Goal: Task Accomplishment & Management: Use online tool/utility

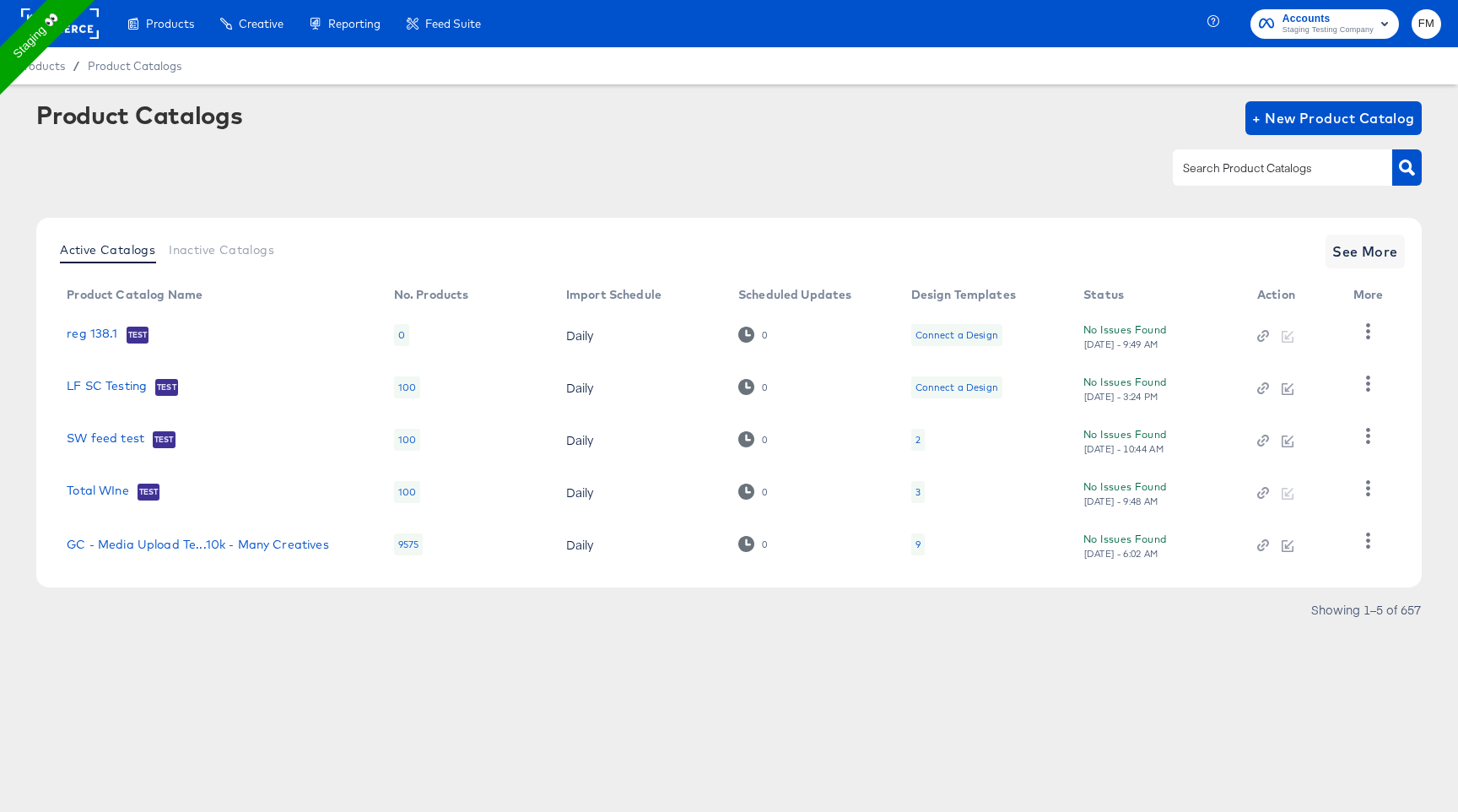
click at [81, 24] on rect at bounding box center [59, 24] width 78 height 30
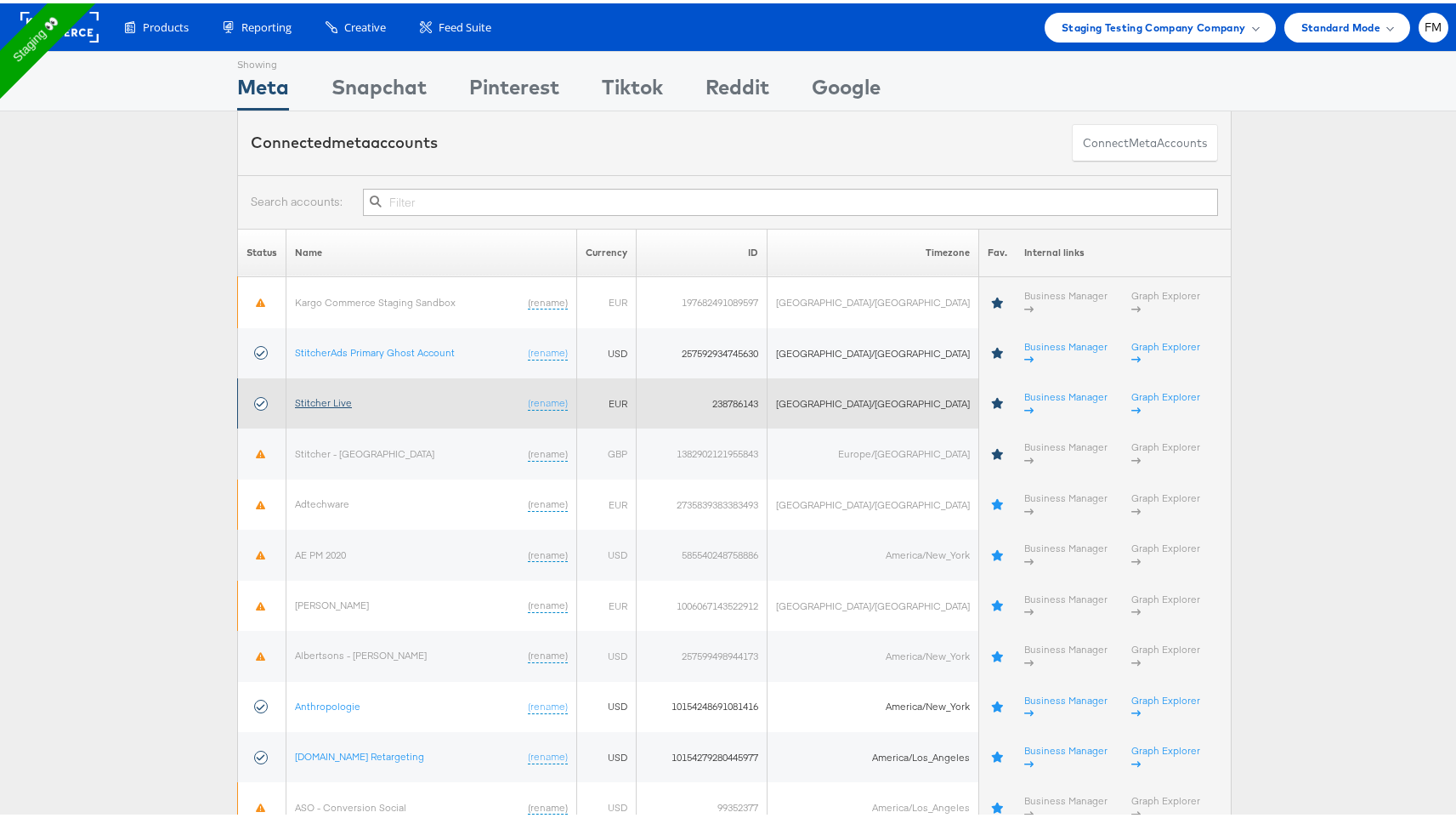
click at [337, 393] on link "Stitcher Live" at bounding box center [323, 399] width 57 height 13
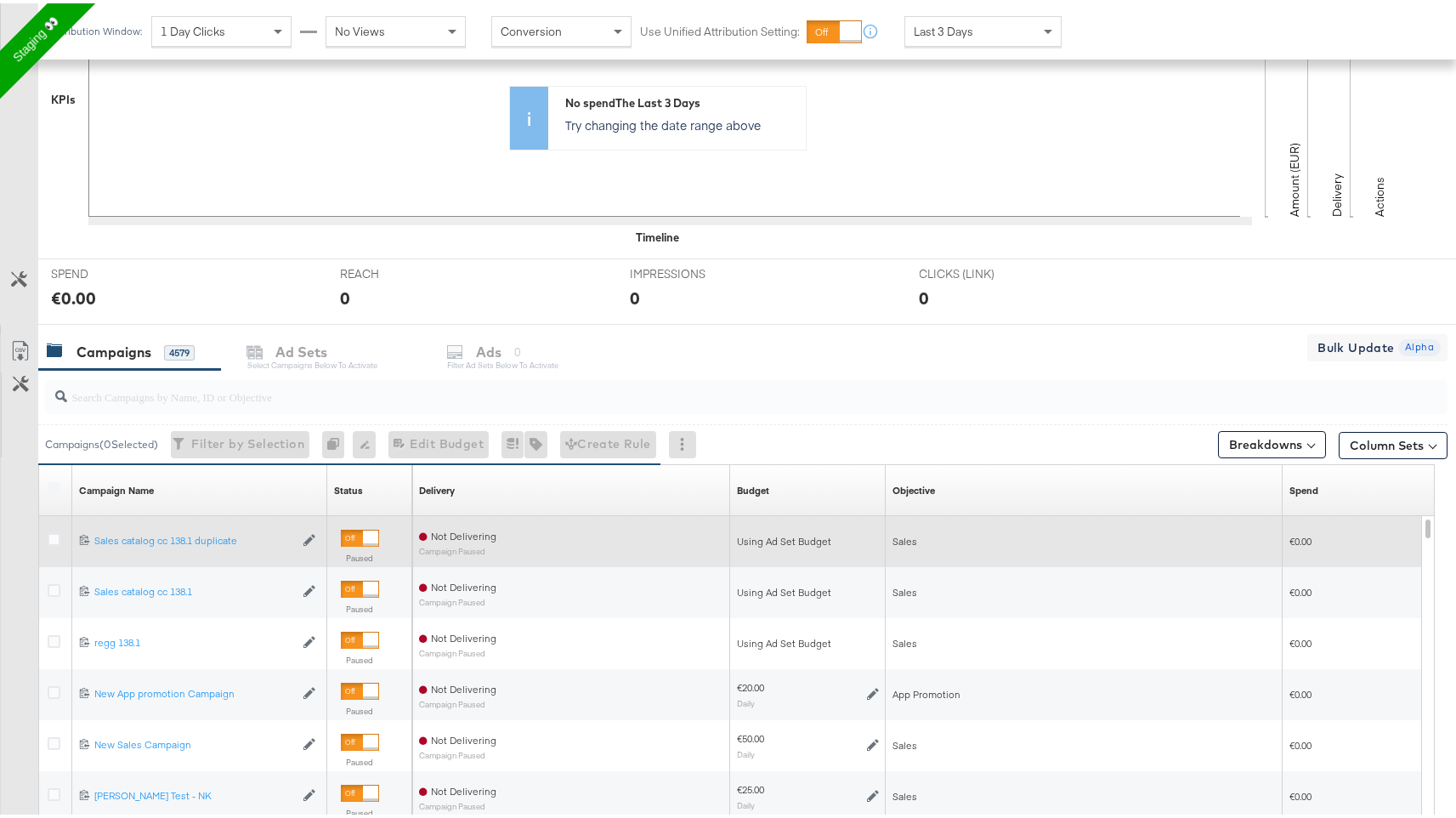
scroll to position [606, 0]
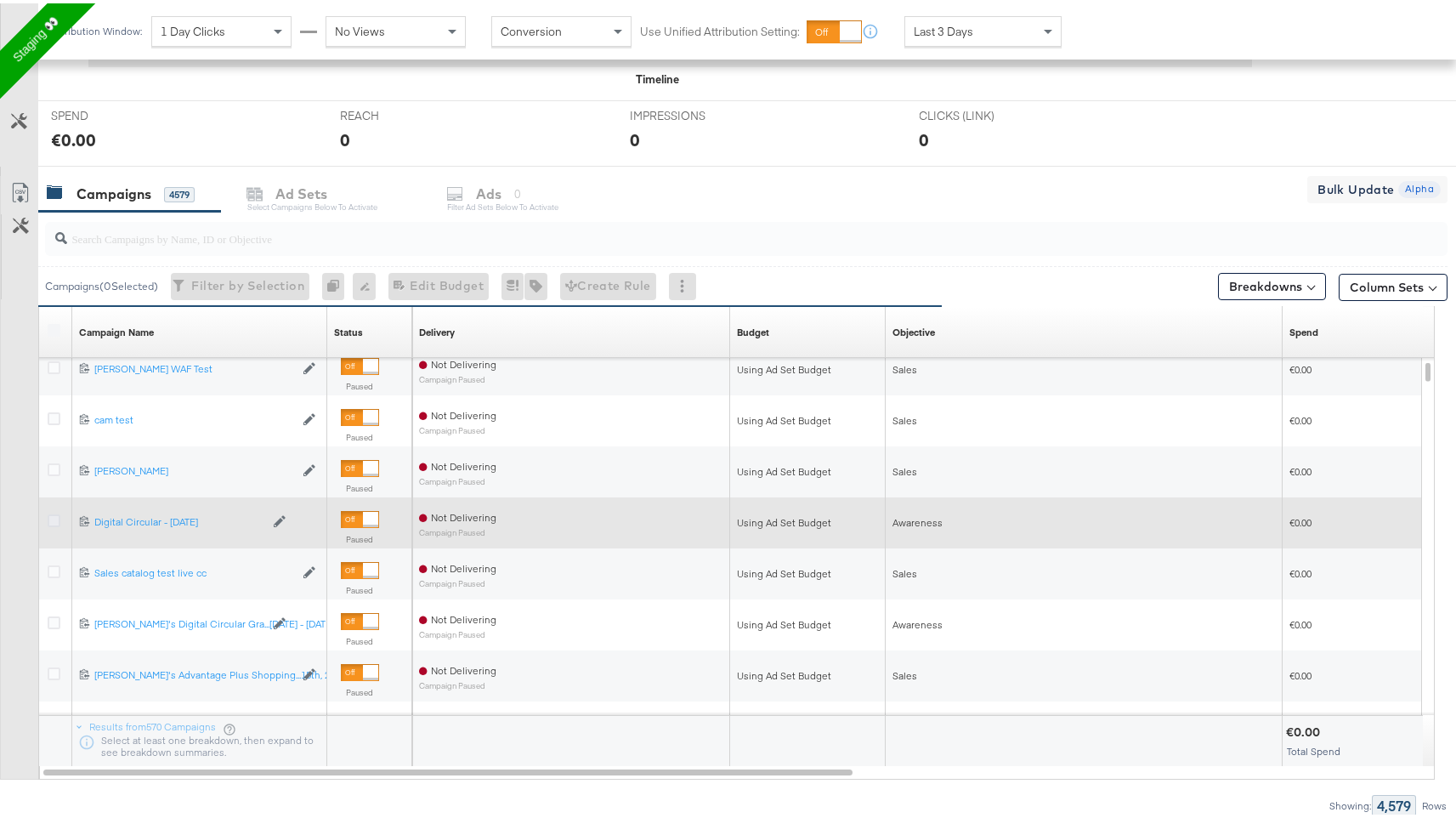
click at [52, 516] on icon at bounding box center [53, 517] width 13 height 13
click at [0, 0] on input "checkbox" at bounding box center [0, 0] width 0 height 0
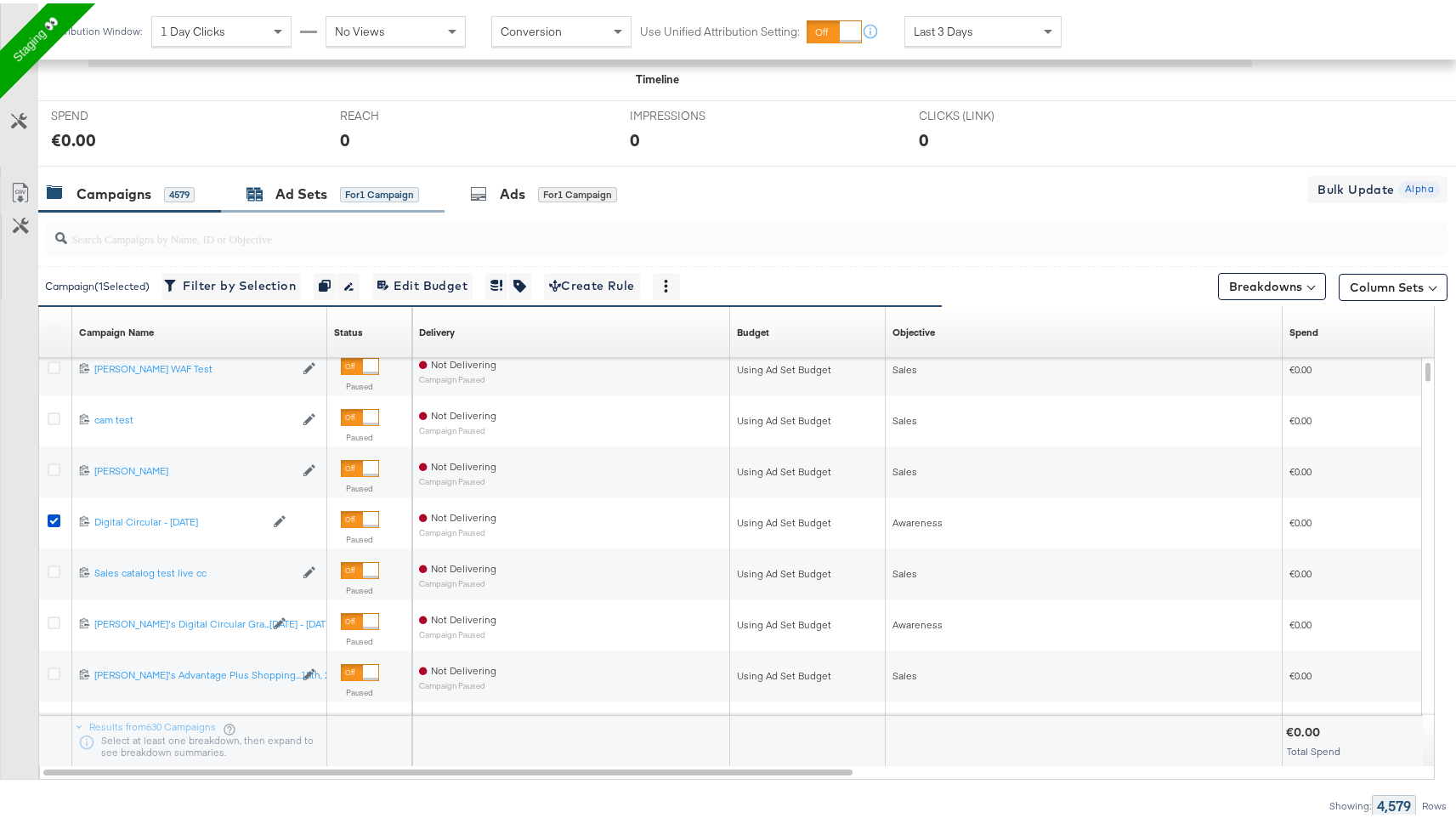
click at [280, 187] on div "Ad Sets" at bounding box center [302, 191] width 51 height 20
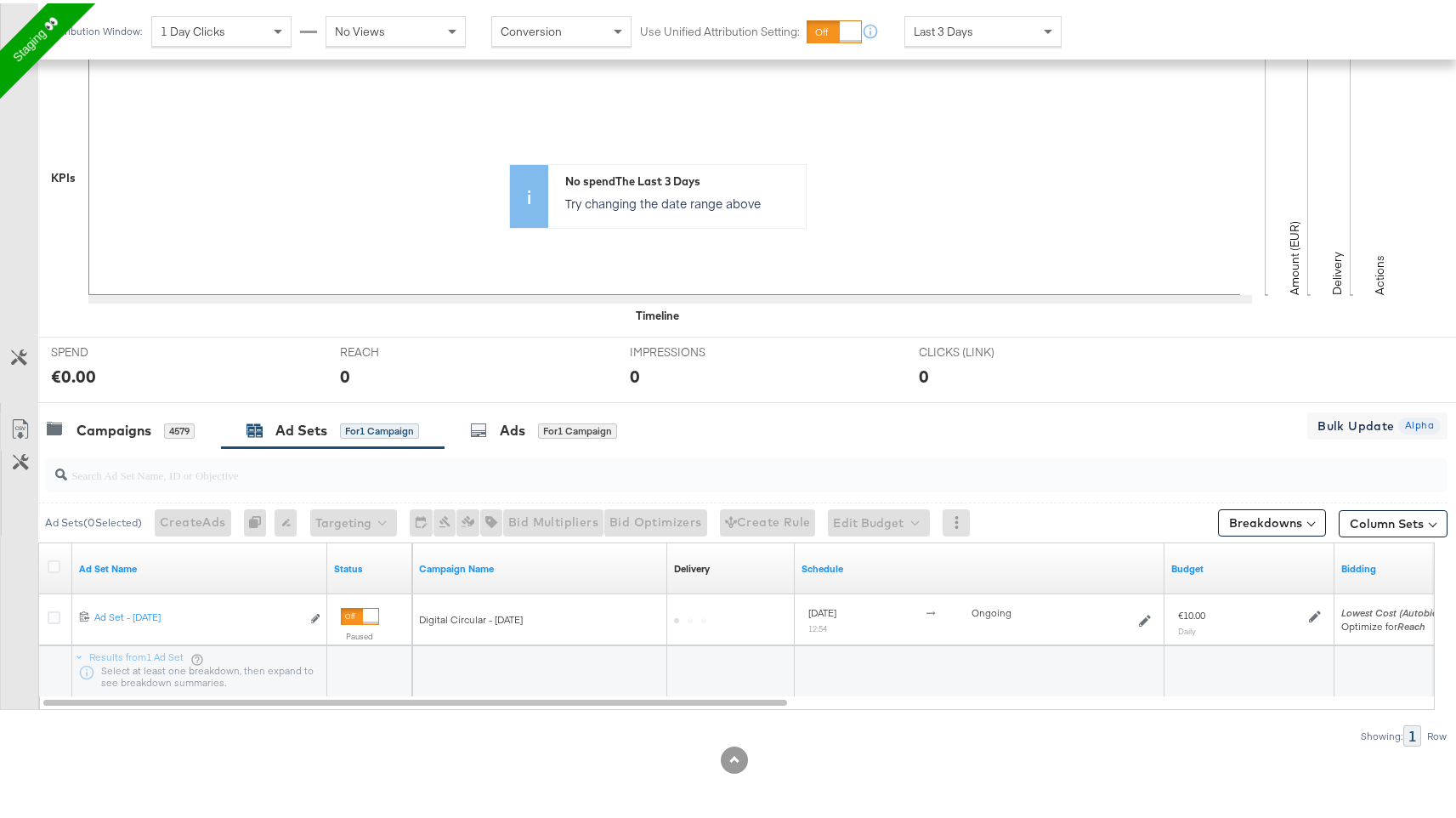
scroll to position [370, 0]
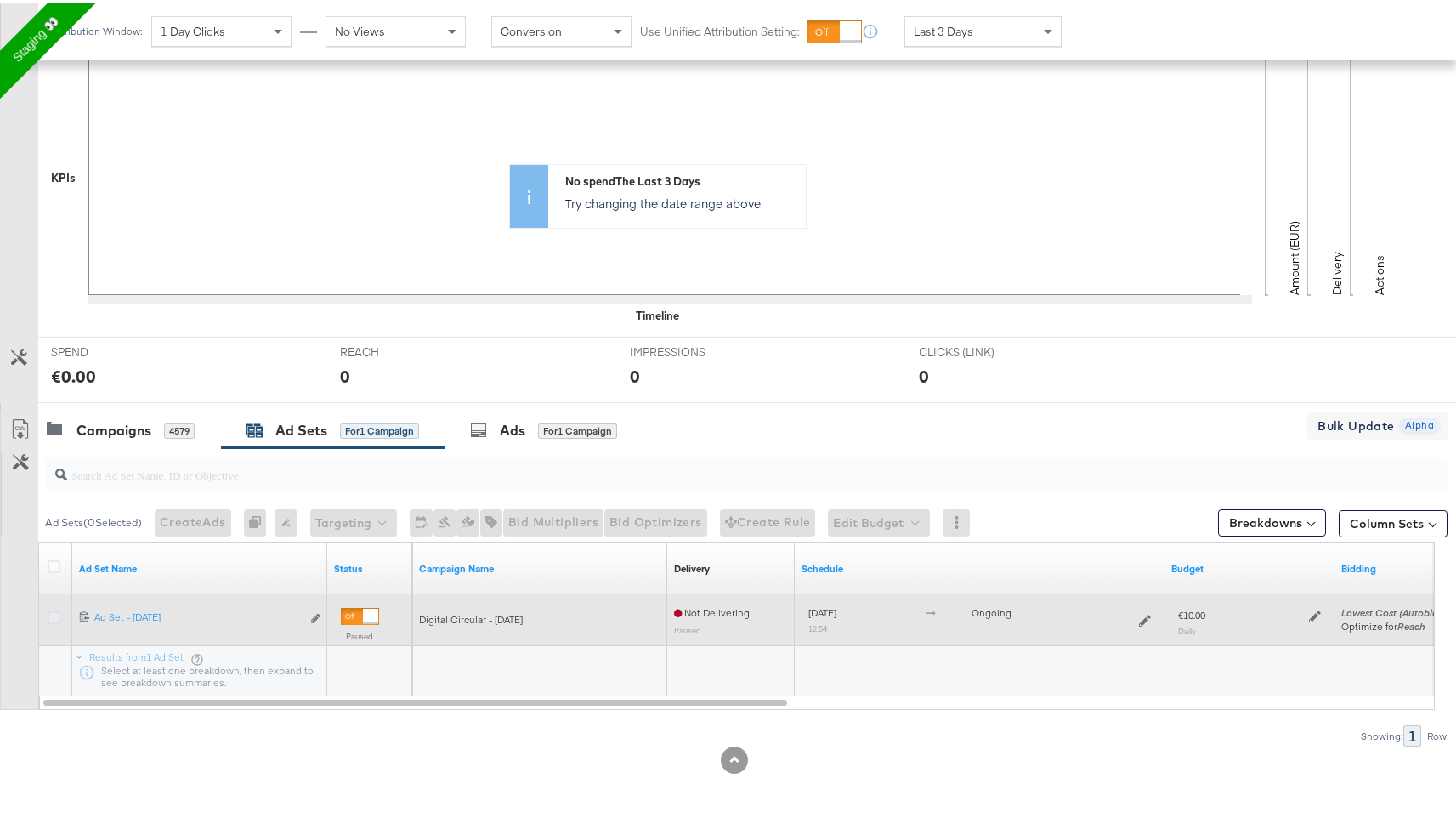
click at [51, 612] on icon at bounding box center [53, 614] width 13 height 13
click at [0, 0] on input "checkbox" at bounding box center [0, 0] width 0 height 0
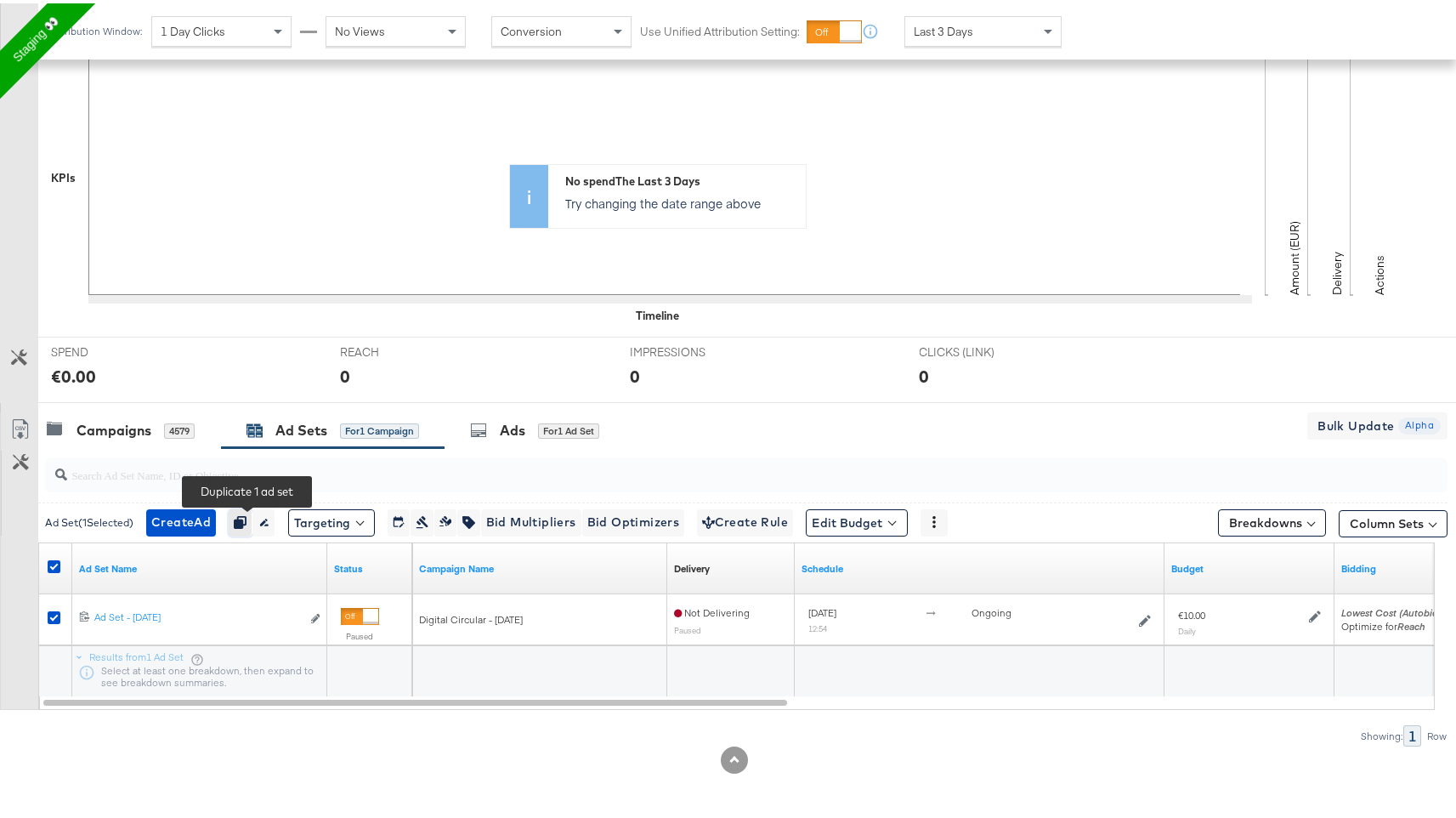
click at [244, 517] on icon "button" at bounding box center [239, 518] width 12 height 12
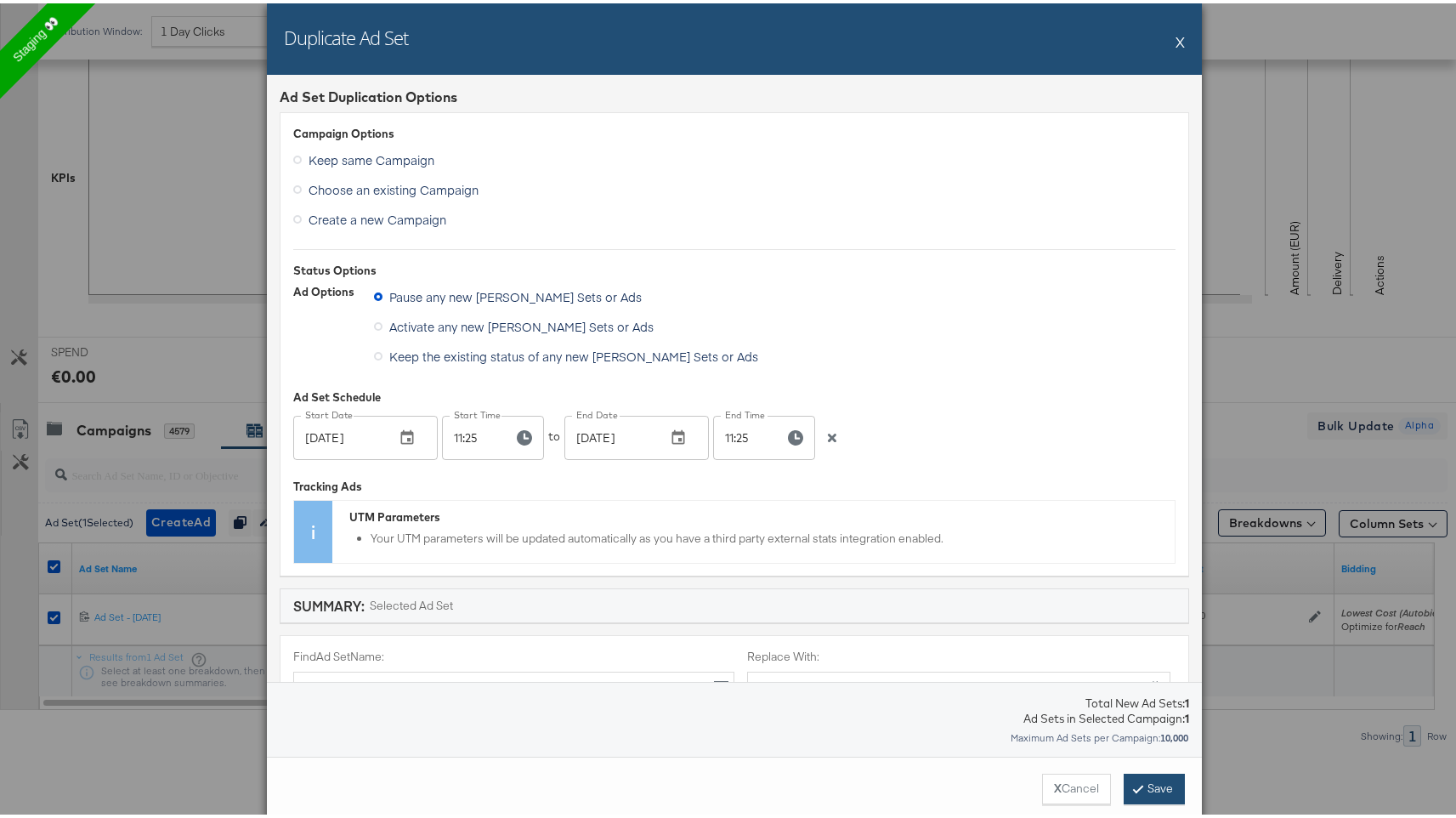
click at [1170, 782] on button "Save" at bounding box center [1154, 785] width 61 height 31
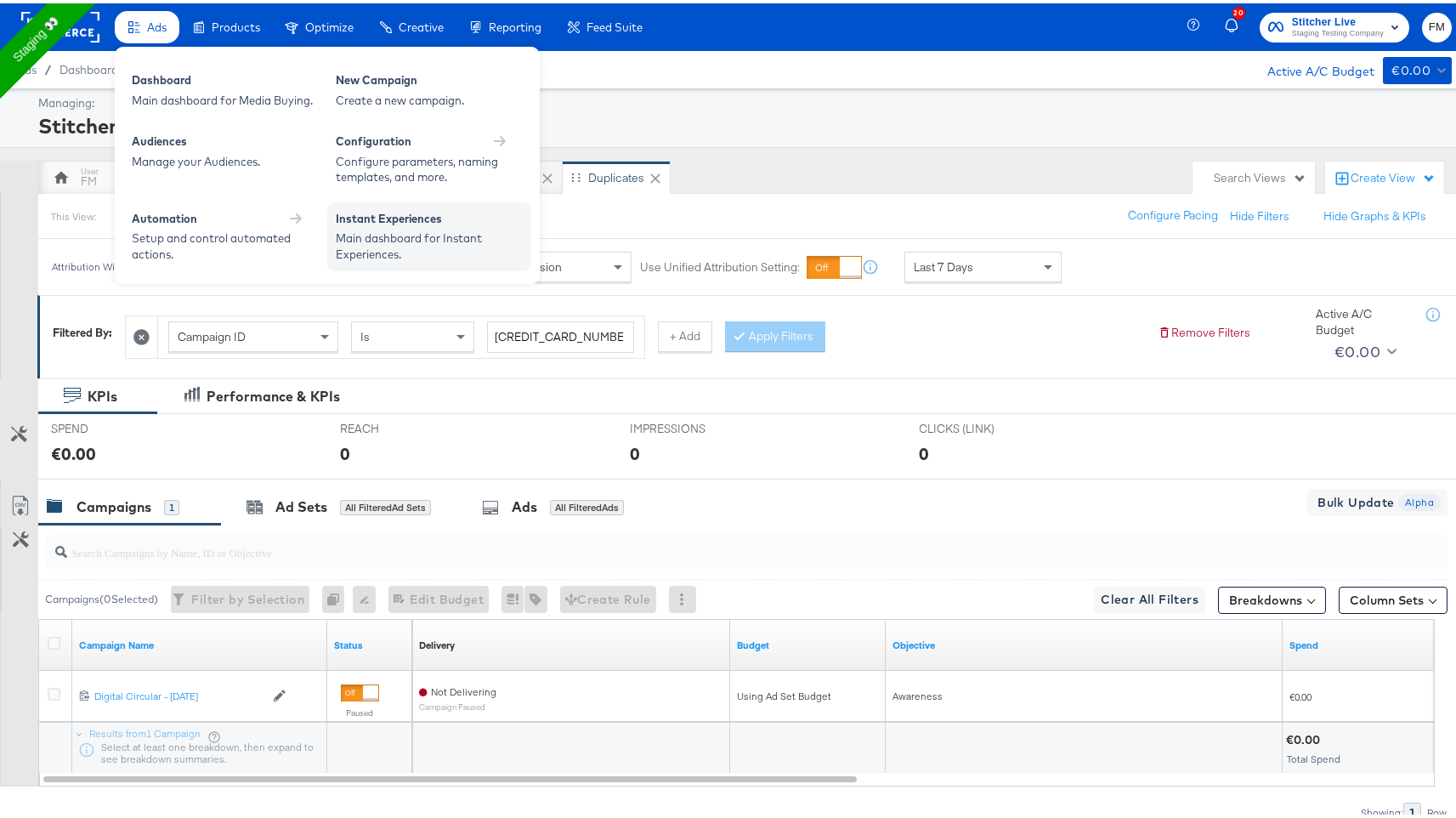
click at [390, 233] on div "Main dashboard for Instant Experiences." at bounding box center [429, 243] width 187 height 32
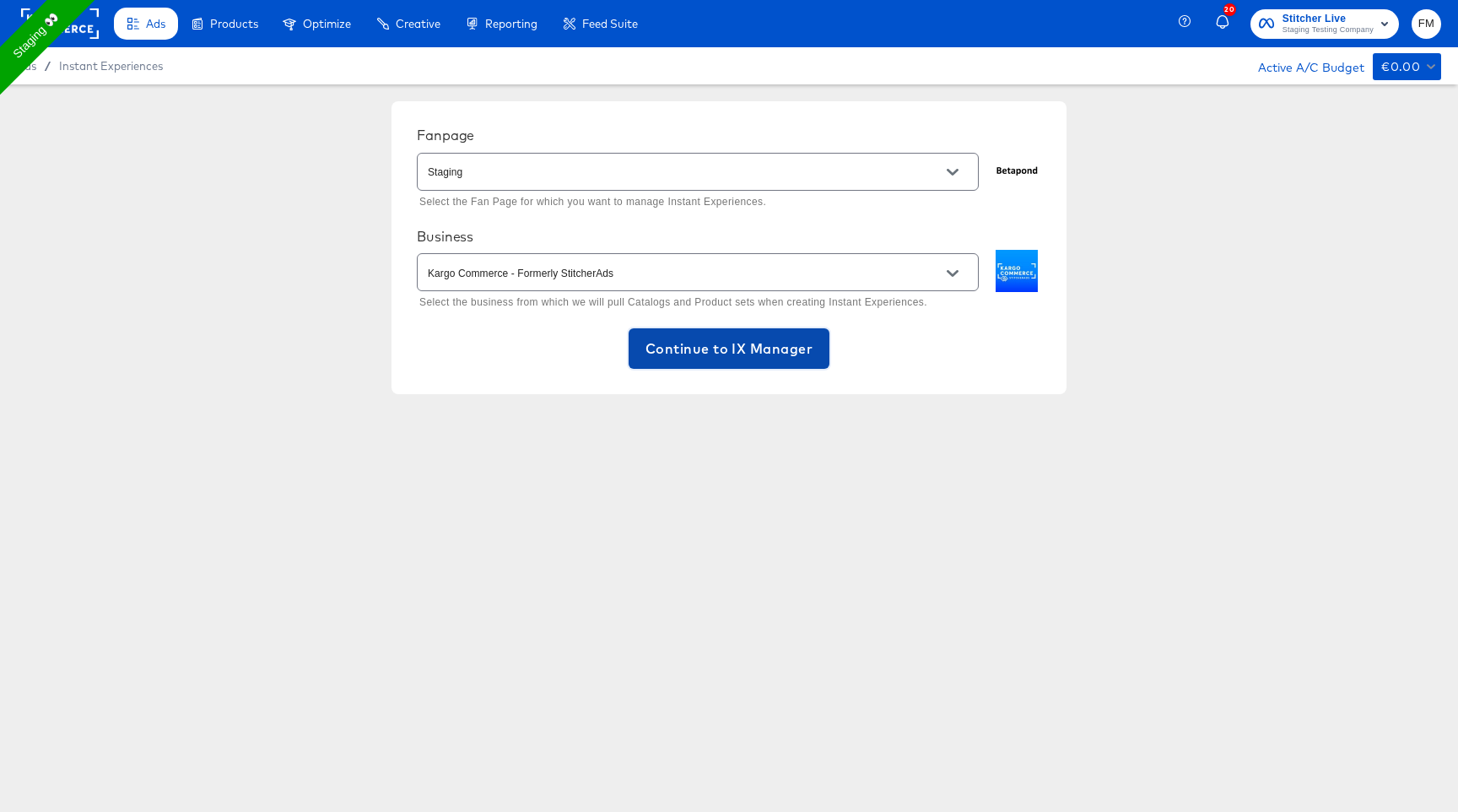
click at [756, 352] on span "Continue to IX Manager" at bounding box center [729, 349] width 167 height 24
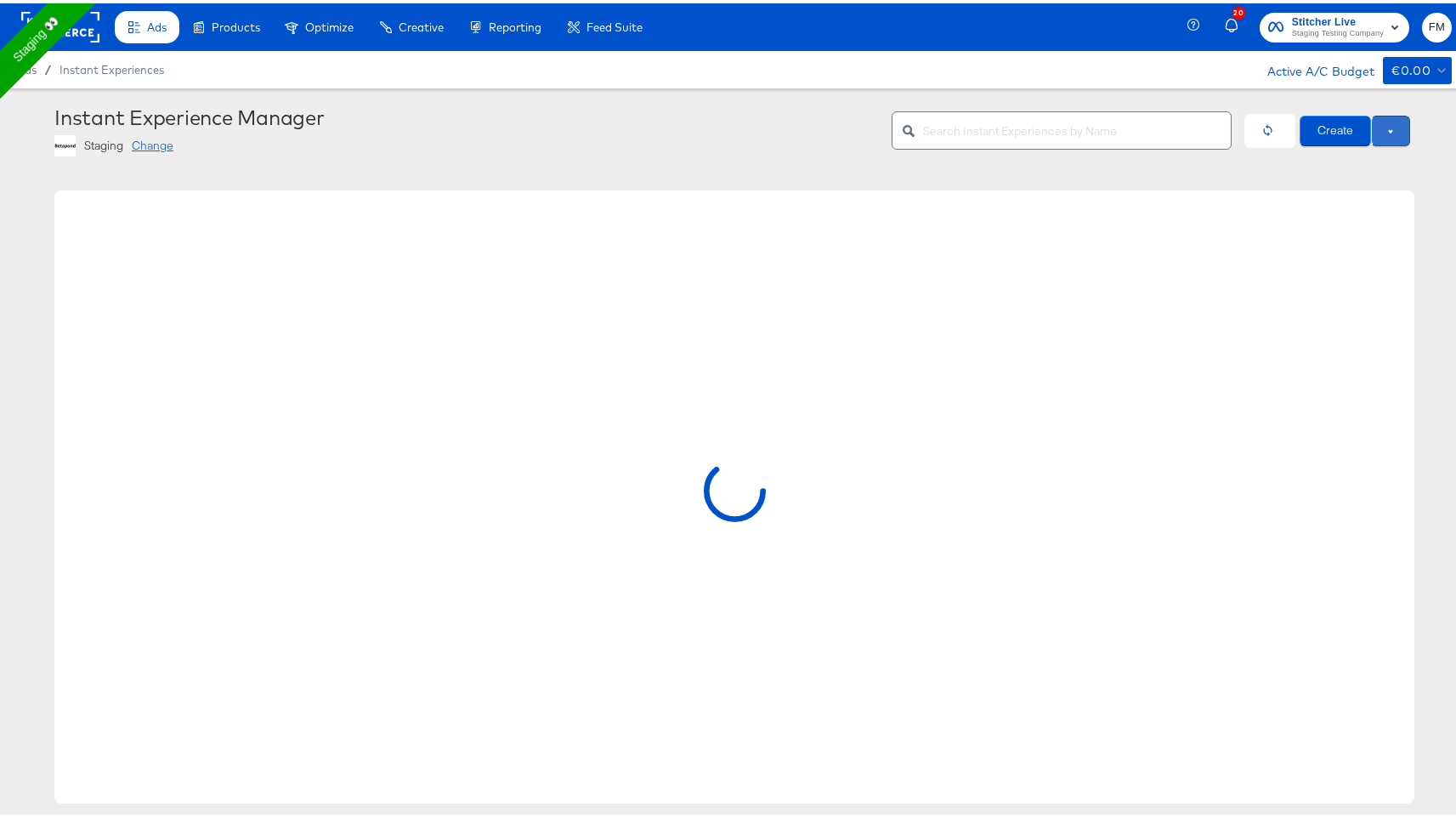
click at [1377, 131] on button at bounding box center [1391, 127] width 40 height 31
click at [1363, 159] on span "Use Draft" at bounding box center [1355, 157] width 106 height 21
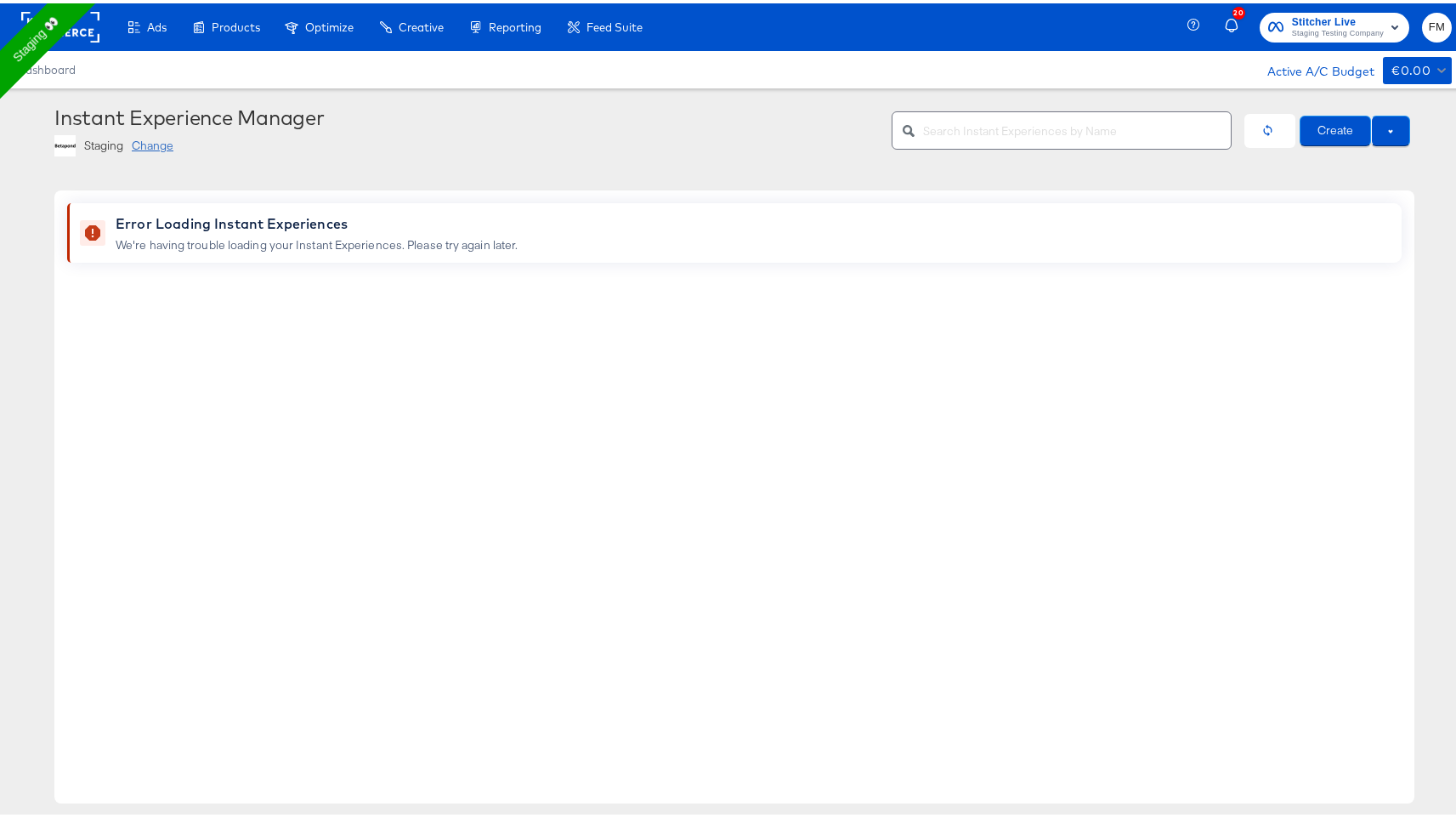
click at [148, 154] on div "Error Loading Instant Experiences We're having trouble loading your Instant Exp…" at bounding box center [734, 486] width 1360 height 665
click at [151, 138] on div "Change" at bounding box center [152, 142] width 42 height 16
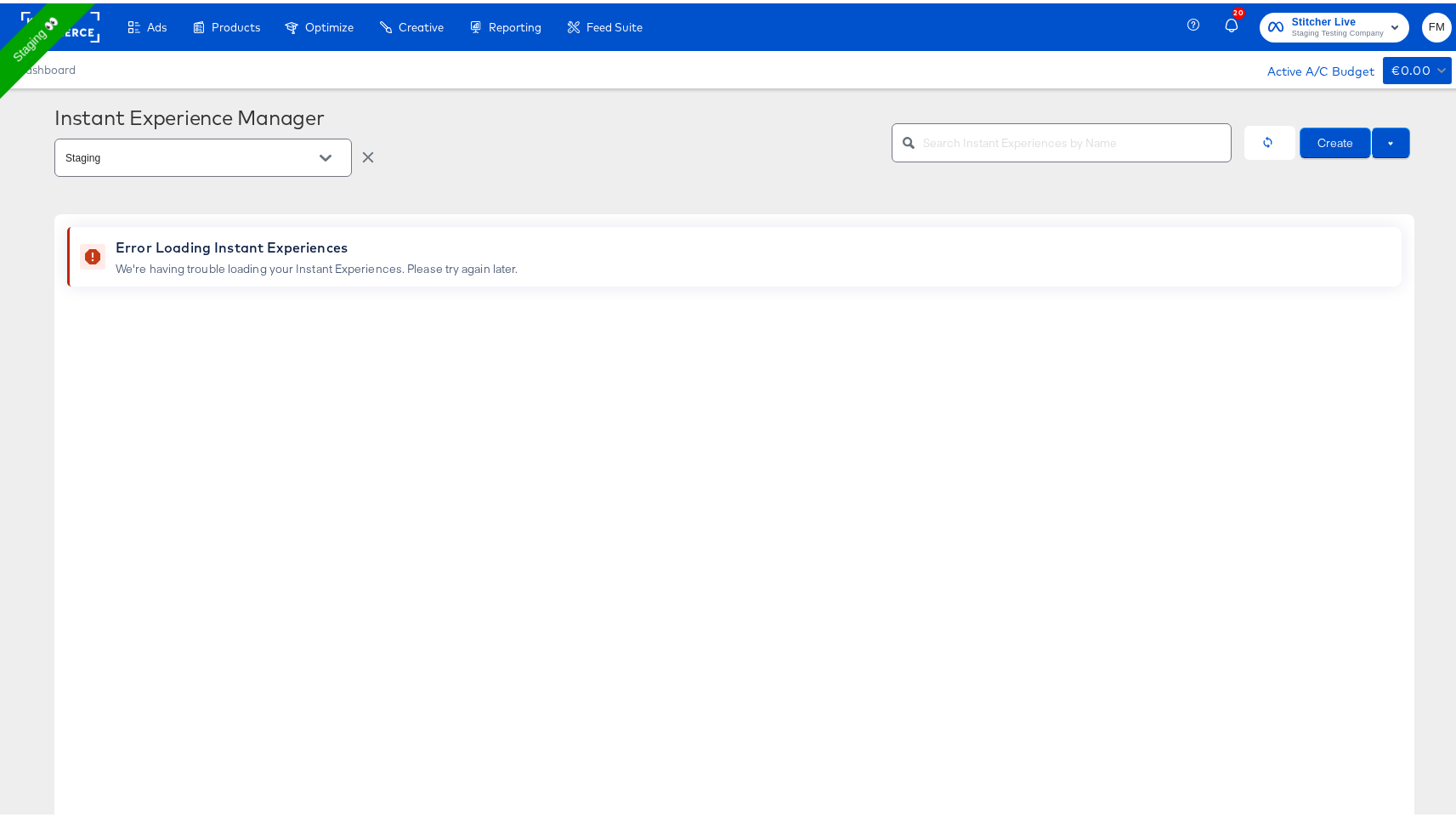
click at [220, 102] on div "Instant Experience Manager" at bounding box center [467, 114] width 825 height 24
click at [1330, 137] on button "Create" at bounding box center [1335, 138] width 71 height 31
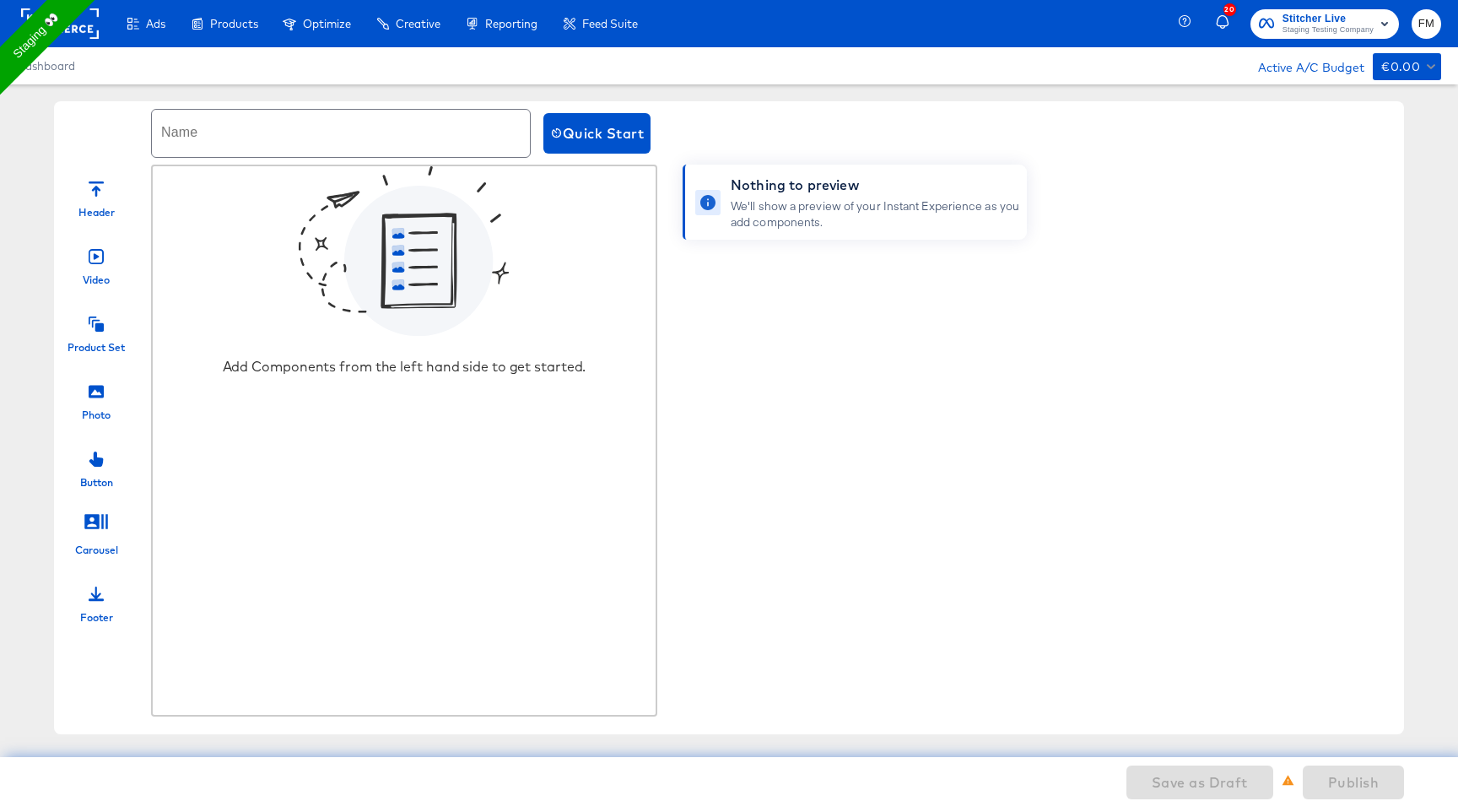
click at [83, 199] on div "Header" at bounding box center [96, 194] width 84 height 51
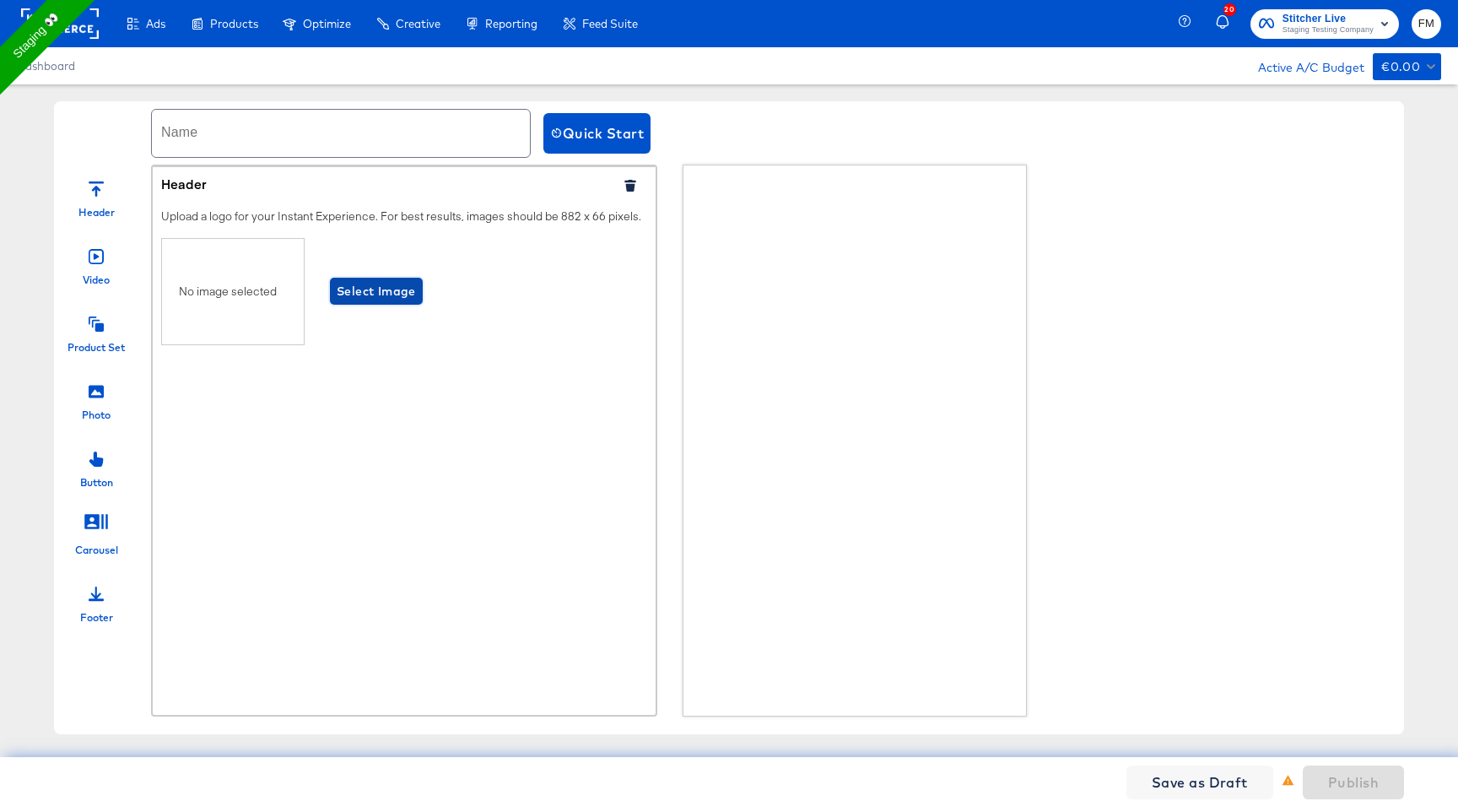
click at [358, 302] on span "Select Image" at bounding box center [376, 291] width 80 height 21
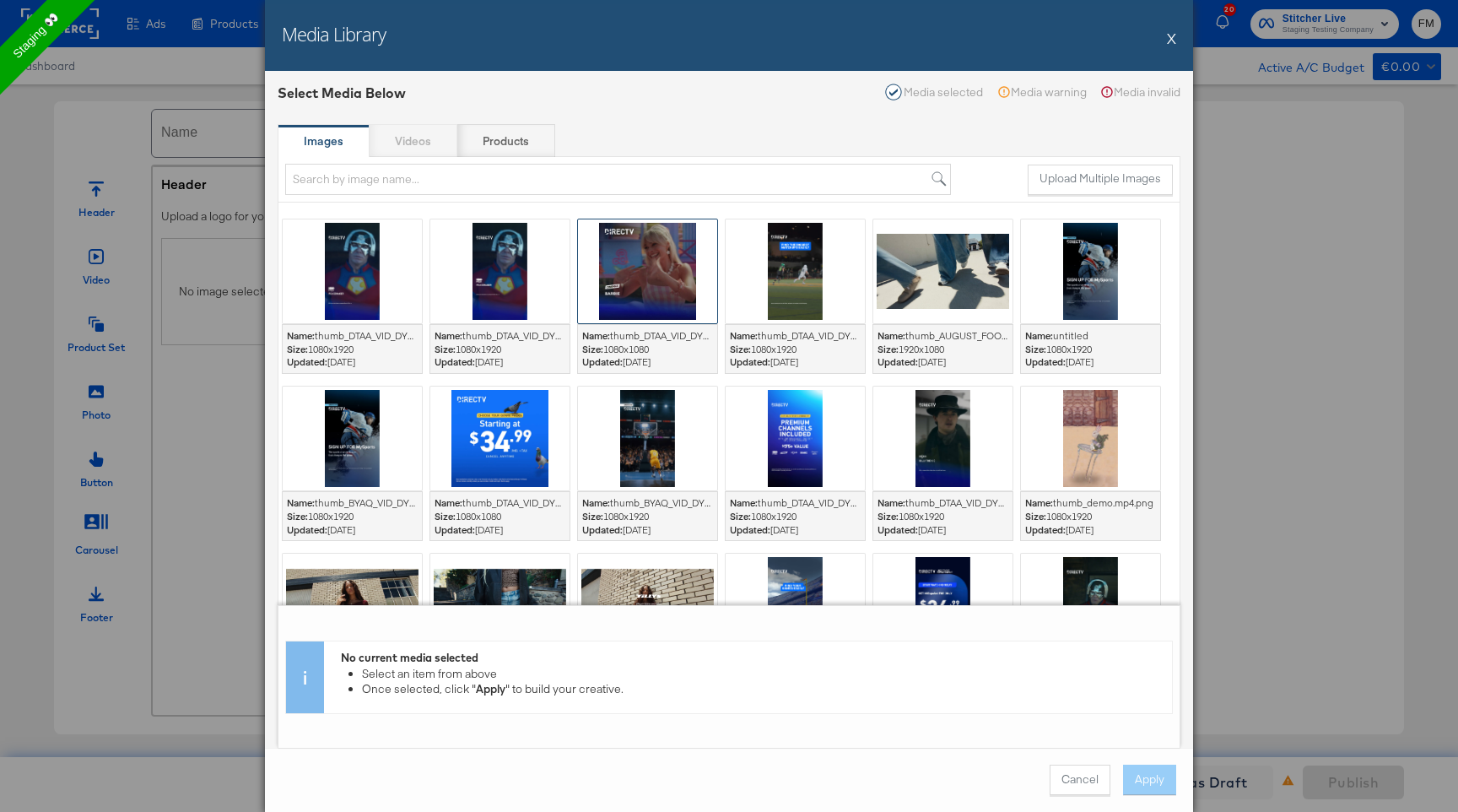
click at [669, 297] on div at bounding box center [648, 271] width 139 height 104
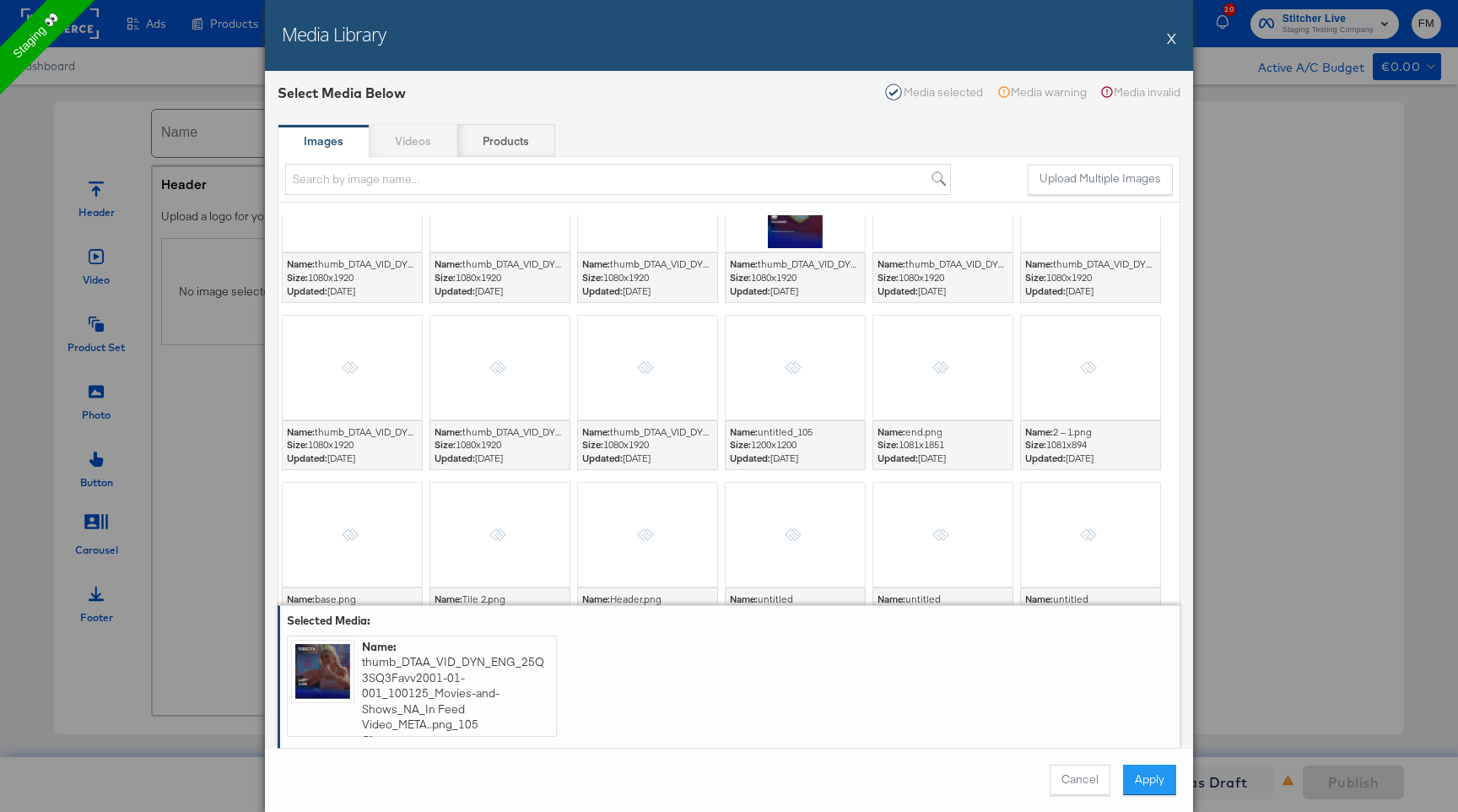
scroll to position [3829, 0]
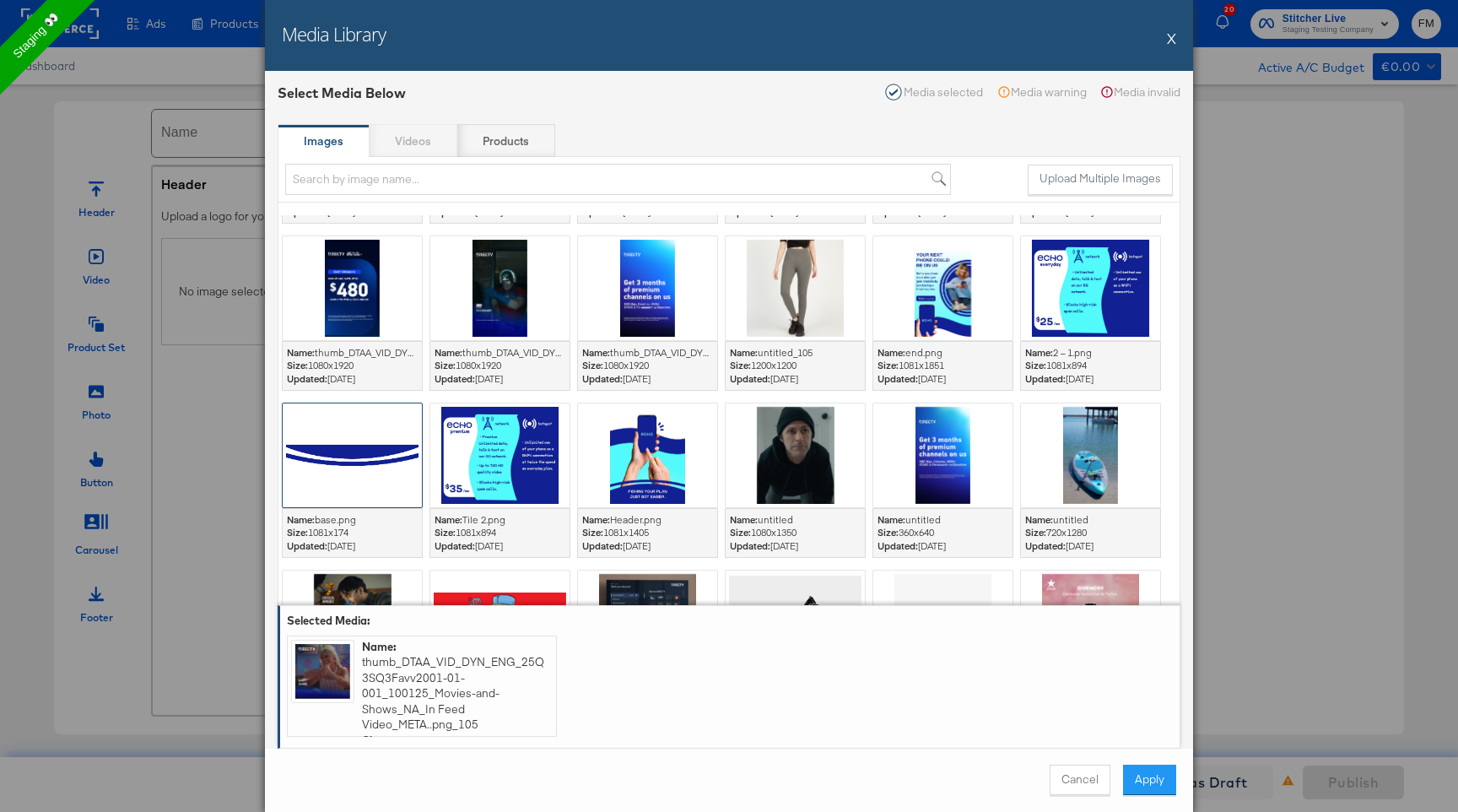
click at [361, 420] on div at bounding box center [352, 456] width 139 height 104
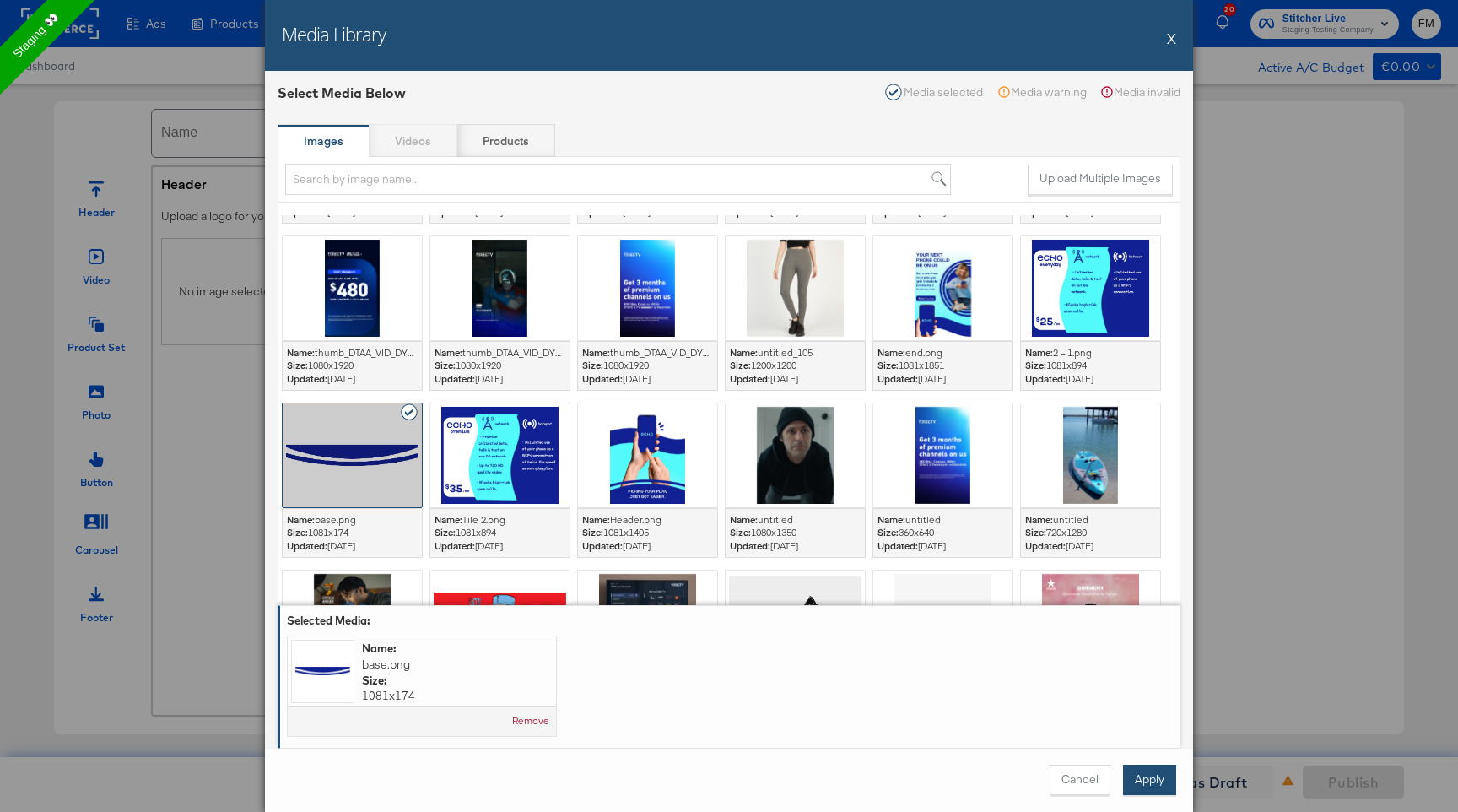
click at [1157, 778] on button "Apply" at bounding box center [1150, 780] width 53 height 30
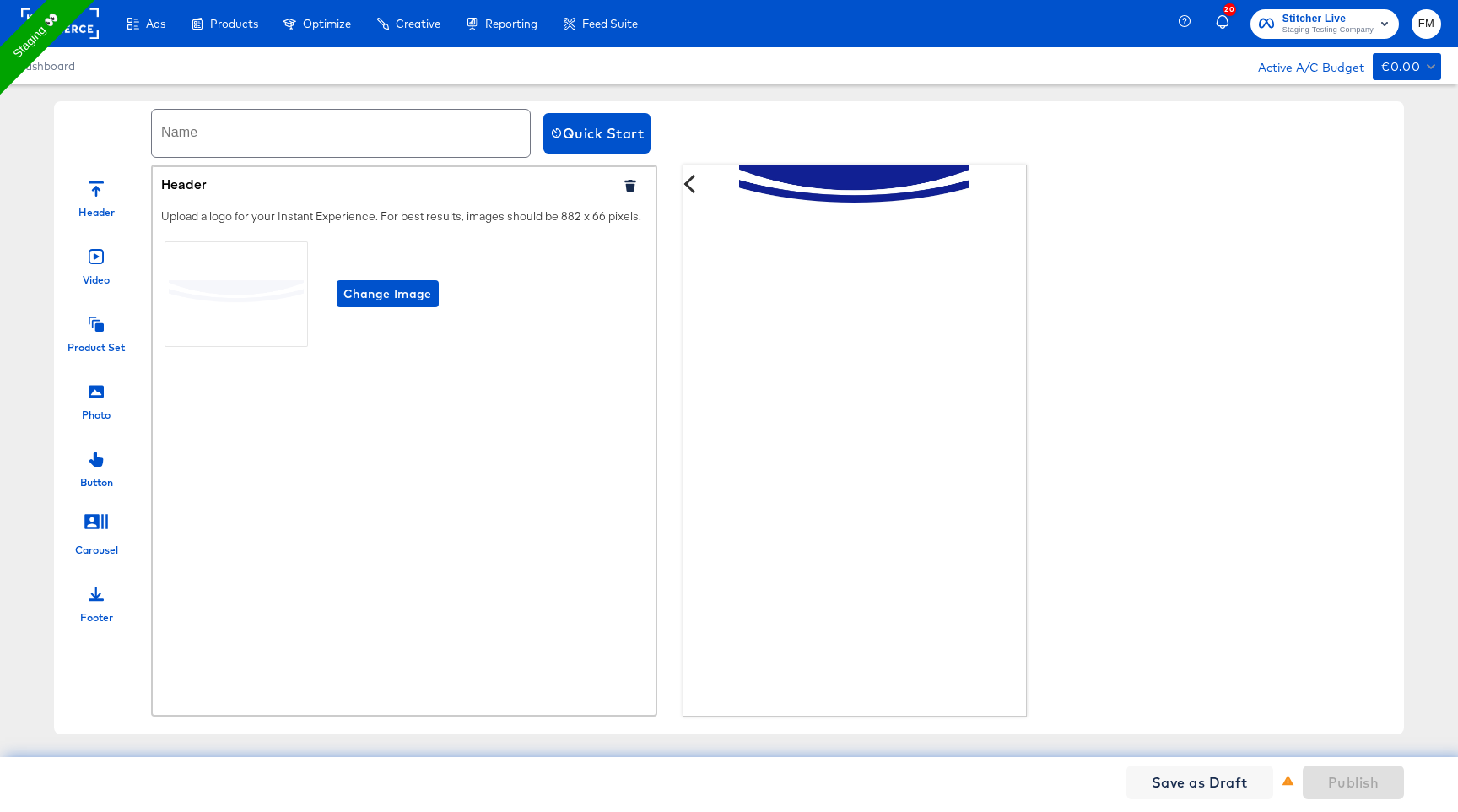
click at [116, 261] on div "Video" at bounding box center [96, 262] width 84 height 51
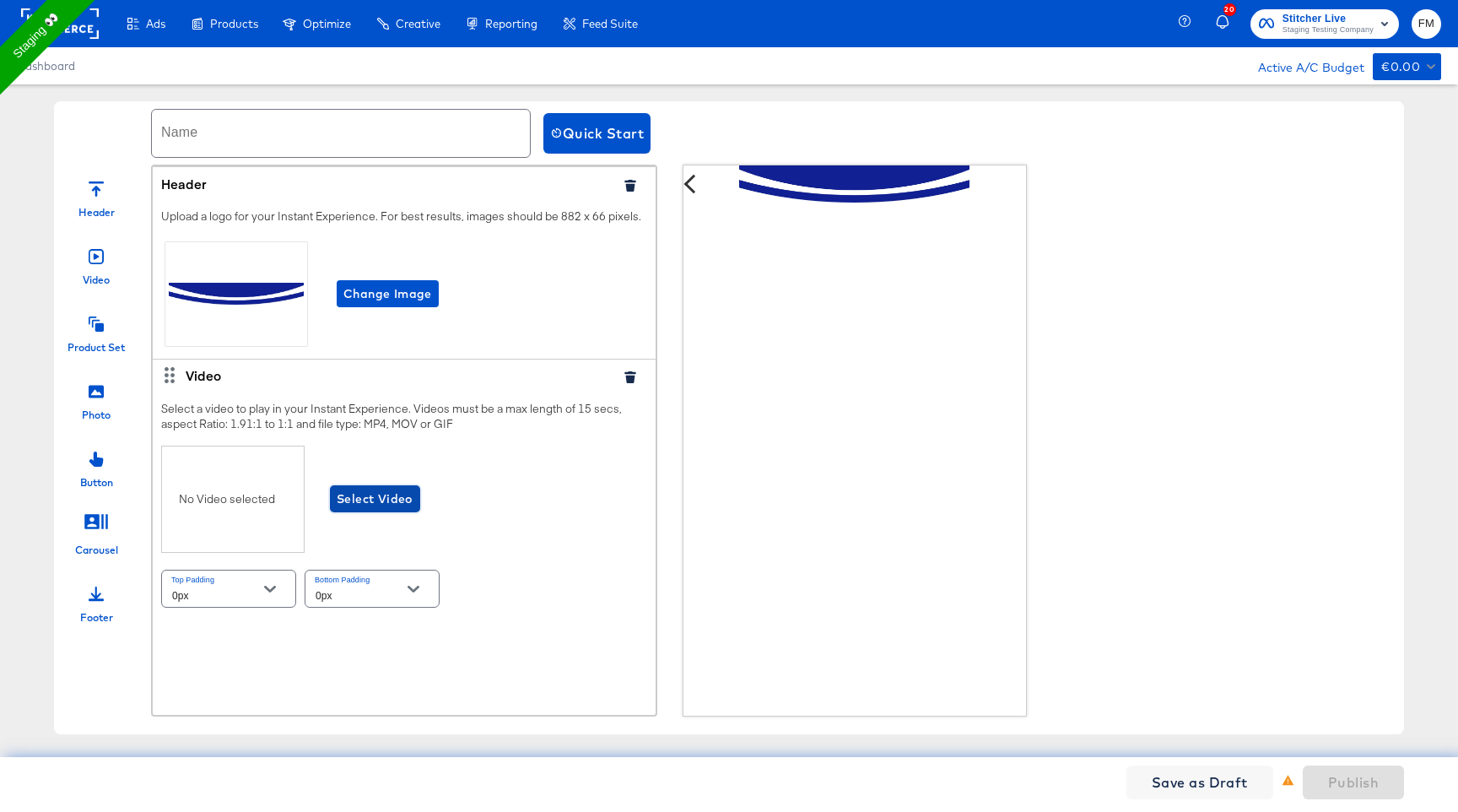
click at [383, 510] on span "Select Video" at bounding box center [375, 499] width 77 height 21
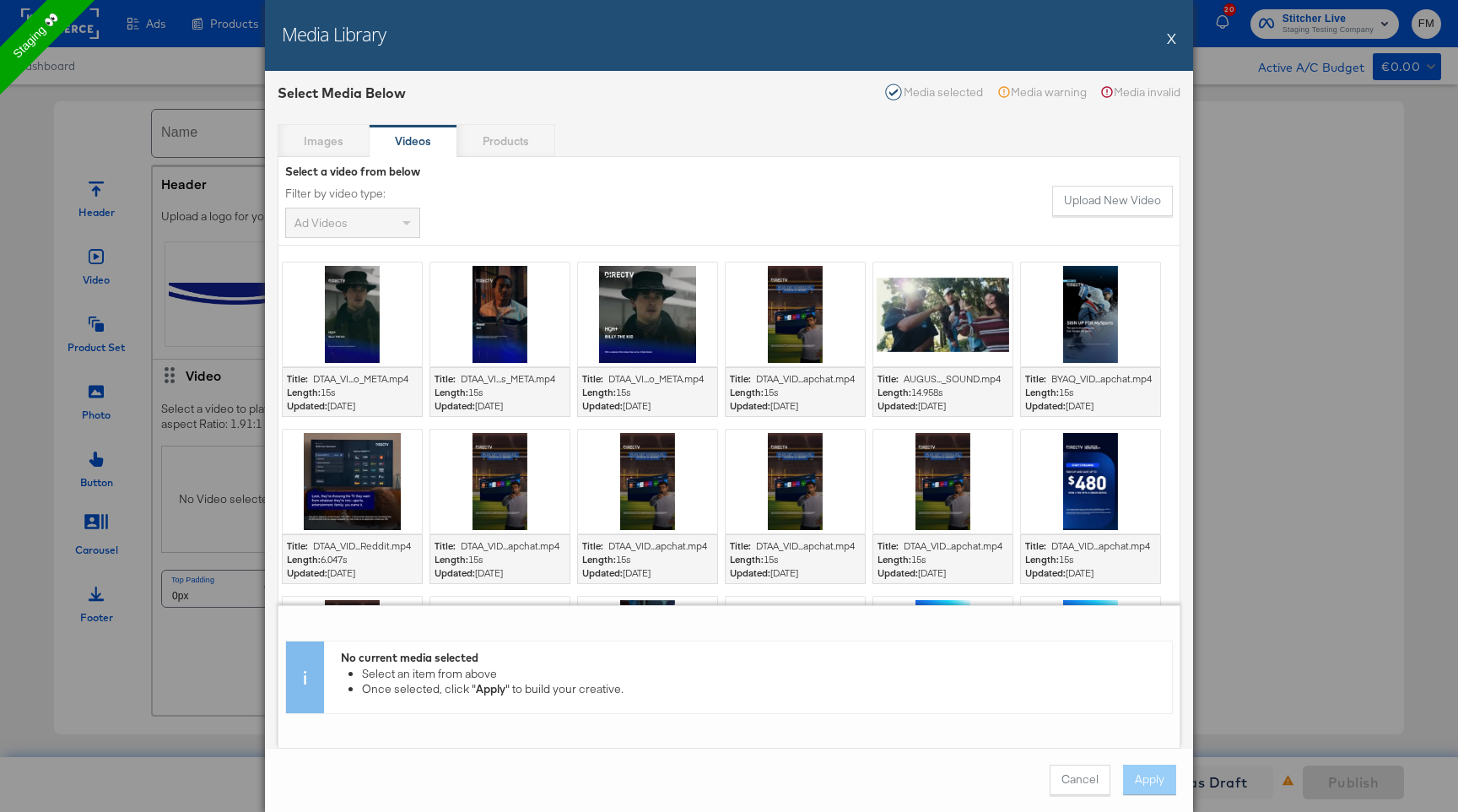
scroll to position [3, 0]
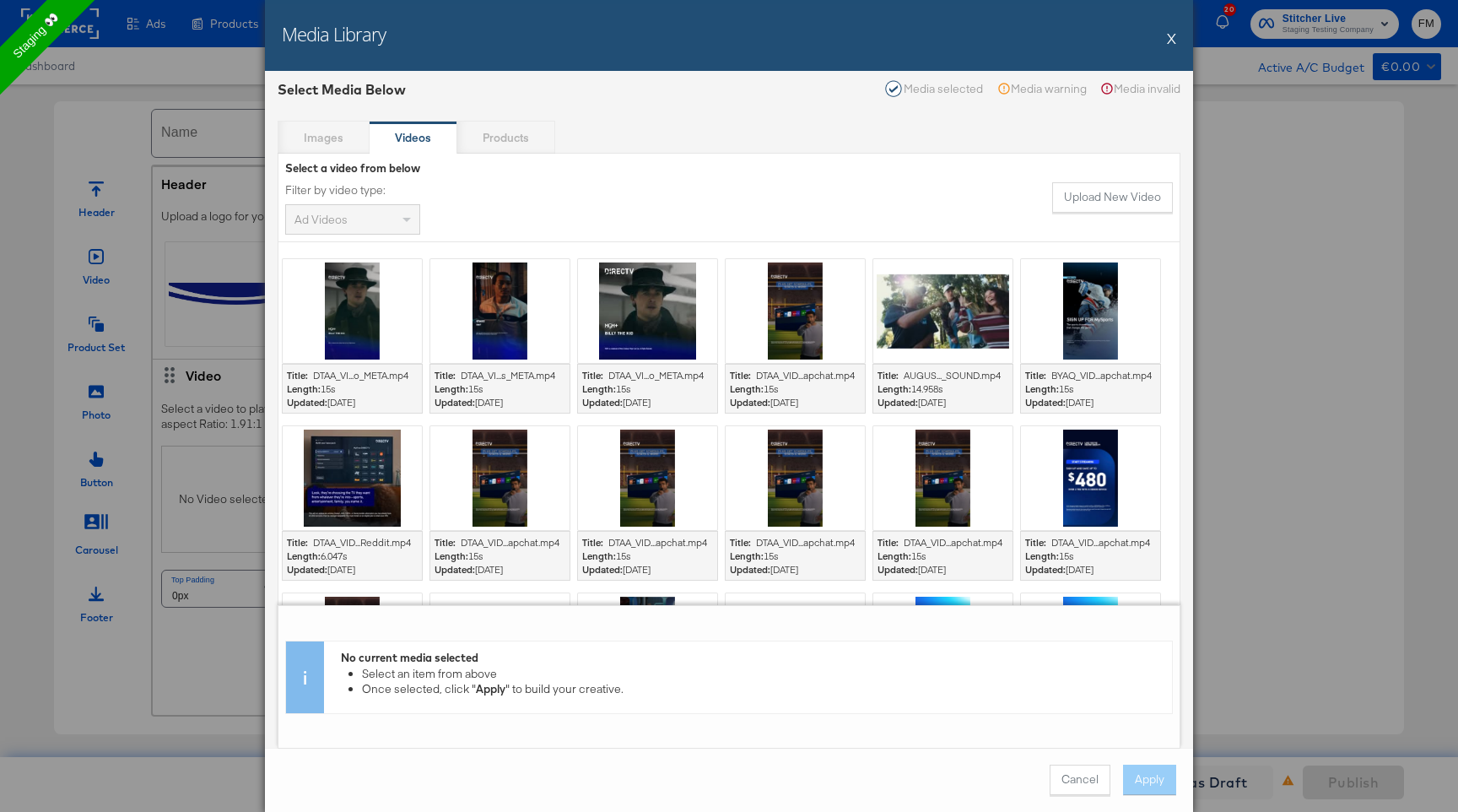
click at [634, 304] on div at bounding box center [648, 311] width 139 height 104
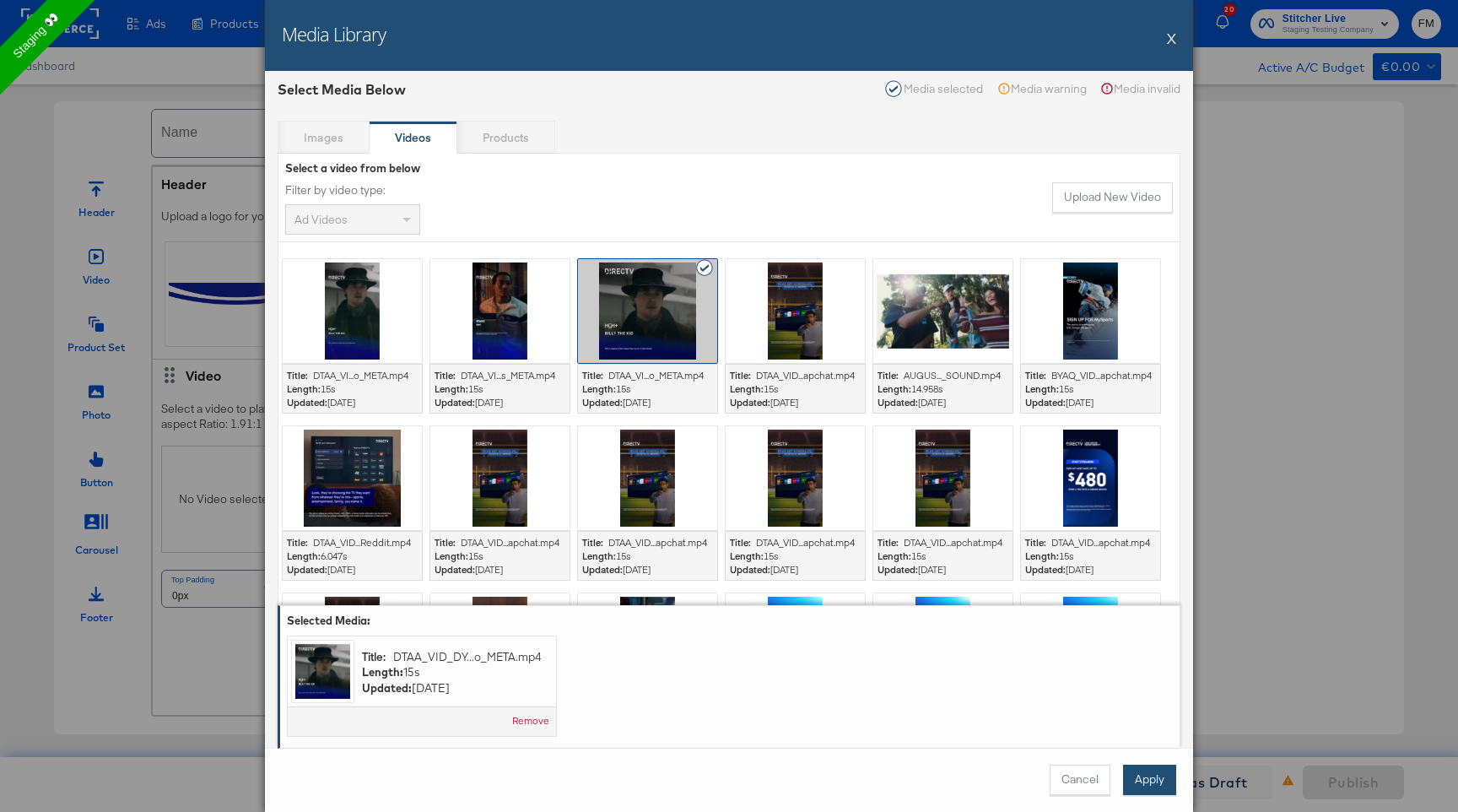
click at [1163, 781] on button "Apply" at bounding box center [1150, 780] width 53 height 30
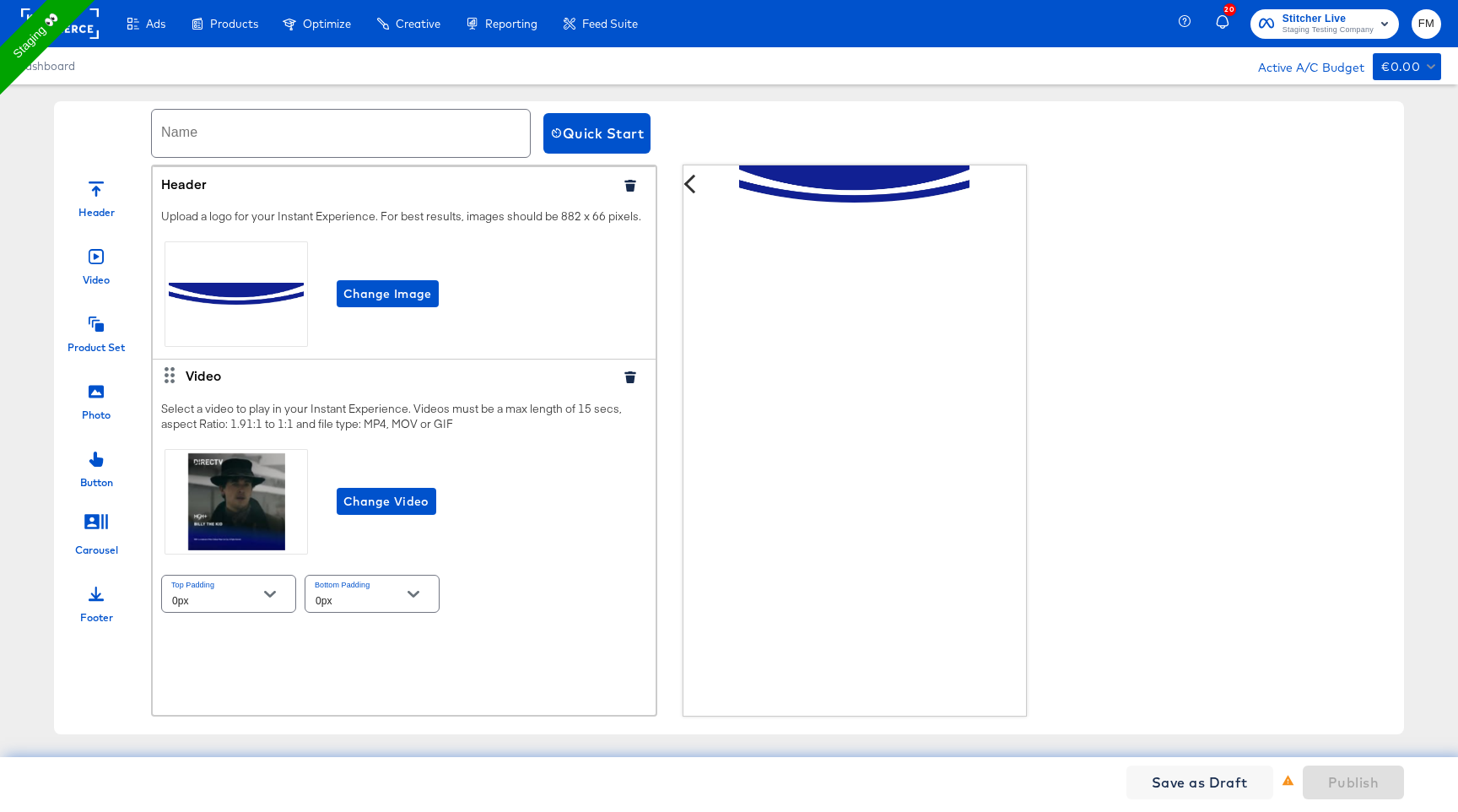
click at [104, 338] on div "Product Set" at bounding box center [96, 329] width 84 height 51
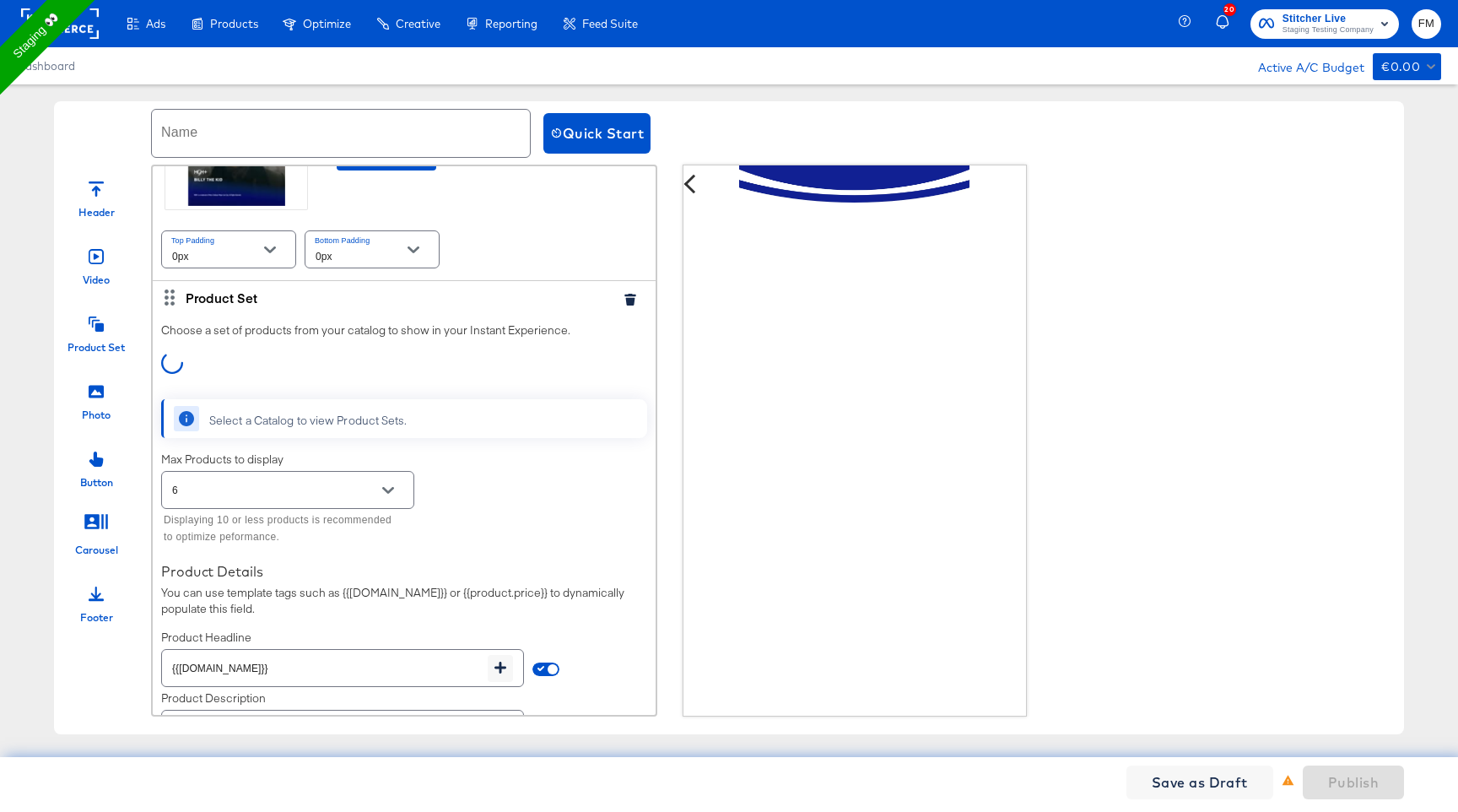
scroll to position [356, 0]
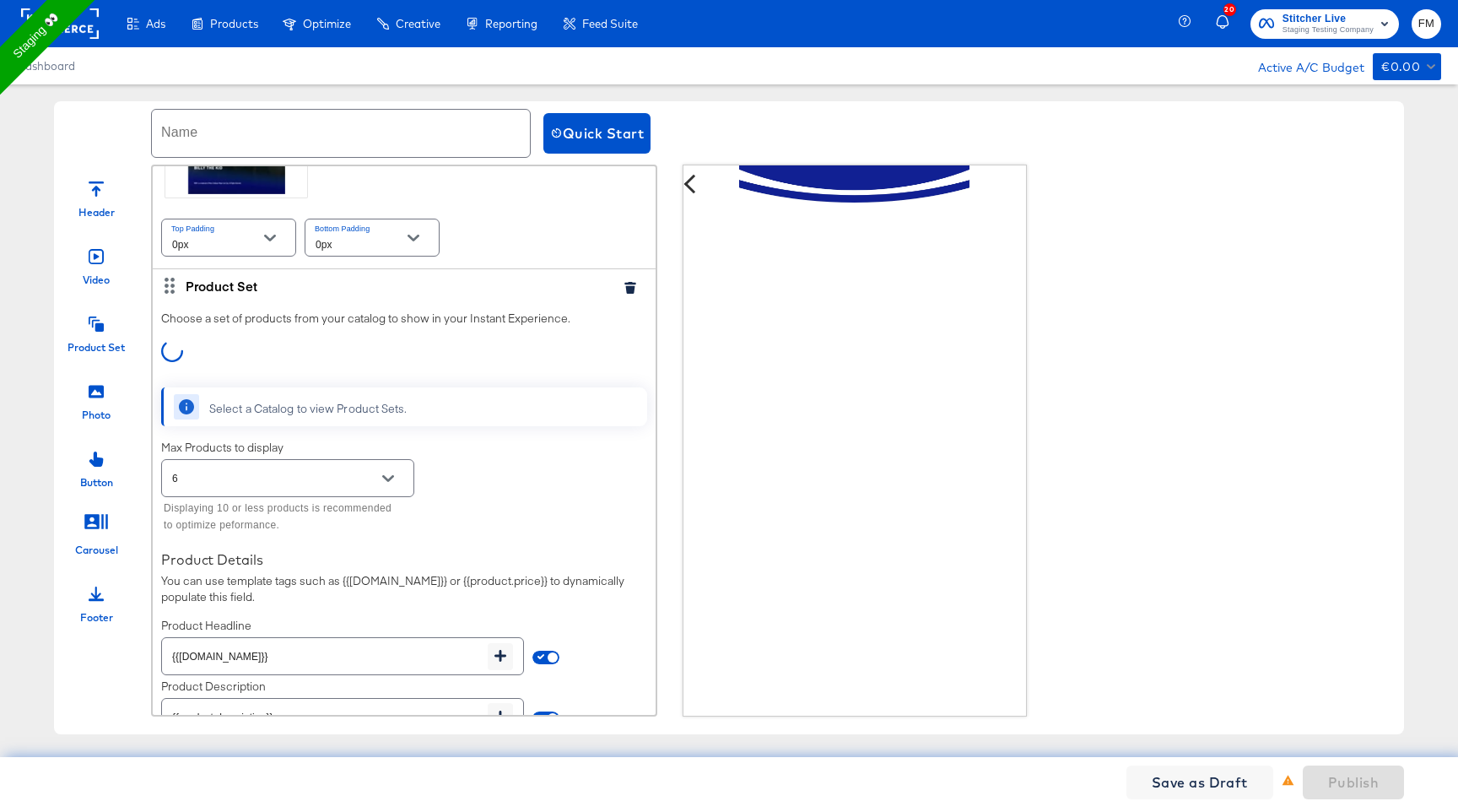
click at [351, 417] on div "Select a Catalog to view Product Sets." at bounding box center [308, 408] width 198 height 16
click at [292, 356] on div at bounding box center [404, 356] width 486 height 33
click at [97, 404] on div at bounding box center [95, 389] width 15 height 36
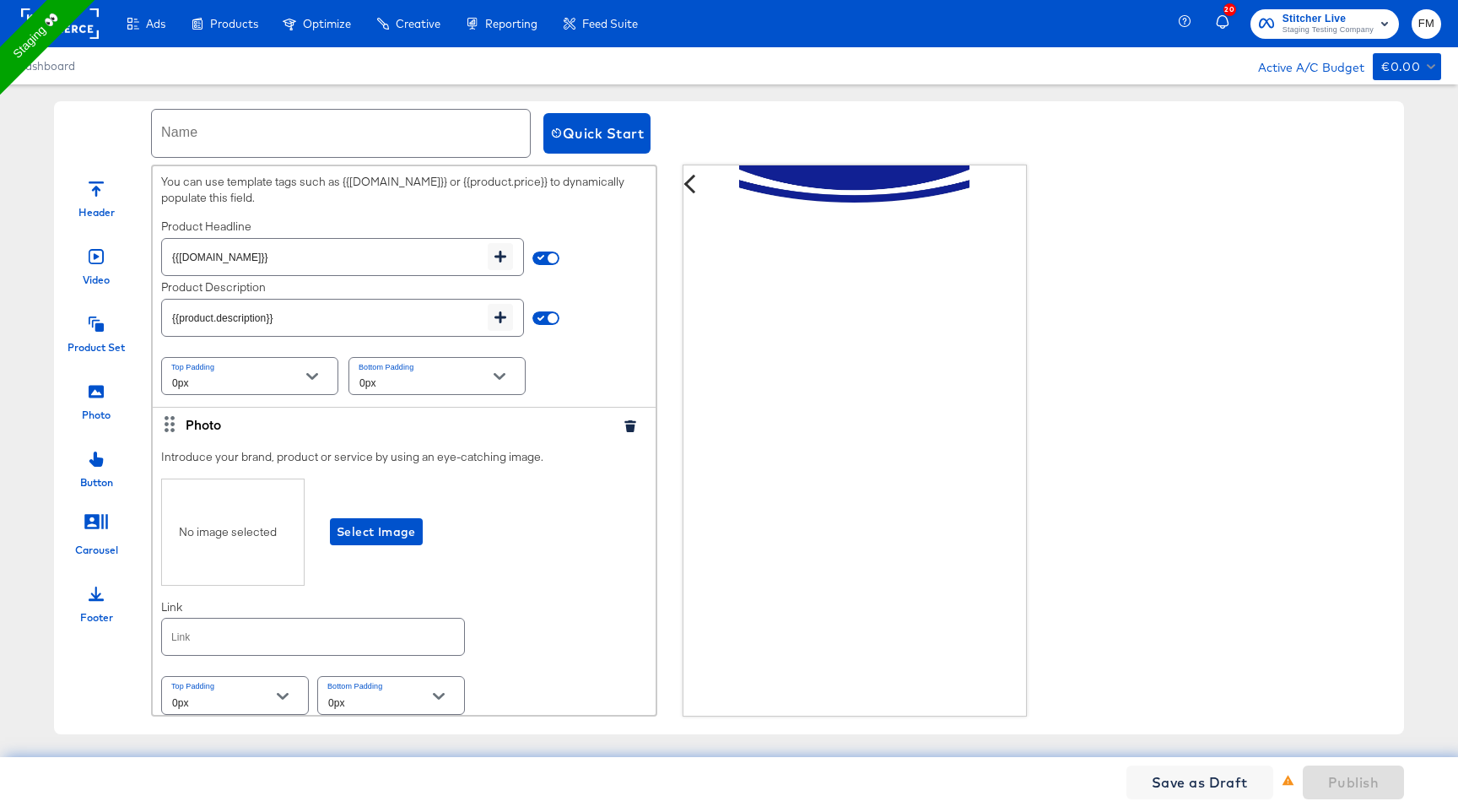
scroll to position [796, 0]
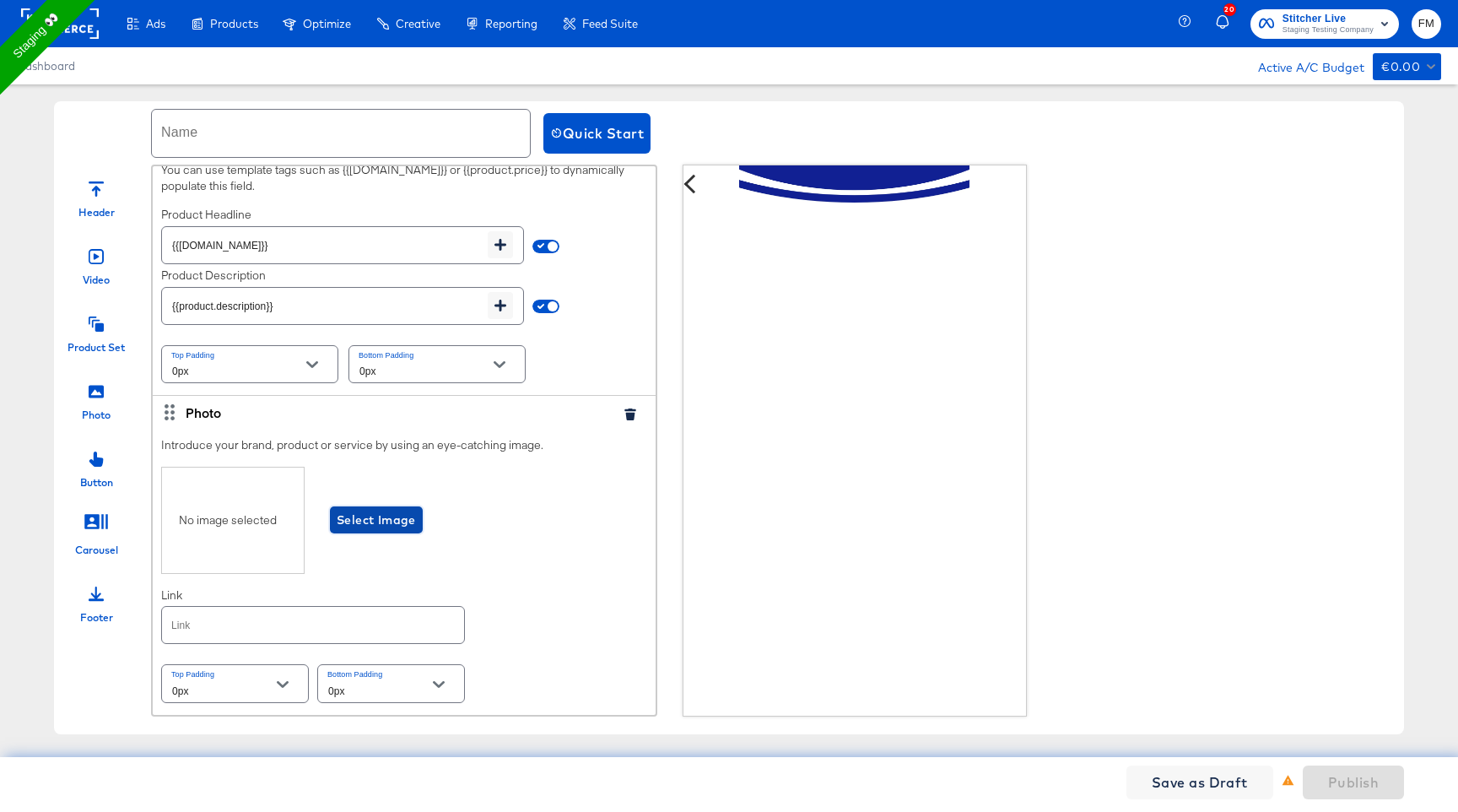
click at [365, 529] on span "Select Image" at bounding box center [376, 519] width 80 height 21
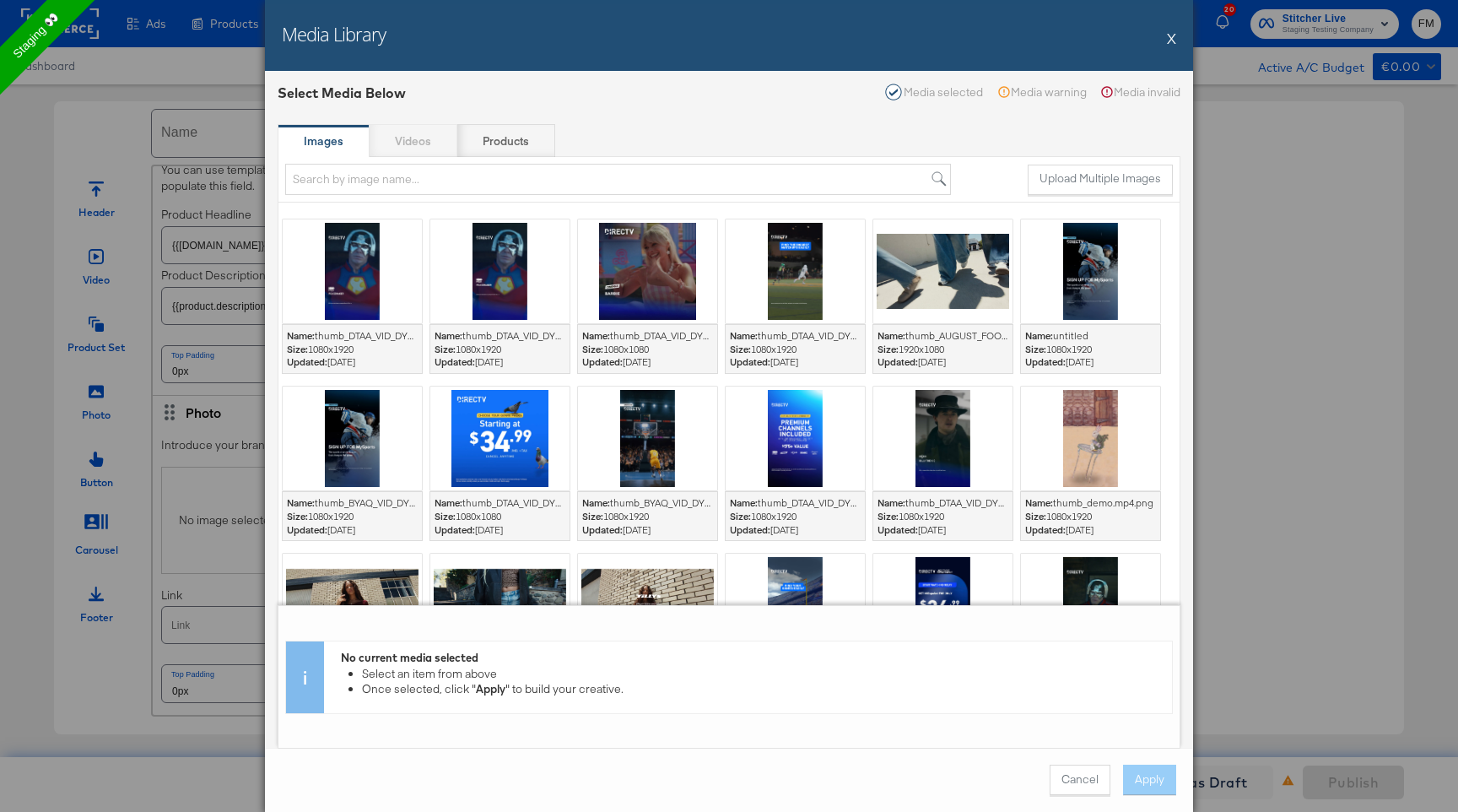
click at [1175, 45] on button "X" at bounding box center [1171, 37] width 9 height 33
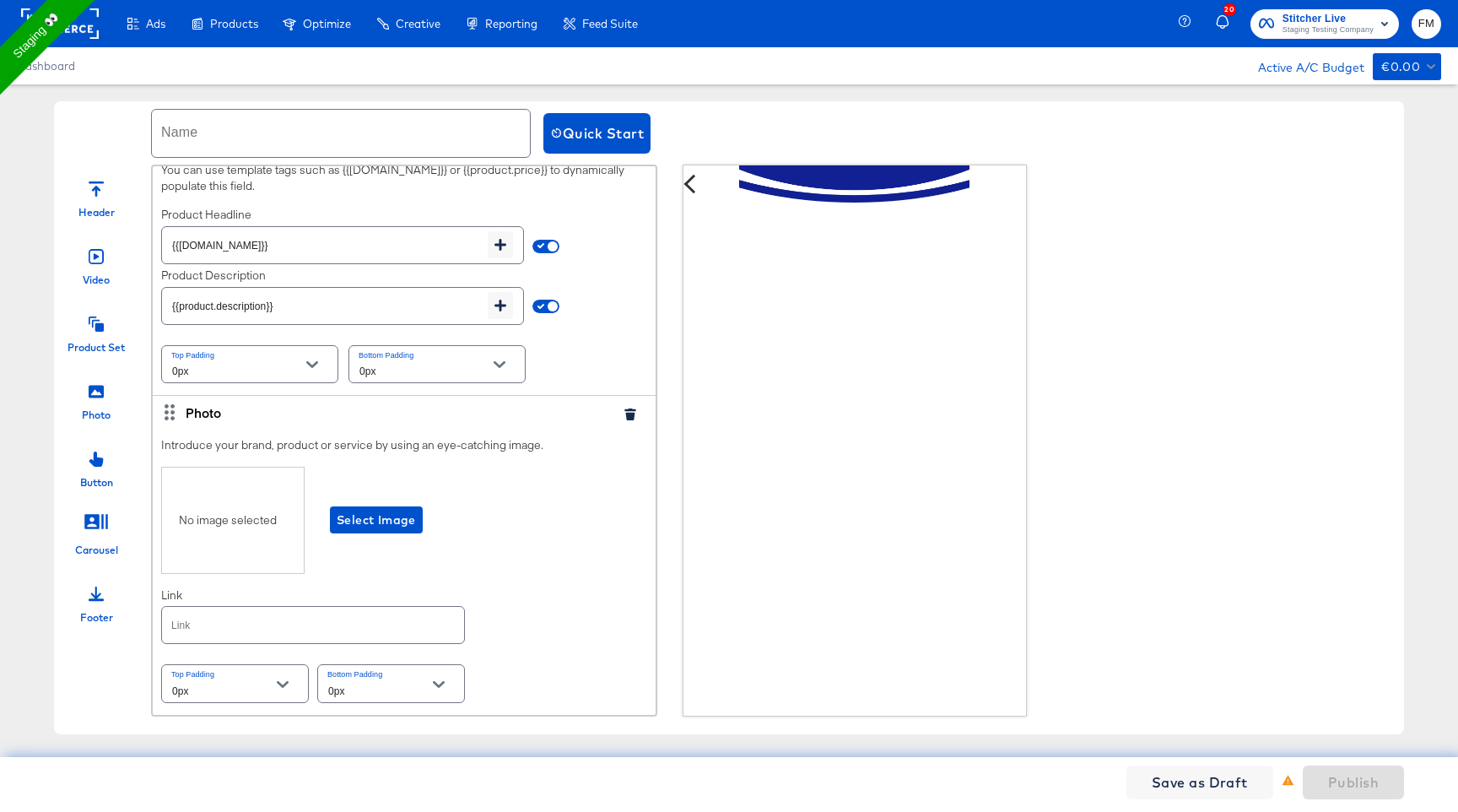
click at [624, 420] on icon "button" at bounding box center [629, 414] width 11 height 12
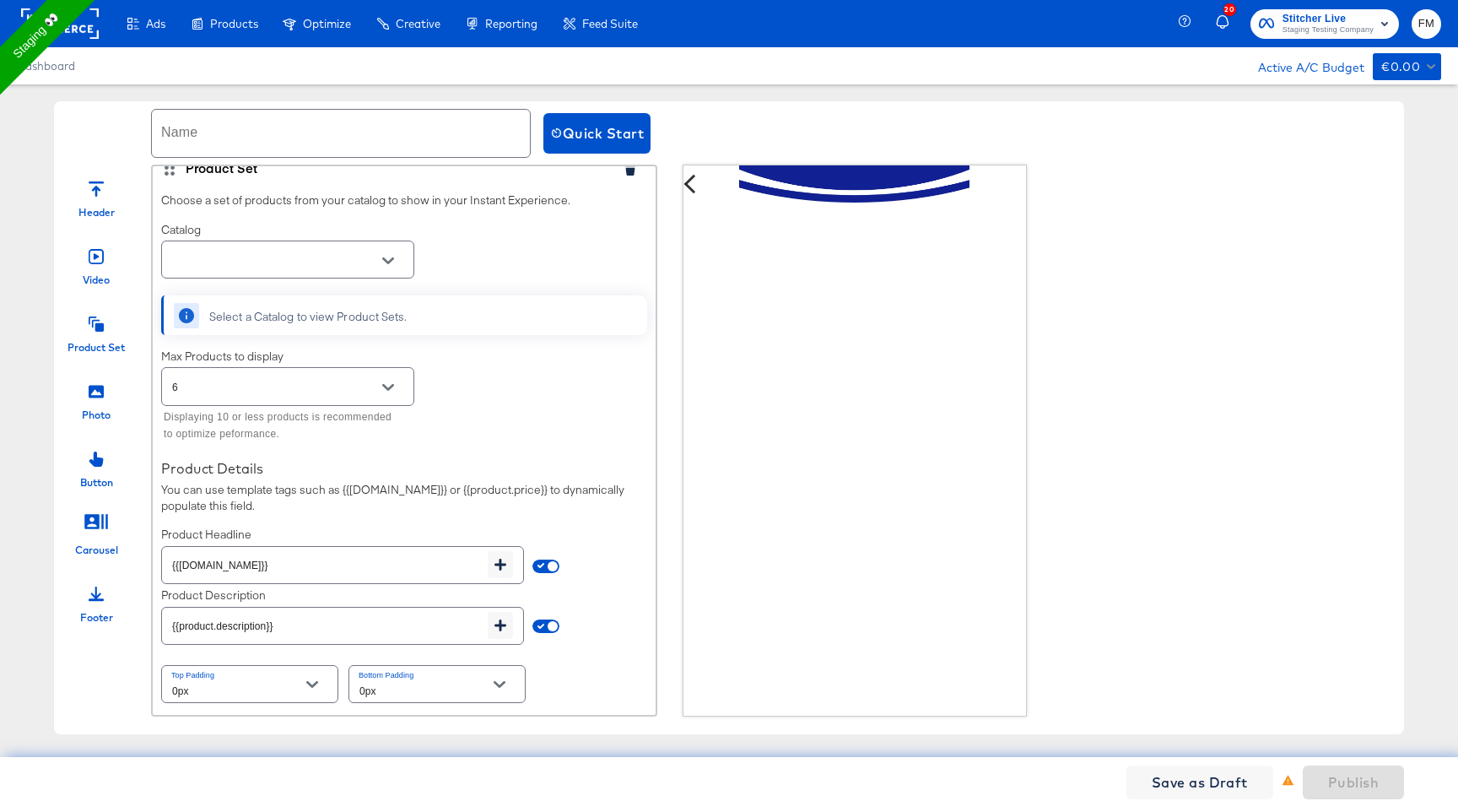
click at [96, 603] on div at bounding box center [95, 592] width 15 height 36
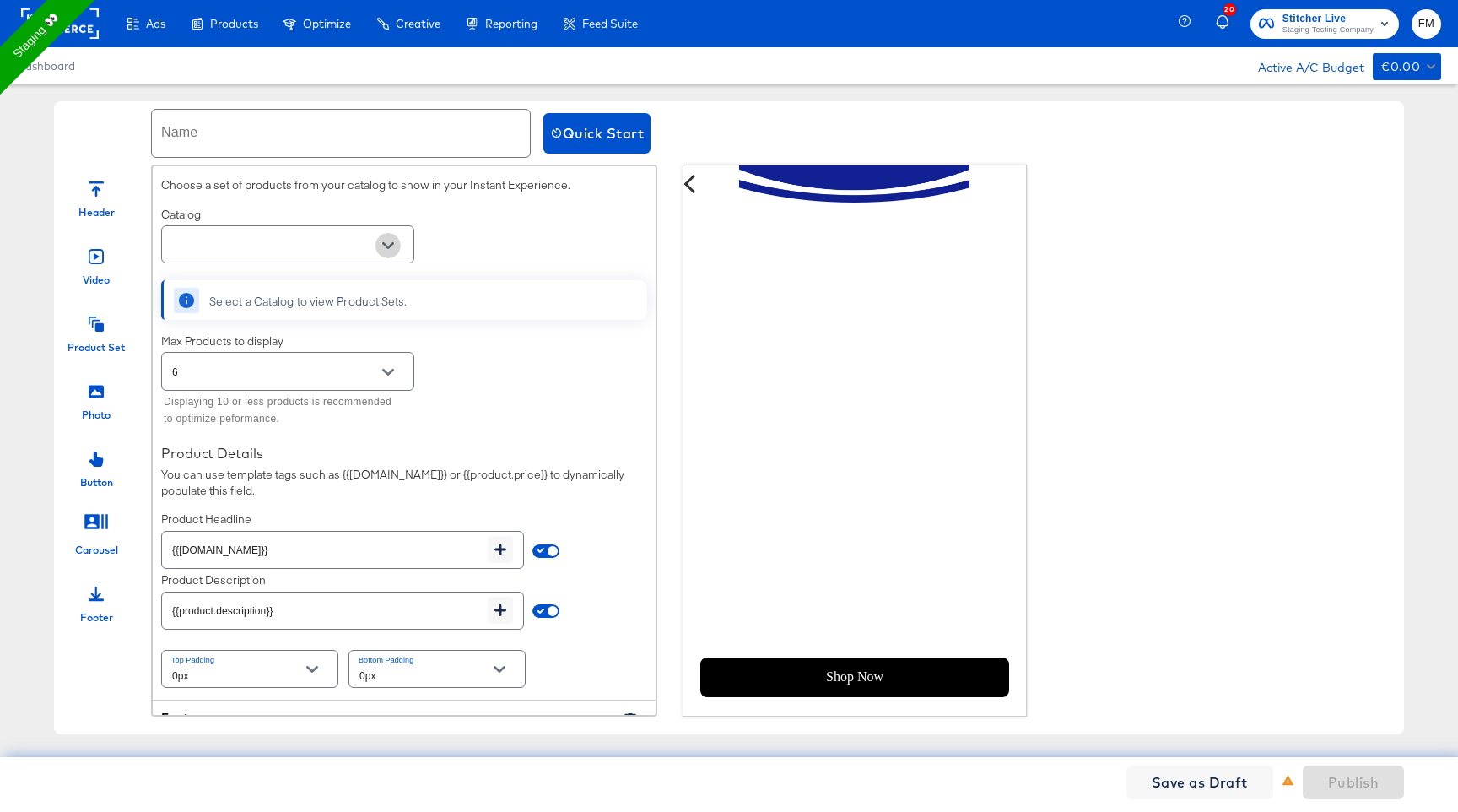
click at [394, 258] on button "Open" at bounding box center [389, 245] width 26 height 26
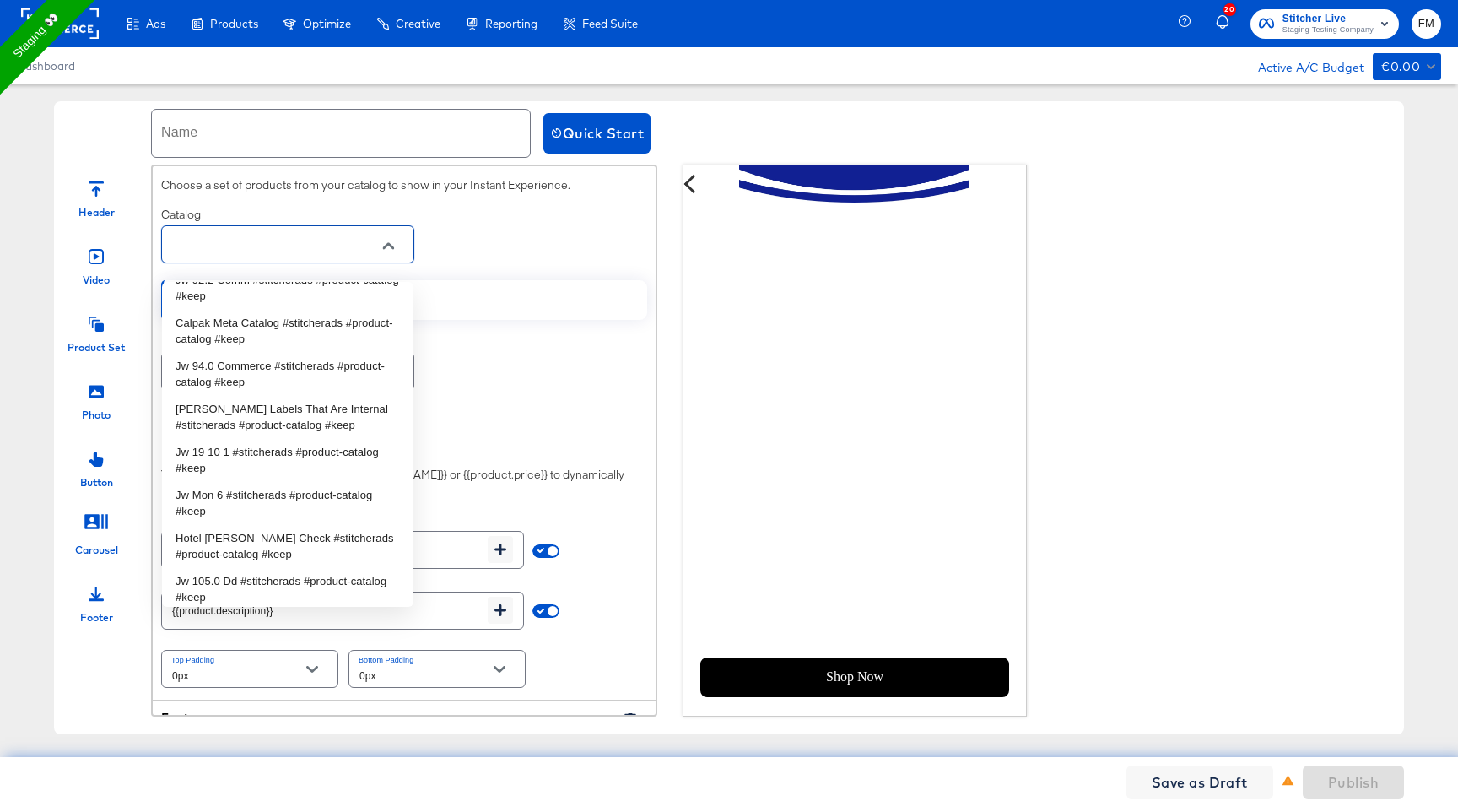
scroll to position [1171, 0]
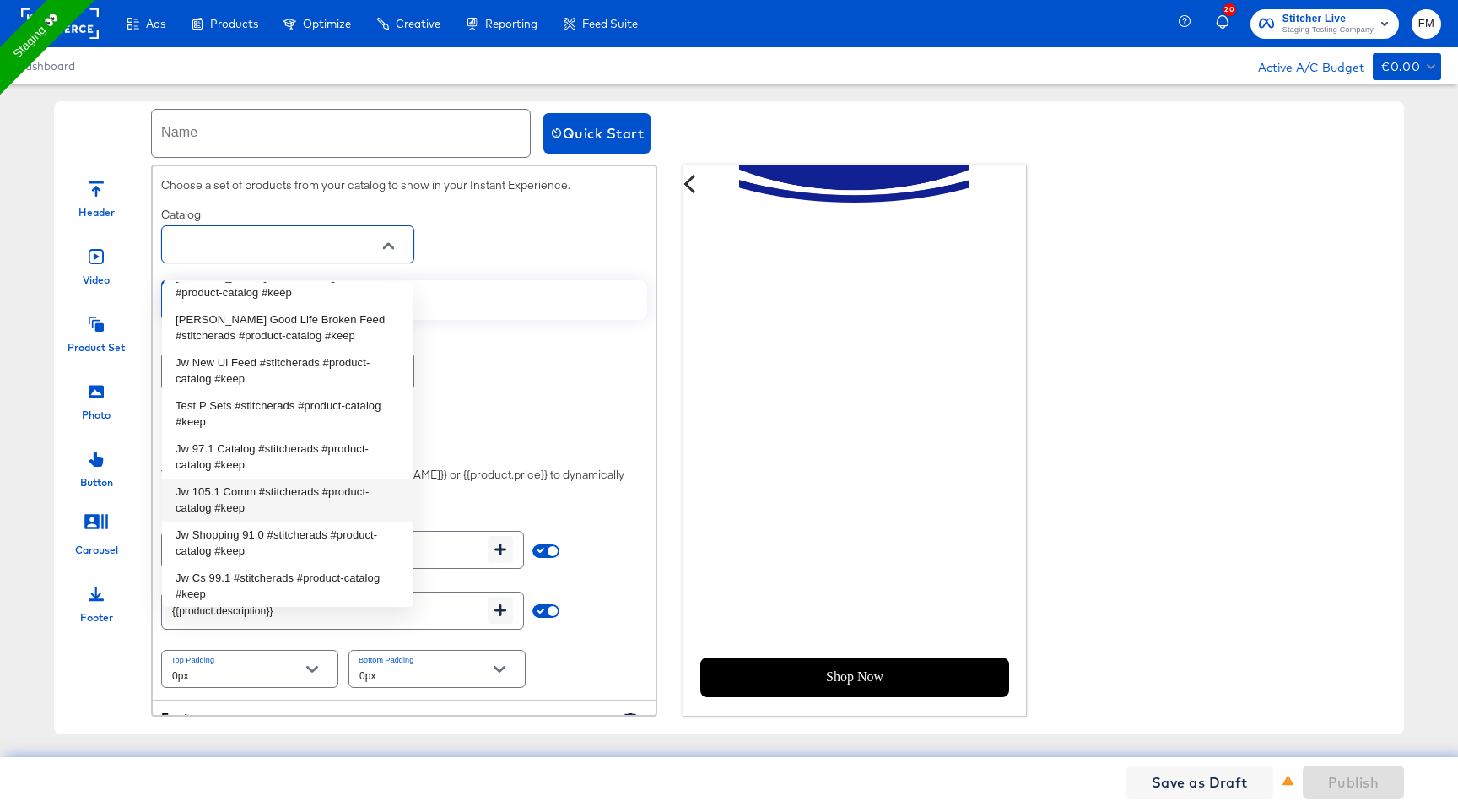
click at [304, 514] on li "Jw 105.1 Comm #stitcherads #product-catalog #keep" at bounding box center [288, 500] width 251 height 43
type input "Jw 105.1 Comm #stitcherads #product-catalog #keep"
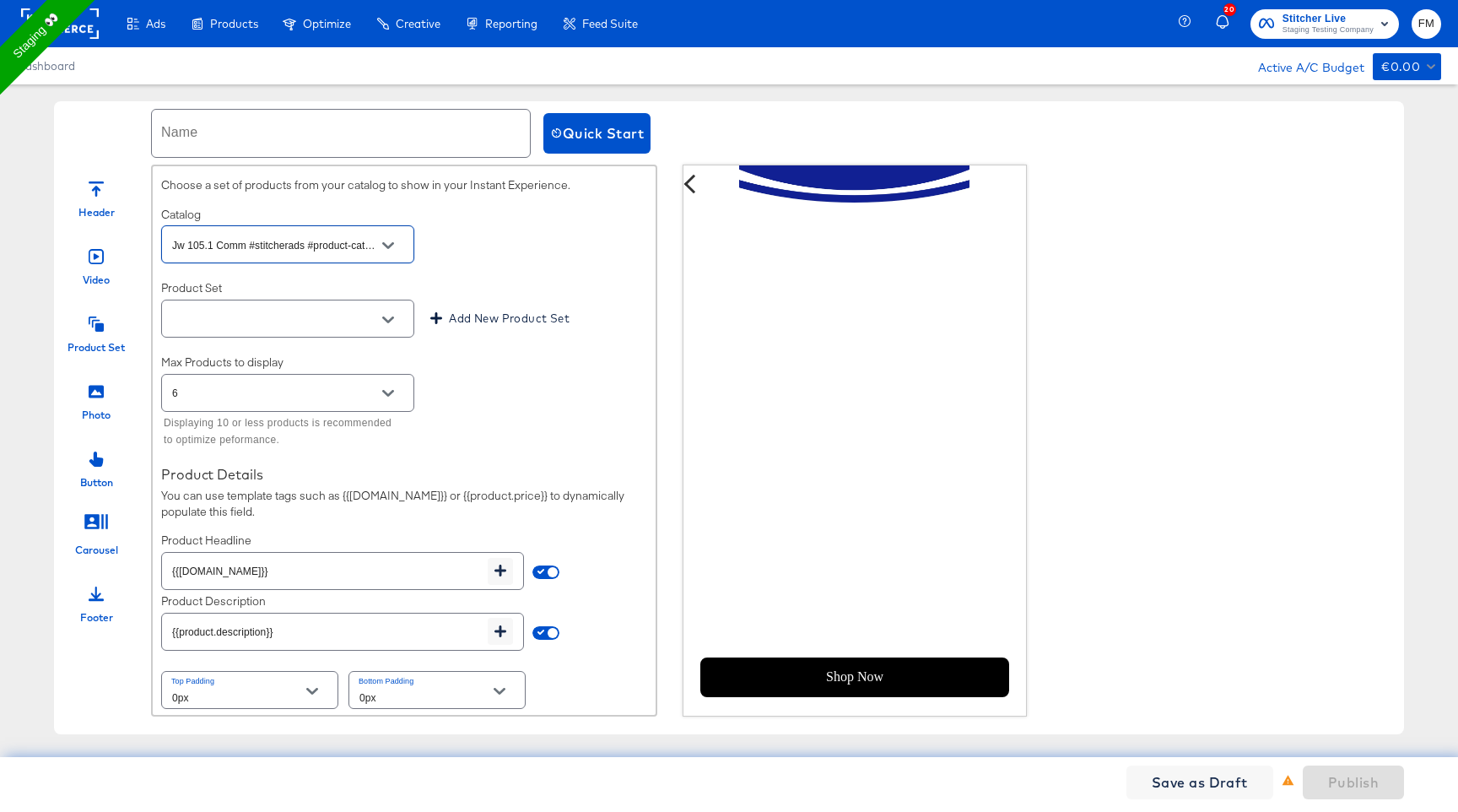
click at [385, 323] on icon "Open" at bounding box center [388, 319] width 12 height 7
click at [351, 366] on li "All Products" at bounding box center [288, 377] width 251 height 27
type input "All Products"
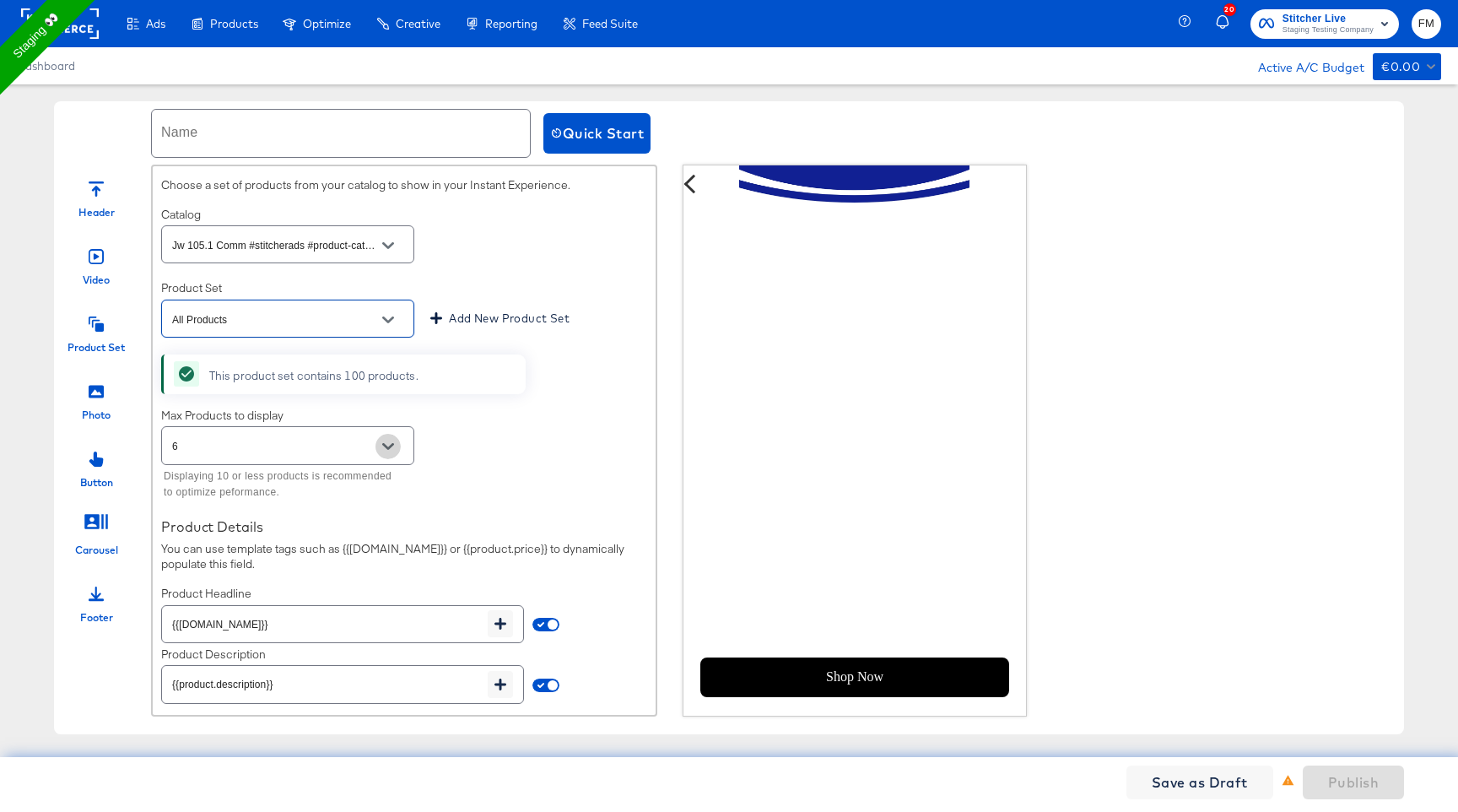
click at [383, 460] on button "Open" at bounding box center [389, 447] width 26 height 26
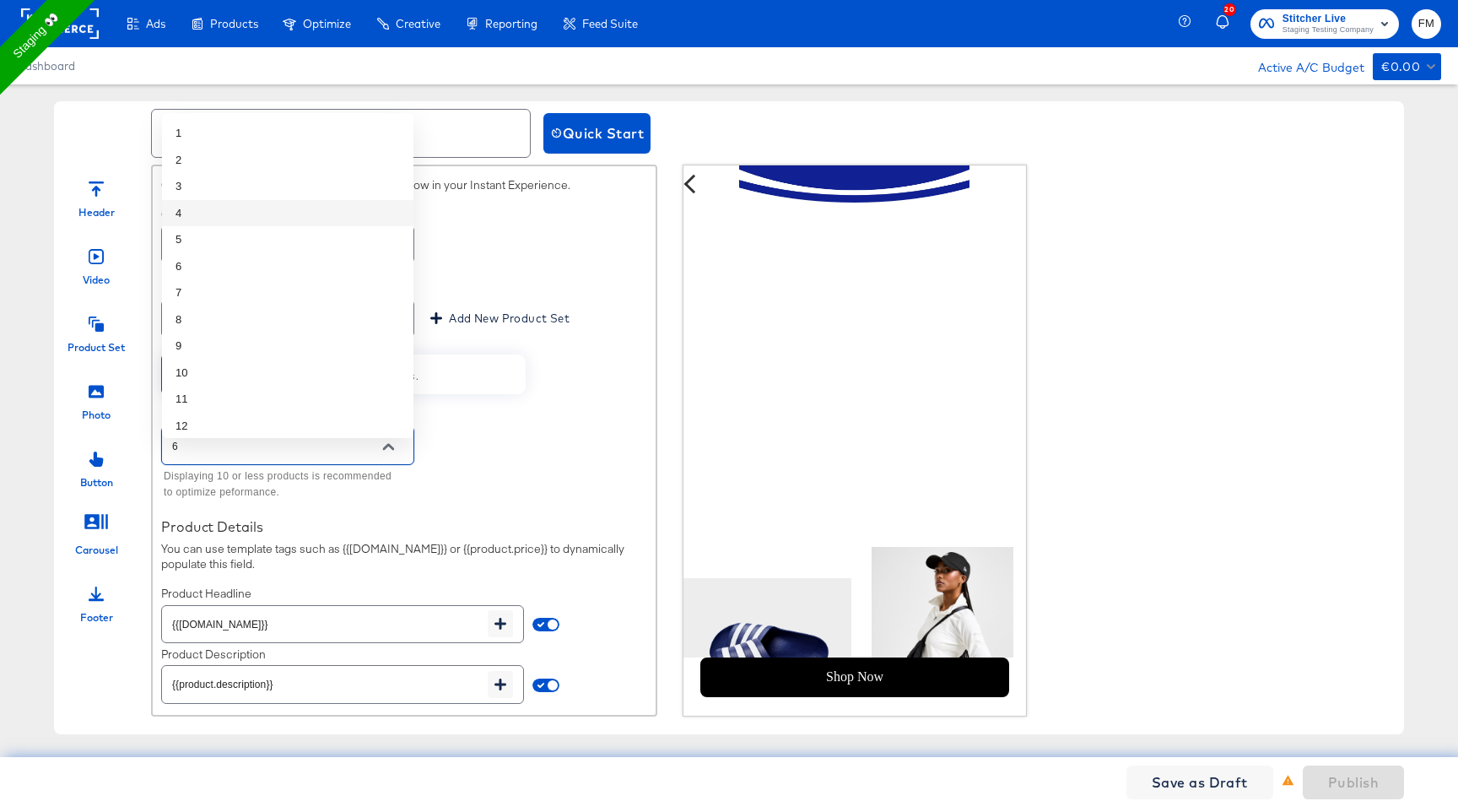
click at [349, 200] on li "4" at bounding box center [288, 214] width 251 height 27
type input "4"
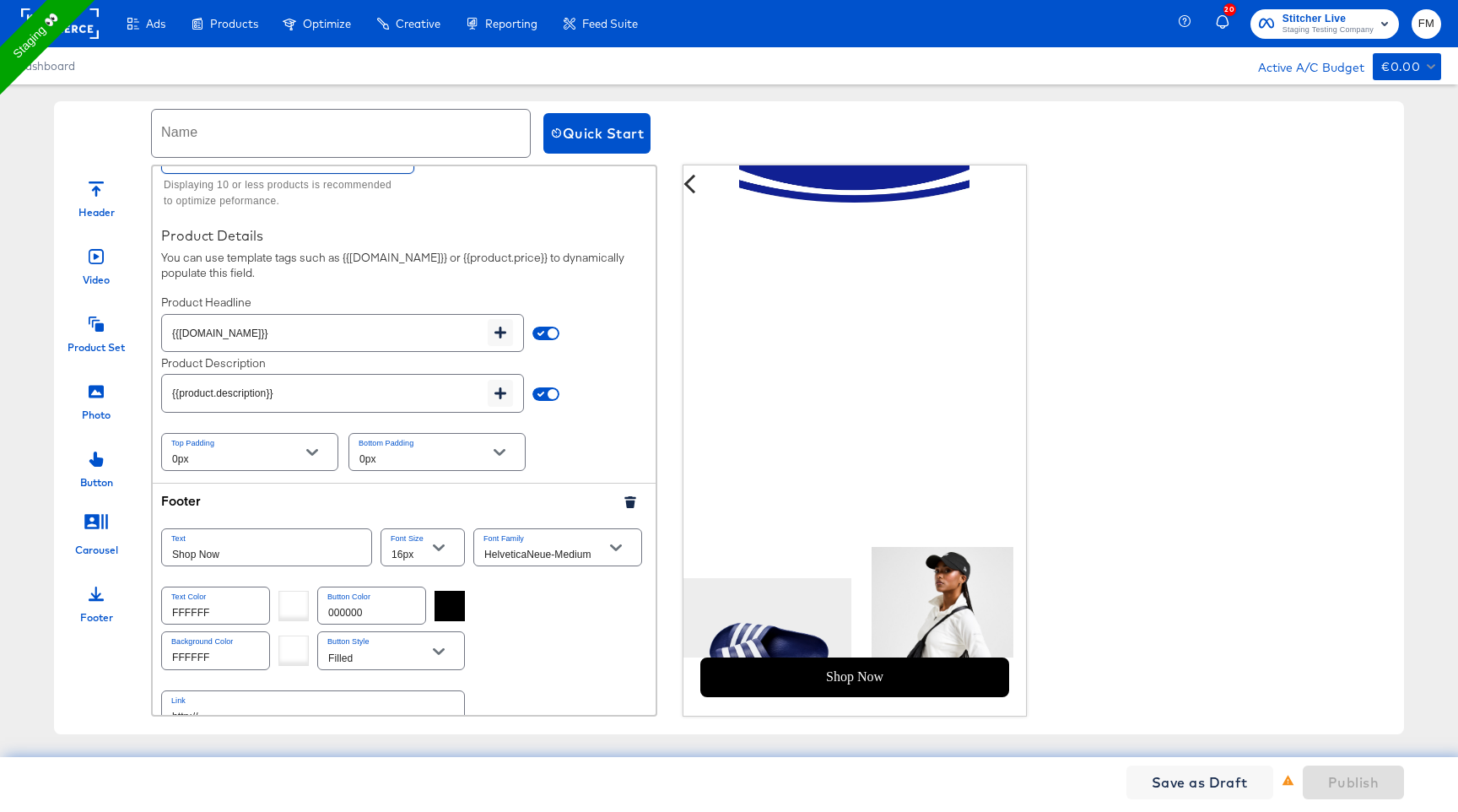
scroll to position [821, 0]
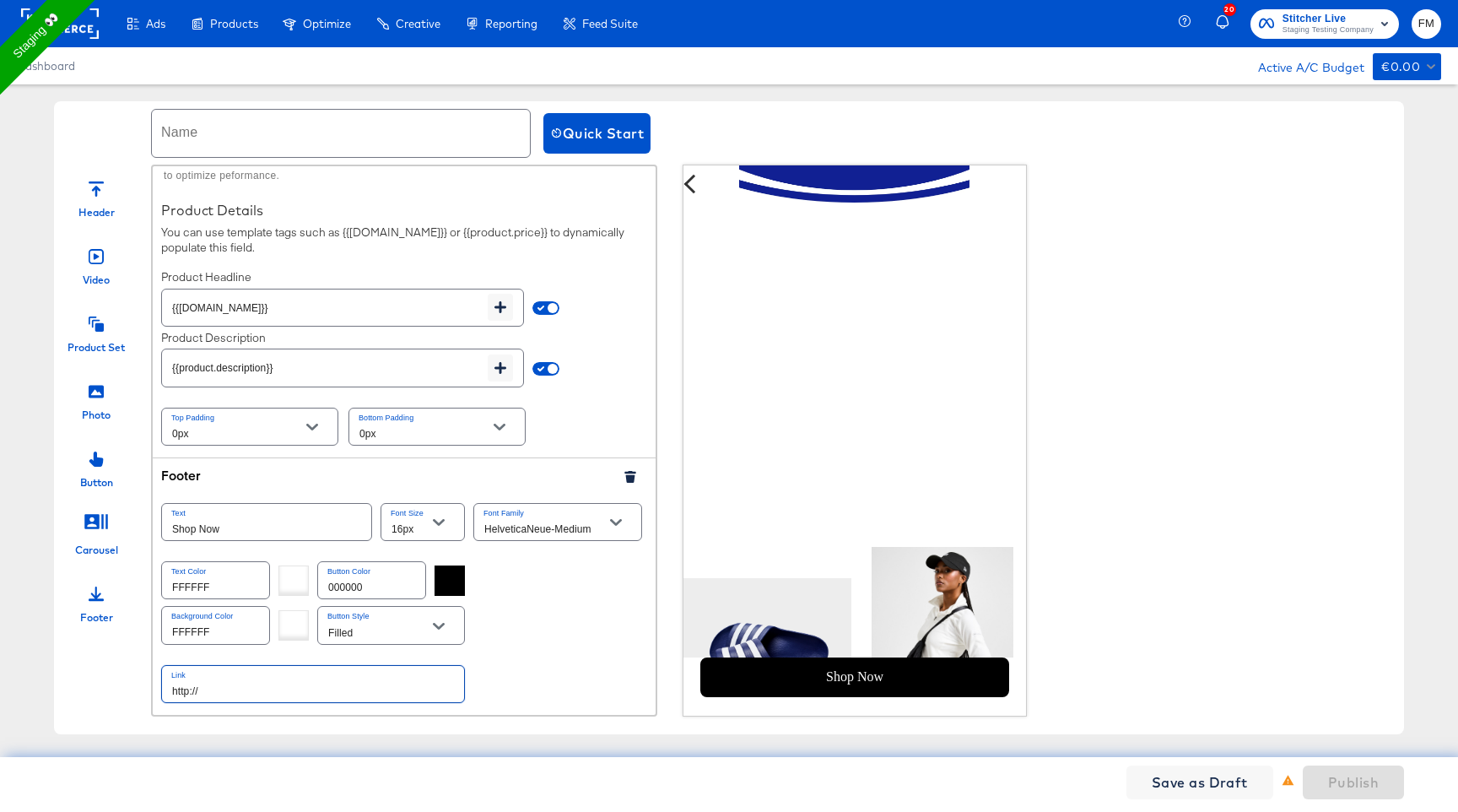
click at [279, 695] on input "http://" at bounding box center [313, 683] width 302 height 36
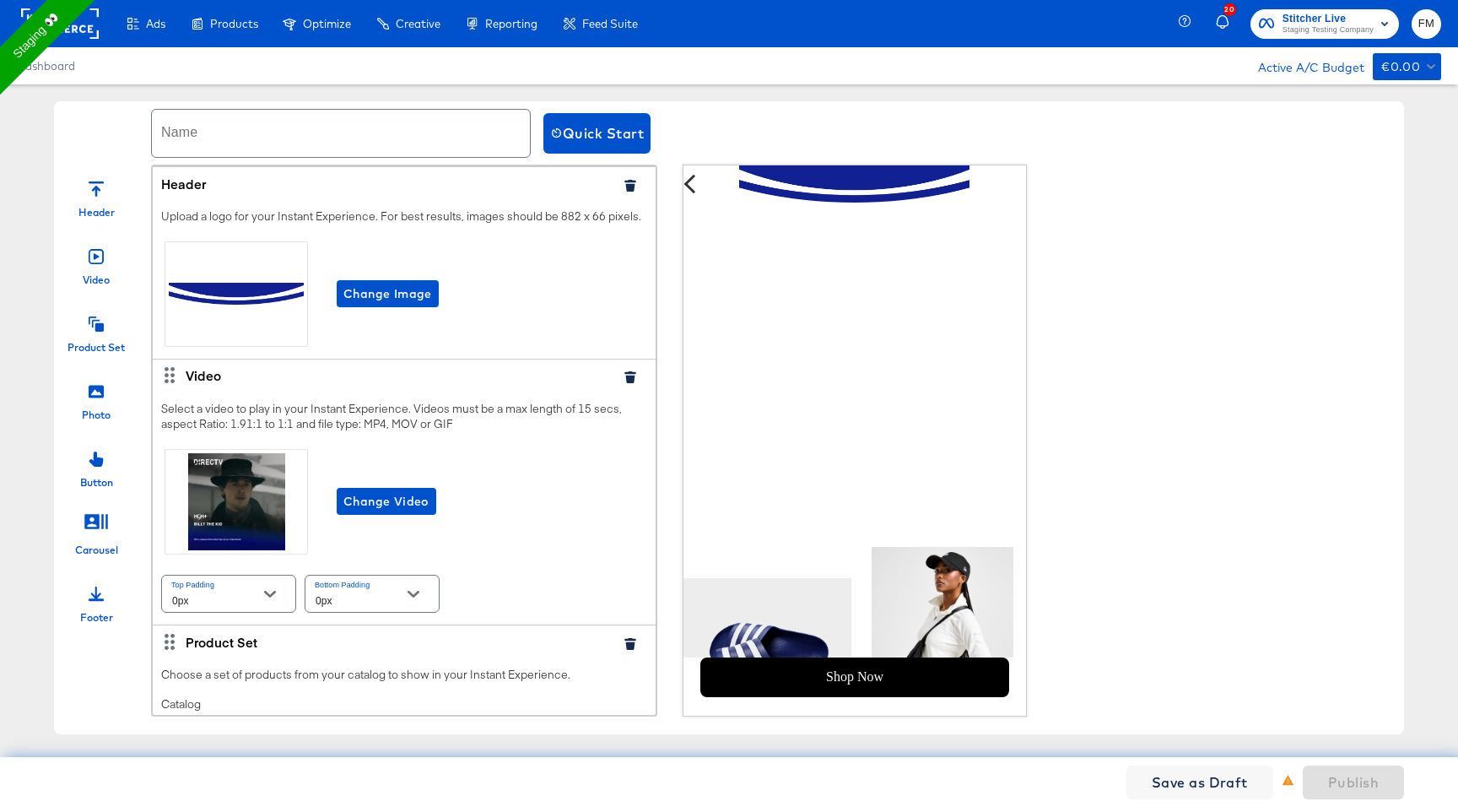
scroll to position [417, 0]
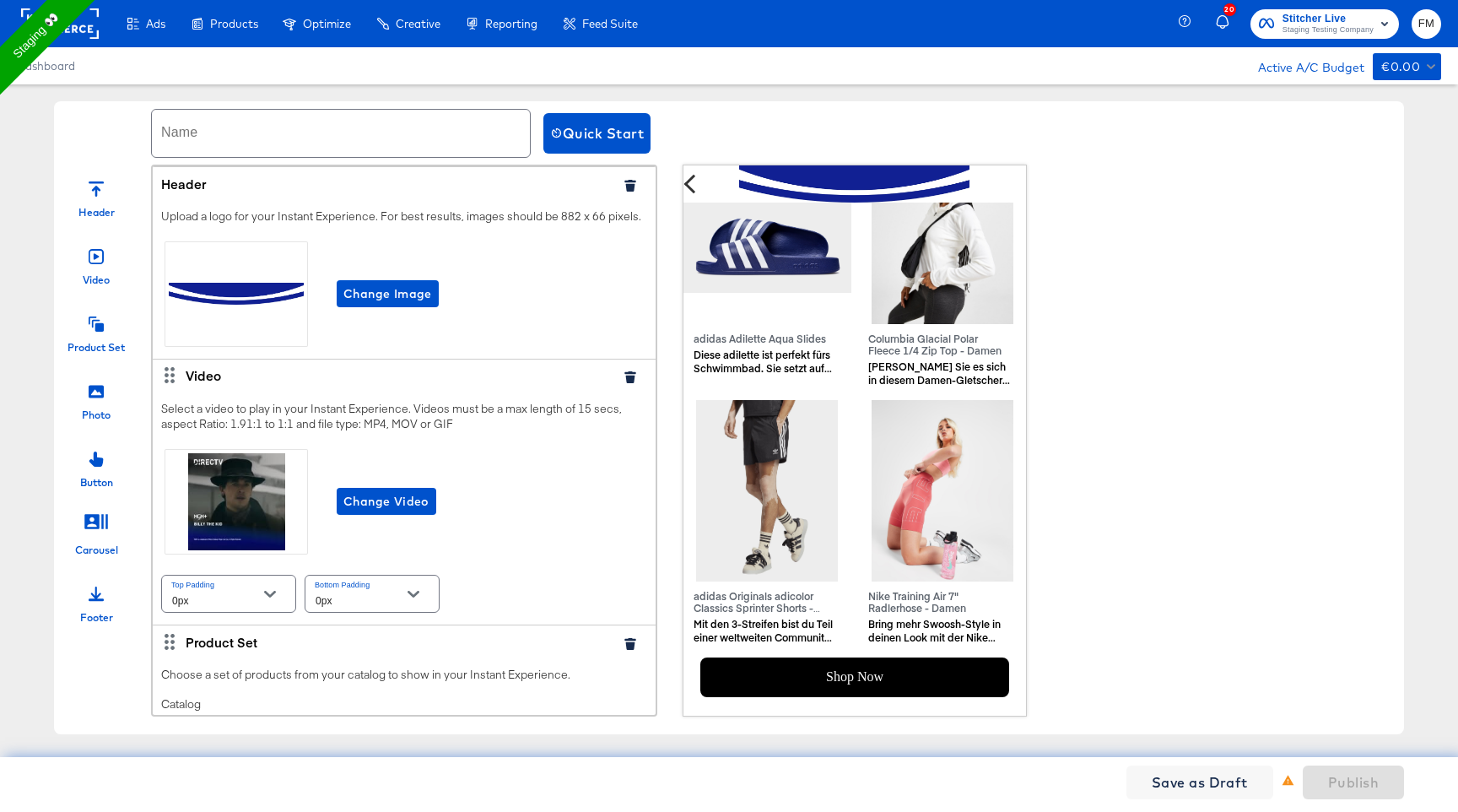
type input "http://www.kargo.com"
click at [1291, 787] on div at bounding box center [1288, 782] width 13 height 17
click at [284, 131] on input "text" at bounding box center [341, 134] width 378 height 47
click at [172, 140] on input "rteg 138.1" at bounding box center [341, 134] width 378 height 47
type input "reg 138.1"
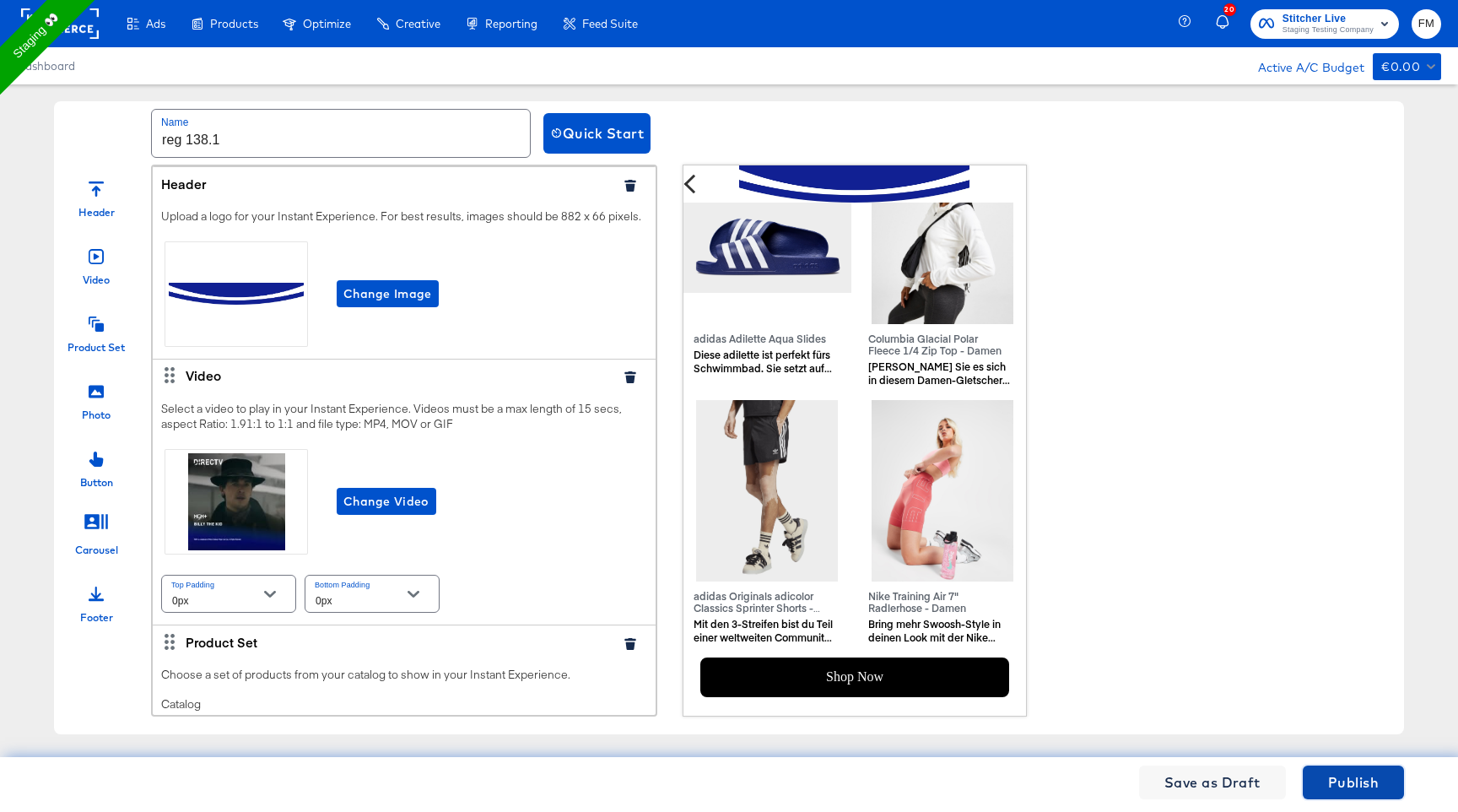
click at [1397, 783] on button "Publish" at bounding box center [1353, 783] width 101 height 33
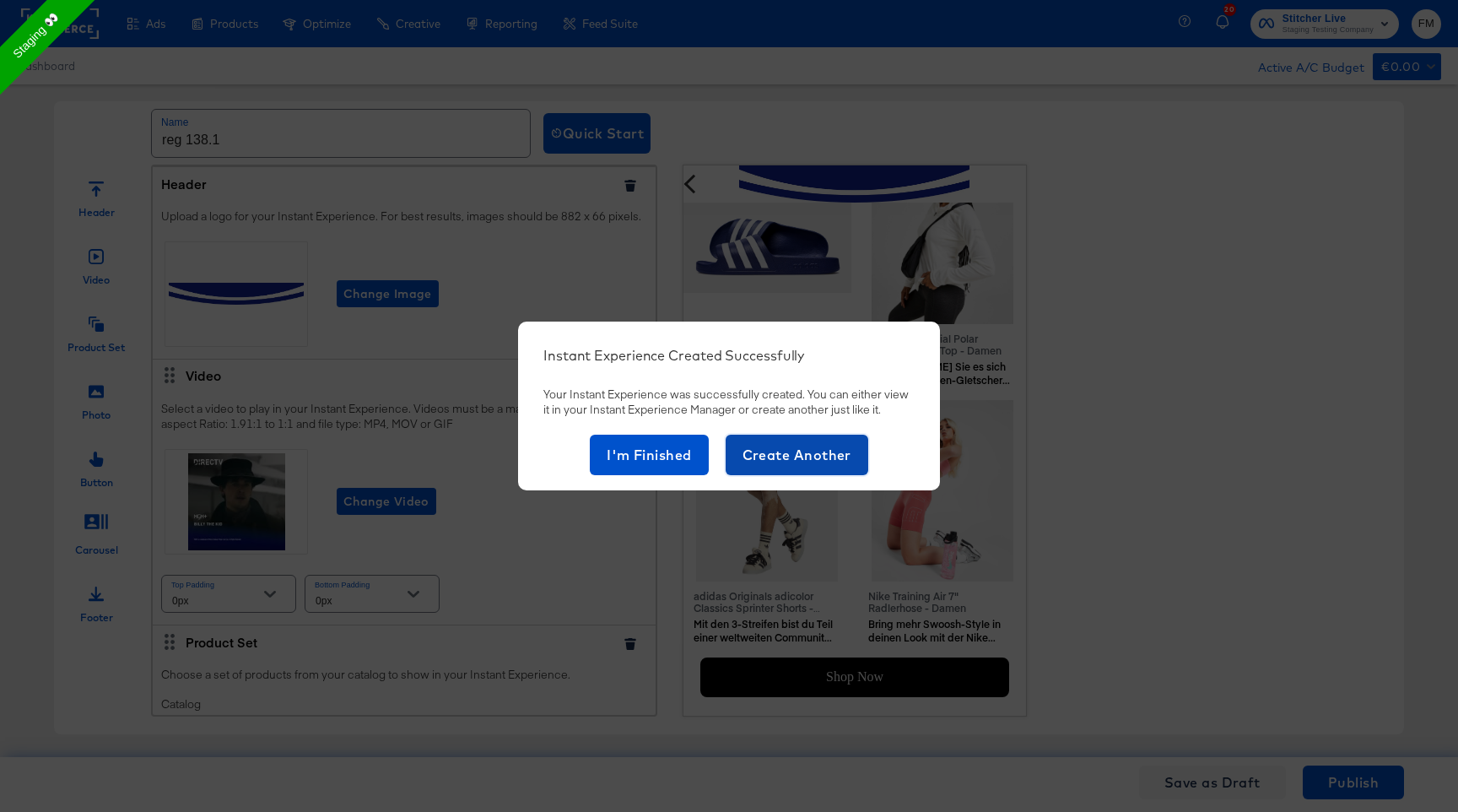
click at [810, 460] on span "Create Another" at bounding box center [796, 455] width 109 height 24
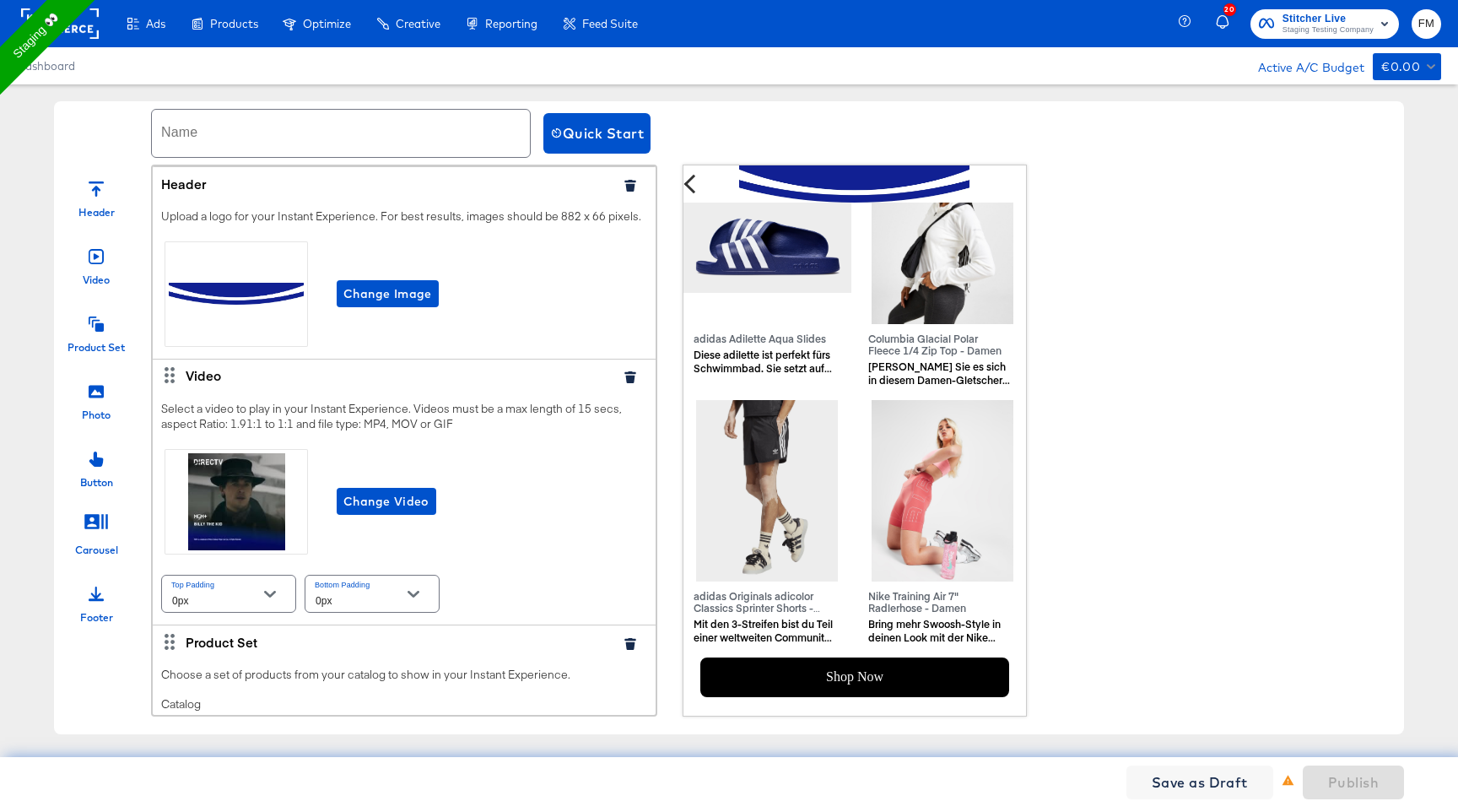
click at [91, 22] on rect at bounding box center [59, 24] width 78 height 30
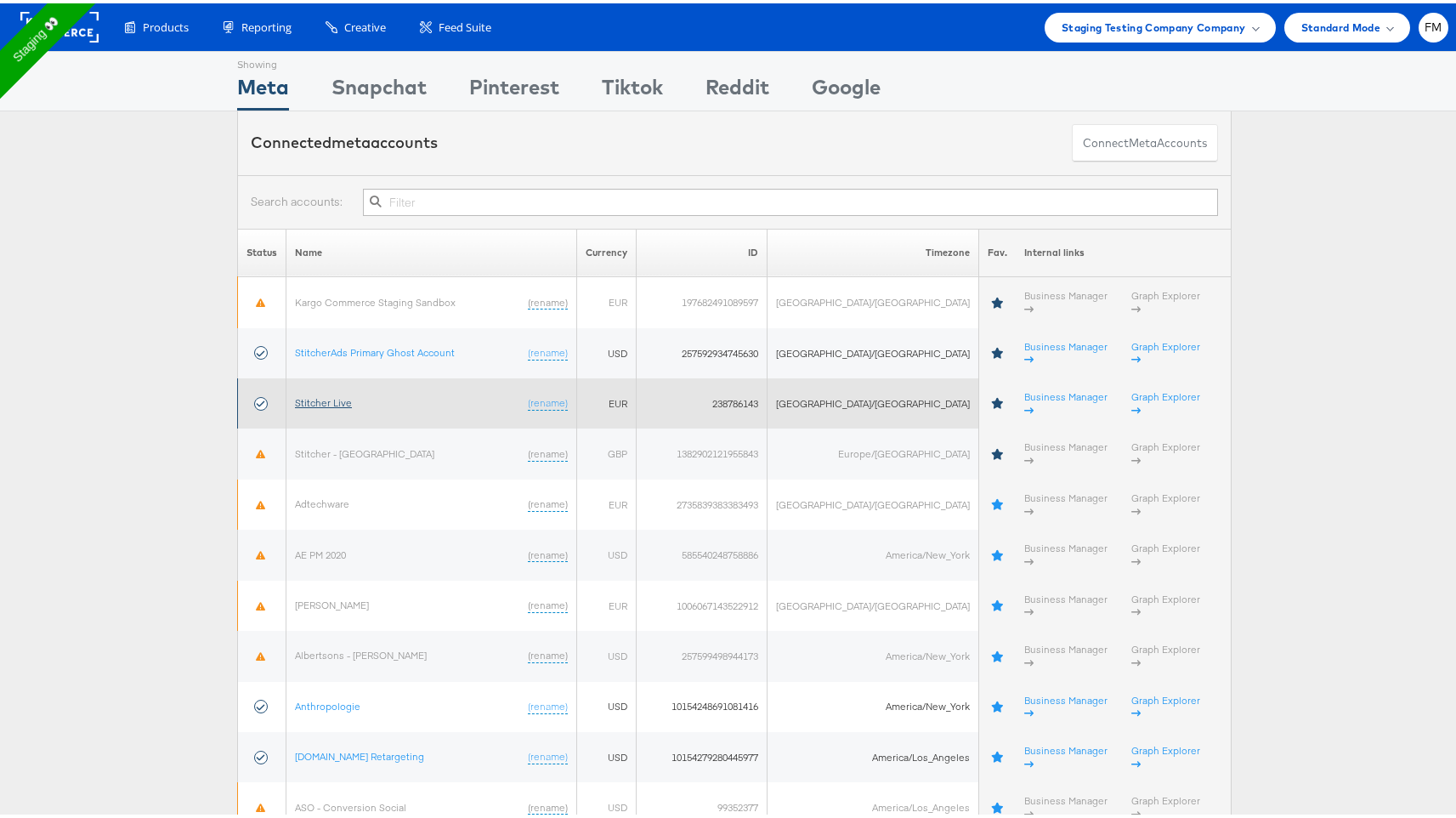
click at [319, 393] on link "Stitcher Live" at bounding box center [323, 399] width 57 height 13
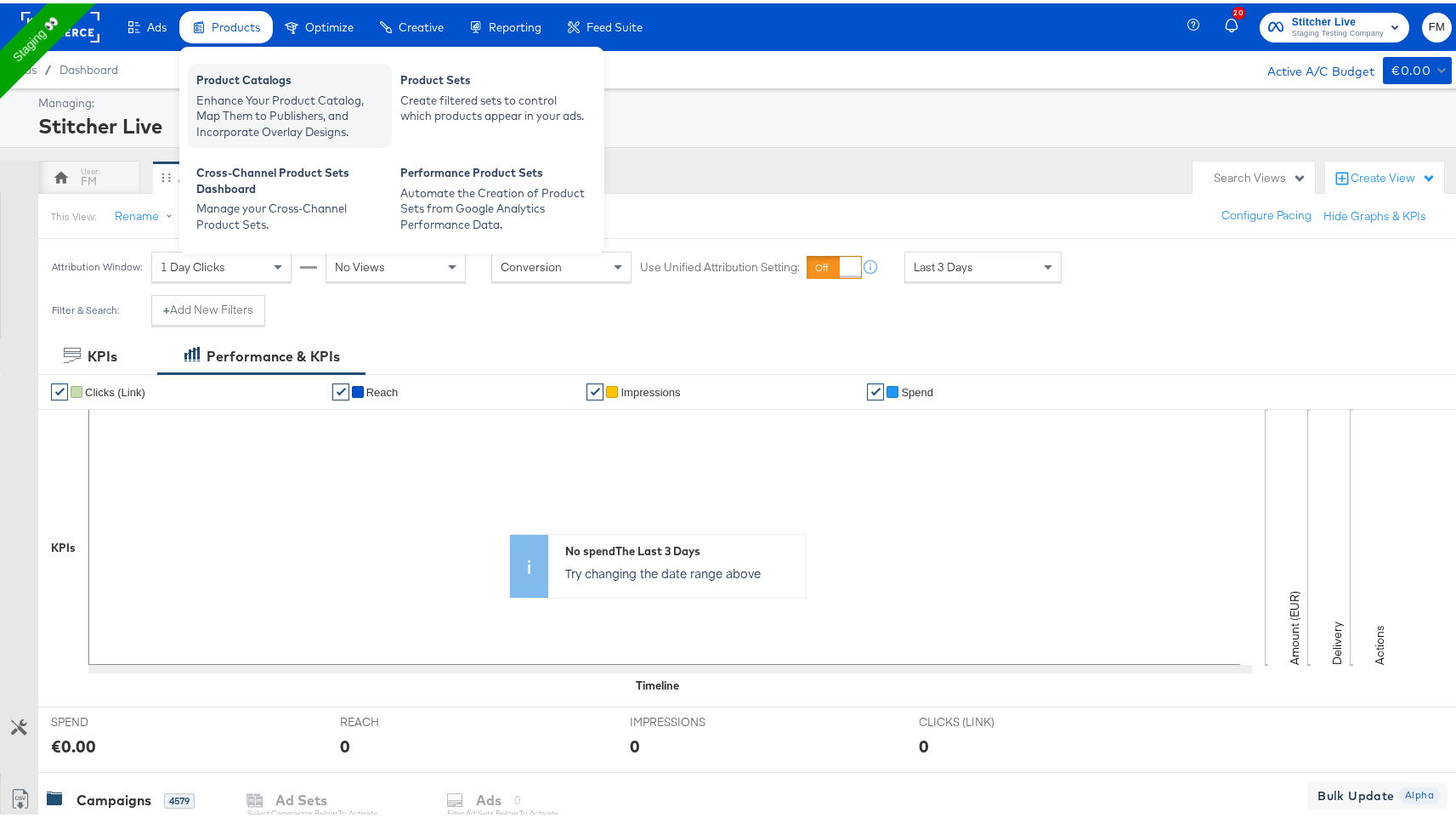
click at [263, 112] on div "Enhance Your Product Catalog, Map Them to Publishers, and Incorporate Overlay D…" at bounding box center [290, 113] width 187 height 47
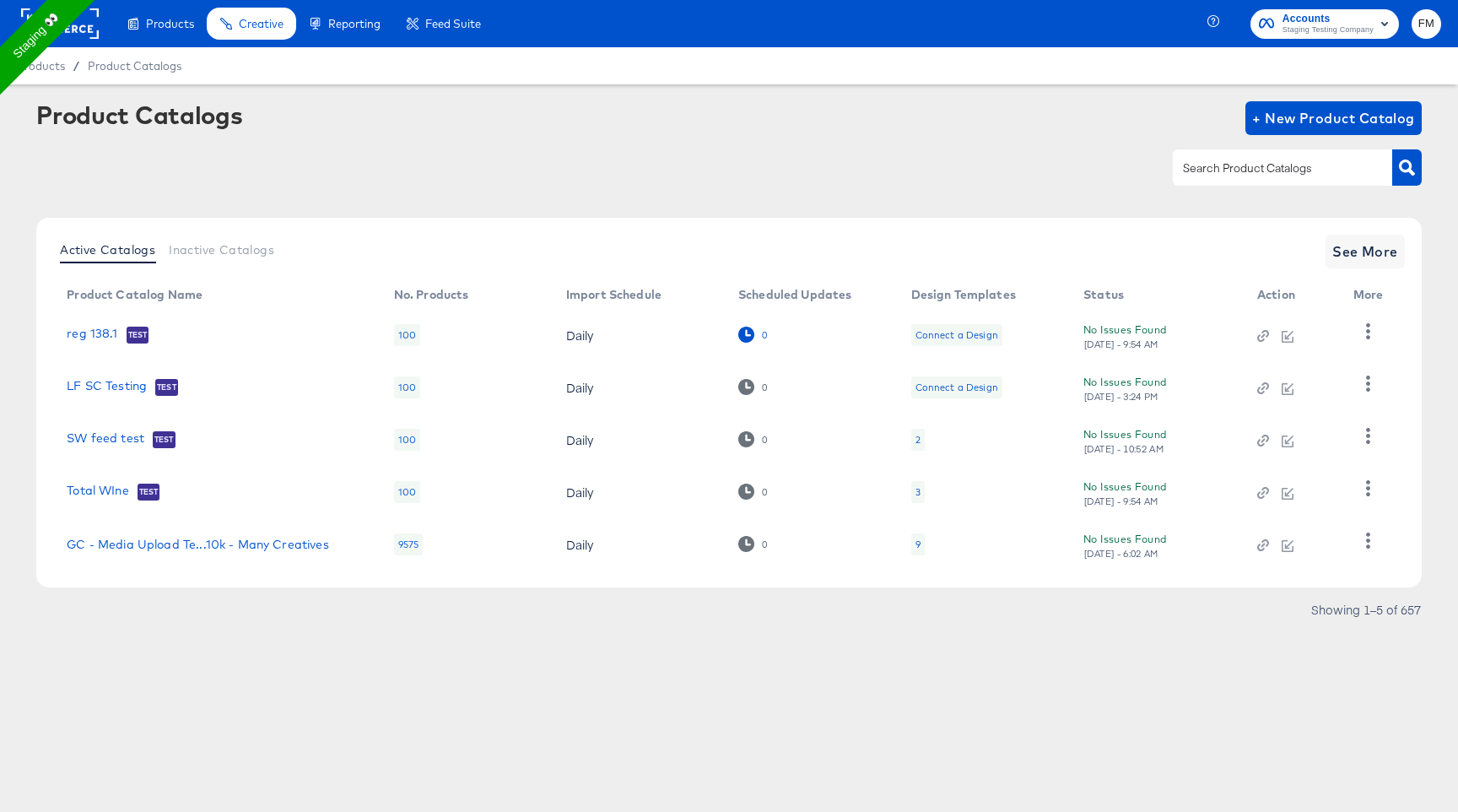
click at [742, 336] on icon at bounding box center [746, 335] width 16 height 16
click at [964, 334] on div "Connect a Design" at bounding box center [957, 335] width 82 height 14
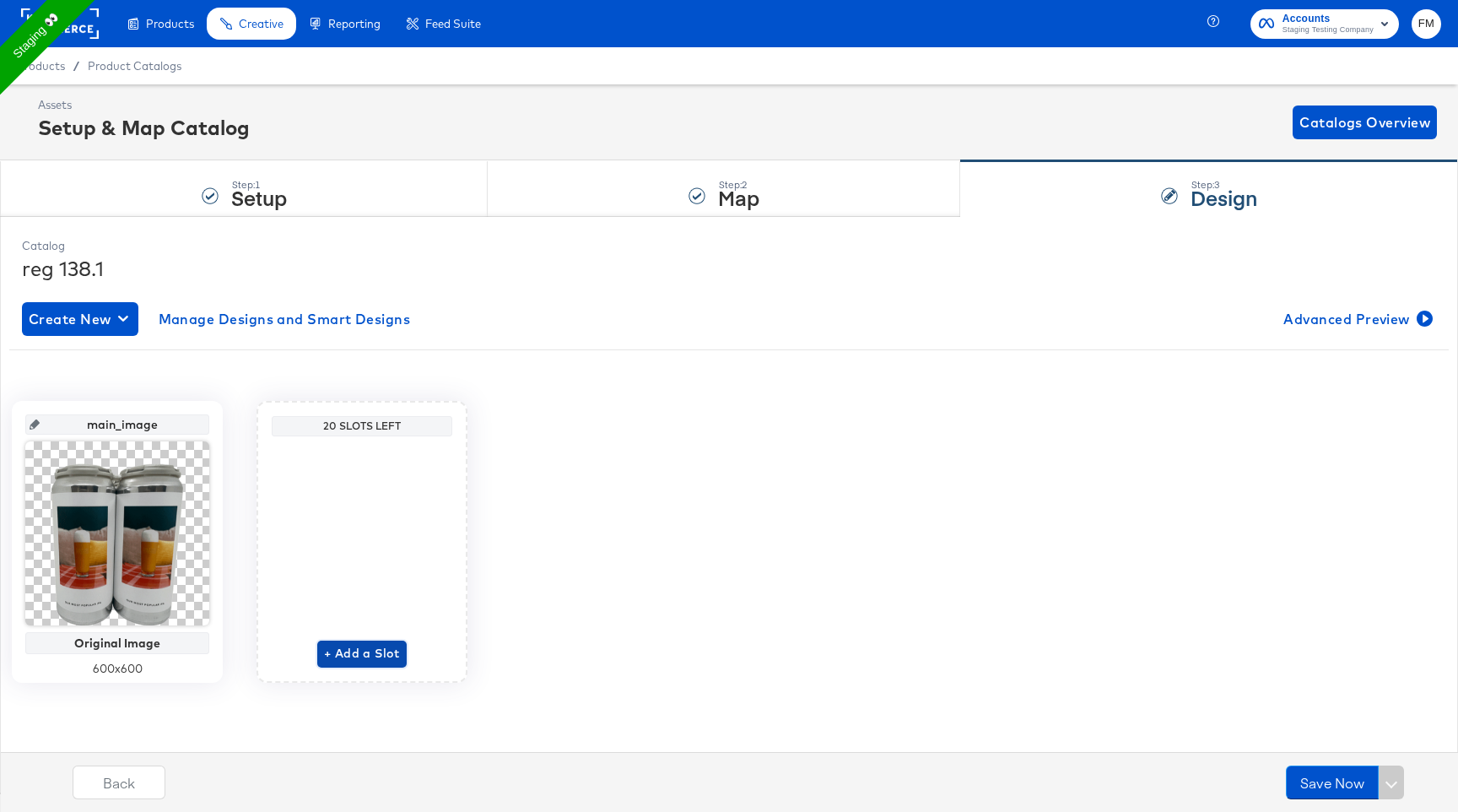
click at [379, 653] on span "+ Add a Slot" at bounding box center [361, 653] width 76 height 21
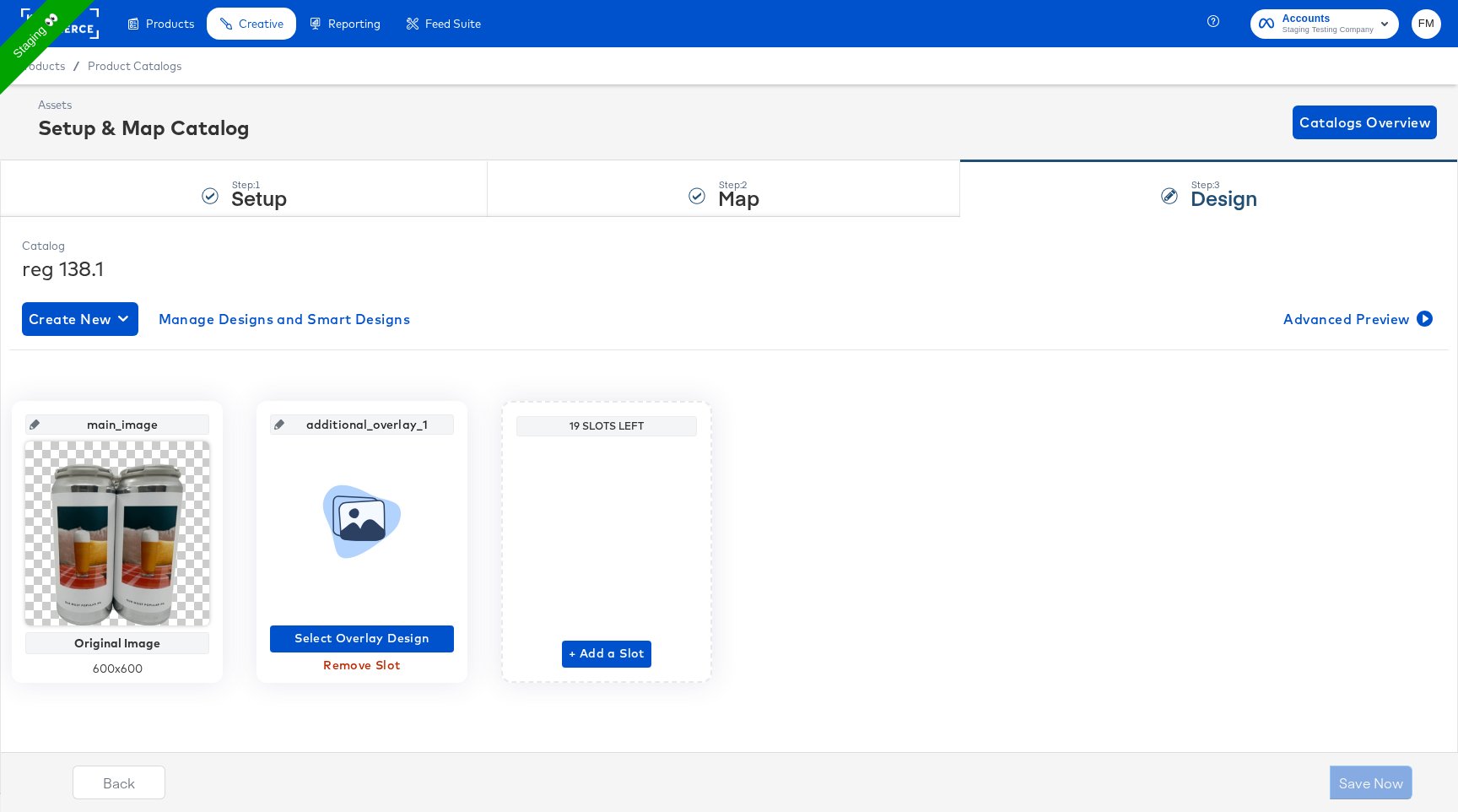
click at [394, 620] on div "Select Overlay Design Remove Slot" at bounding box center [361, 557] width 184 height 244
click at [394, 629] on span "Select Overlay Design" at bounding box center [362, 638] width 171 height 21
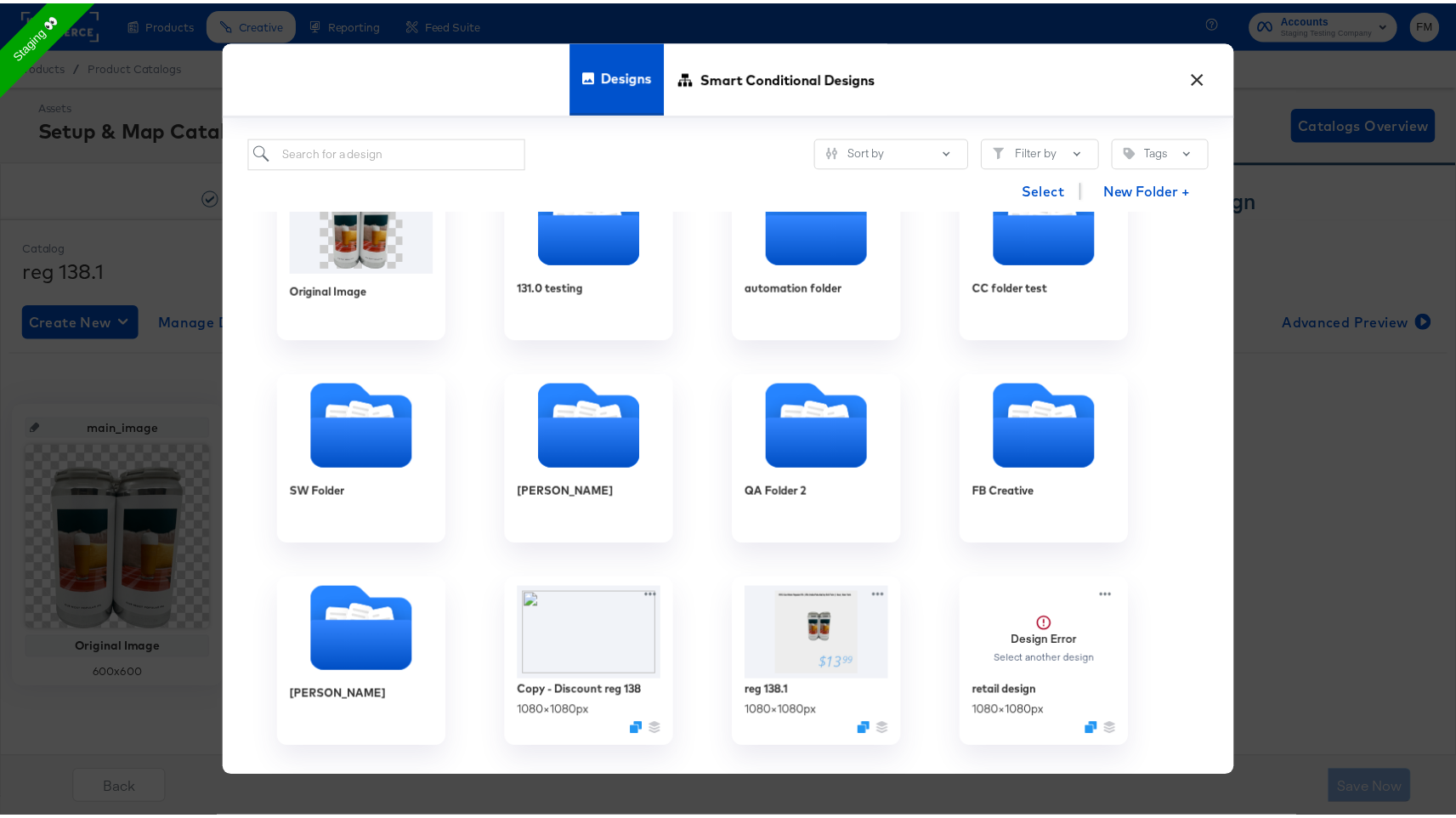
scroll to position [96, 0]
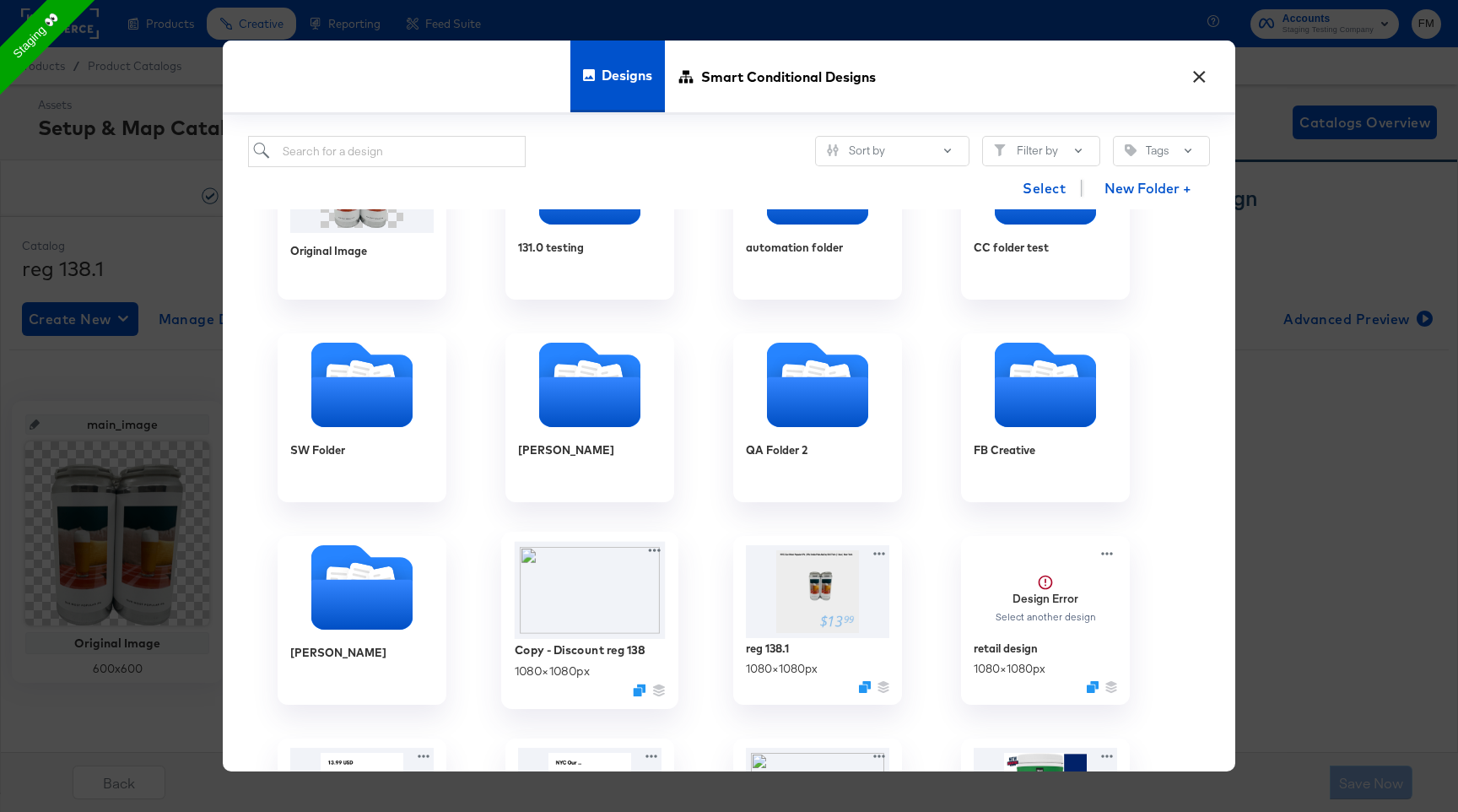
click at [592, 555] on img at bounding box center [590, 591] width 151 height 98
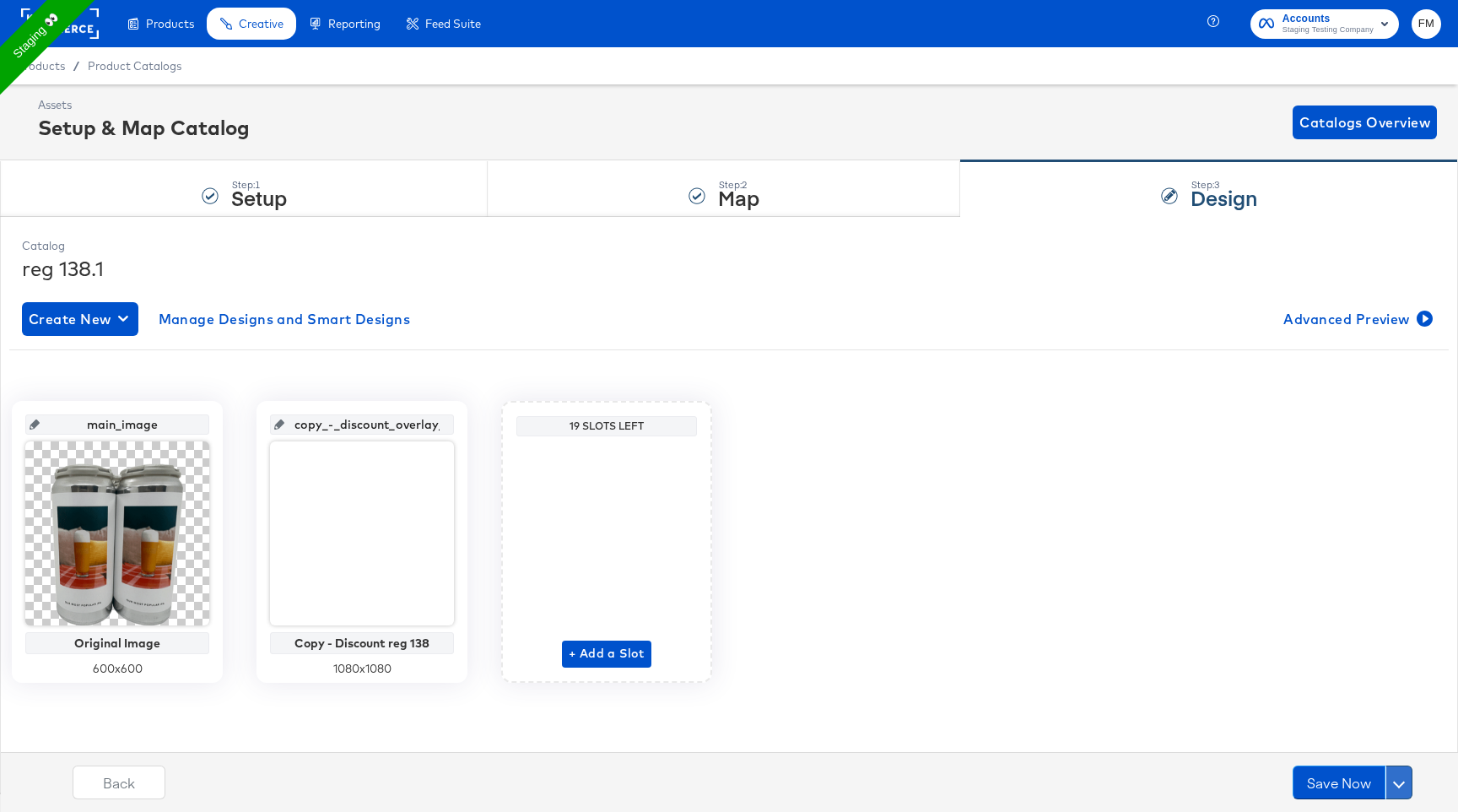
click at [1394, 774] on button at bounding box center [1399, 783] width 27 height 33
click at [1372, 753] on div "Schedule Save" at bounding box center [1359, 750] width 77 height 16
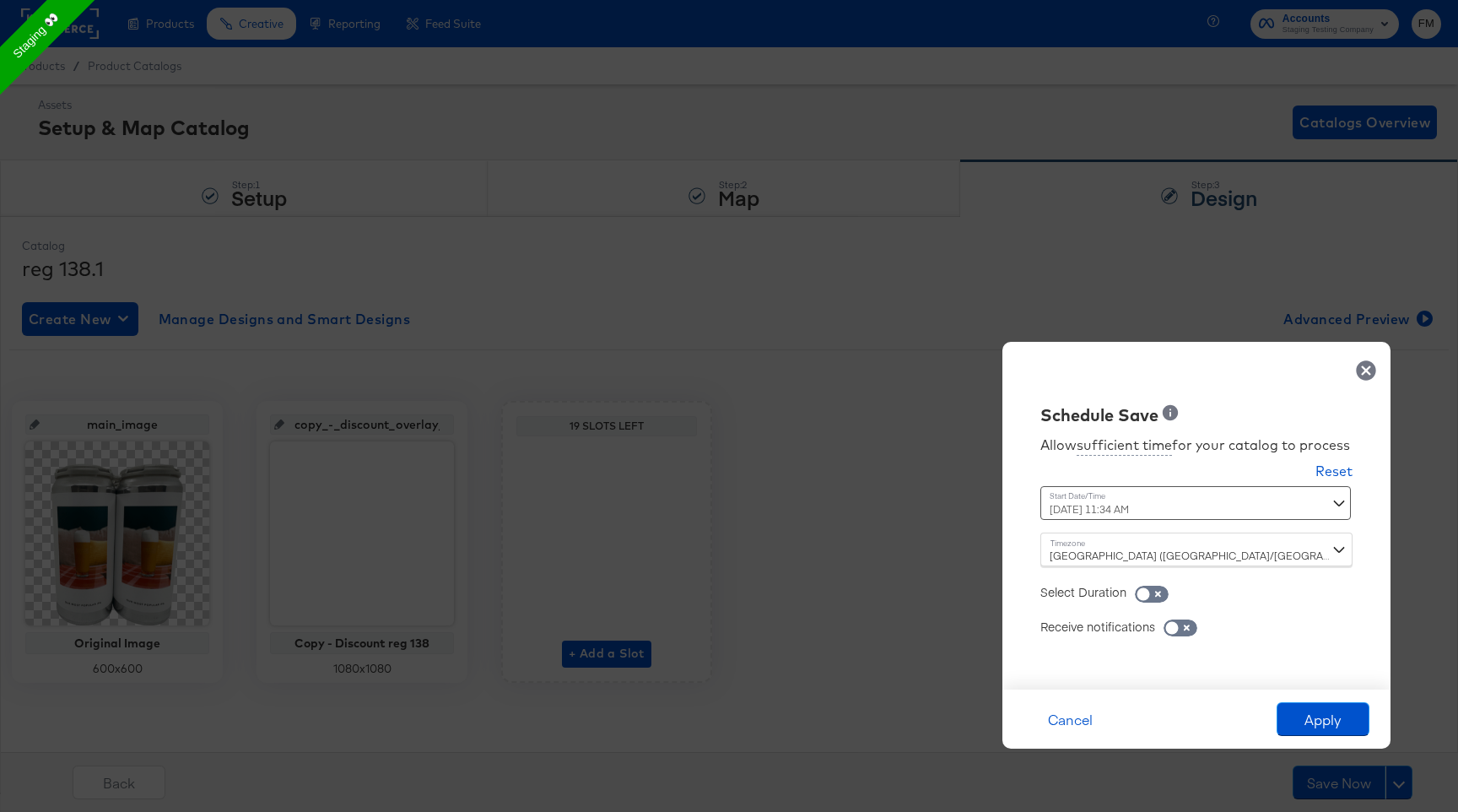
click at [1121, 505] on div "October 2nd 2025 11:34 AM ‹ October 2025 › Su Mo Tu We Th Fr Sa 28 29 30 1 2 3 …" at bounding box center [1155, 503] width 229 height 33
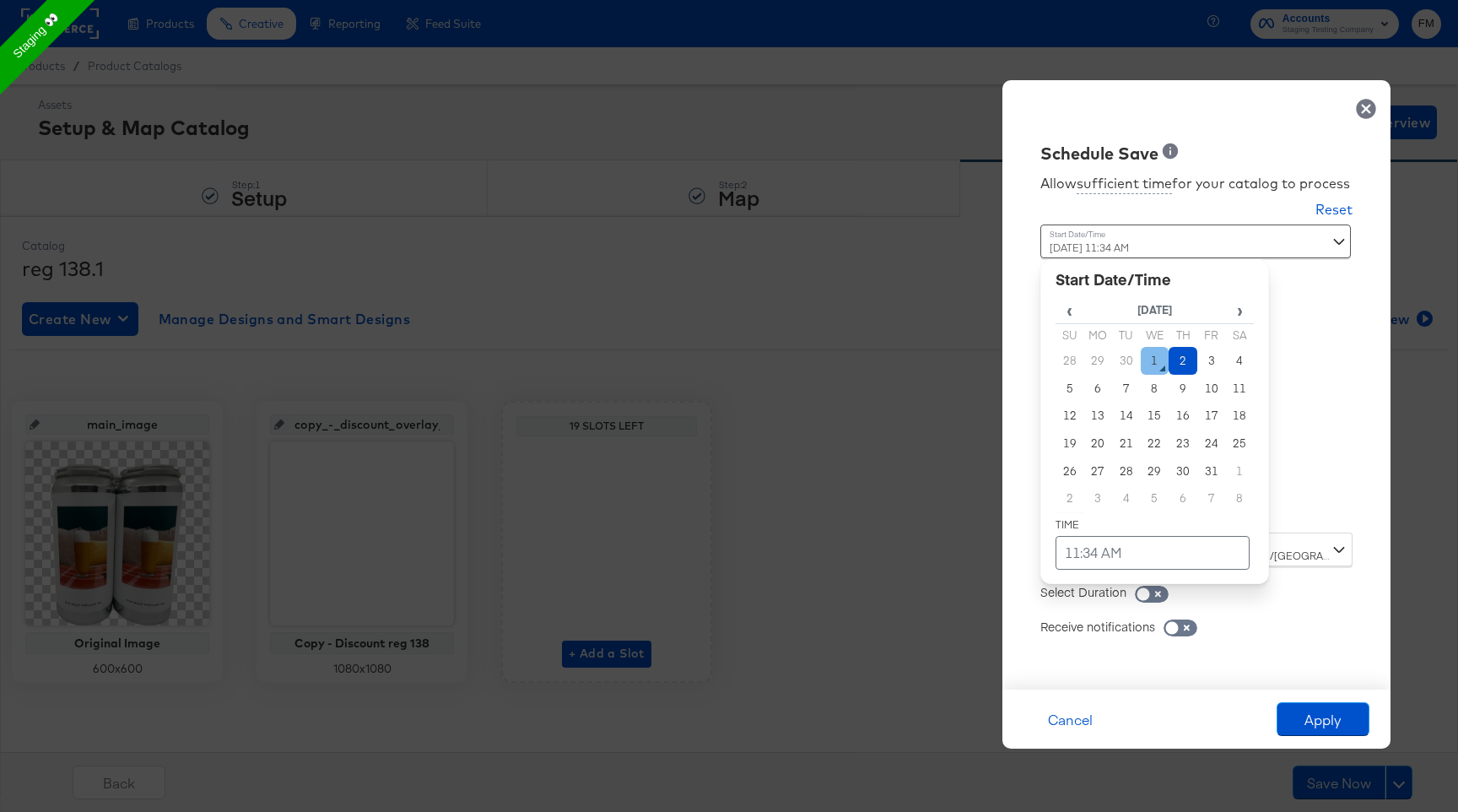
click at [1159, 362] on td "1" at bounding box center [1155, 360] width 28 height 27
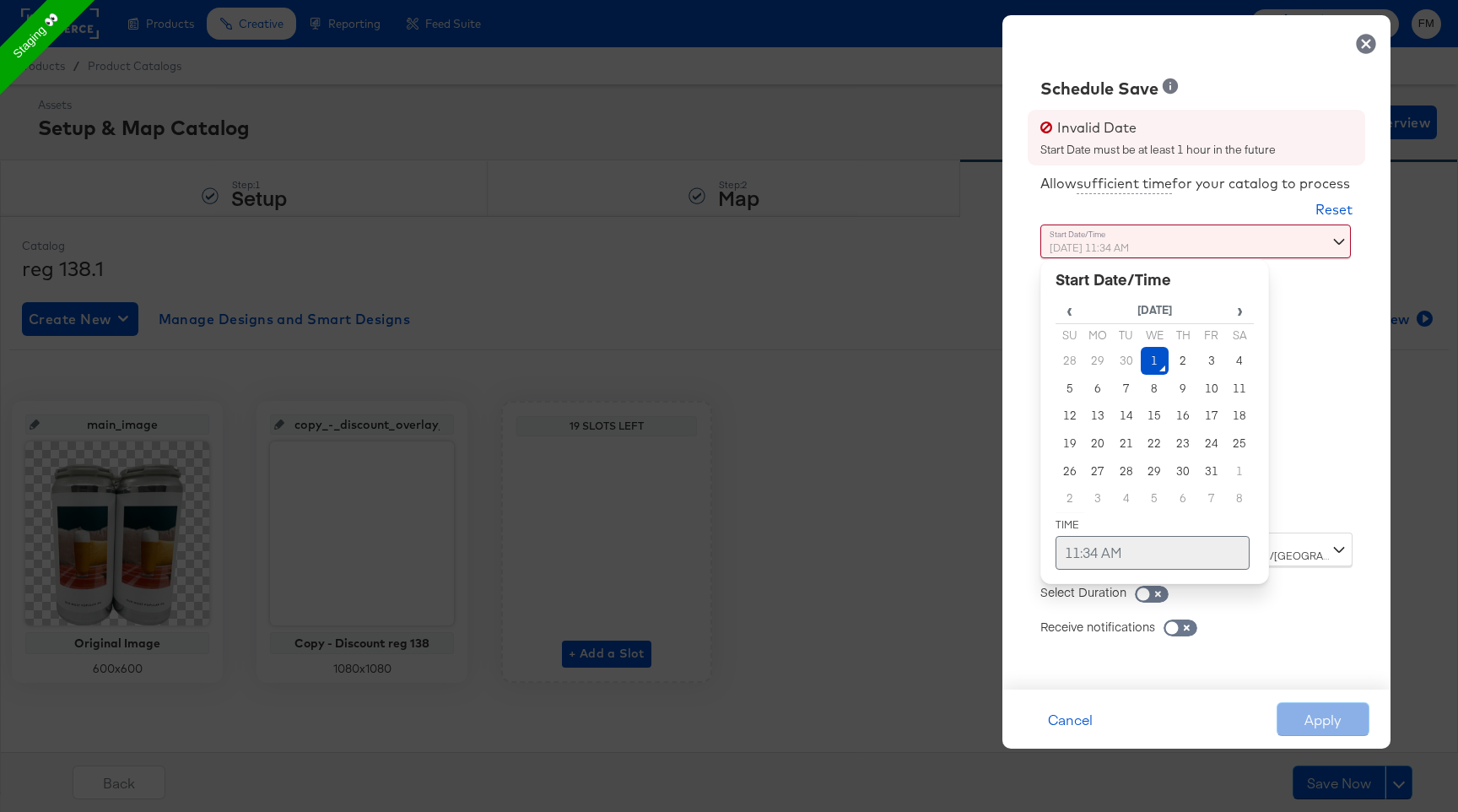
click at [1085, 553] on td "11:34 AM" at bounding box center [1153, 553] width 194 height 33
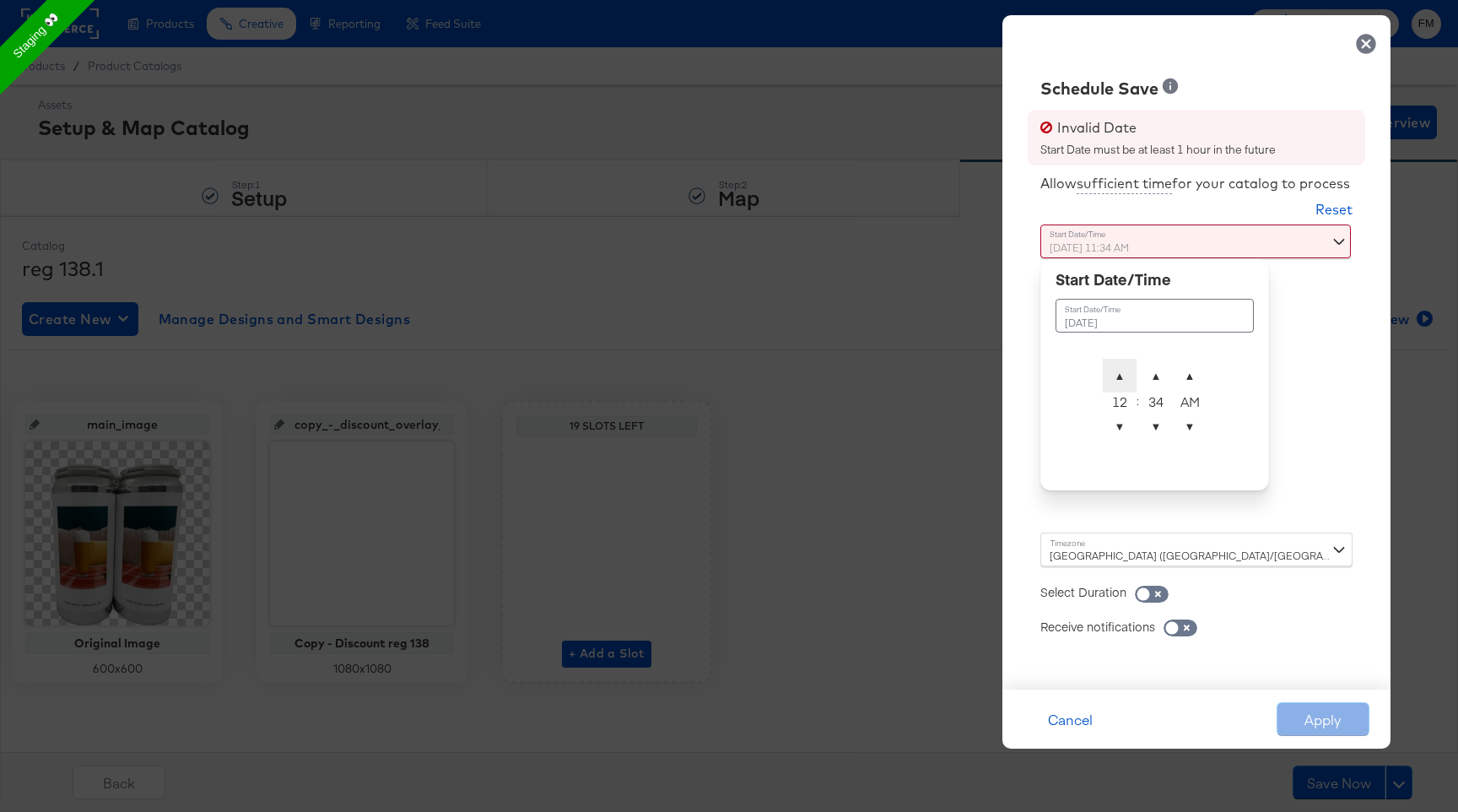
click at [1119, 369] on span "▲" at bounding box center [1119, 375] width 33 height 33
click at [1145, 372] on span "▲" at bounding box center [1156, 375] width 33 height 33
type input "October 1st 2025 12:35 PM"
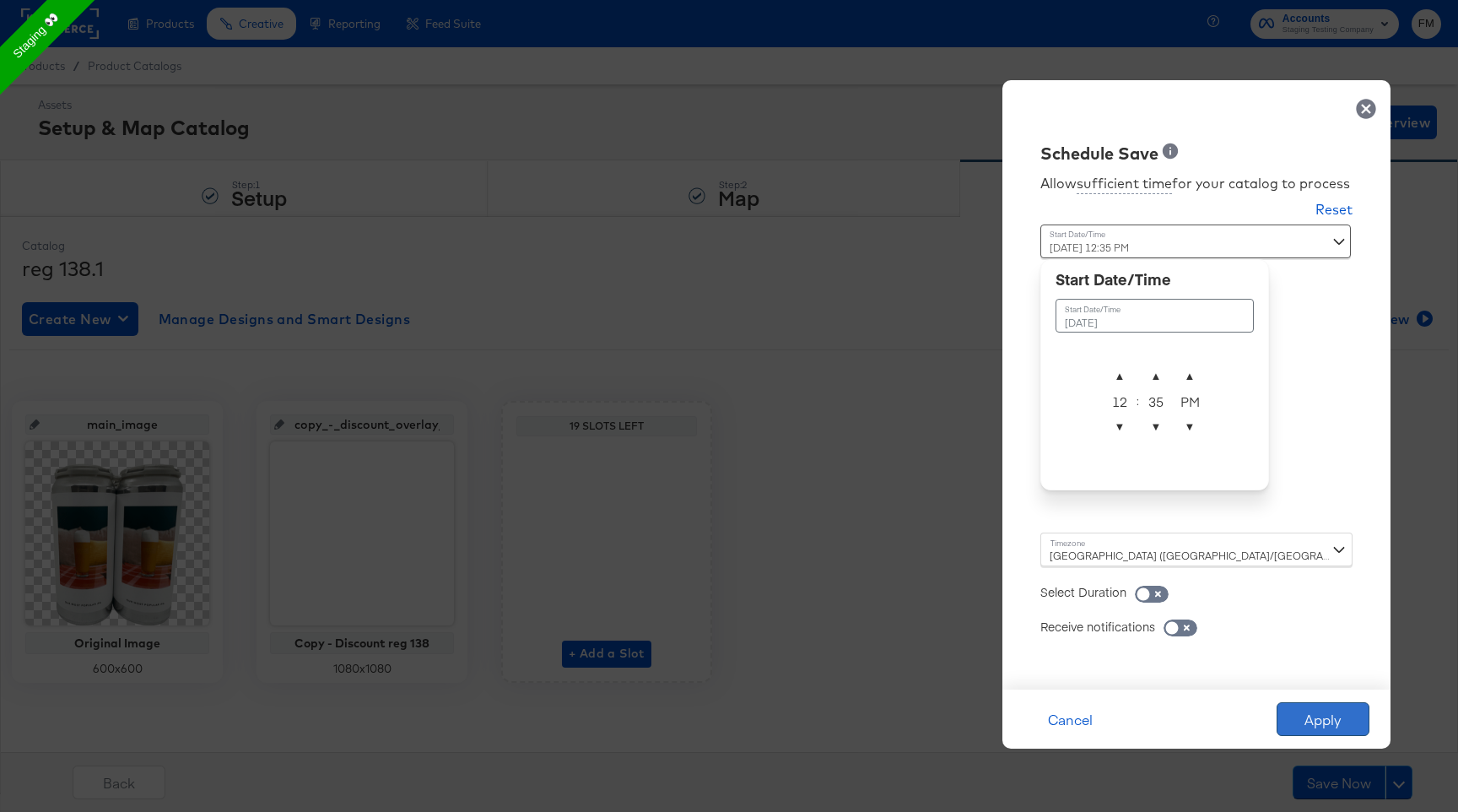
click at [1327, 730] on button "Apply" at bounding box center [1323, 719] width 93 height 33
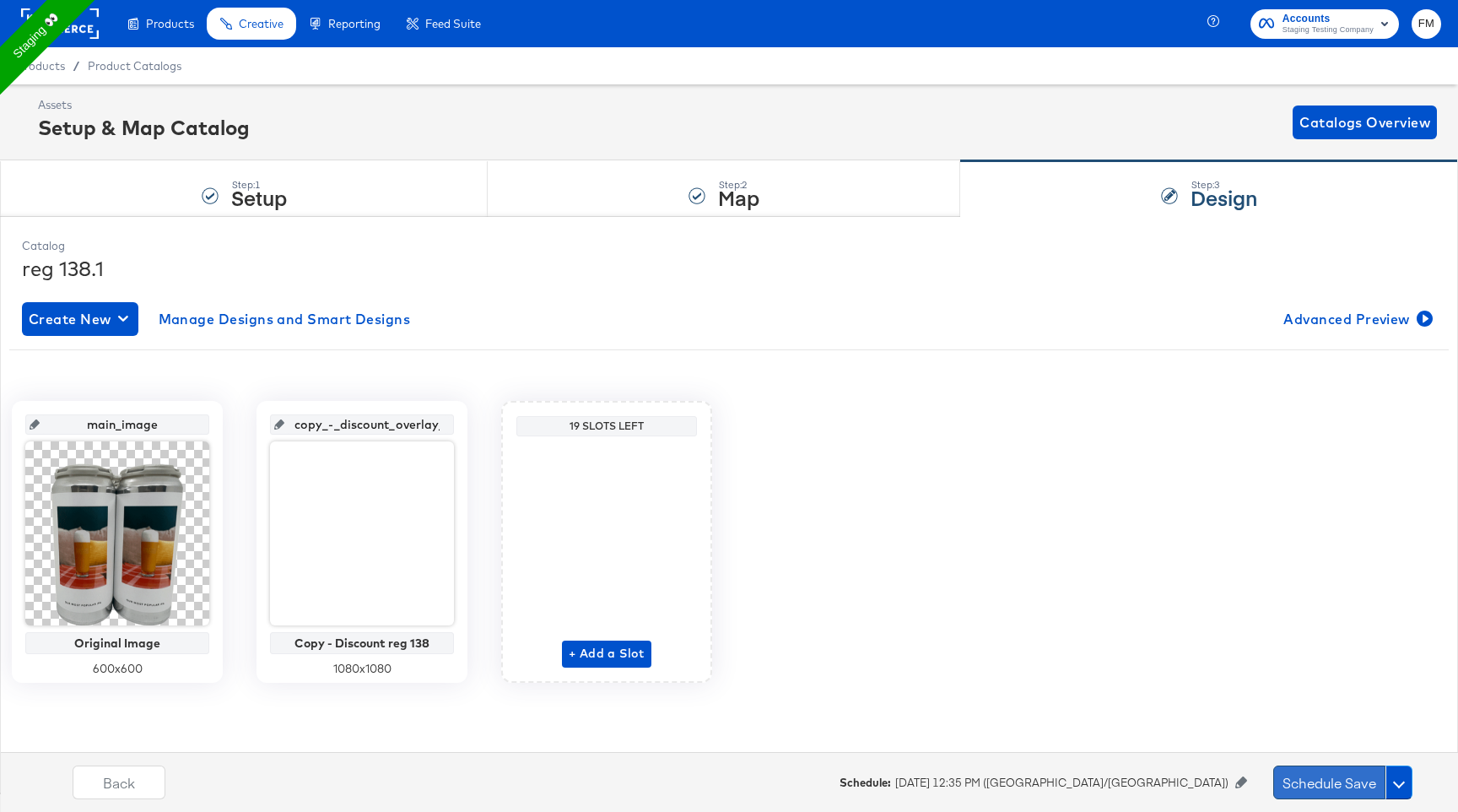
click at [1341, 781] on button "Schedule Save" at bounding box center [1329, 783] width 112 height 33
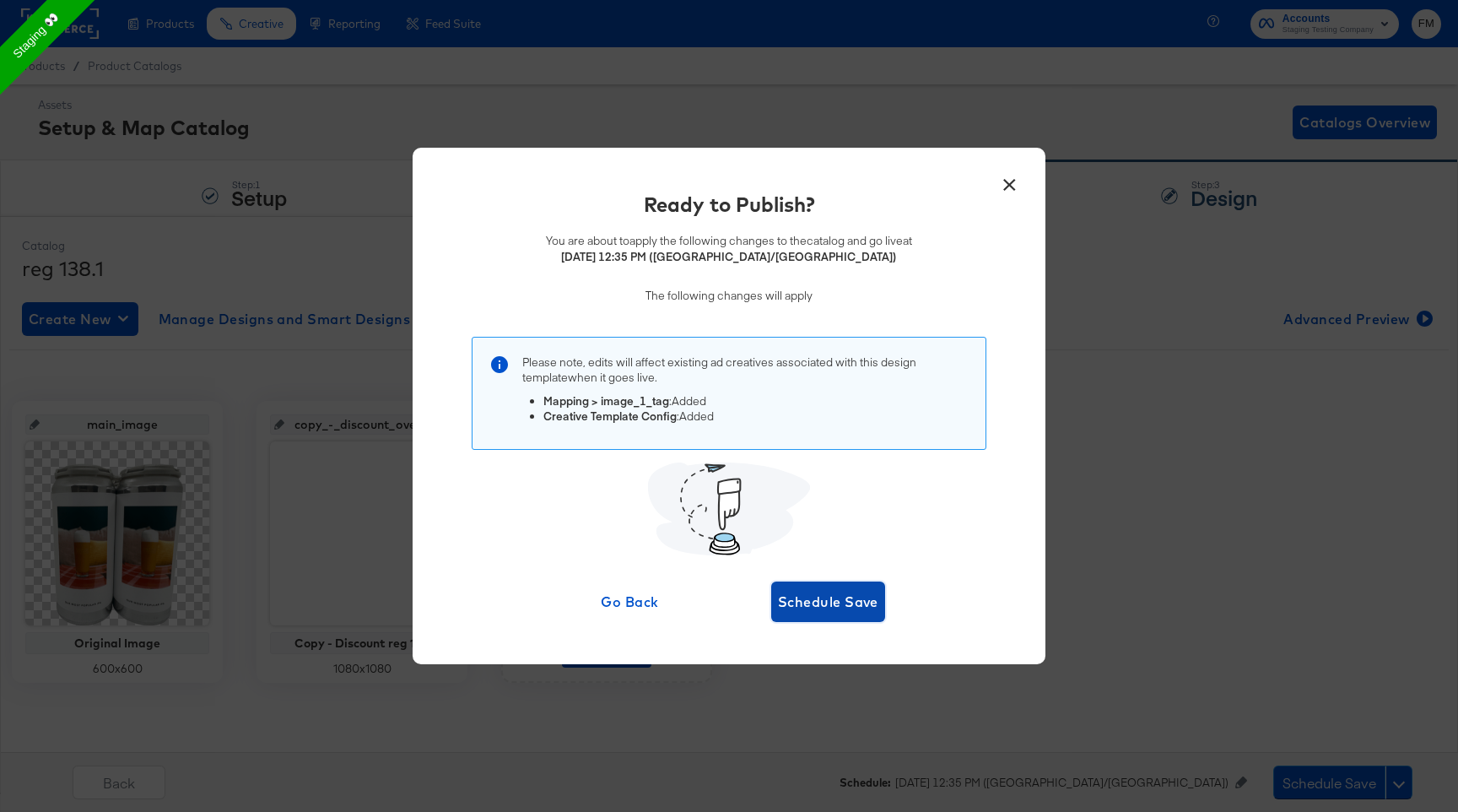
click at [819, 605] on span "Schedule Save" at bounding box center [829, 602] width 100 height 24
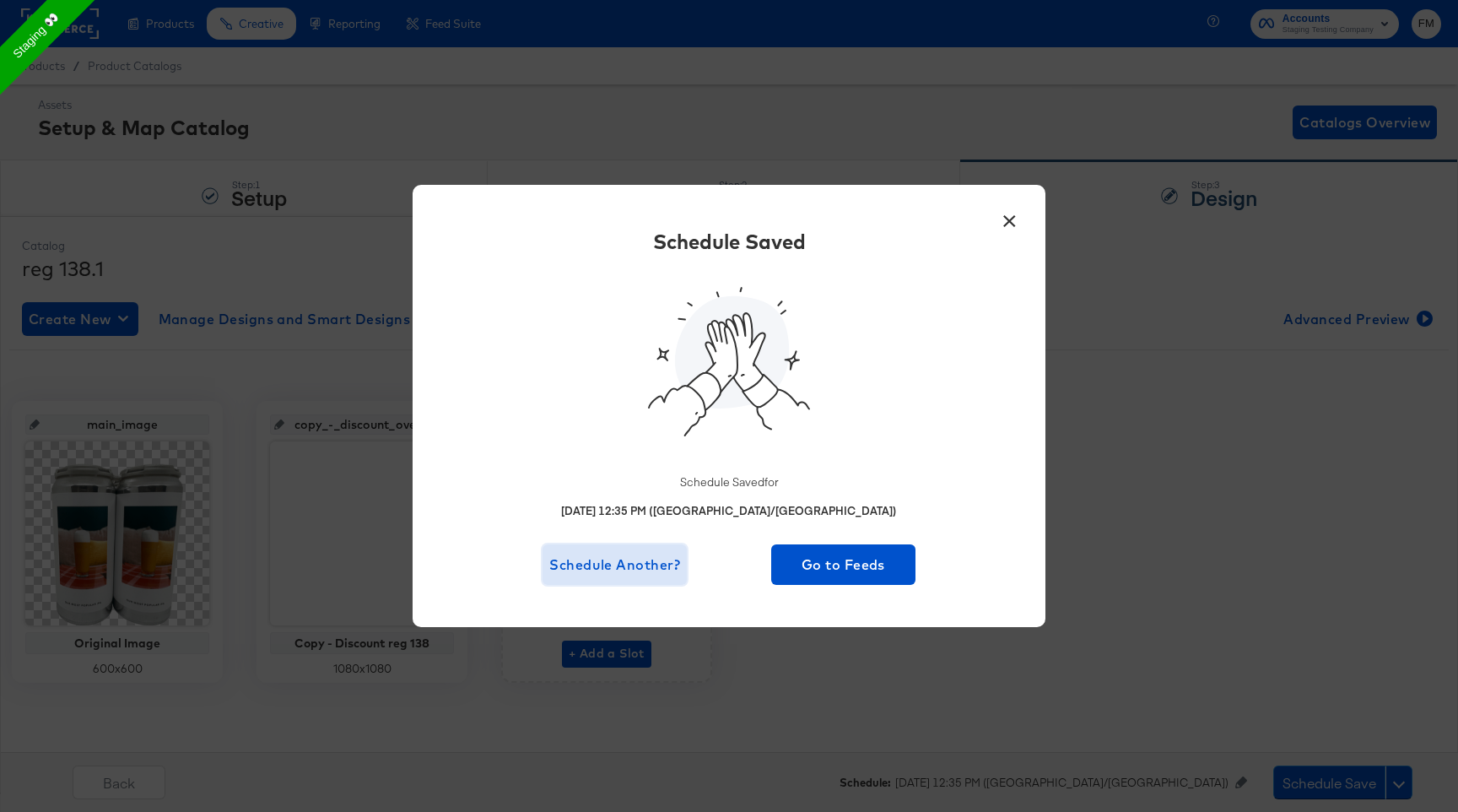
click at [653, 558] on span "Schedule Another?" at bounding box center [615, 565] width 131 height 24
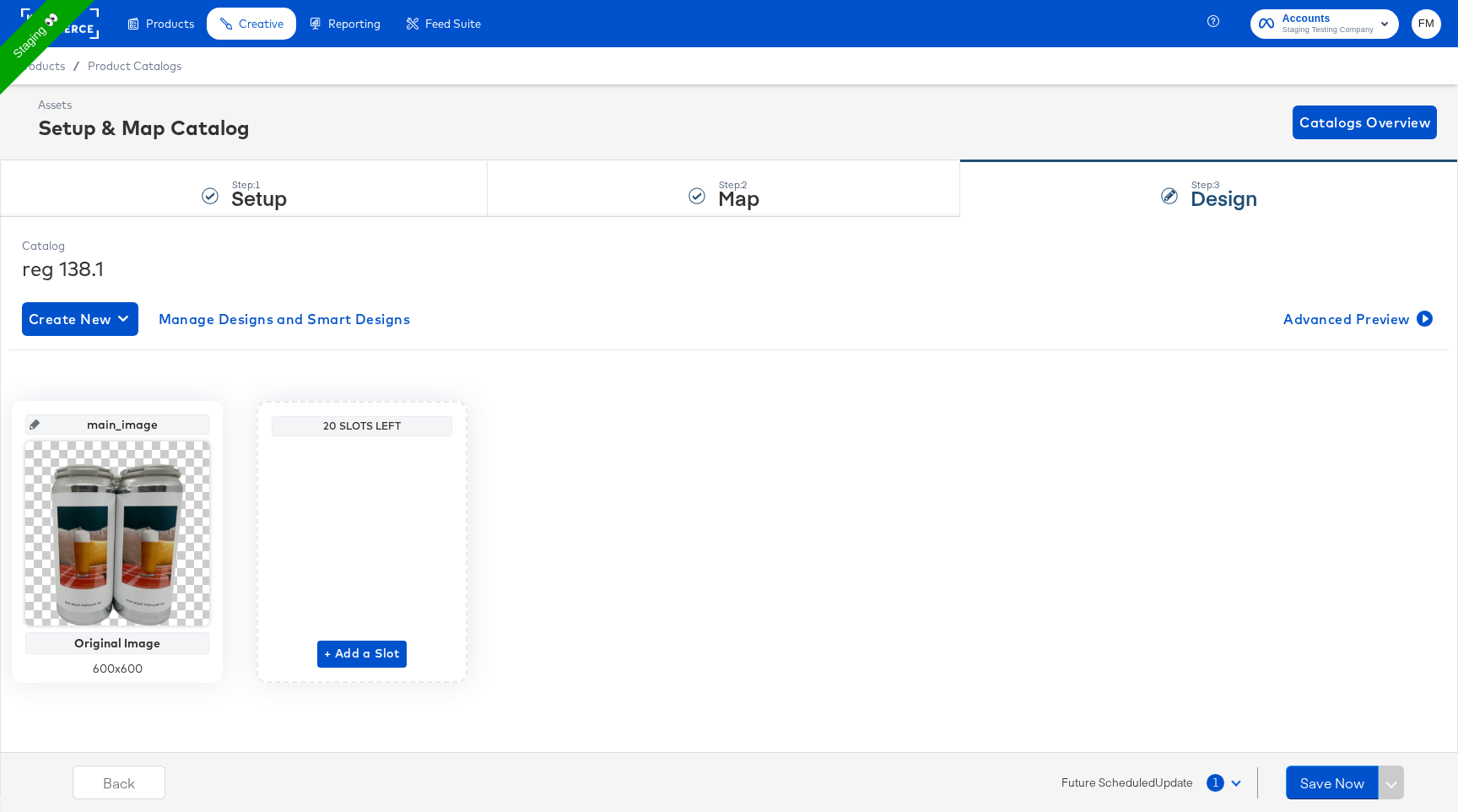
click at [1230, 786] on button "1" at bounding box center [1227, 782] width 43 height 30
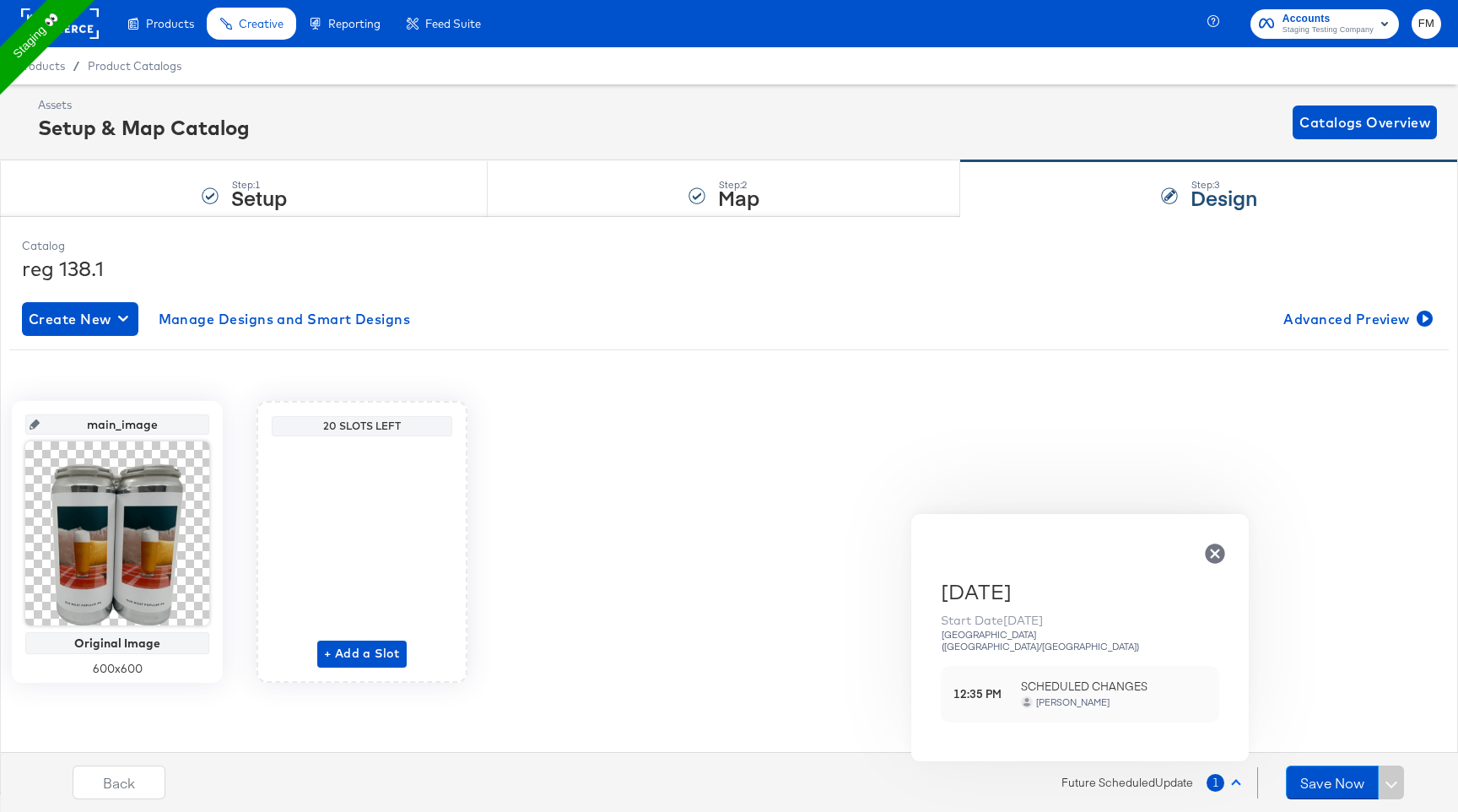
click at [1080, 696] on div "Fran Masombo" at bounding box center [1073, 702] width 76 height 12
click at [1176, 783] on span "Future Scheduled Update" at bounding box center [1127, 783] width 132 height 16
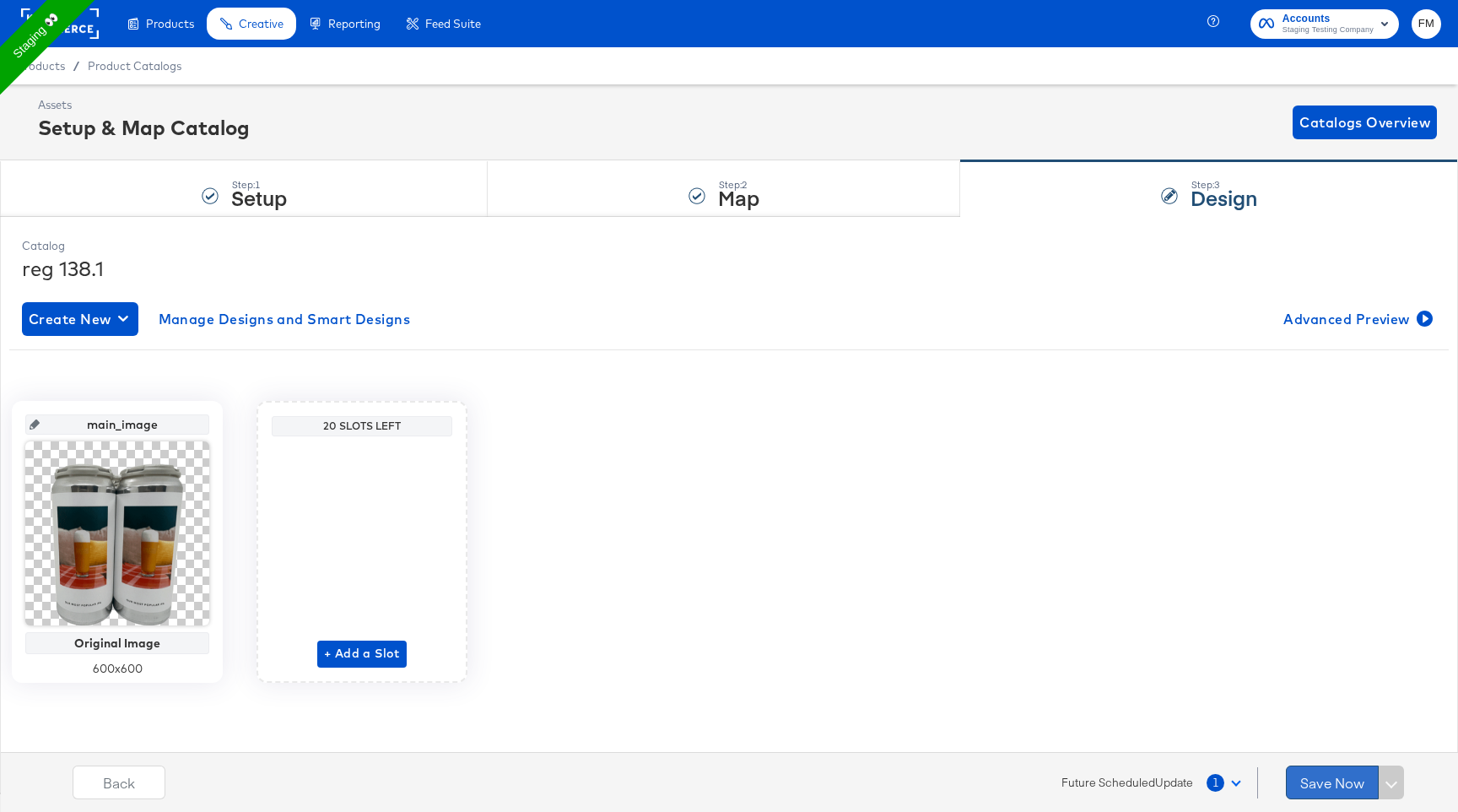
click at [1317, 767] on button "Save Now" at bounding box center [1332, 783] width 93 height 33
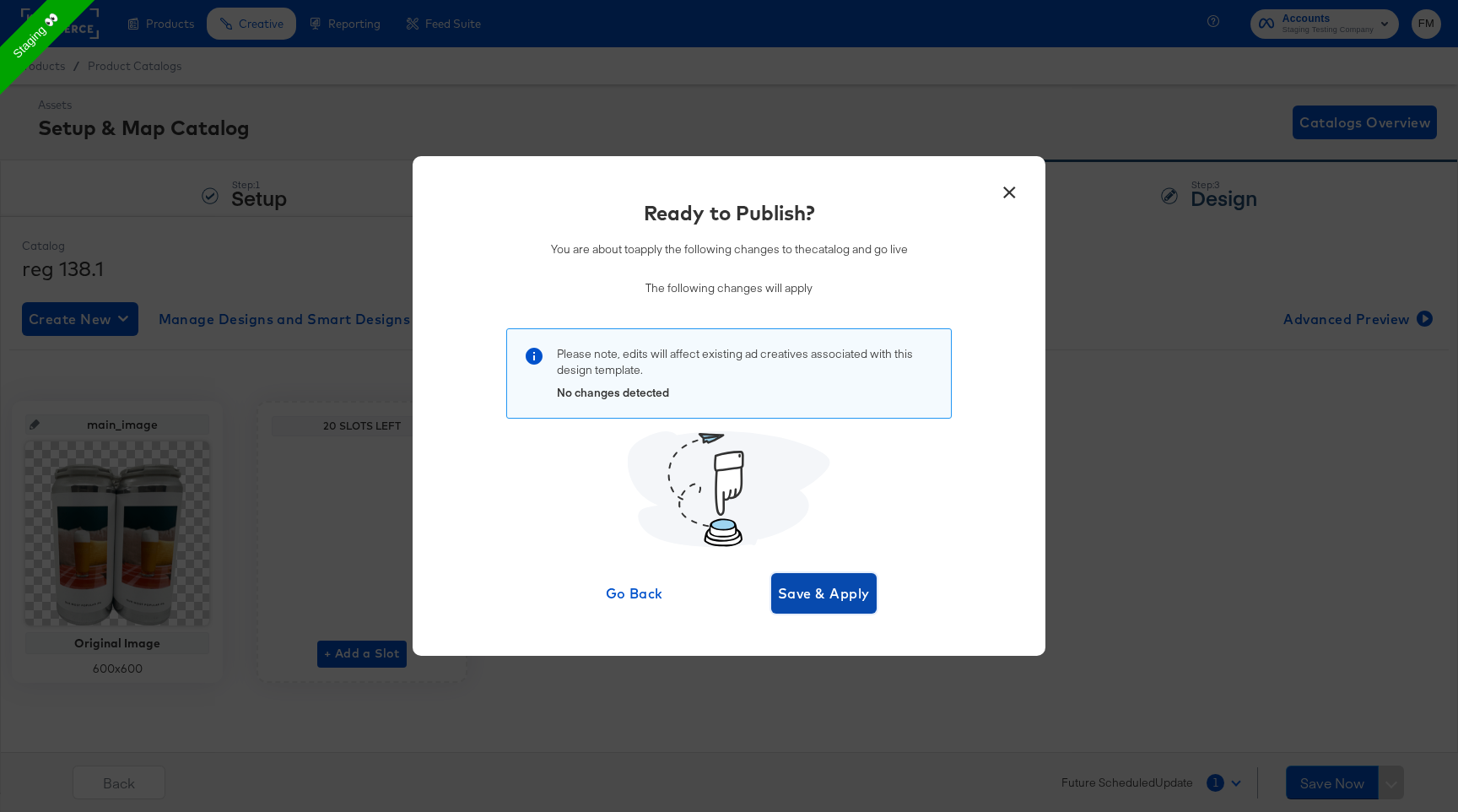
click at [845, 594] on span "Save & Apply" at bounding box center [825, 593] width 92 height 24
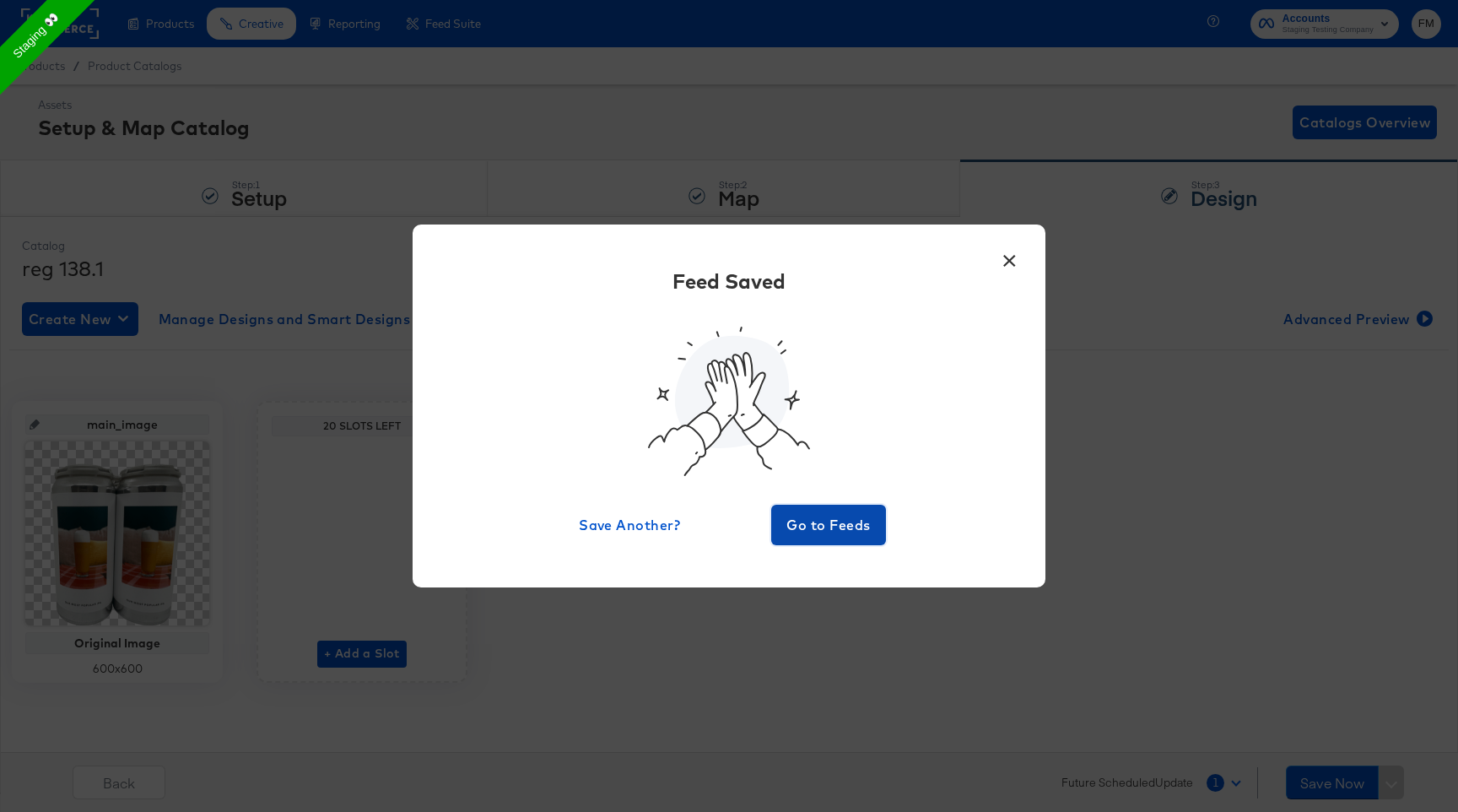
click at [802, 514] on span "Go to Feeds" at bounding box center [829, 525] width 101 height 24
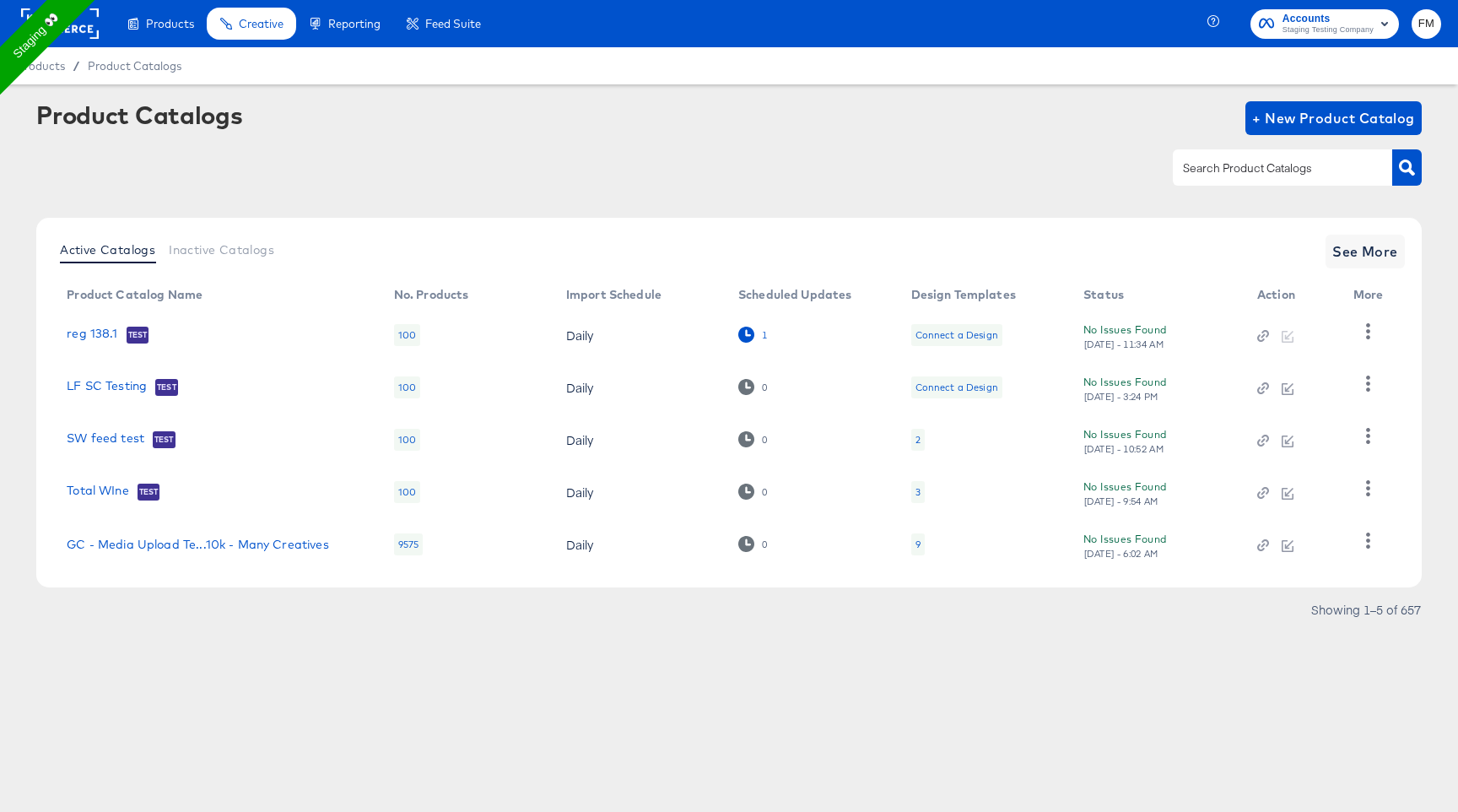
click at [746, 336] on icon at bounding box center [746, 335] width 16 height 16
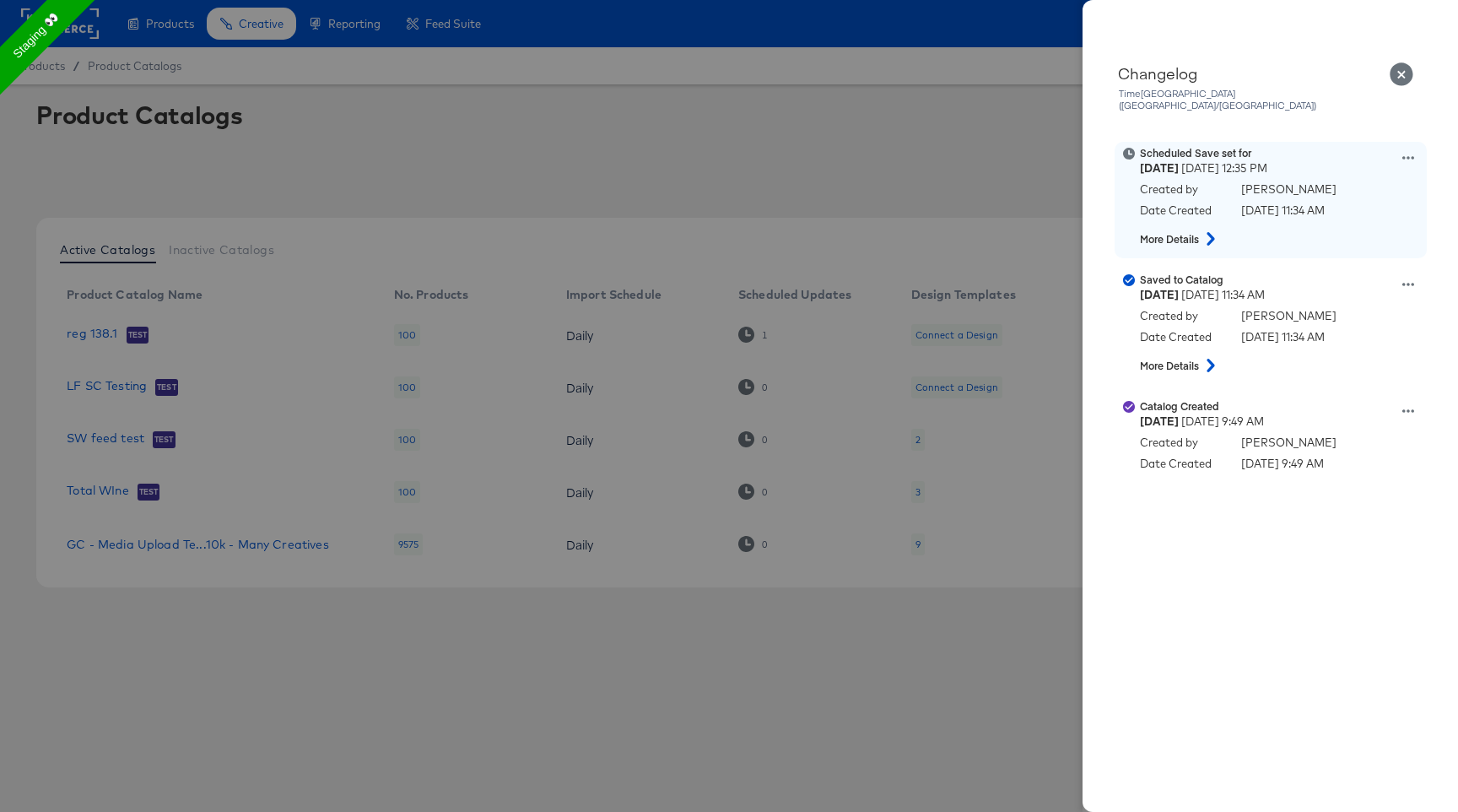
click at [1407, 152] on icon at bounding box center [1409, 158] width 12 height 12
click at [1339, 189] on button "Edit scheduled version" at bounding box center [1330, 200] width 169 height 25
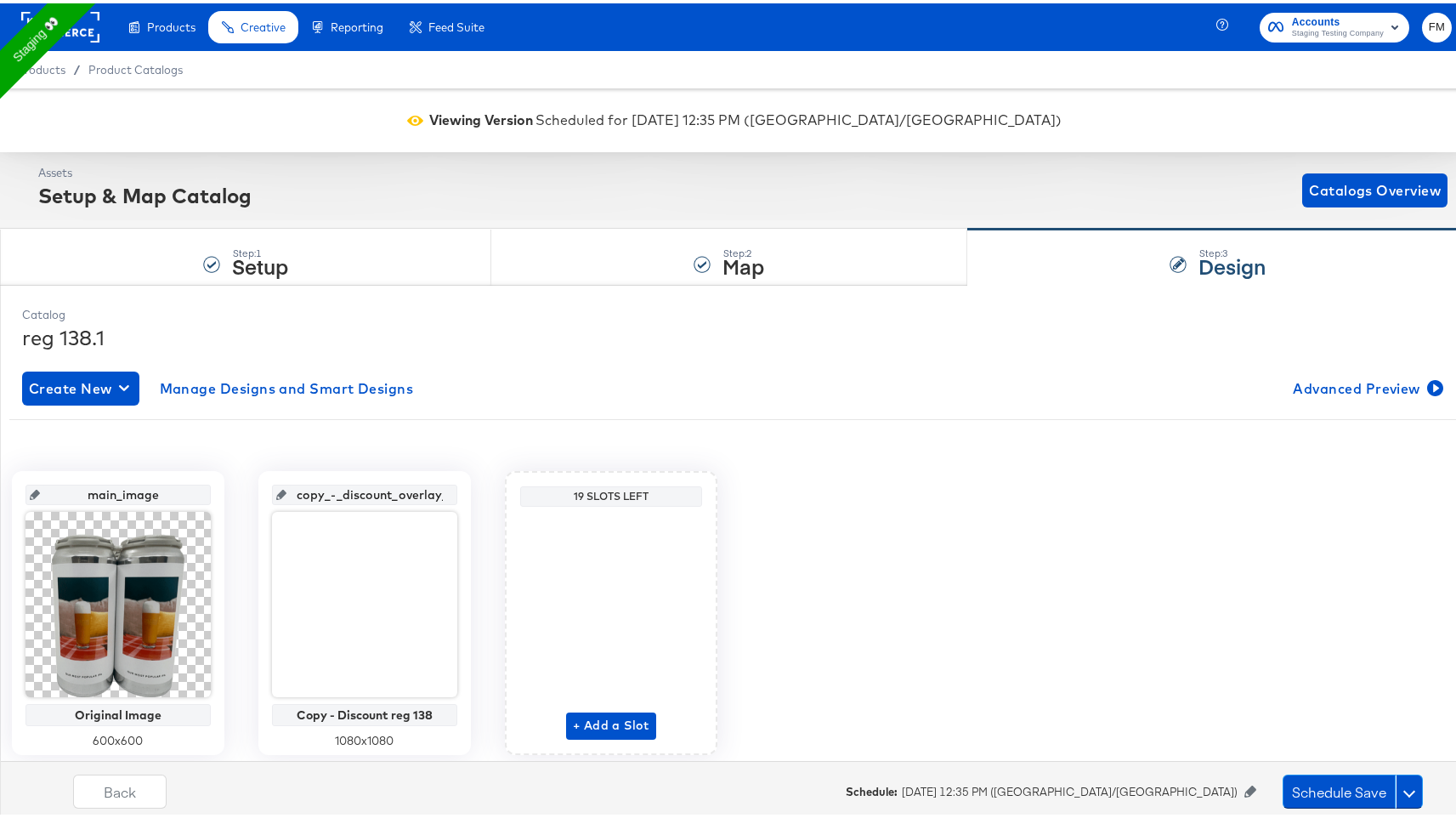
click at [1229, 781] on div "Schedule: October 1st 2025 12:35 PM (Europe/Dublin)" at bounding box center [1062, 788] width 433 height 16
click at [1244, 789] on icon at bounding box center [1250, 788] width 12 height 12
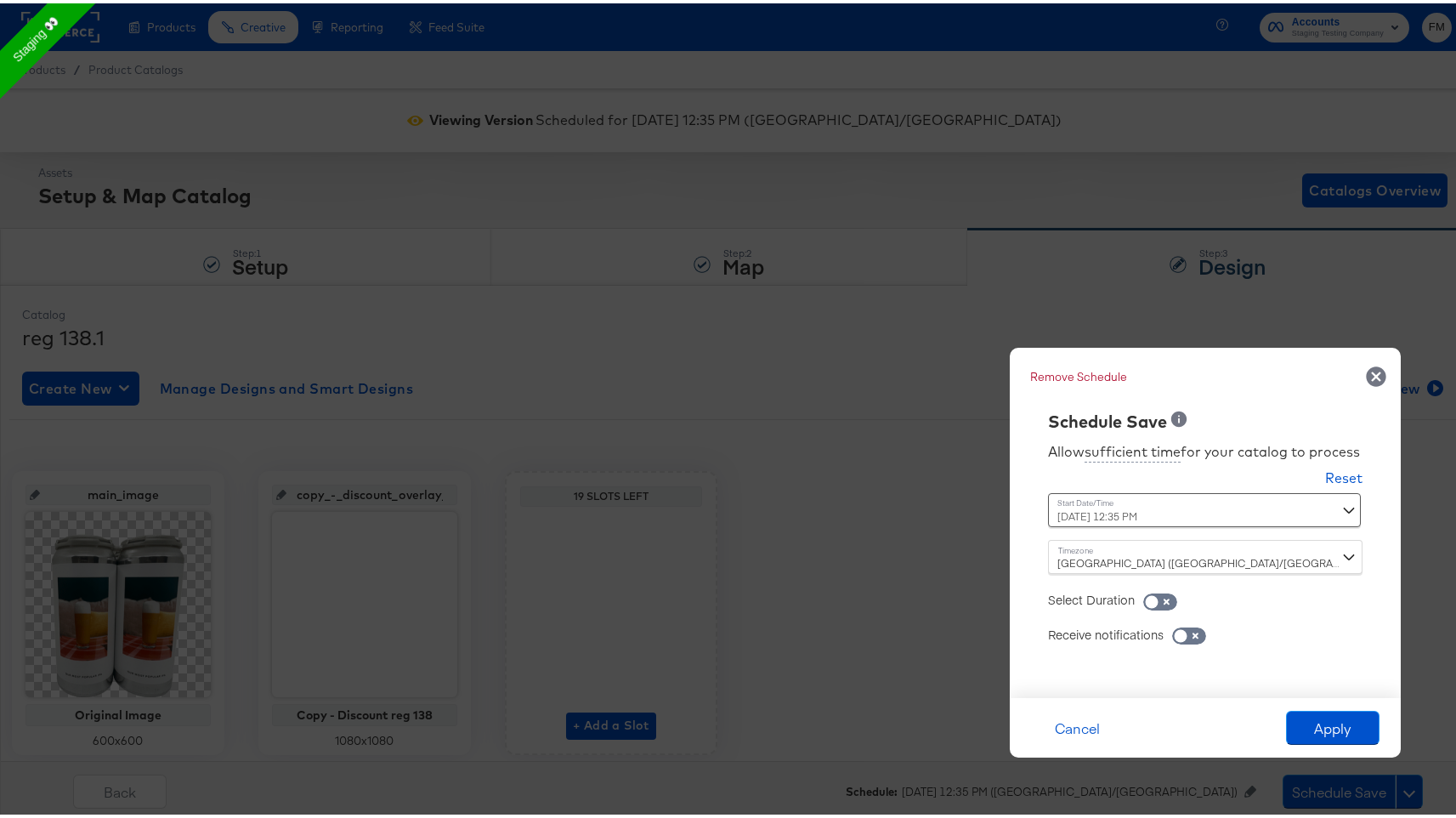
click at [1238, 562] on div "Dublin (Europe/Dublin)" at bounding box center [1206, 553] width 315 height 34
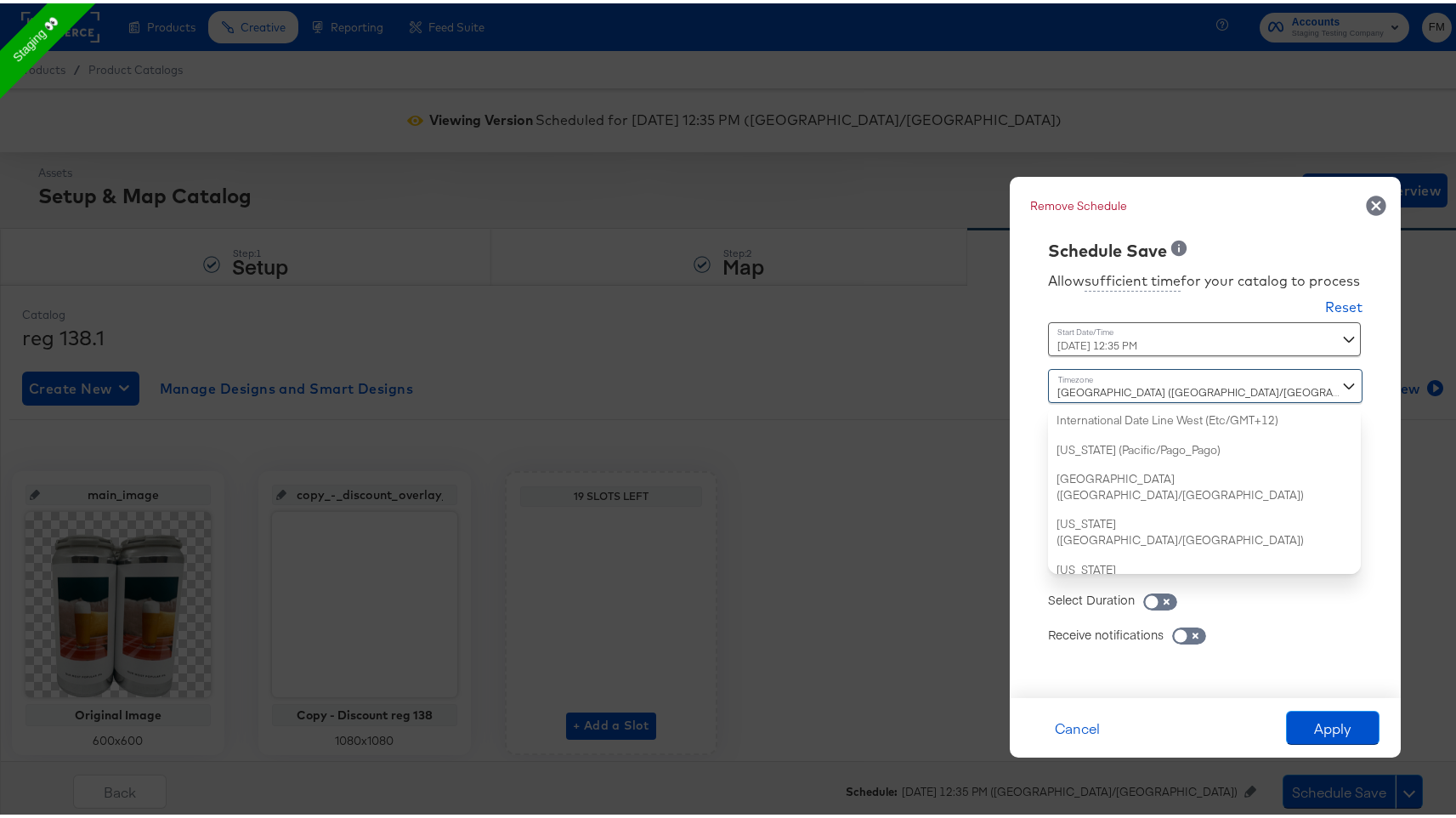
scroll to position [1146, 0]
click at [1271, 610] on div "Receive notifications" at bounding box center [1206, 622] width 315 height 34
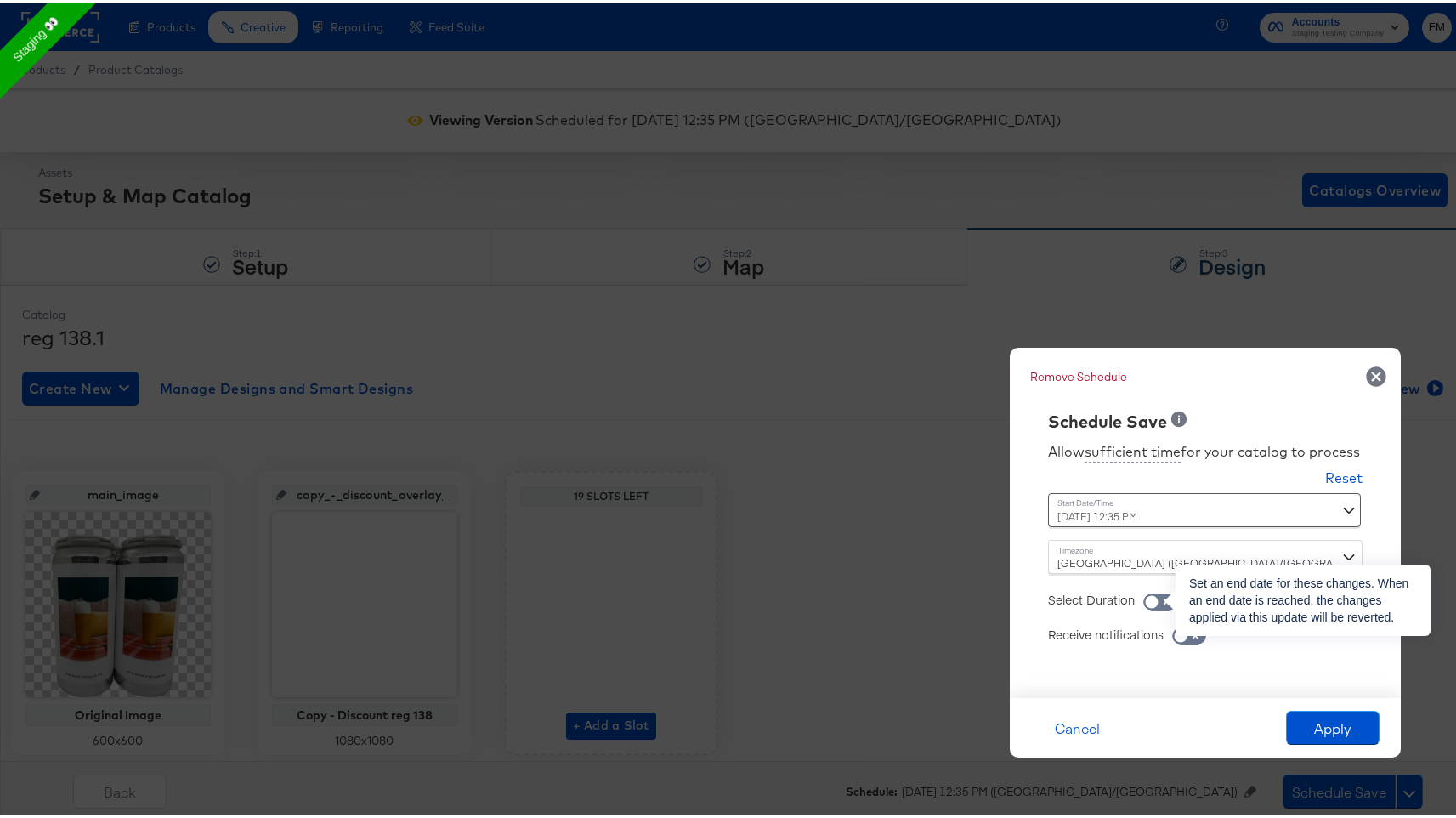
click at [1153, 591] on span at bounding box center [1160, 598] width 34 height 17
click at [1147, 596] on input "checkbox" at bounding box center [1152, 602] width 51 height 17
checkbox input "true"
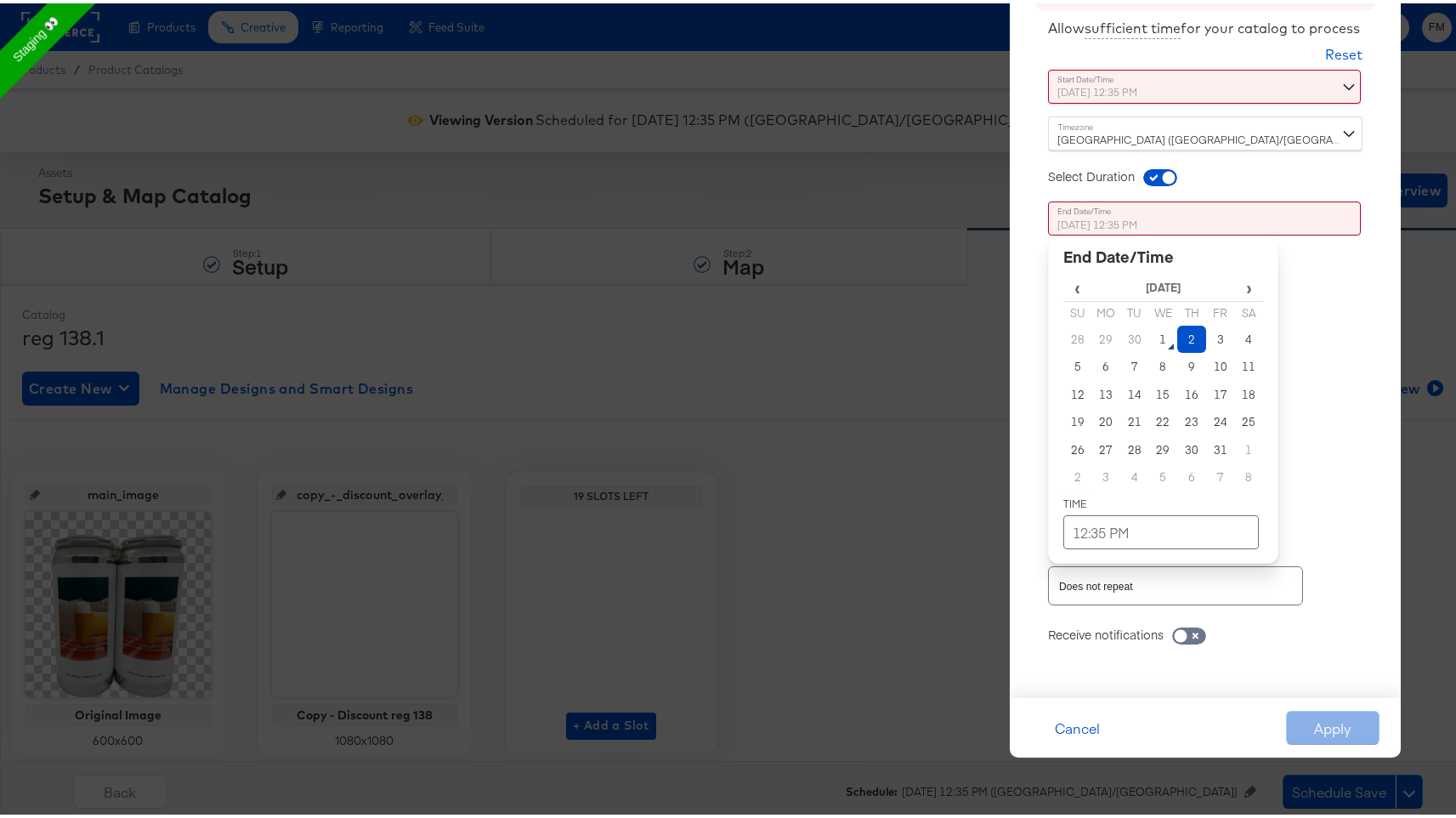
click at [1168, 471] on div "October 2nd 2025 12:35 PM ‹ October 2025 › Su Mo Tu We Th Fr Sa 28 29 30 1 2 3 …" at bounding box center [1163, 346] width 230 height 298
click at [1207, 339] on td "3" at bounding box center [1221, 336] width 29 height 28
type input "October 3rd 2025 12:35 PM"
click at [1307, 354] on div "Allow sufficient time for your catalog to process Reset Time : October 1st 2025…" at bounding box center [1206, 342] width 366 height 671
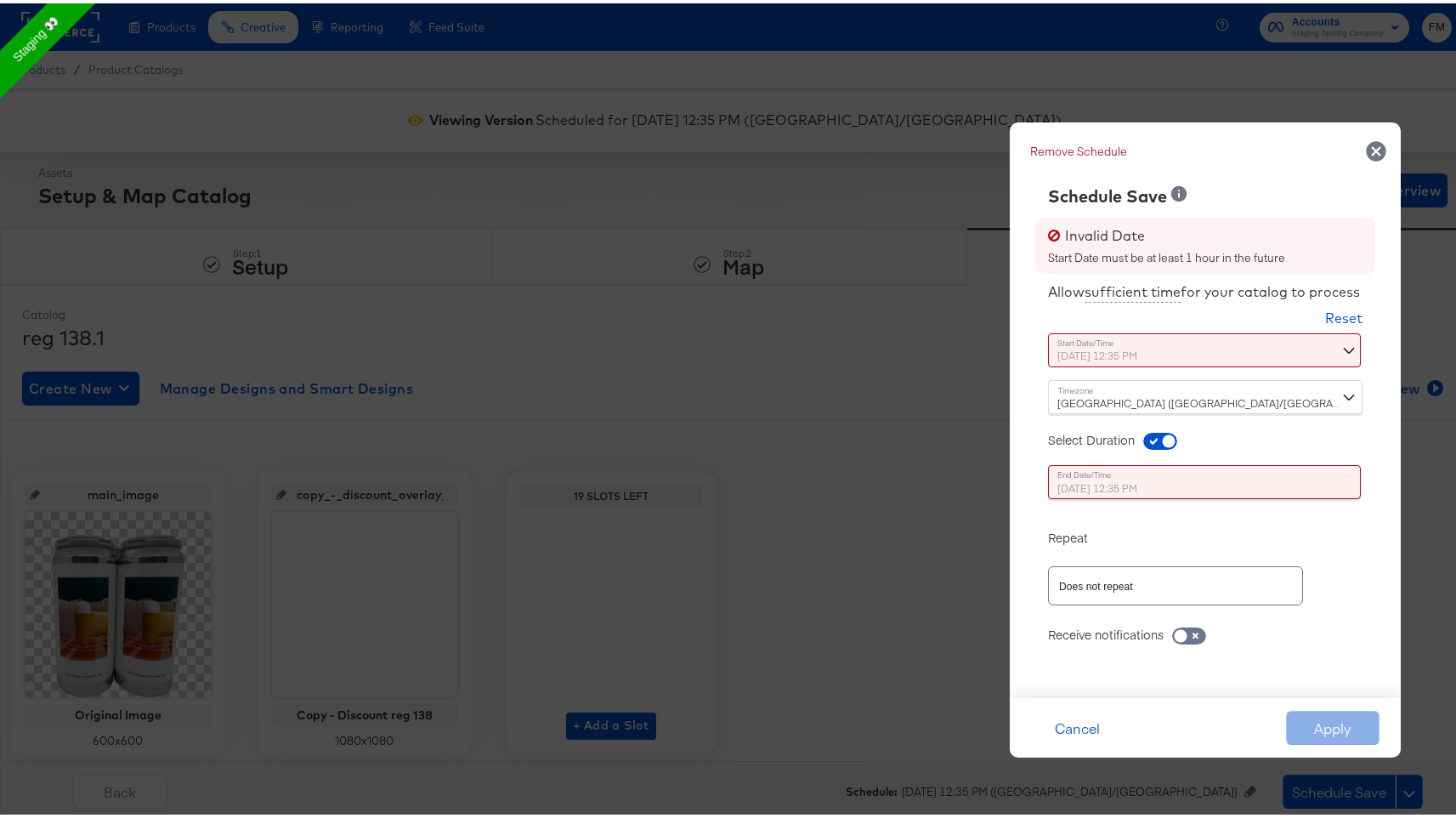
click at [1299, 355] on div "Time : October 1st 2025 12:35 PM ‹ October 2025 › Su Mo Tu We Th Fr Sa 28 29 30…" at bounding box center [1206, 353] width 315 height 46
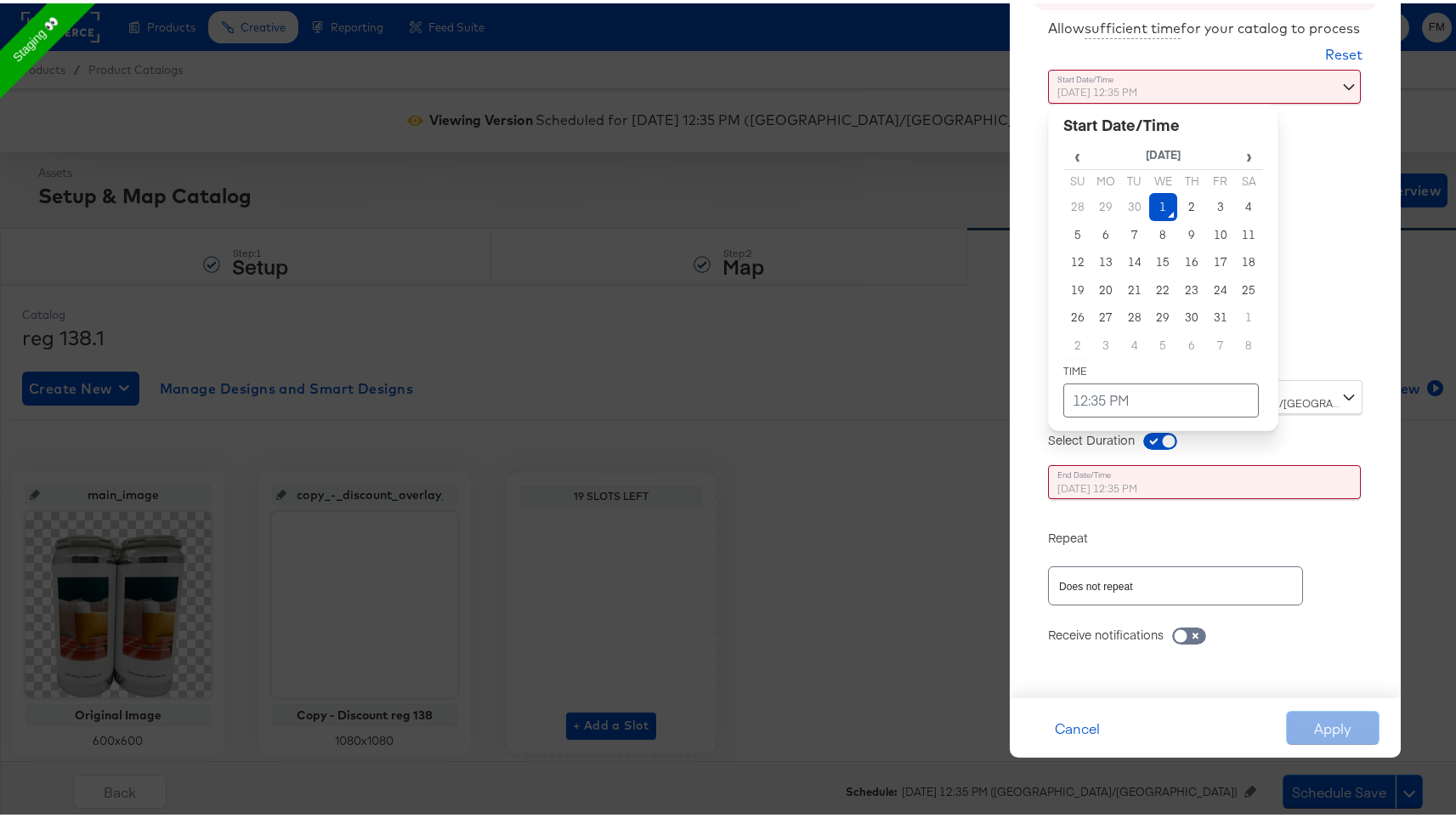
click at [1341, 280] on div "Allow sufficient time for your catalog to process Reset Time : October 1st 2025…" at bounding box center [1206, 342] width 366 height 671
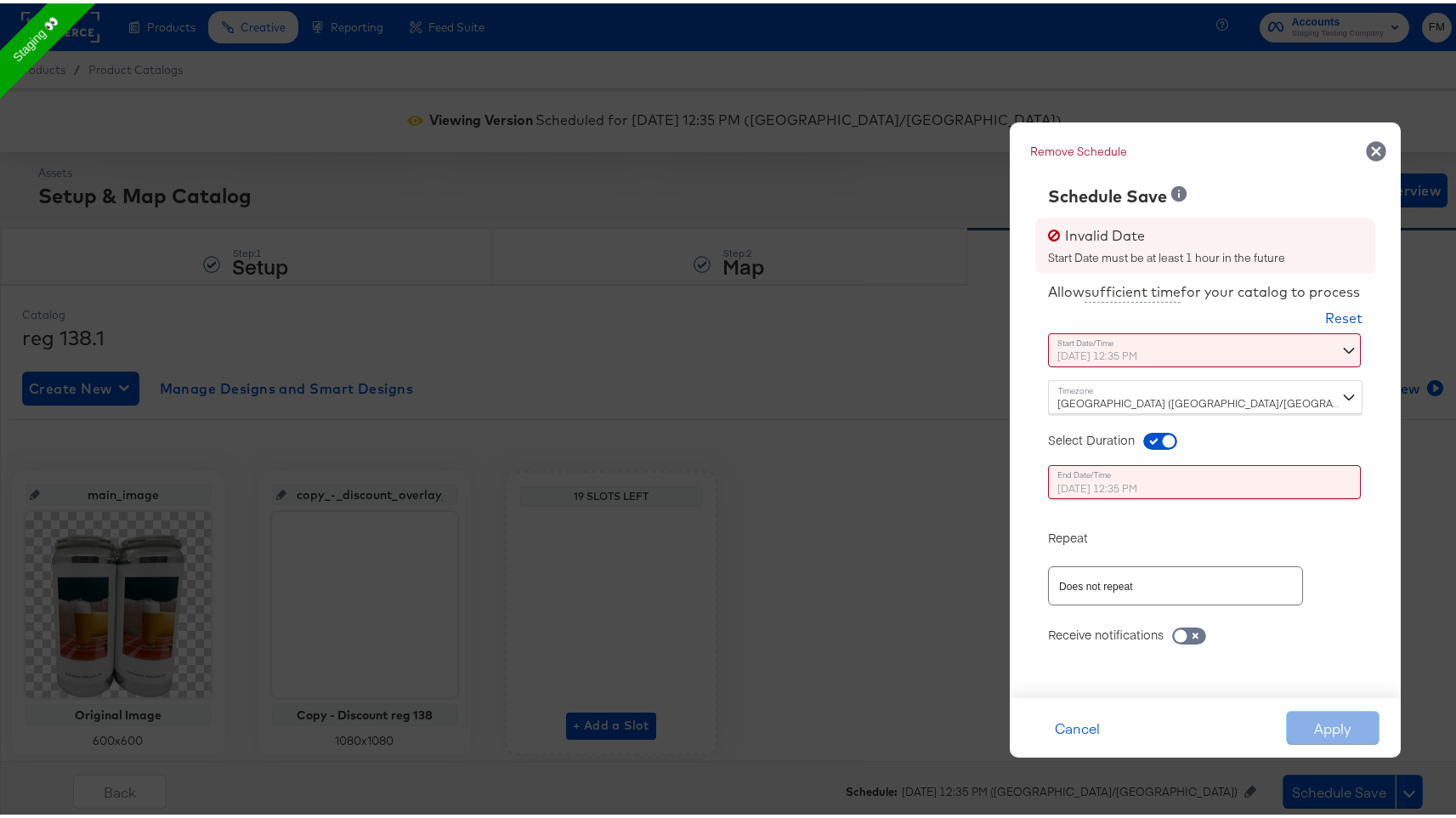
click at [1256, 360] on div "October 1st 2025 12:35 PM ‹ October 2025 › Su Mo Tu We Th Fr Sa 28 29 30 1 2 3 …" at bounding box center [1163, 347] width 230 height 34
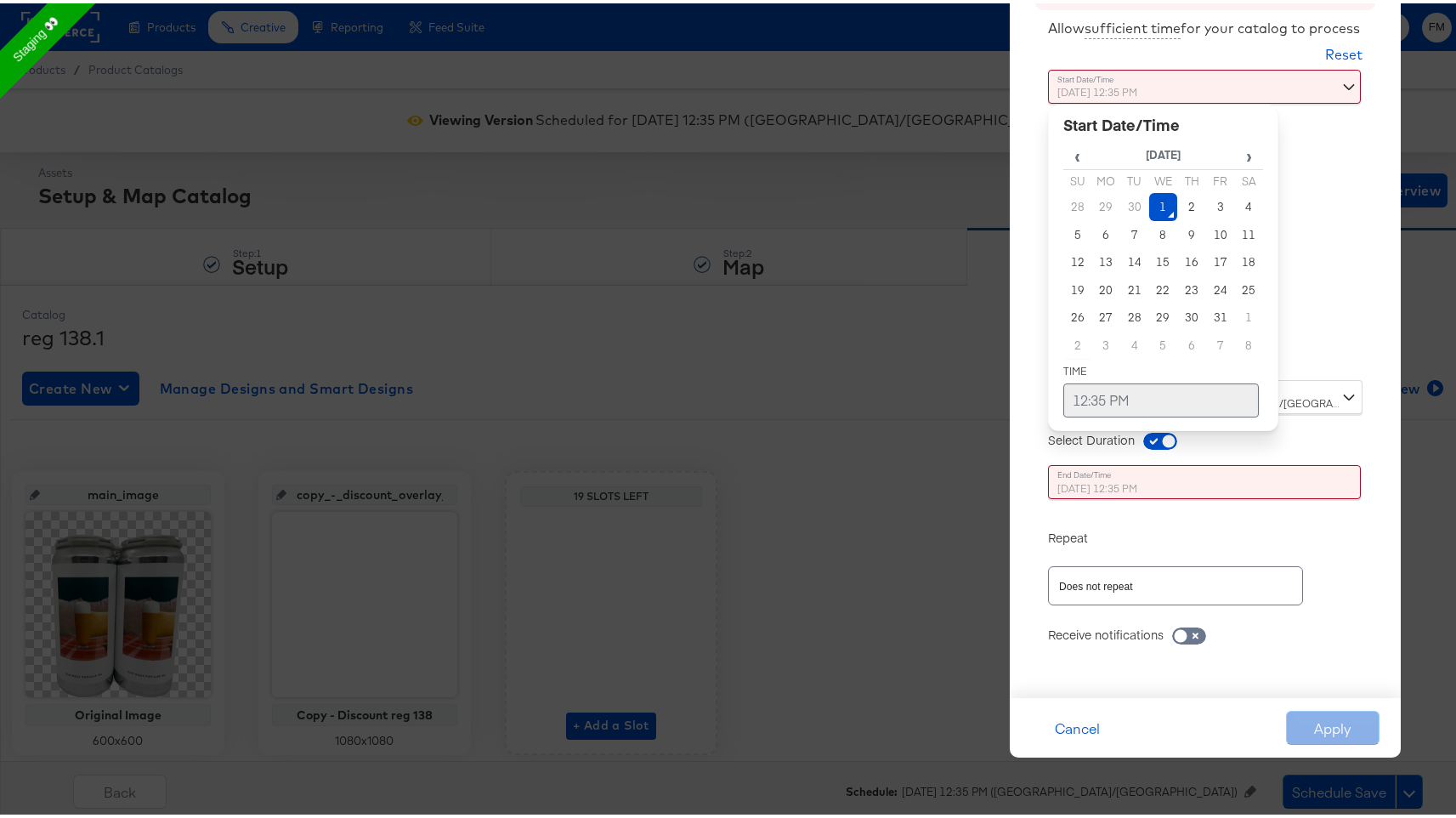
click at [1084, 397] on td "12:35 PM" at bounding box center [1161, 397] width 196 height 34
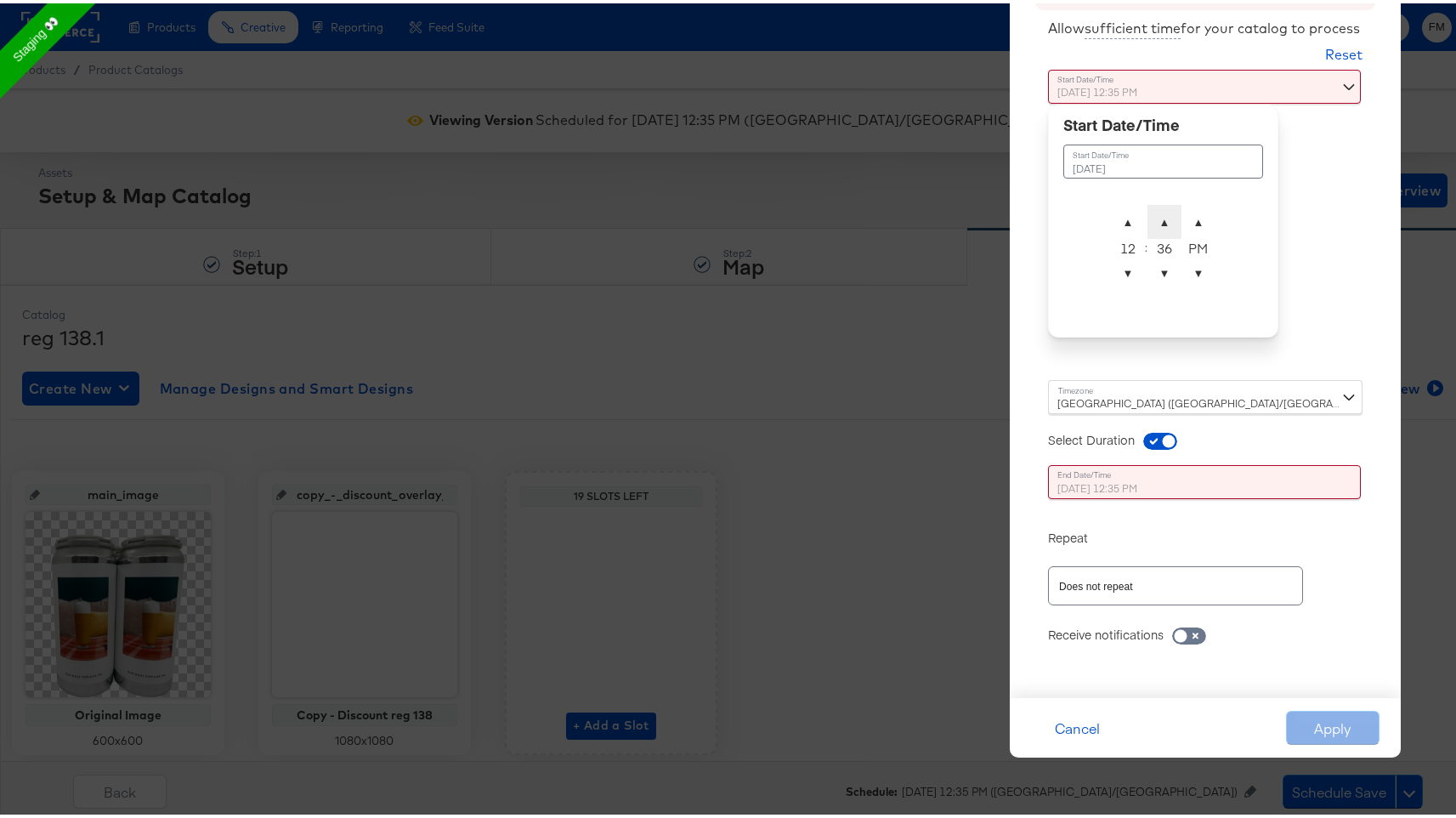
click at [1159, 212] on span "▲" at bounding box center [1164, 219] width 34 height 34
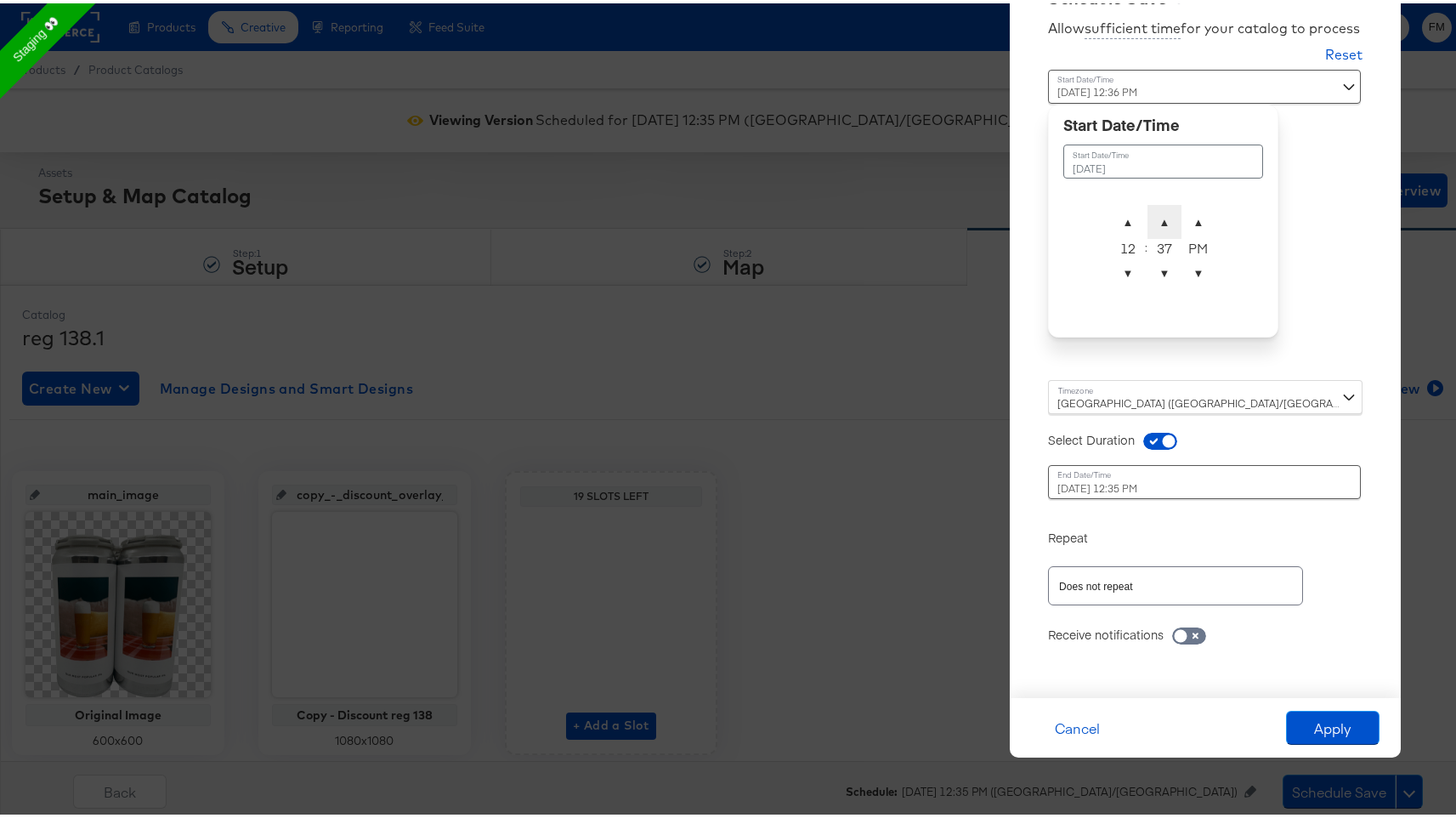
click at [1159, 212] on span "▲" at bounding box center [1164, 219] width 34 height 34
click at [1156, 275] on span "▼" at bounding box center [1164, 269] width 34 height 34
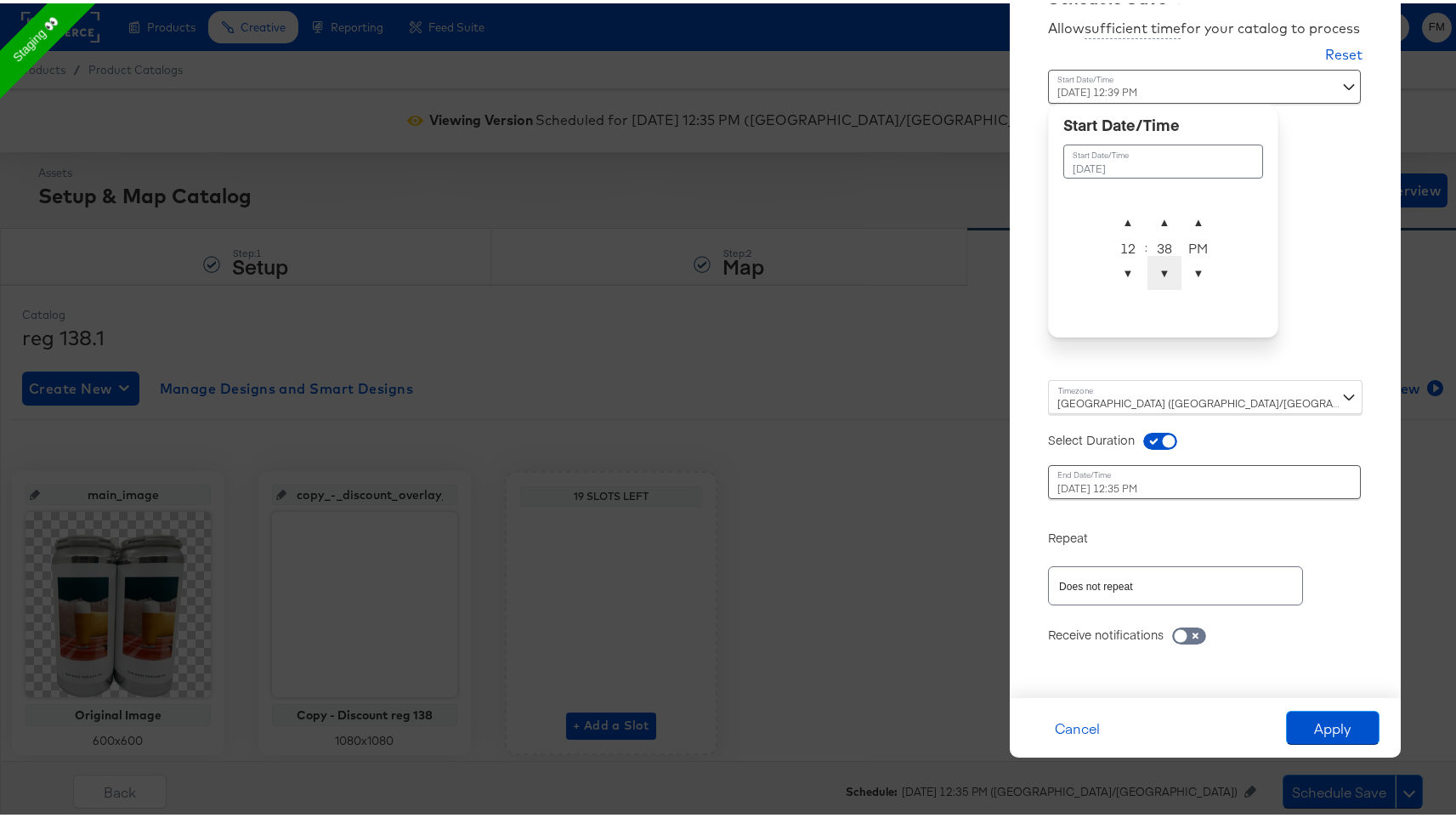
click at [1156, 275] on span "▼" at bounding box center [1164, 269] width 34 height 34
type input "October 1st 2025 12:38 PM"
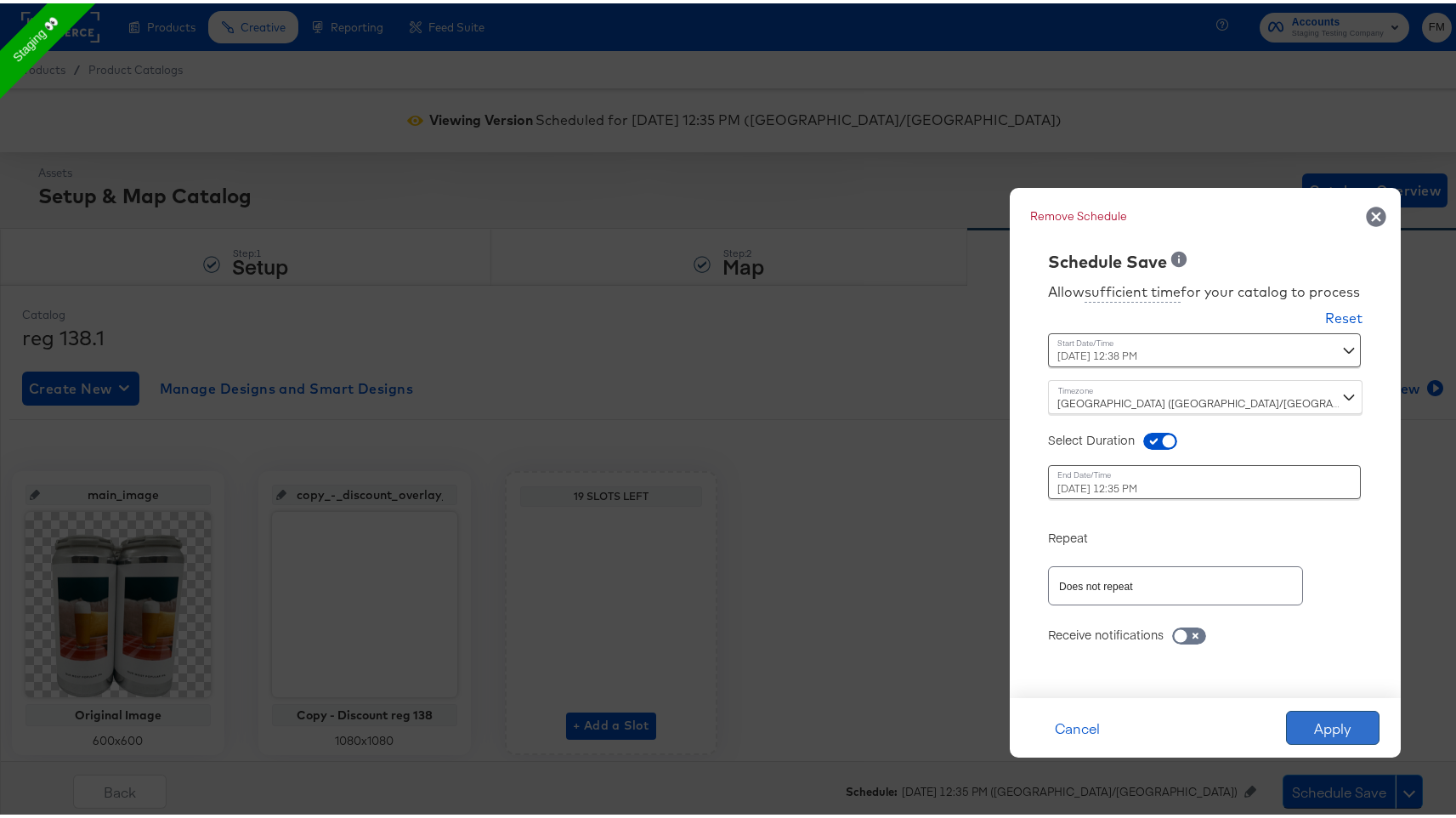
click at [1322, 730] on button "Apply" at bounding box center [1333, 724] width 94 height 34
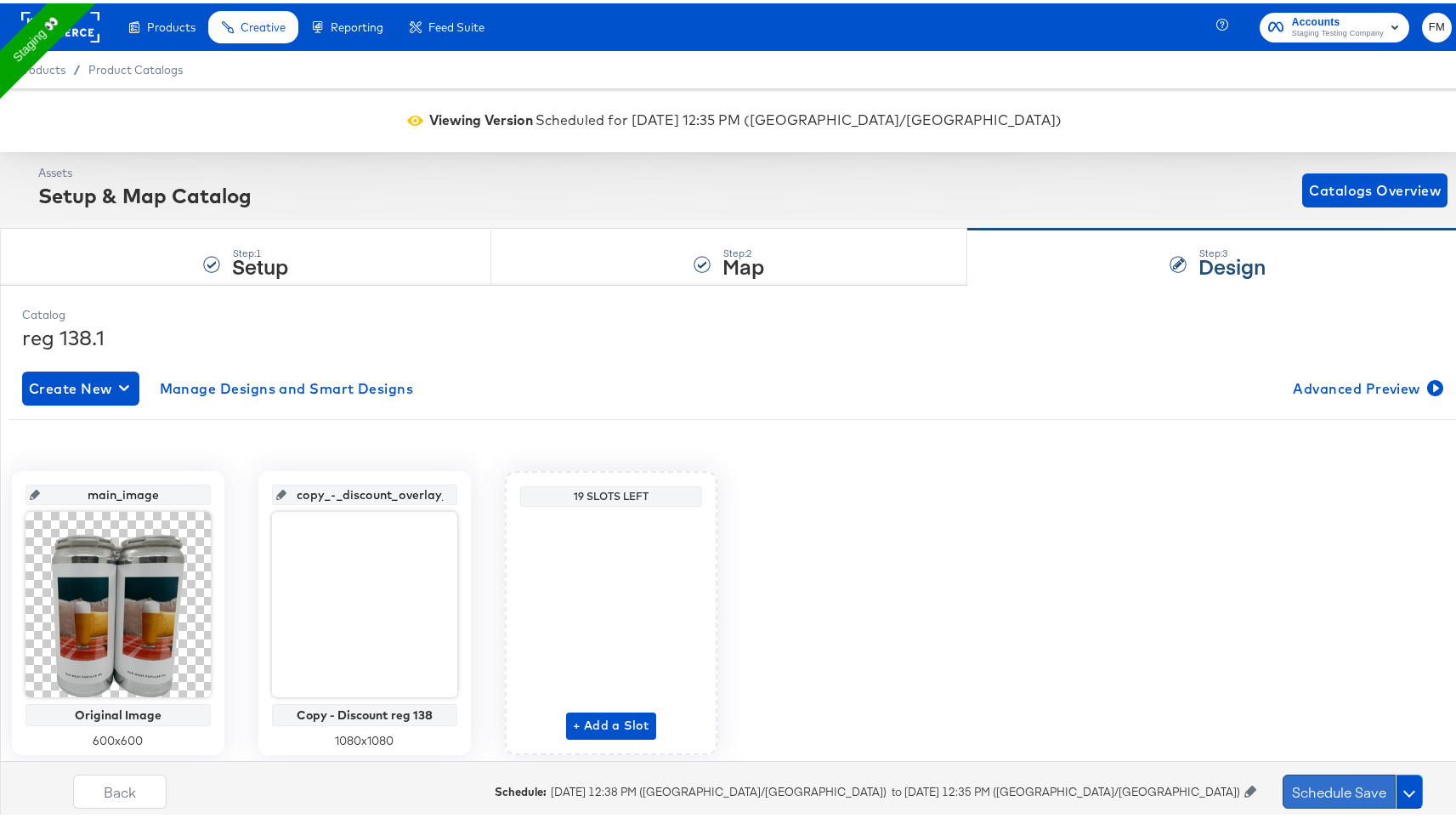
click at [1343, 800] on button "Schedule Save" at bounding box center [1339, 788] width 113 height 34
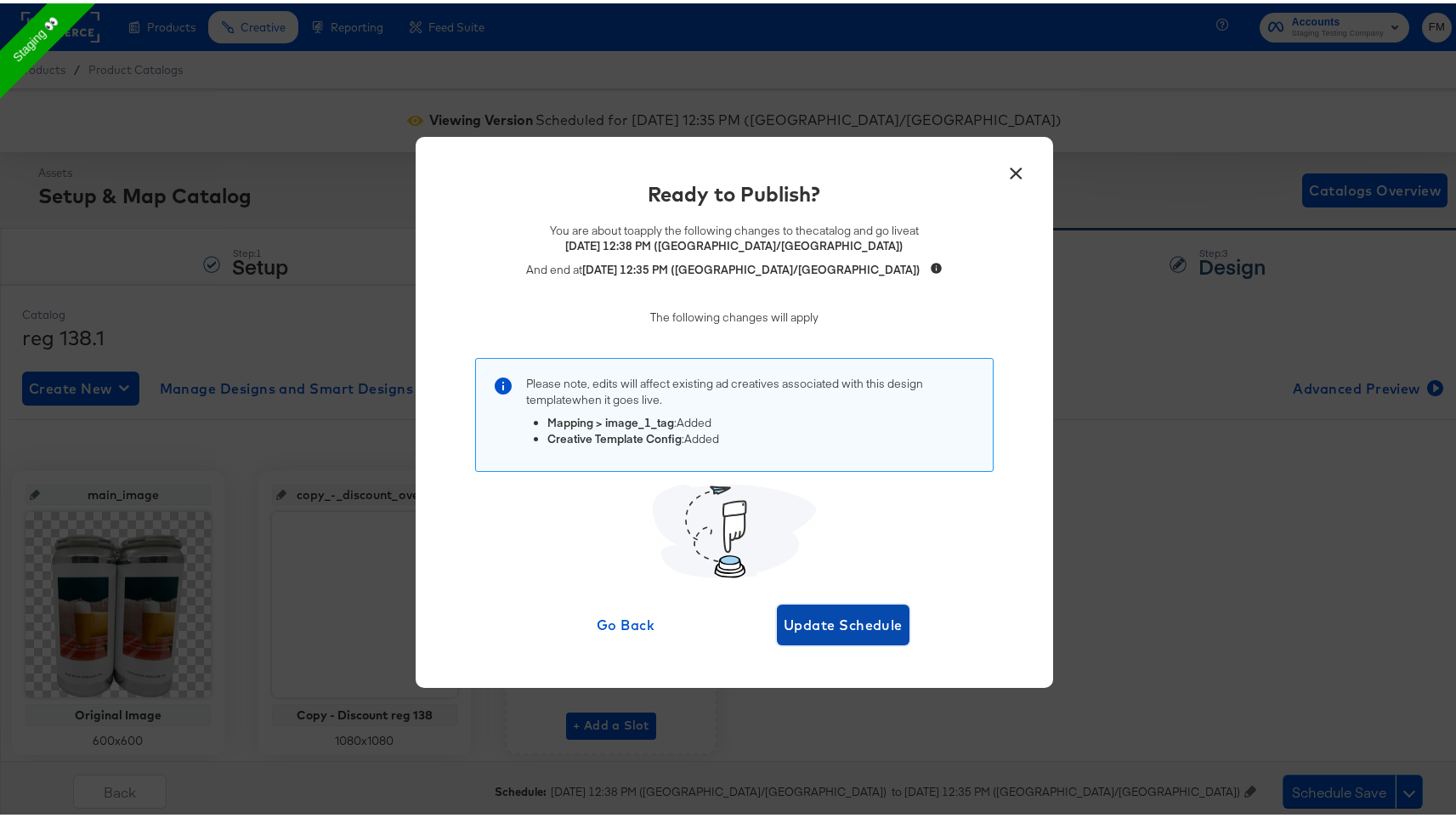
click at [845, 623] on span "Update Schedule" at bounding box center [844, 621] width 119 height 24
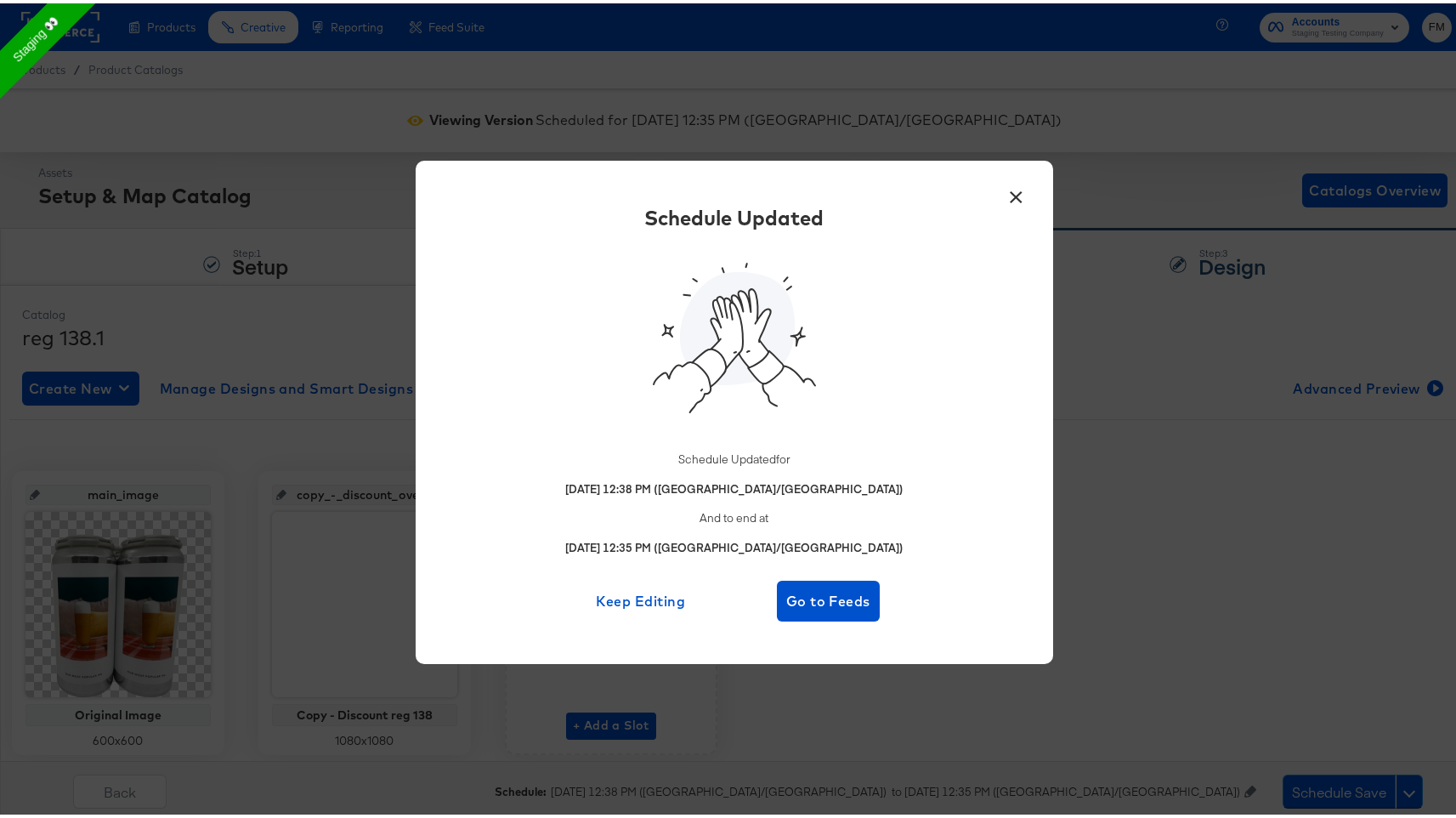
click at [1017, 199] on button "×" at bounding box center [1017, 189] width 31 height 31
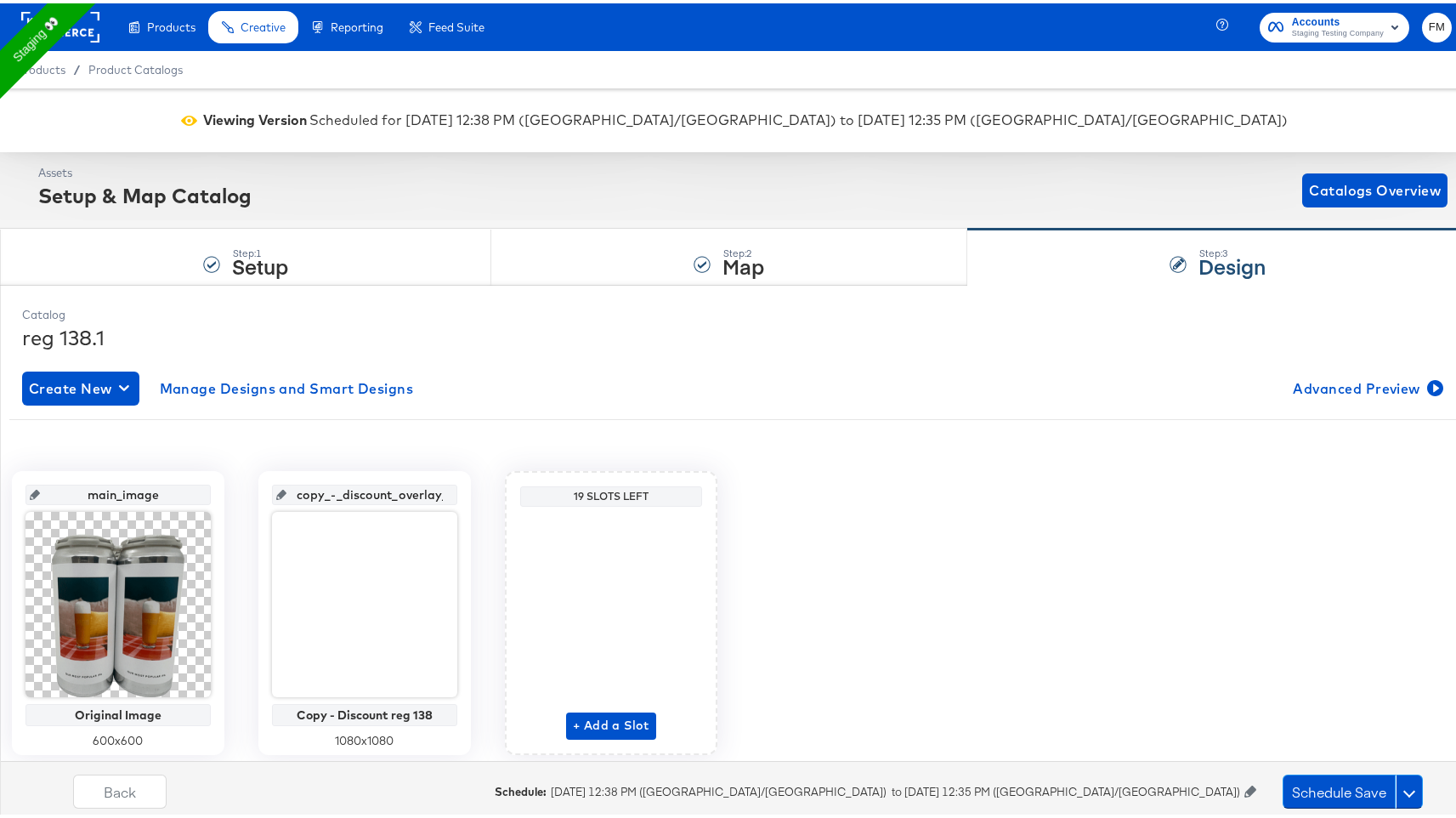
click at [89, 27] on rect at bounding box center [59, 24] width 78 height 31
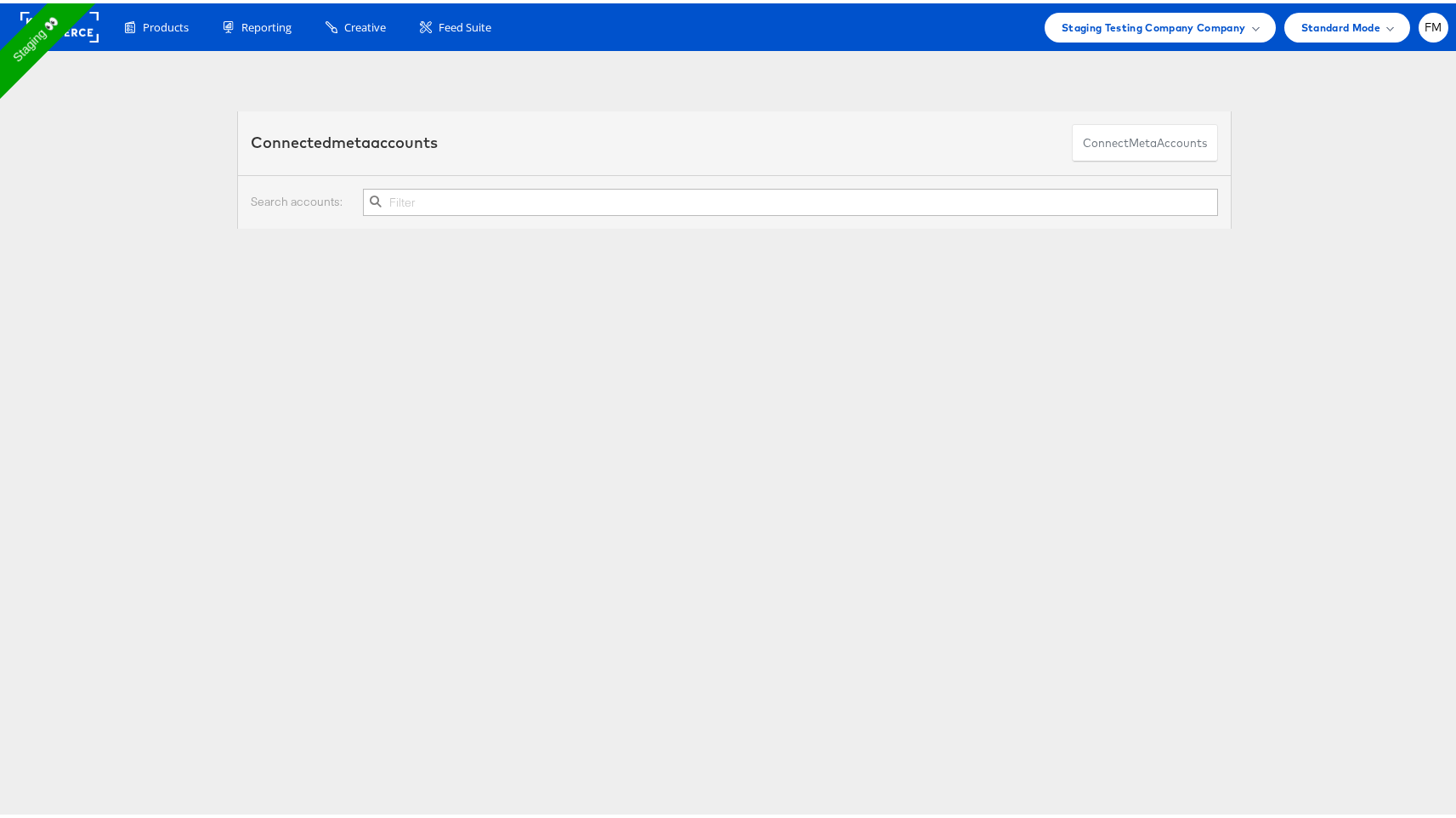
click at [335, 393] on link "Stitcher Live" at bounding box center [323, 399] width 57 height 13
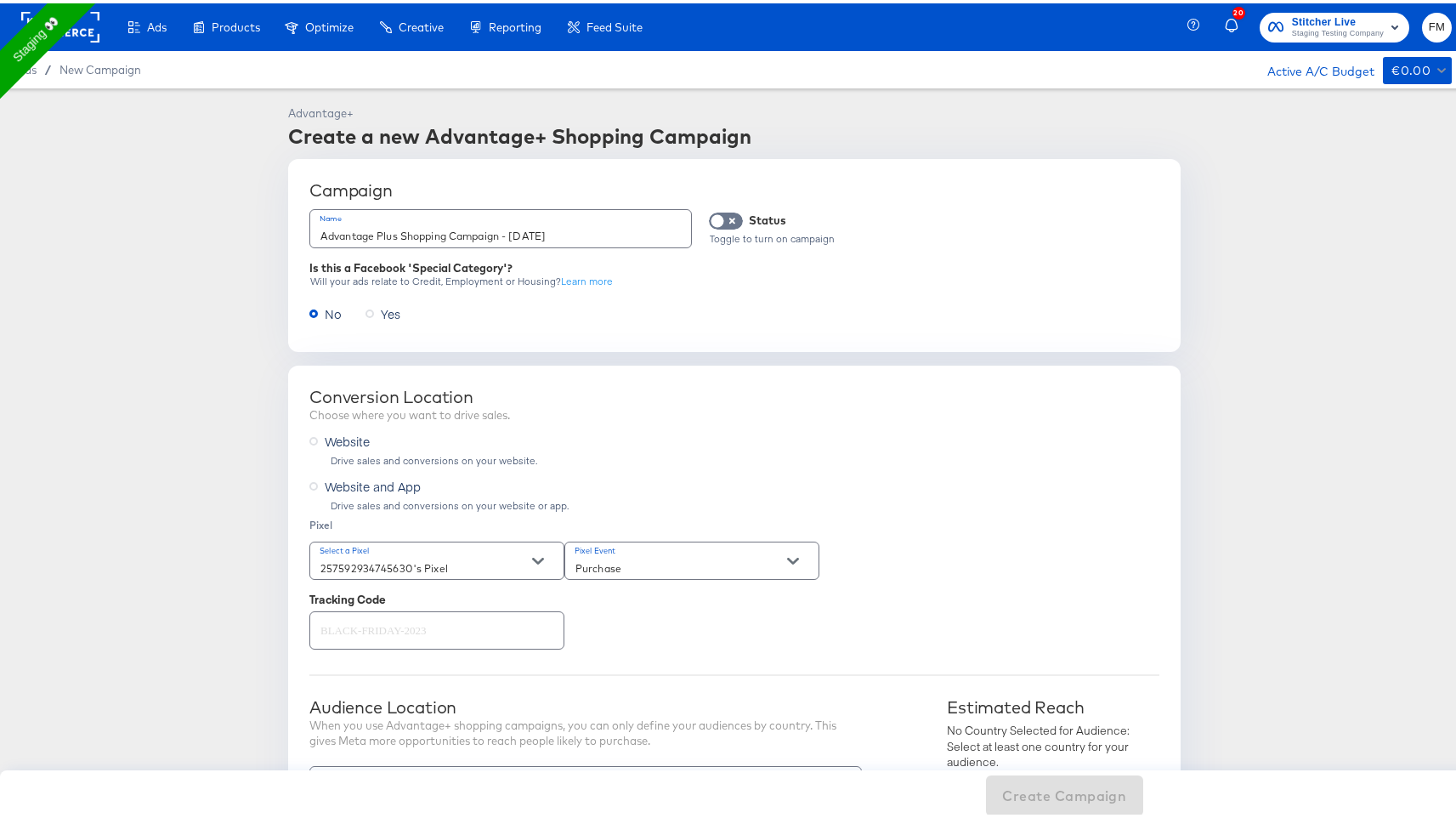
scroll to position [850, 0]
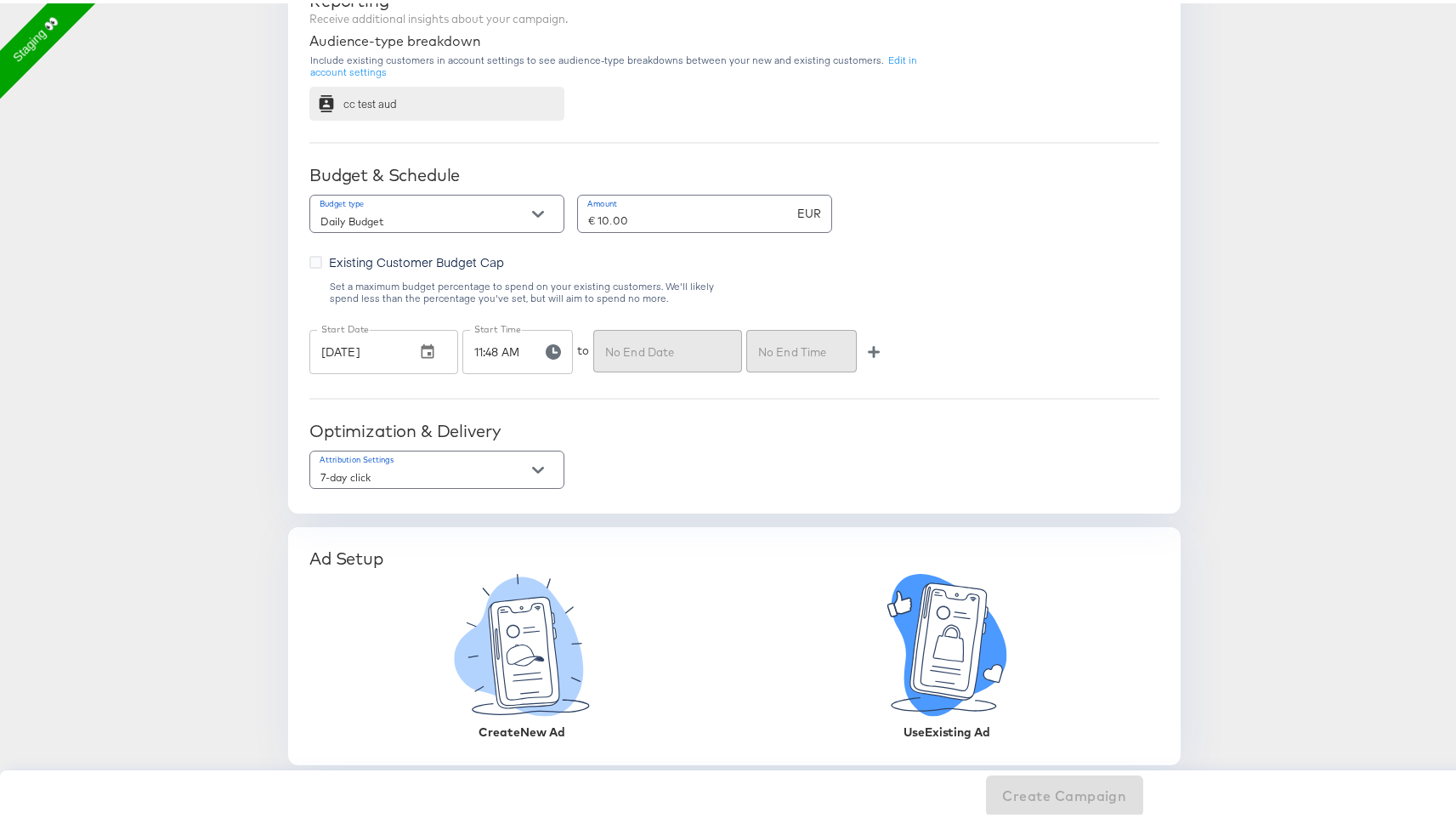
click at [1019, 615] on icon at bounding box center [947, 642] width 203 height 142
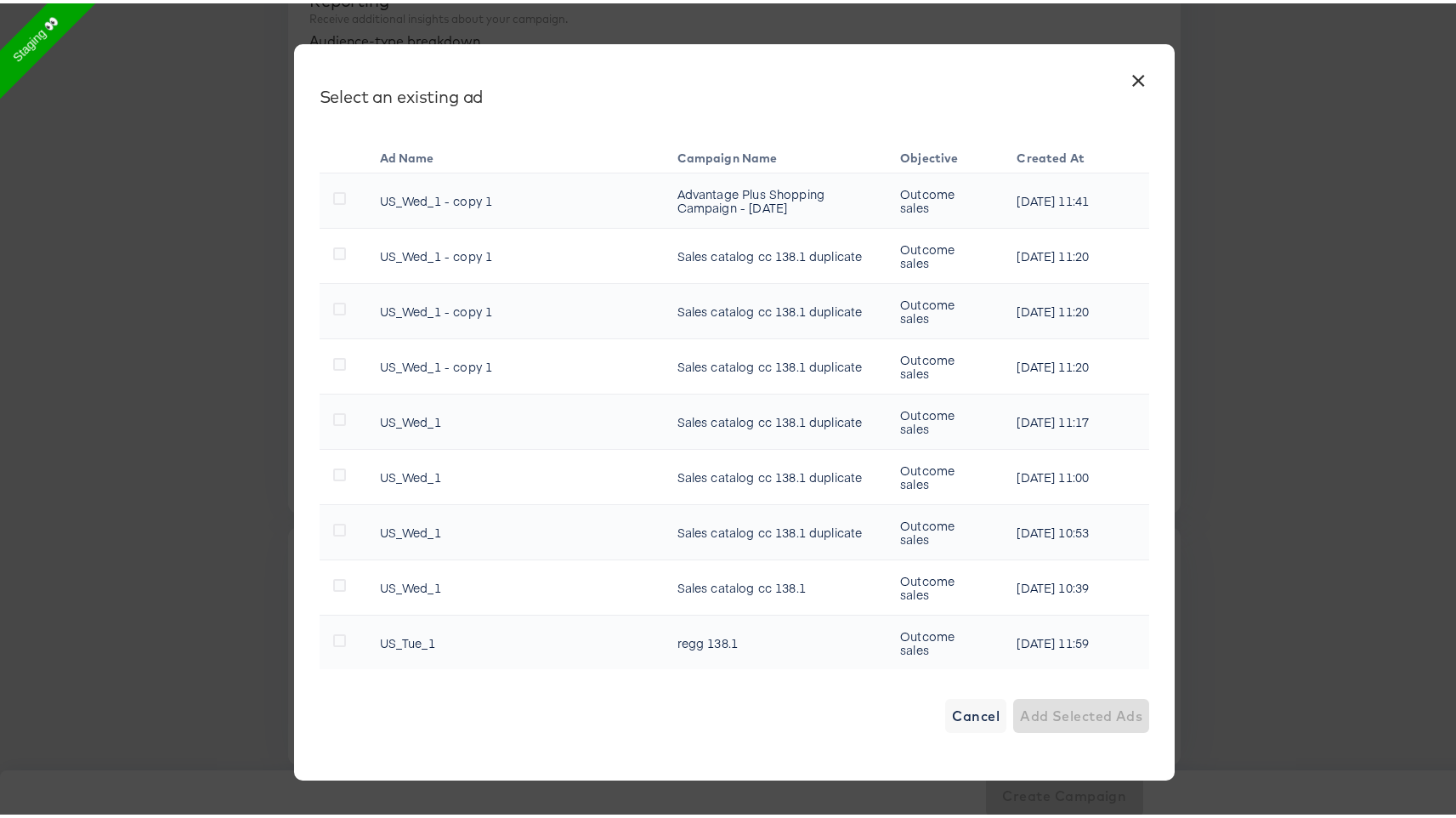
click at [343, 468] on td at bounding box center [342, 474] width 46 height 55
click at [340, 470] on icon at bounding box center [339, 471] width 13 height 13
click at [0, 0] on input "checkbox" at bounding box center [0, 0] width 0 height 0
click at [1068, 701] on span "Add Selected Ad" at bounding box center [1085, 712] width 116 height 24
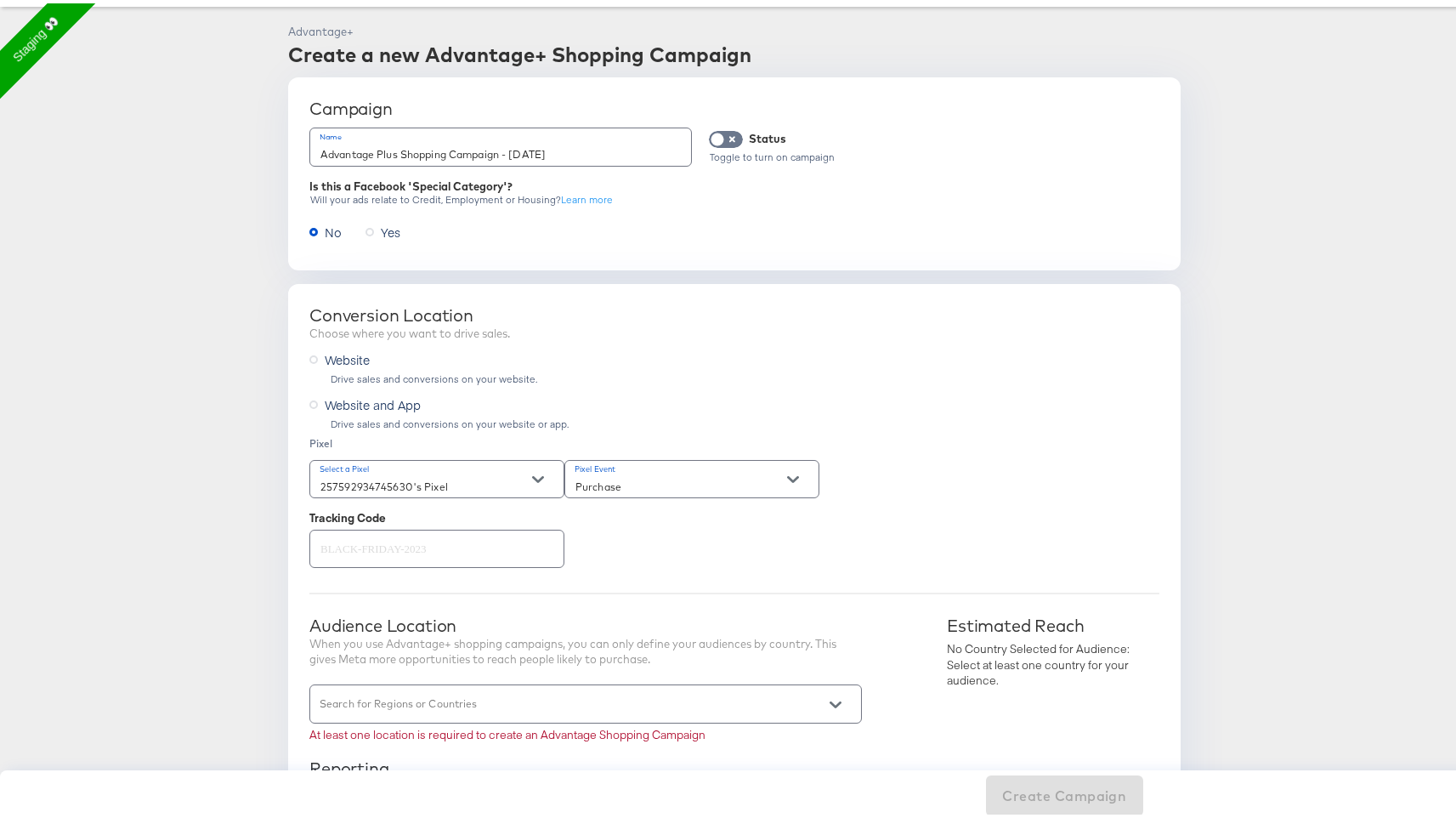
scroll to position [332, 0]
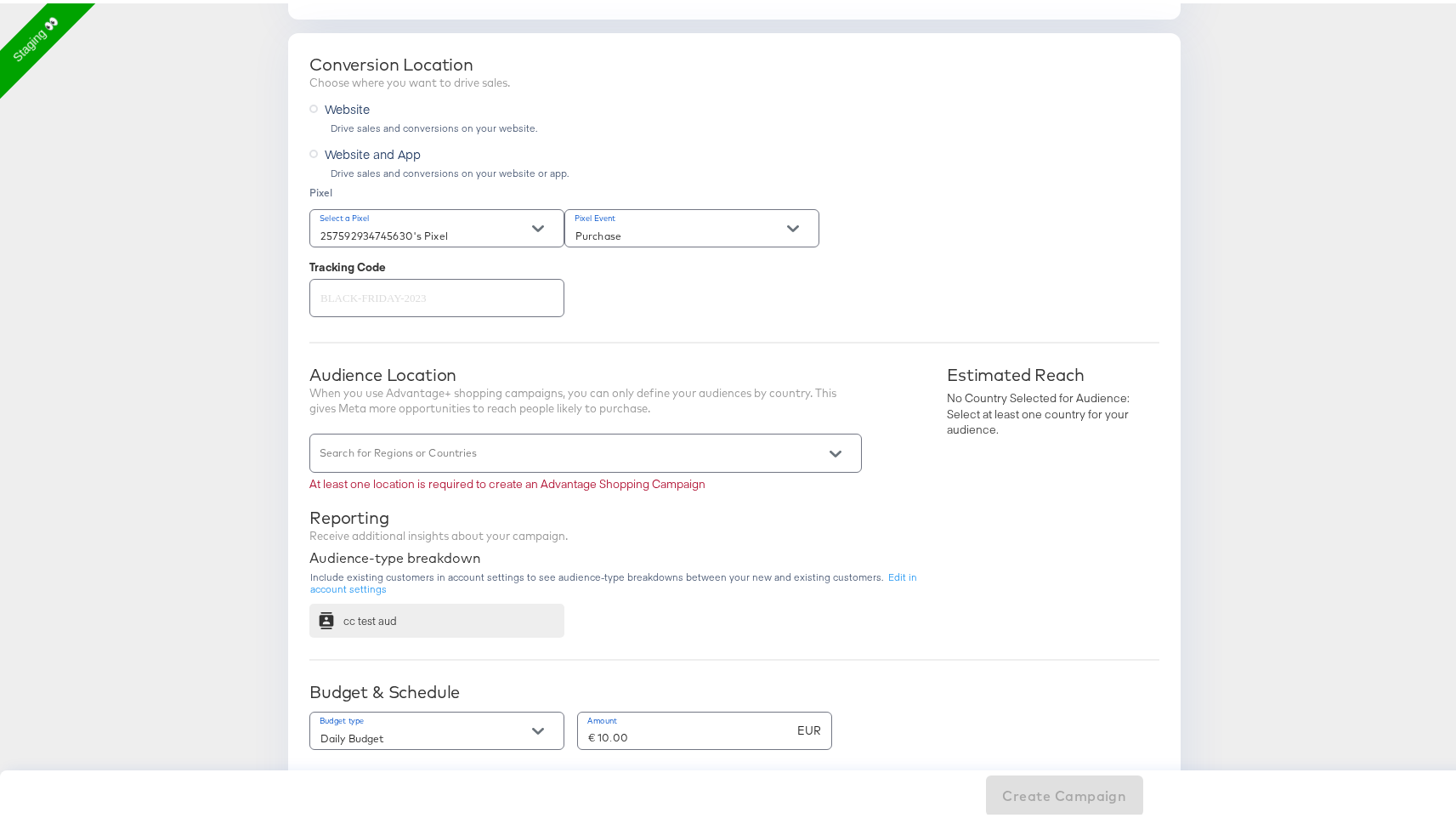
click at [719, 401] on div "When you use Advantage+ shopping campaigns, you can only define your audiences …" at bounding box center [586, 398] width 553 height 32
click at [723, 439] on div at bounding box center [586, 449] width 553 height 39
click at [832, 450] on icon "Open" at bounding box center [836, 450] width 12 height 7
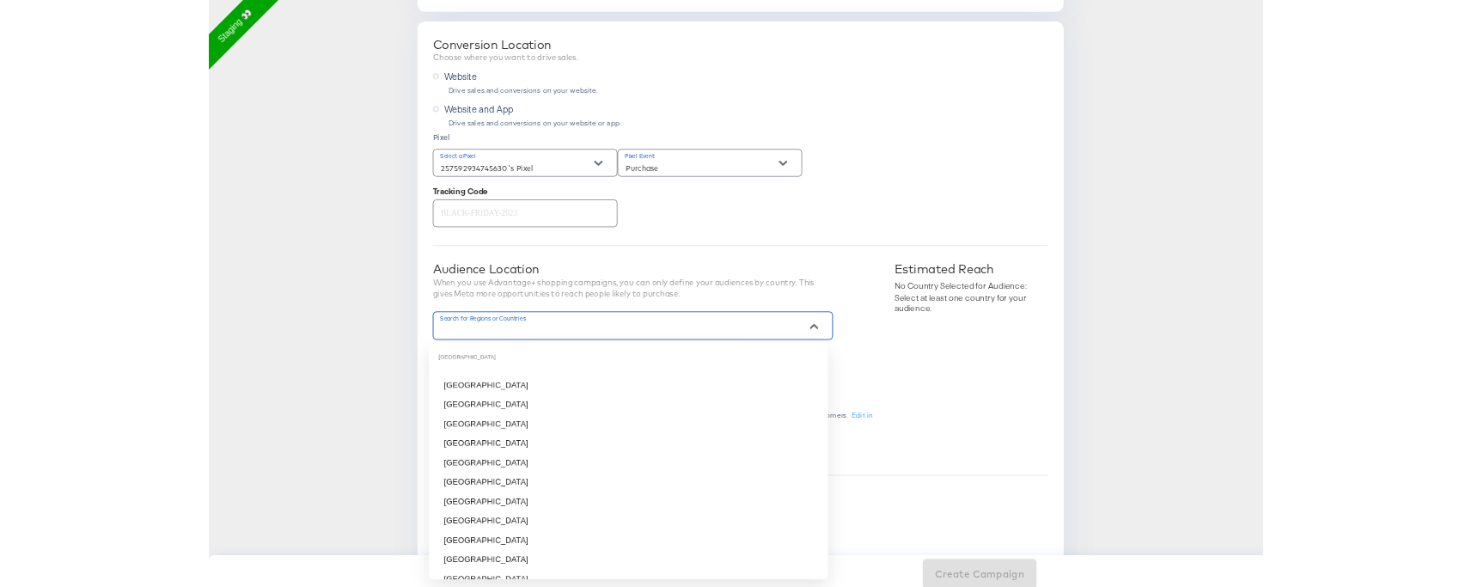
scroll to position [858, 0]
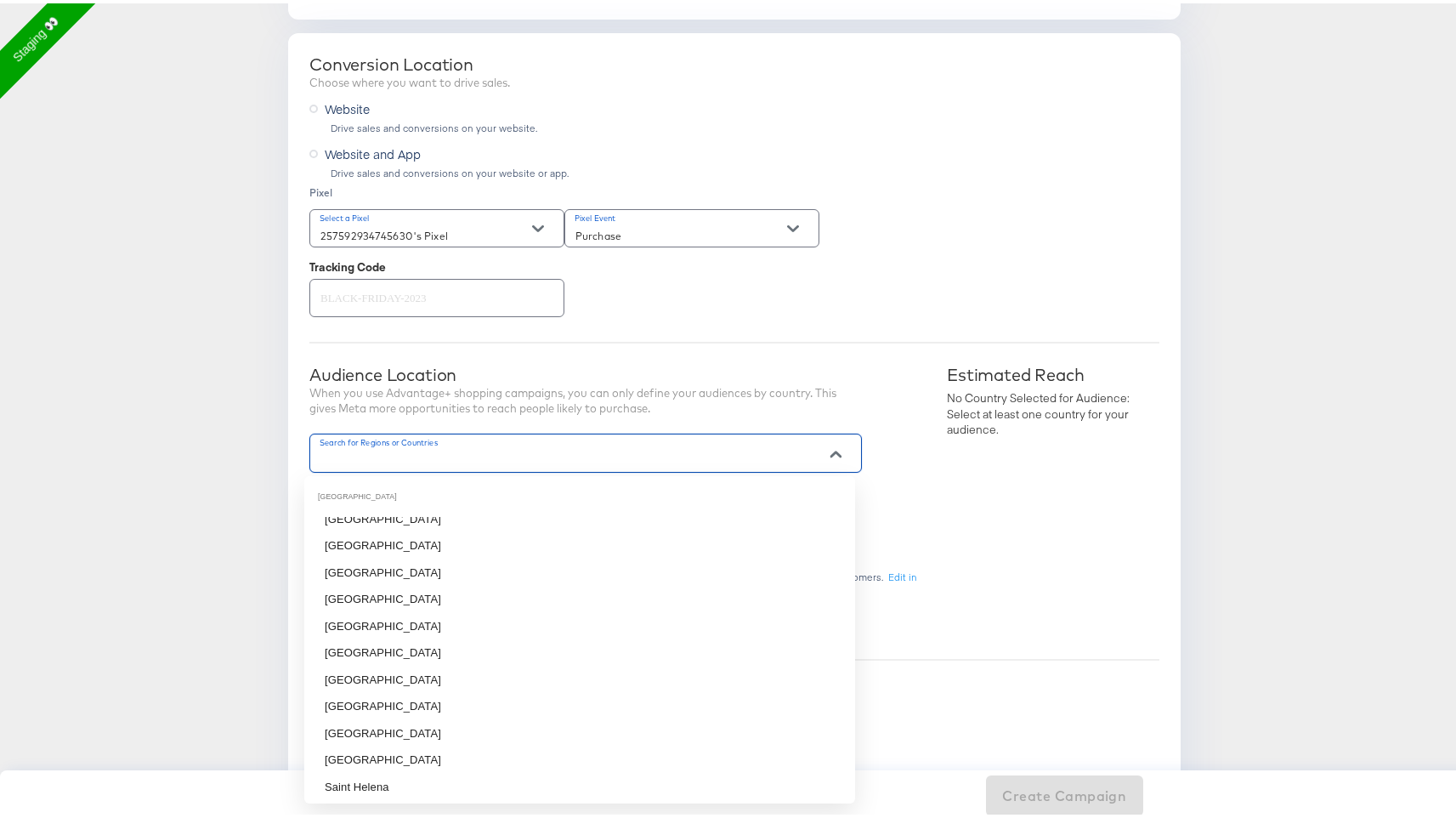
click at [574, 579] on li "[GEOGRAPHIC_DATA]" at bounding box center [580, 570] width 551 height 28
type input "[GEOGRAPHIC_DATA]"
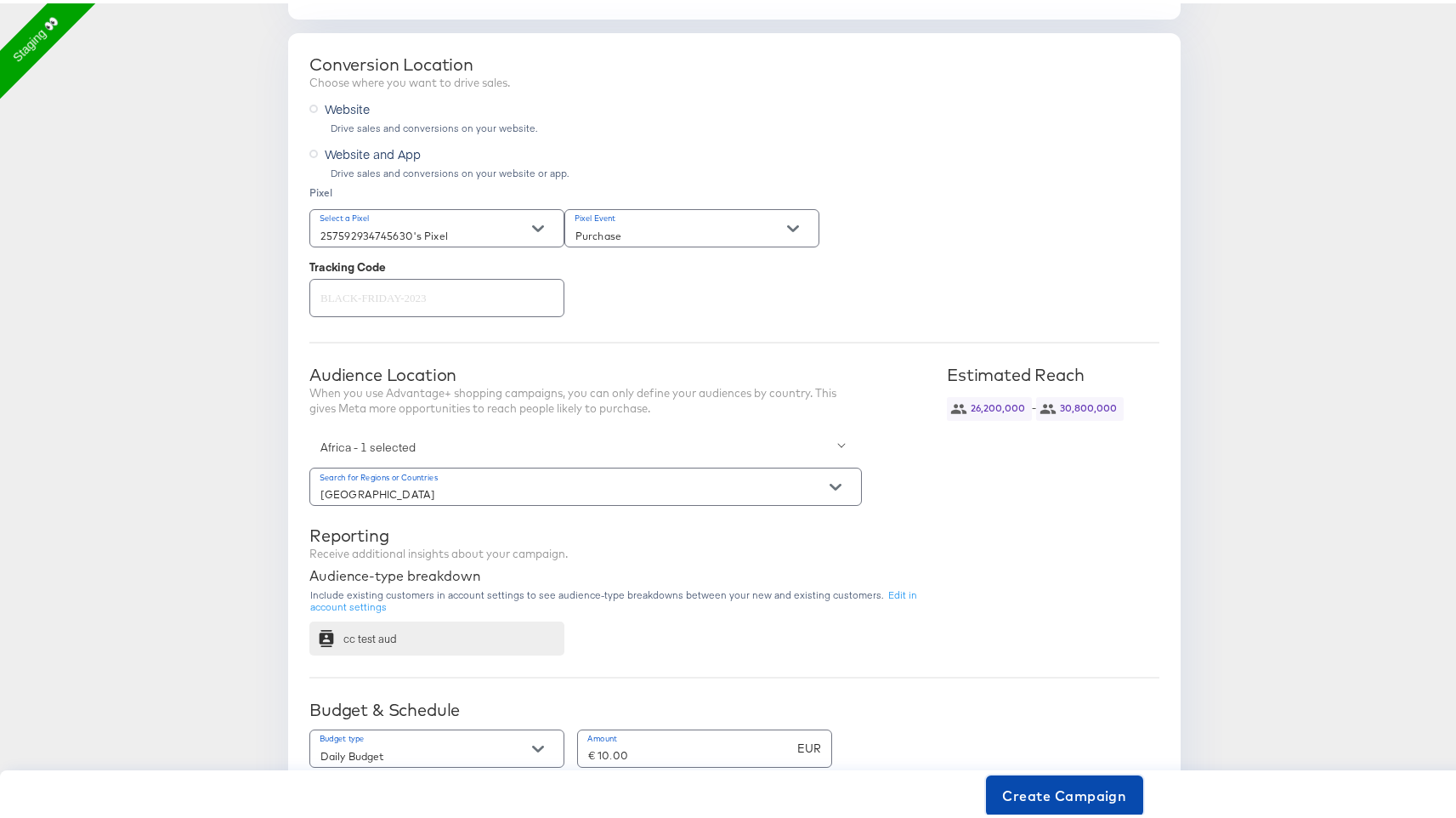
click at [1050, 778] on button "Create Campaign" at bounding box center [1065, 791] width 158 height 41
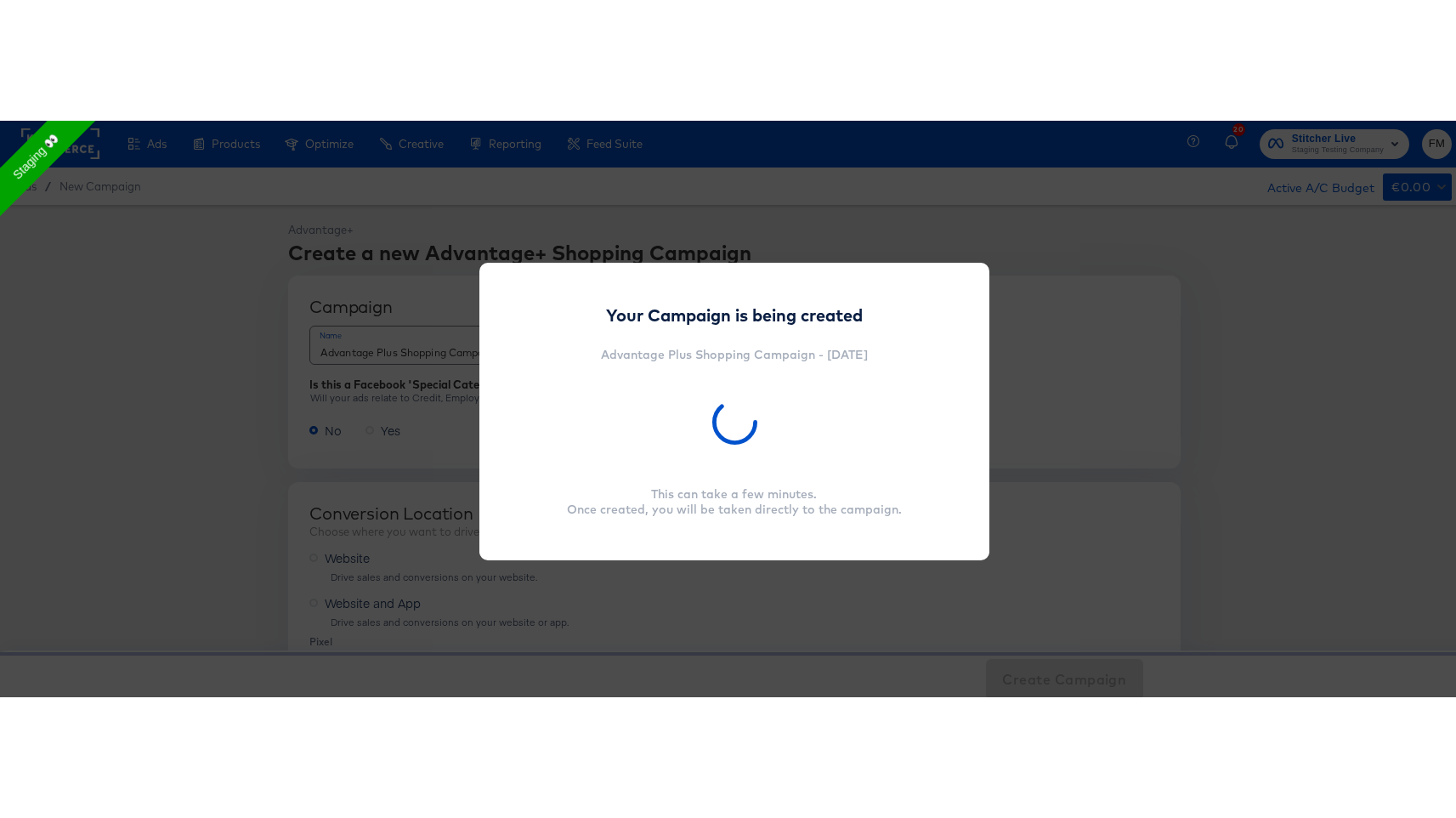
scroll to position [0, 0]
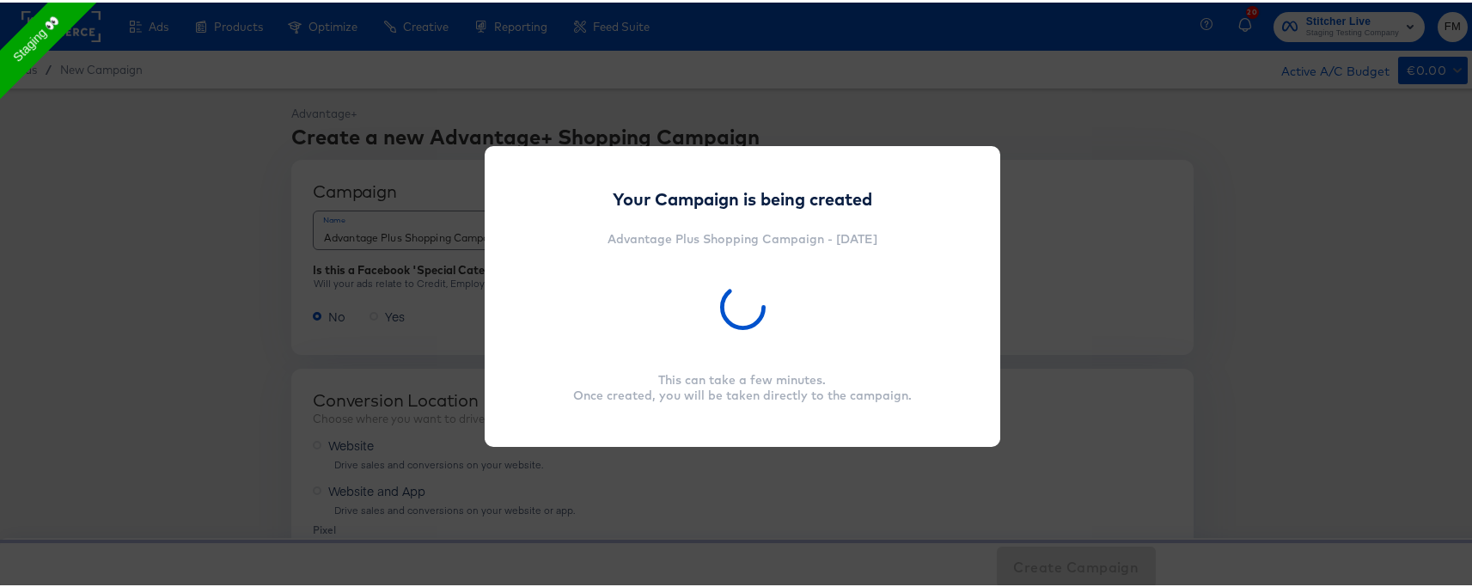
click at [786, 177] on div "Your Campaign is being created Advantage Plus Shopping Campaign - [DATE] This c…" at bounding box center [743, 294] width 516 height 301
click at [786, 179] on div "Your Campaign is being created Advantage Plus Shopping Campaign - [DATE] This c…" at bounding box center [743, 294] width 516 height 301
click at [792, 188] on strong "Your Campaign is being created" at bounding box center [743, 196] width 260 height 21
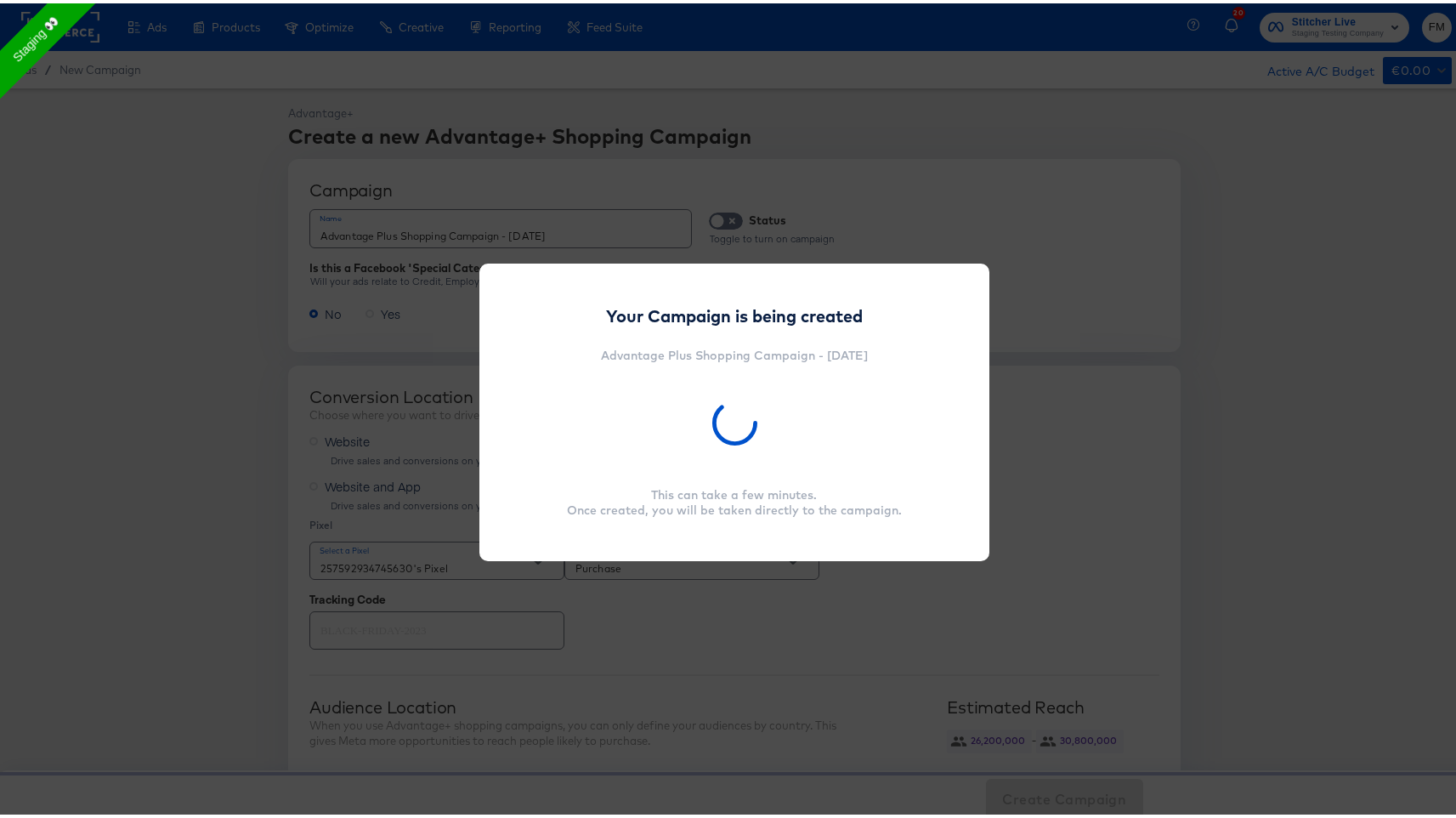
click at [279, 237] on div "Your Campaign is being created Advantage Plus Shopping Campaign - [DATE] This c…" at bounding box center [734, 409] width 1469 height 818
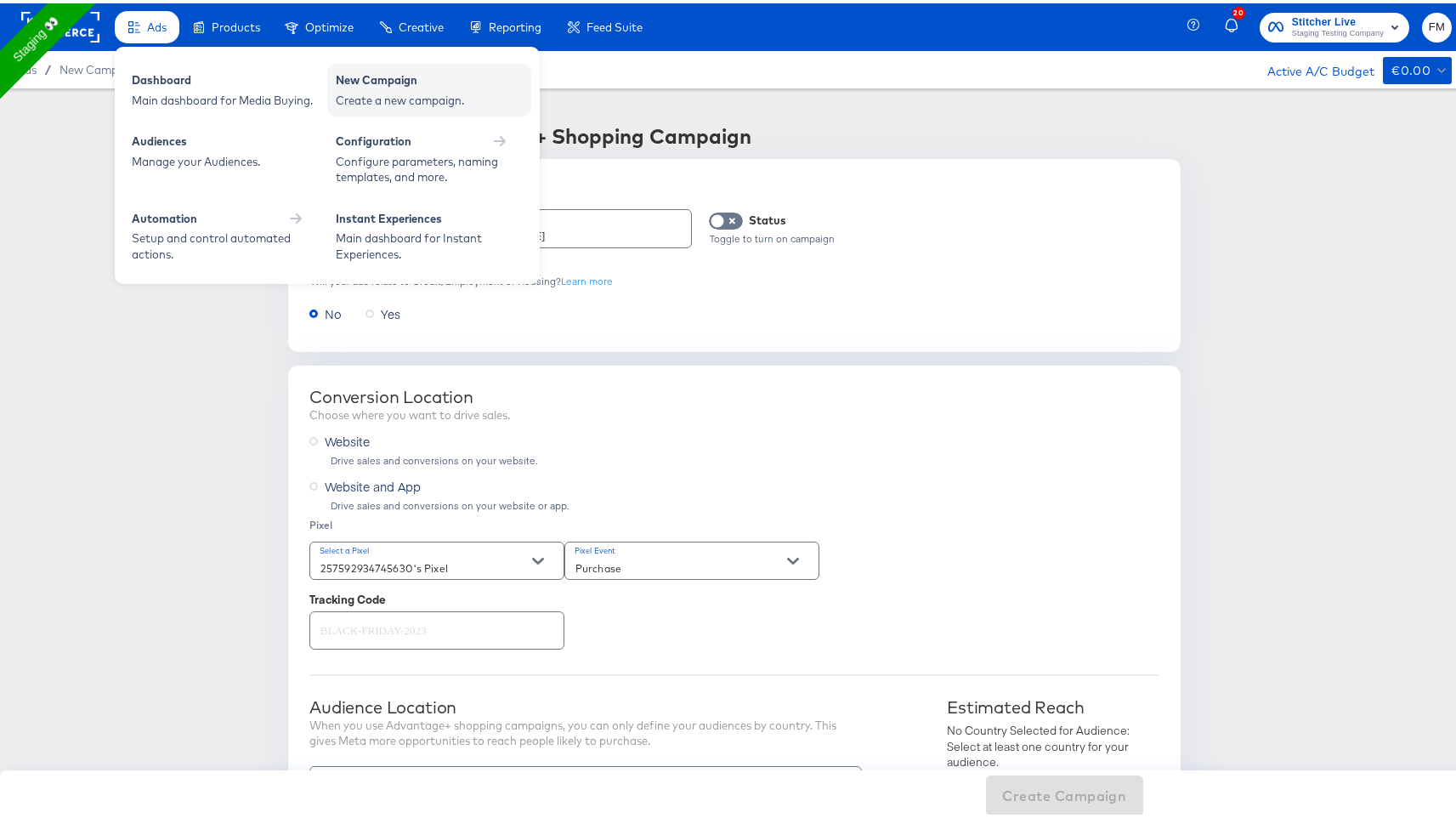
click at [374, 100] on div "Create a new campaign." at bounding box center [429, 97] width 187 height 16
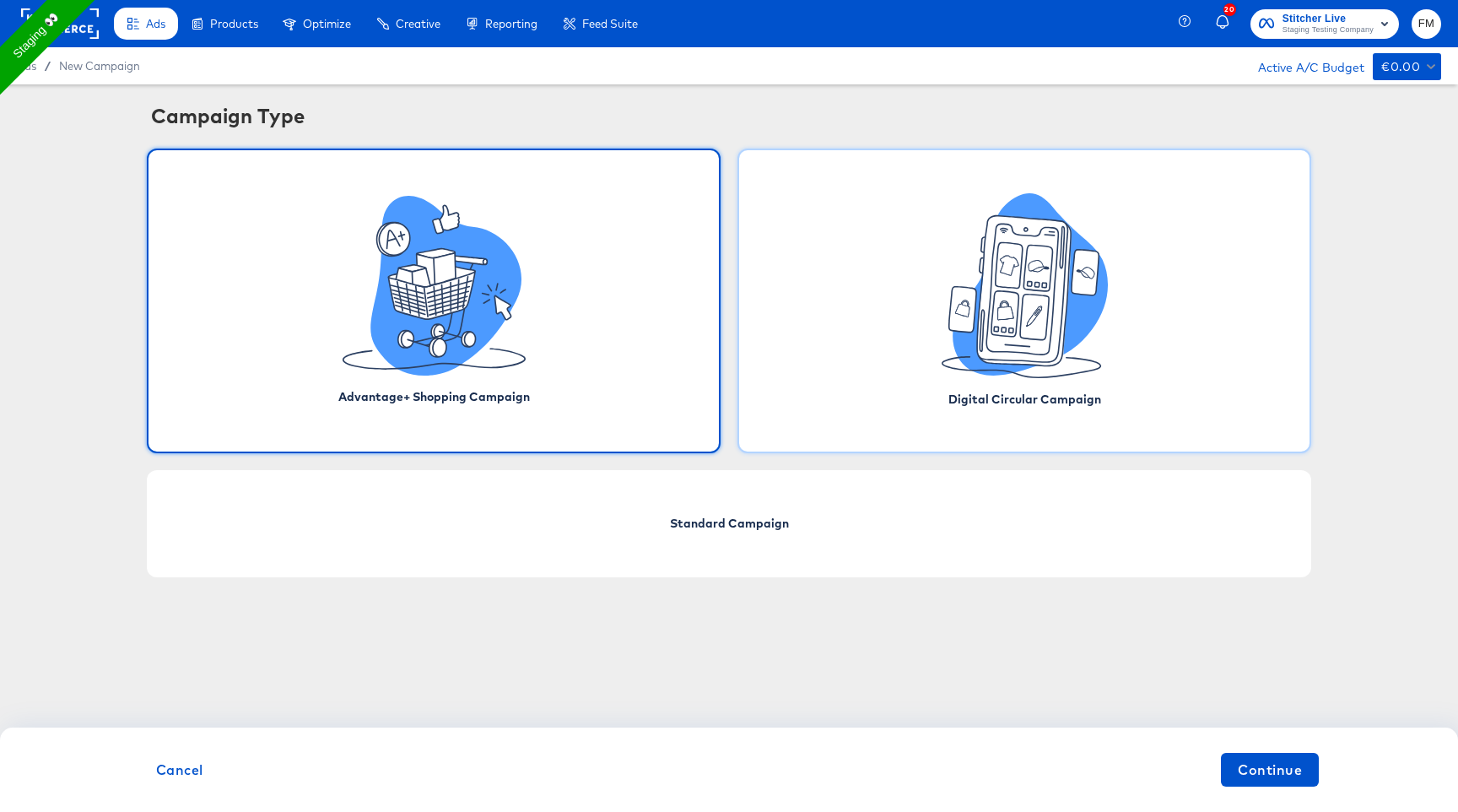
click at [952, 393] on span "Digital Circular Campaign" at bounding box center [1025, 399] width 153 height 15
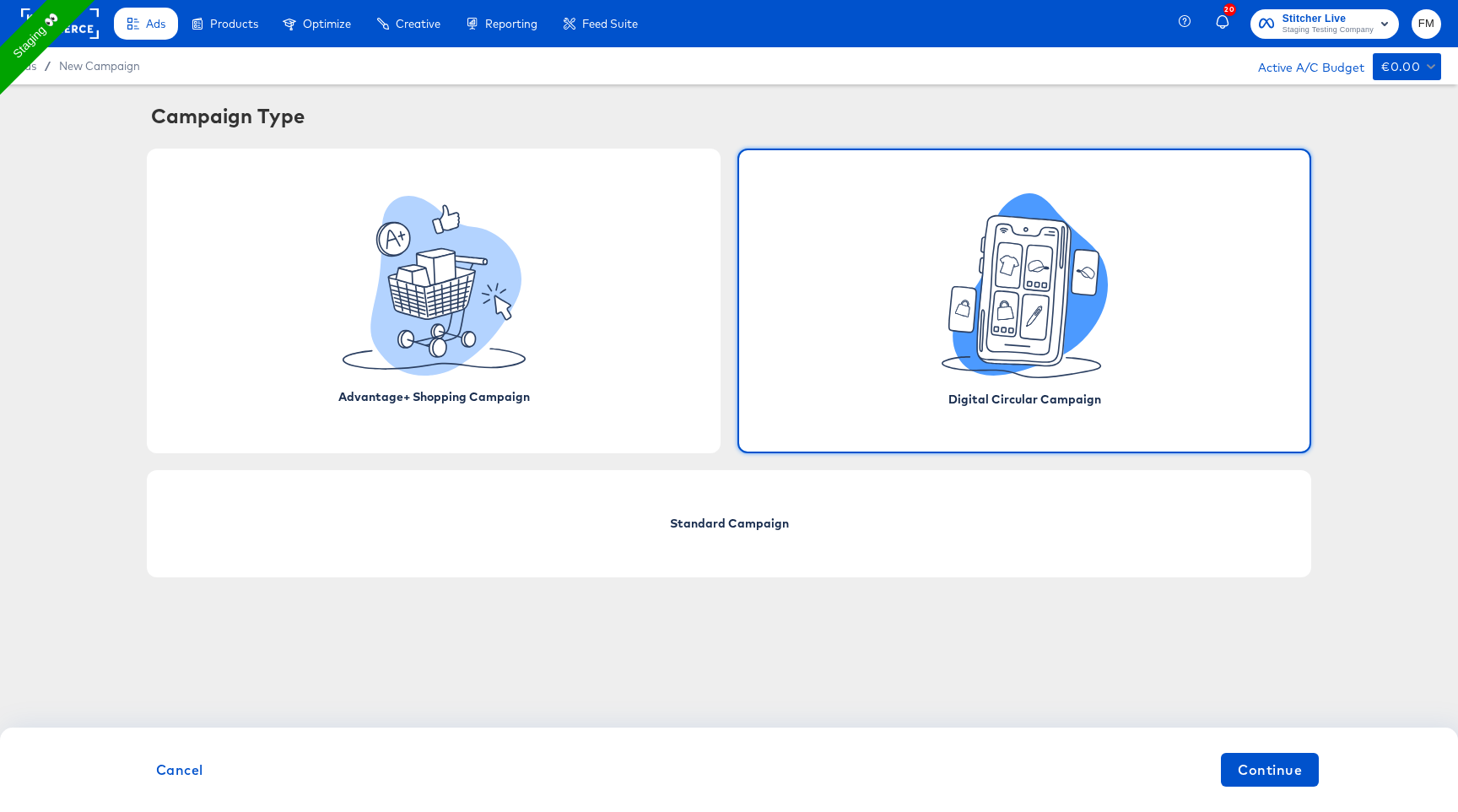
click at [1320, 766] on div "Cancel Continue" at bounding box center [729, 770] width 1458 height 84
click at [1295, 766] on span "Continue" at bounding box center [1269, 770] width 64 height 24
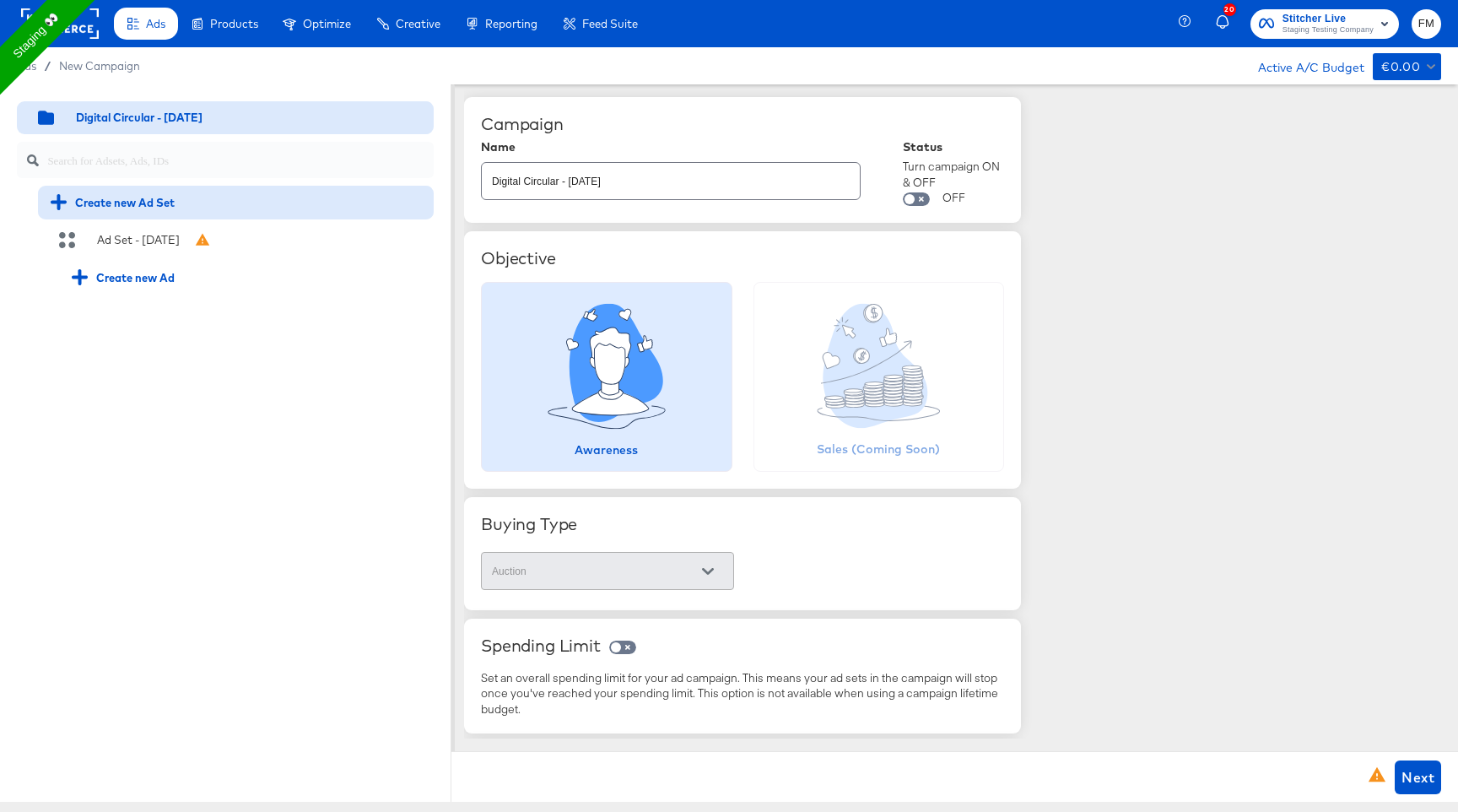
click at [302, 218] on div "Create new Ad Set" at bounding box center [236, 202] width 396 height 33
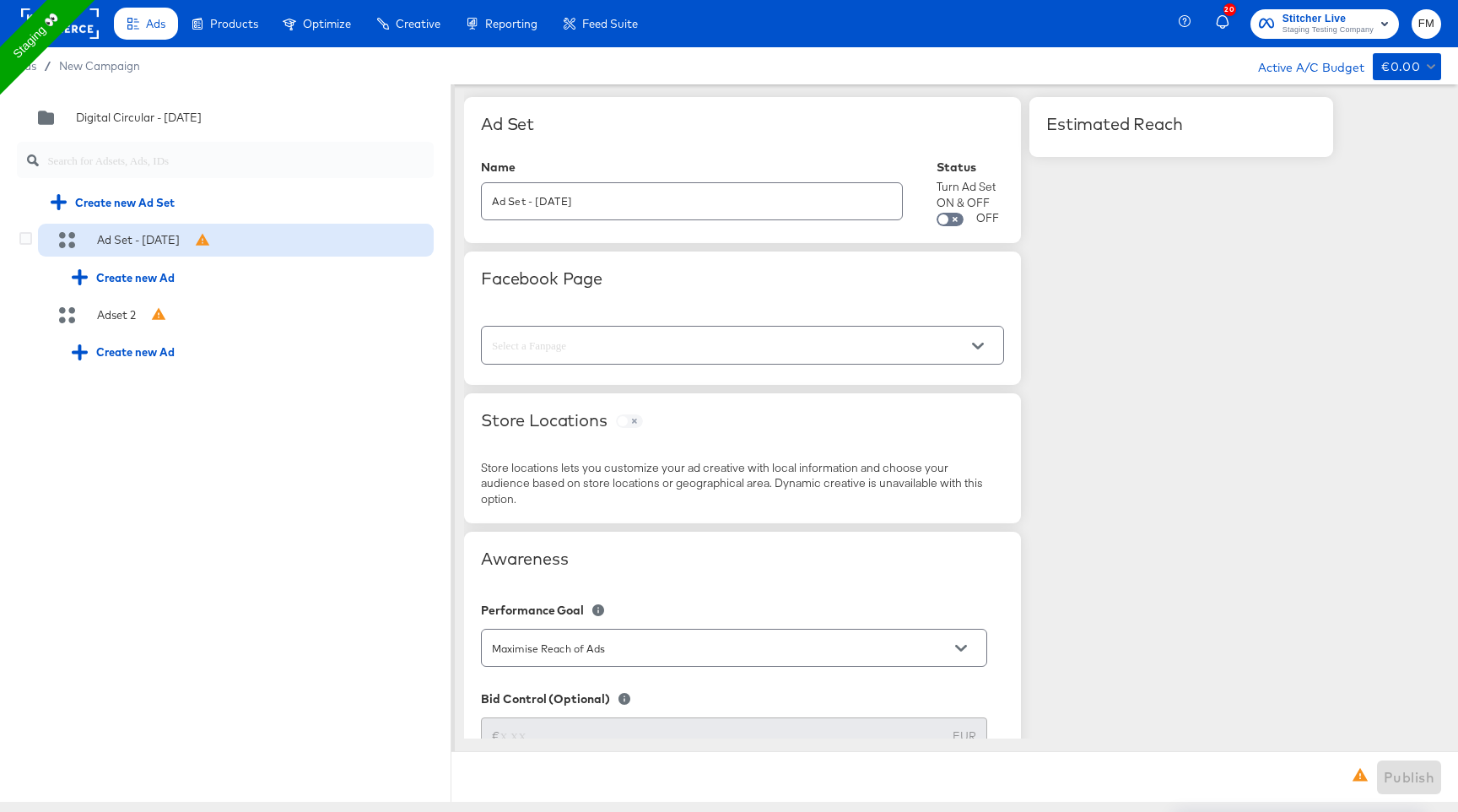
click at [236, 239] on div "Ad Set - 01 Oct" at bounding box center [236, 241] width 396 height 33
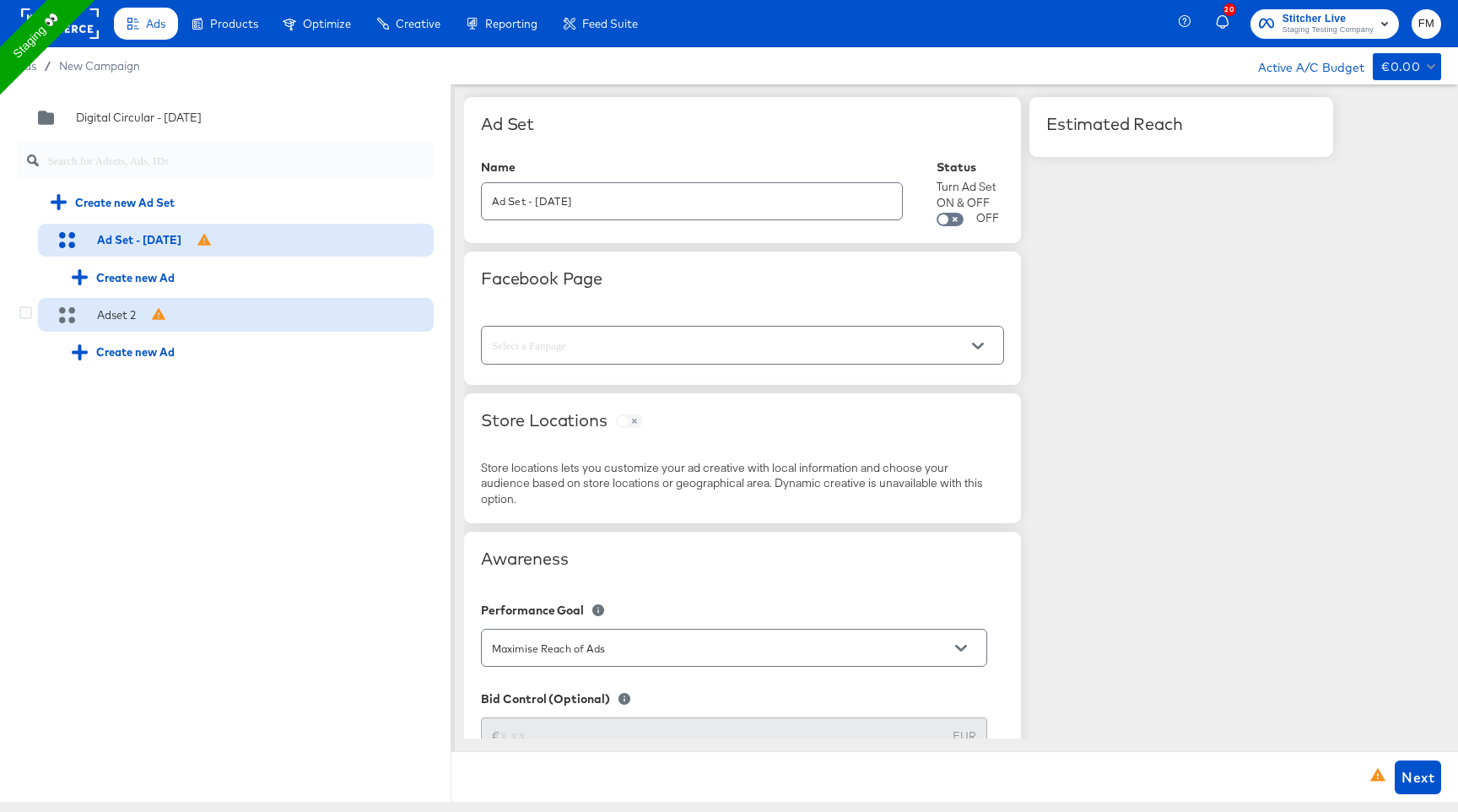
click at [195, 326] on div "Adset 2" at bounding box center [236, 314] width 396 height 33
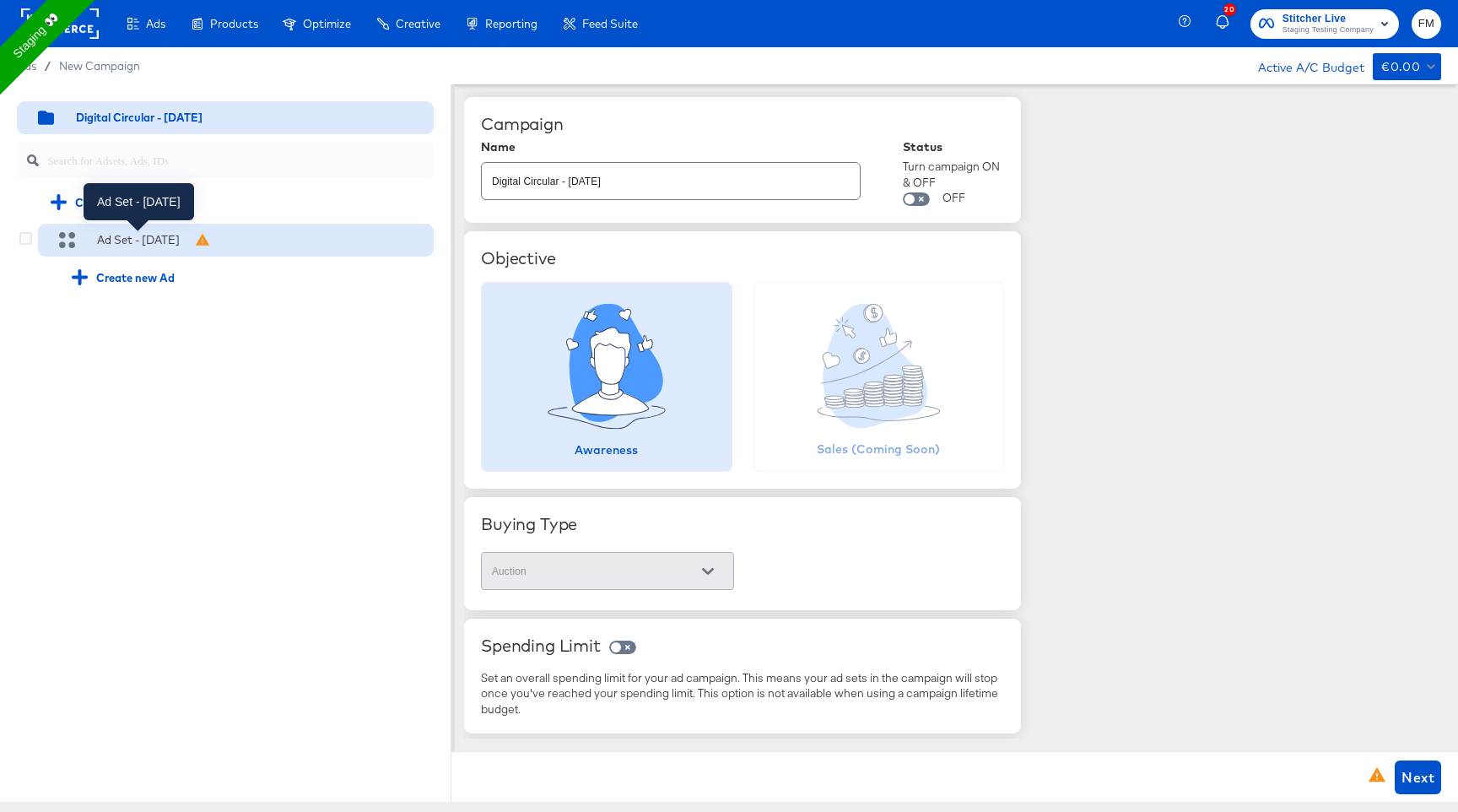
click at [157, 239] on div "Ad Set - 01 Oct" at bounding box center [138, 240] width 82 height 16
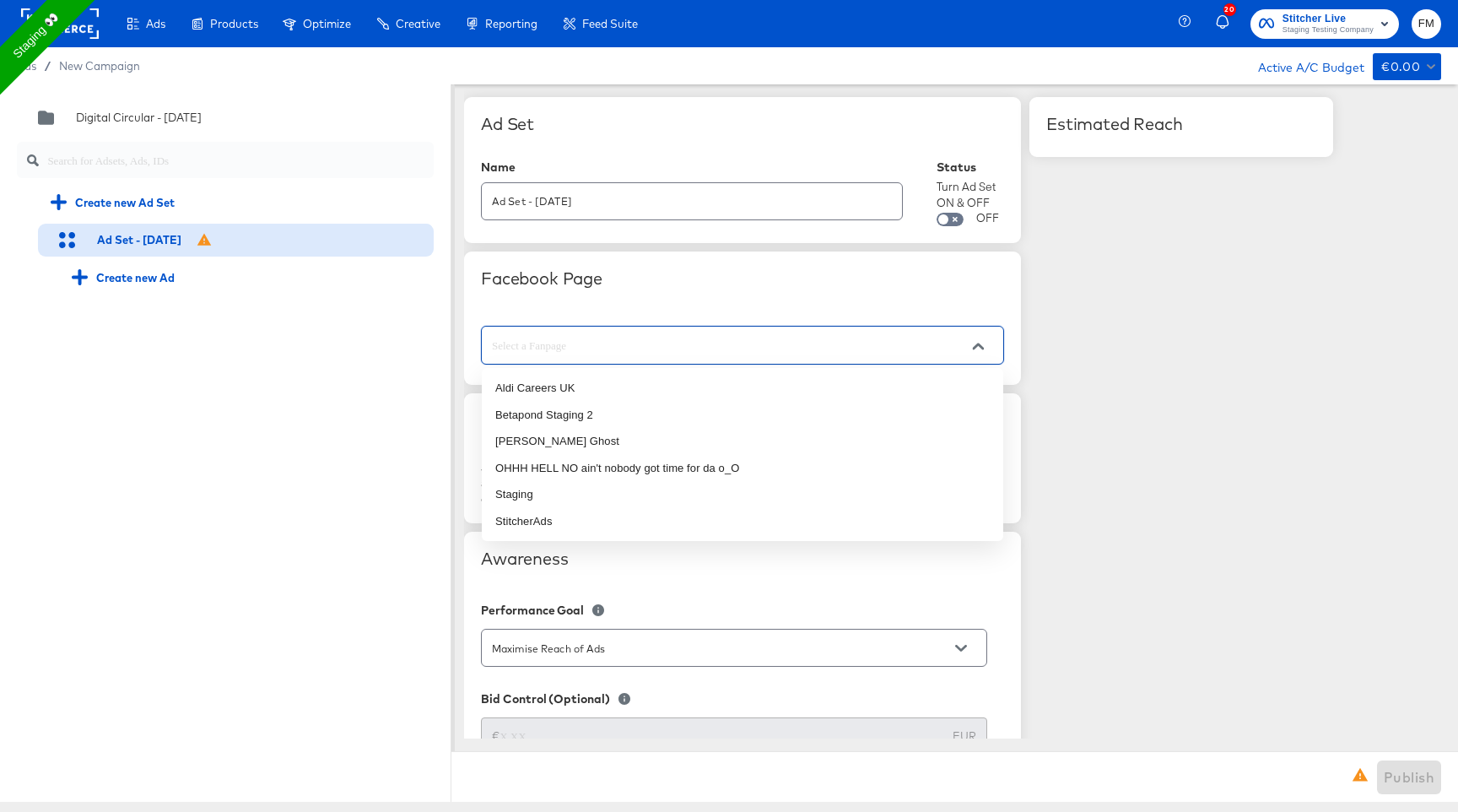
click at [922, 346] on input "text" at bounding box center [729, 346] width 482 height 20
click at [866, 413] on li "Betapond Staging 2" at bounding box center [742, 415] width 521 height 27
type input "Betapond Staging 2"
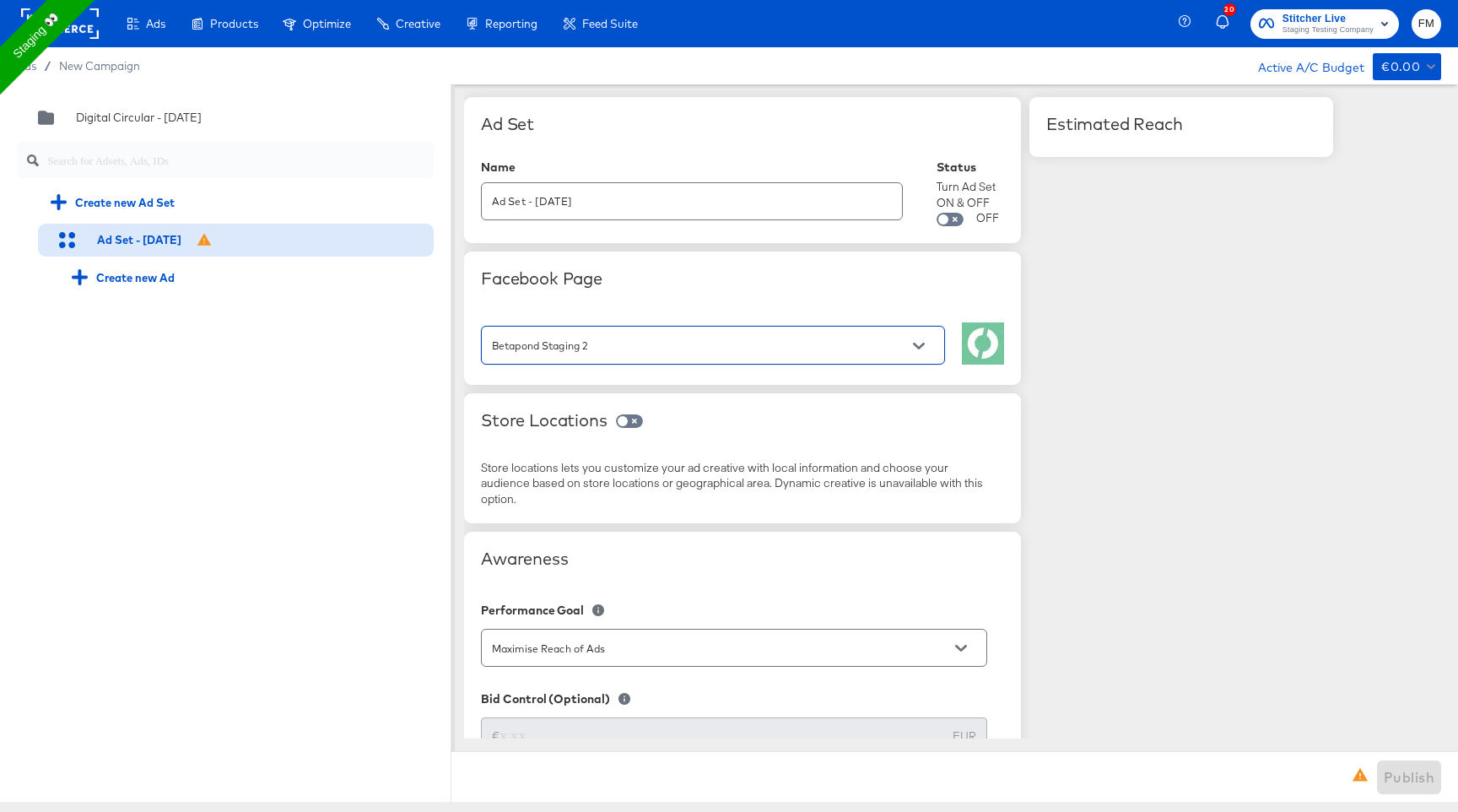
drag, startPoint x: 868, startPoint y: 333, endPoint x: 868, endPoint y: 347, distance: 14.0
click at [868, 347] on div "Betapond Staging 2" at bounding box center [713, 345] width 464 height 38
click at [912, 359] on div "Betapond Staging 2" at bounding box center [713, 345] width 464 height 38
click at [923, 354] on button "Open" at bounding box center [919, 347] width 26 height 26
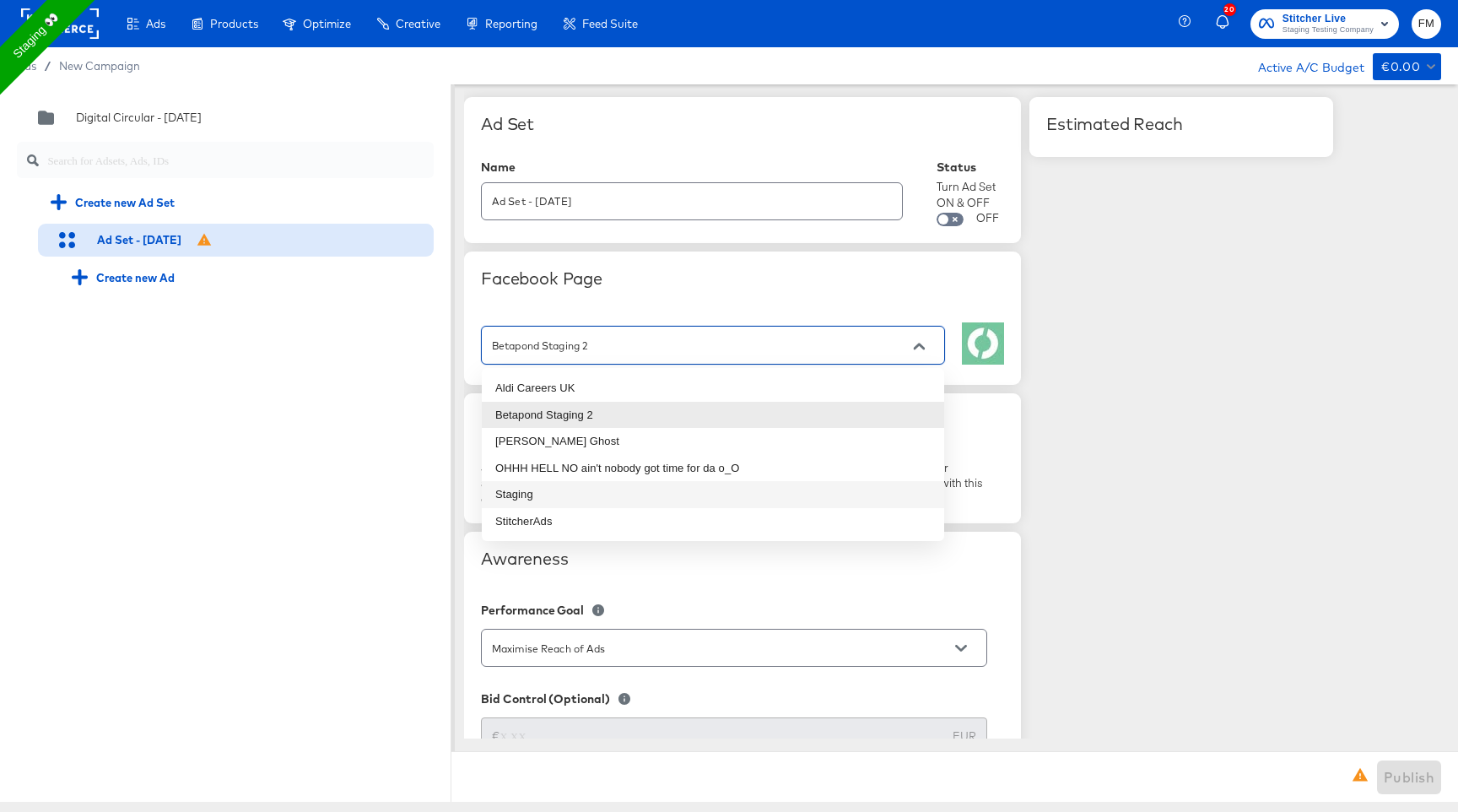
drag, startPoint x: 725, startPoint y: 473, endPoint x: 723, endPoint y: 482, distance: 9.2
click at [723, 482] on ul "Aldi Careers UK Betapond Staging 2 Branny Stark Ghost OHHH HELL NO ain't nobody…" at bounding box center [713, 455] width 462 height 173
click at [723, 482] on li "Staging" at bounding box center [713, 495] width 462 height 27
type input "Staging"
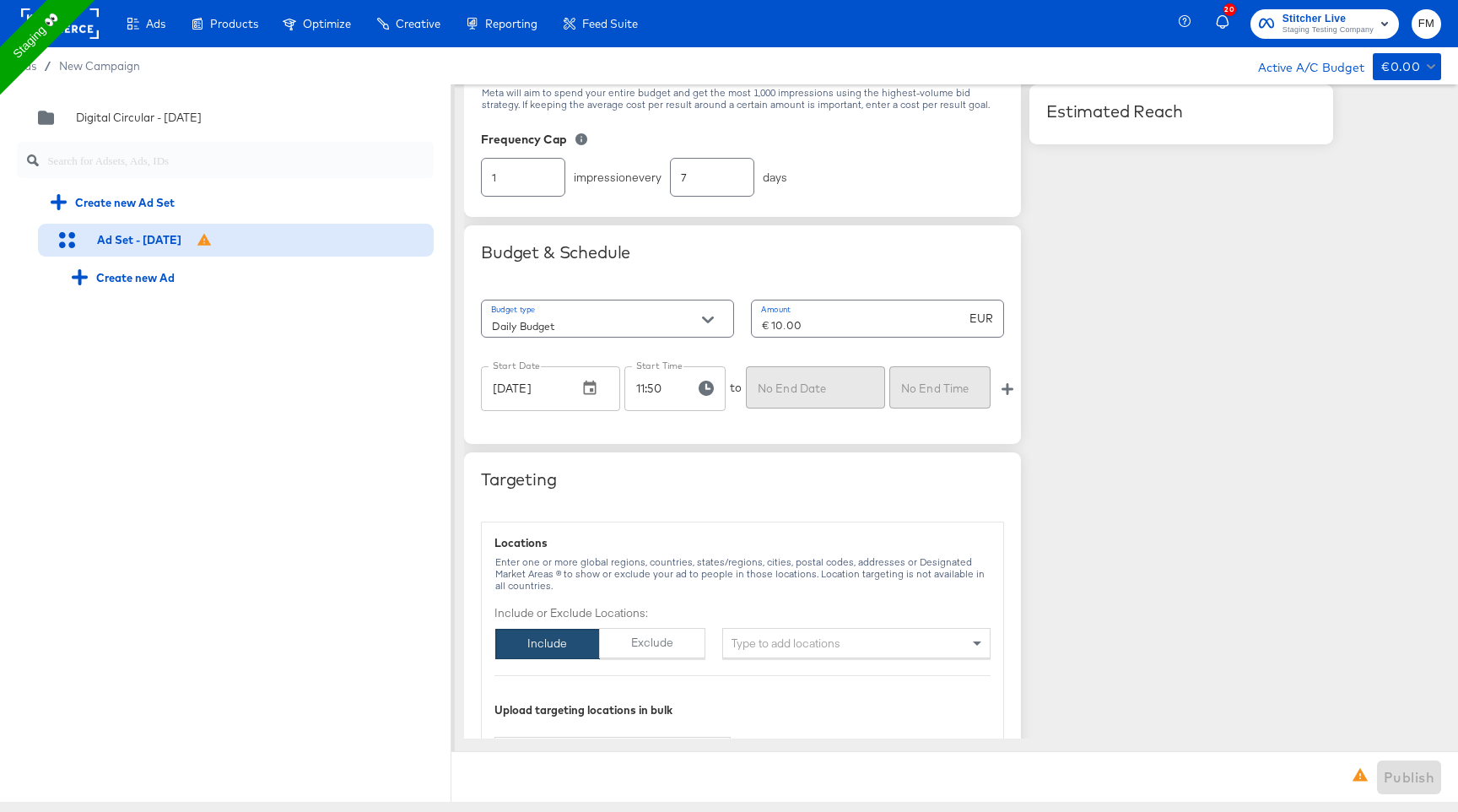
scroll to position [782, 0]
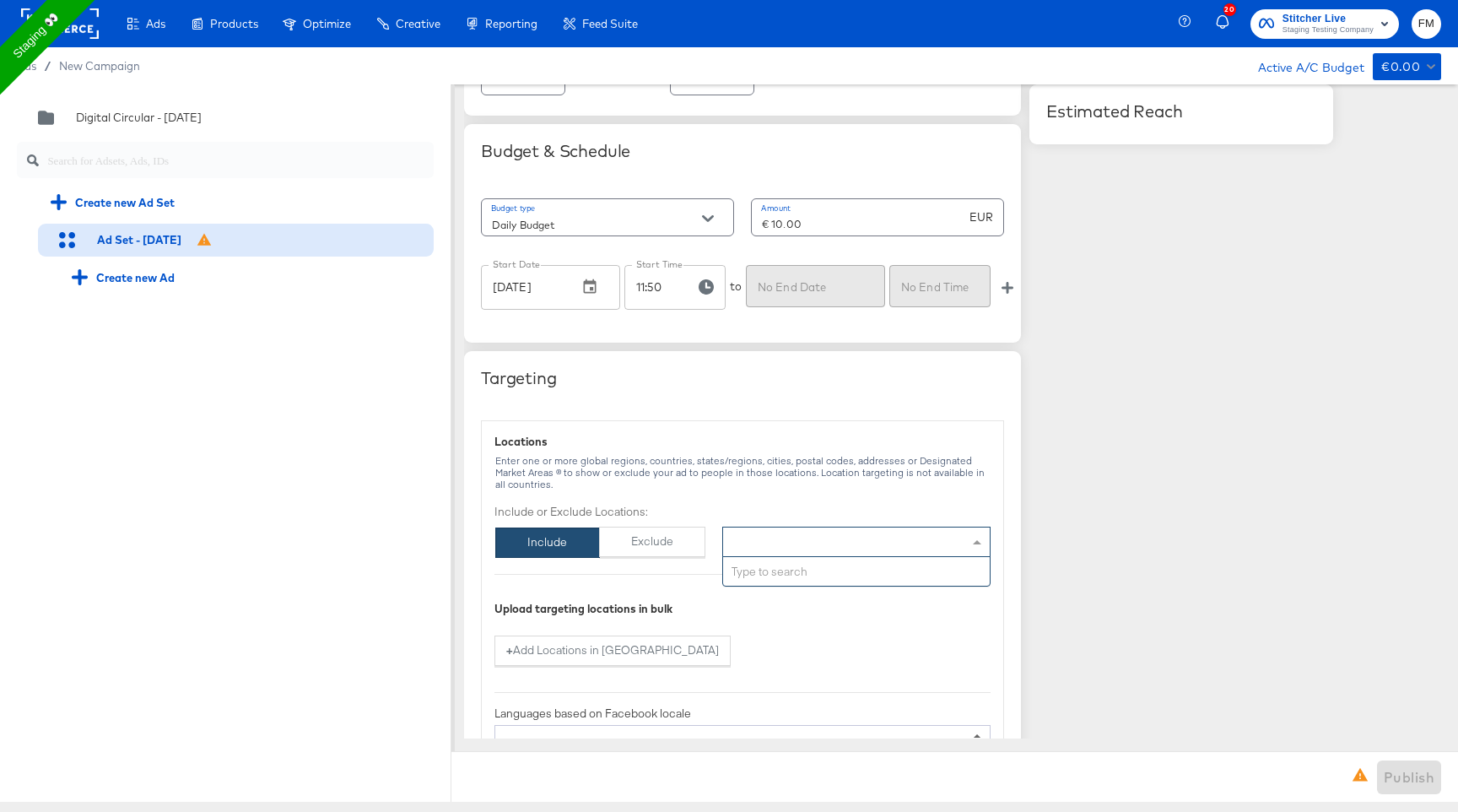
click at [804, 528] on div "Type to add locations" at bounding box center [856, 541] width 268 height 30
click at [816, 568] on div "Type to search" at bounding box center [857, 571] width 267 height 29
type input "h"
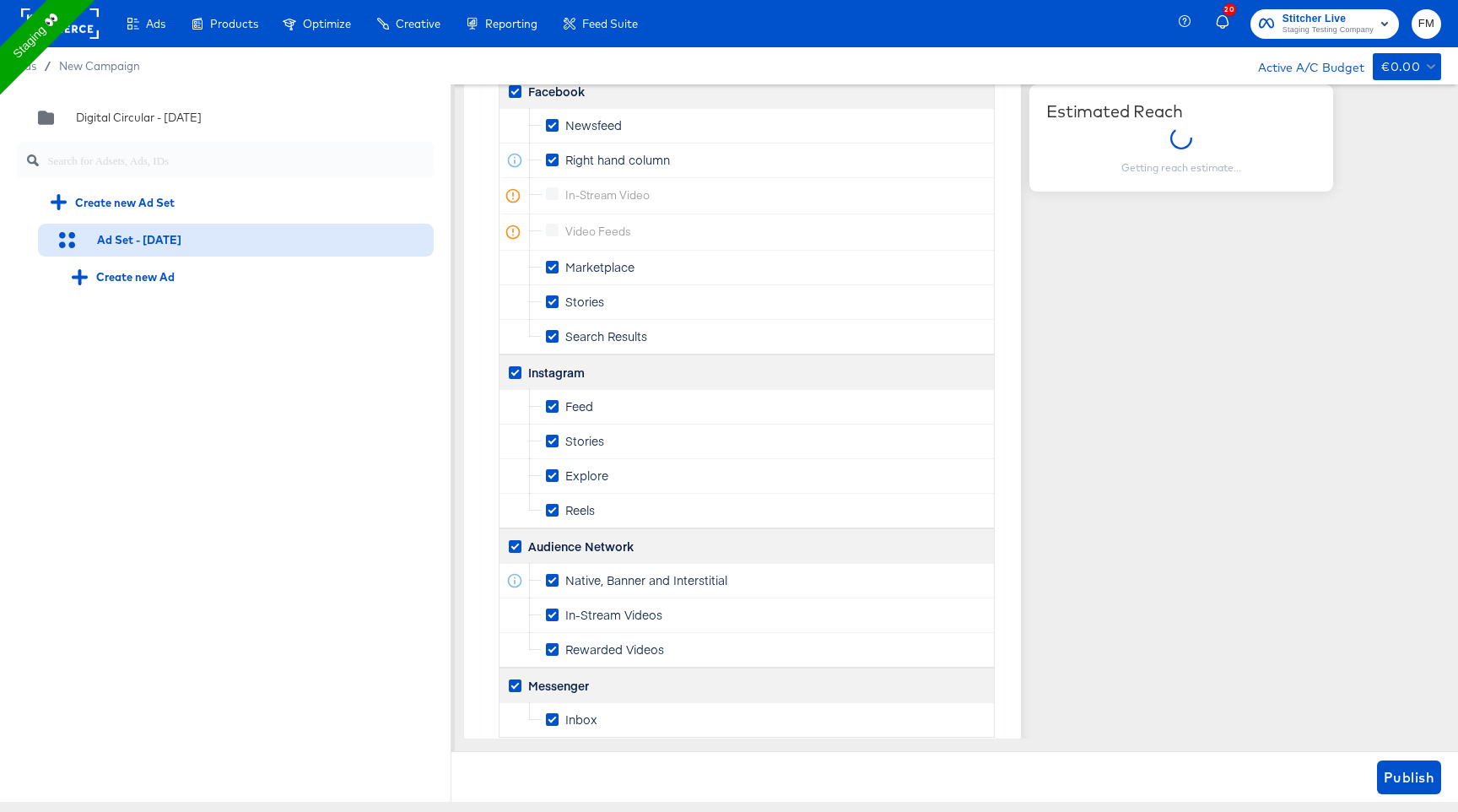
scroll to position [2618, 0]
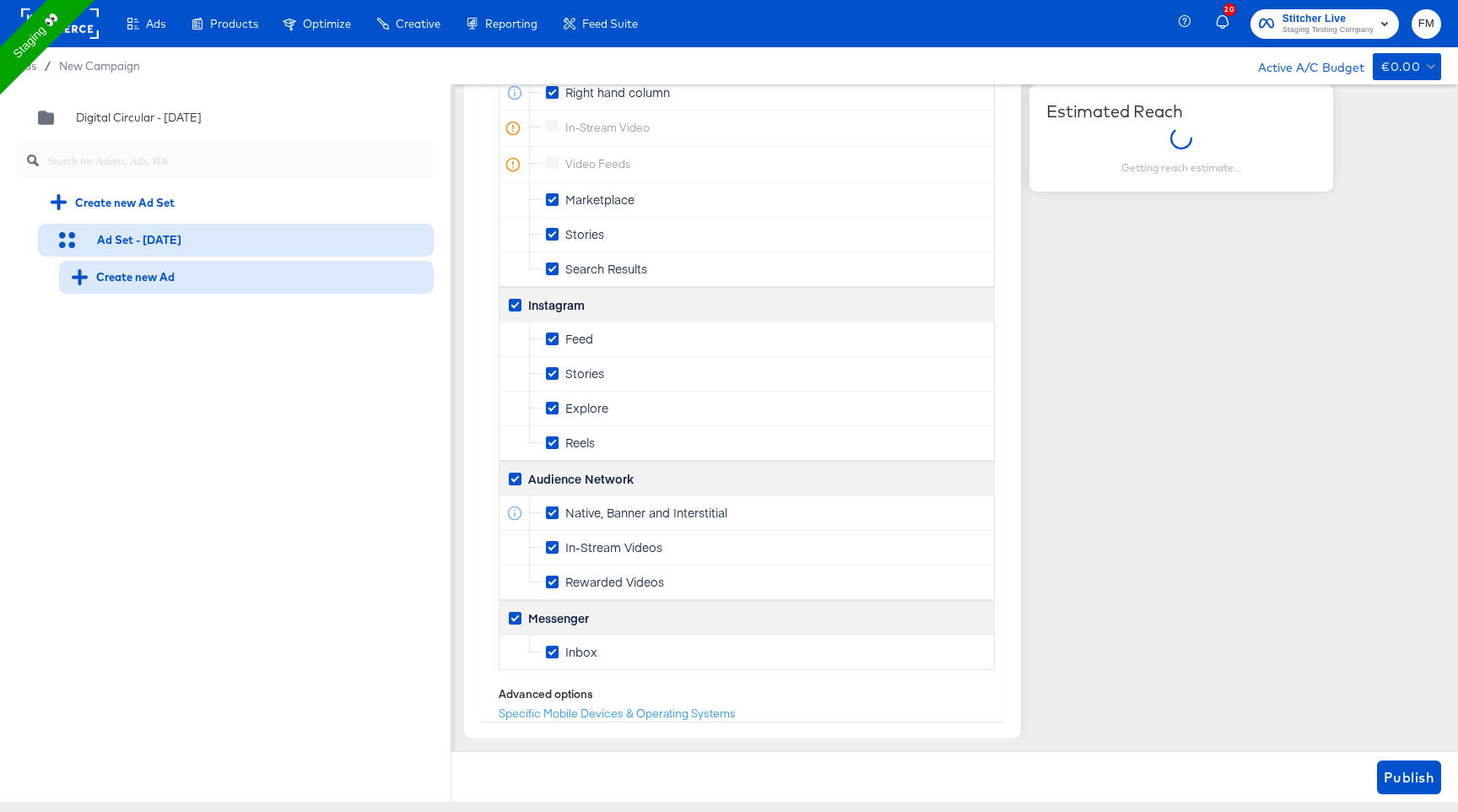
click at [171, 281] on div "Create new Ad" at bounding box center [123, 277] width 103 height 16
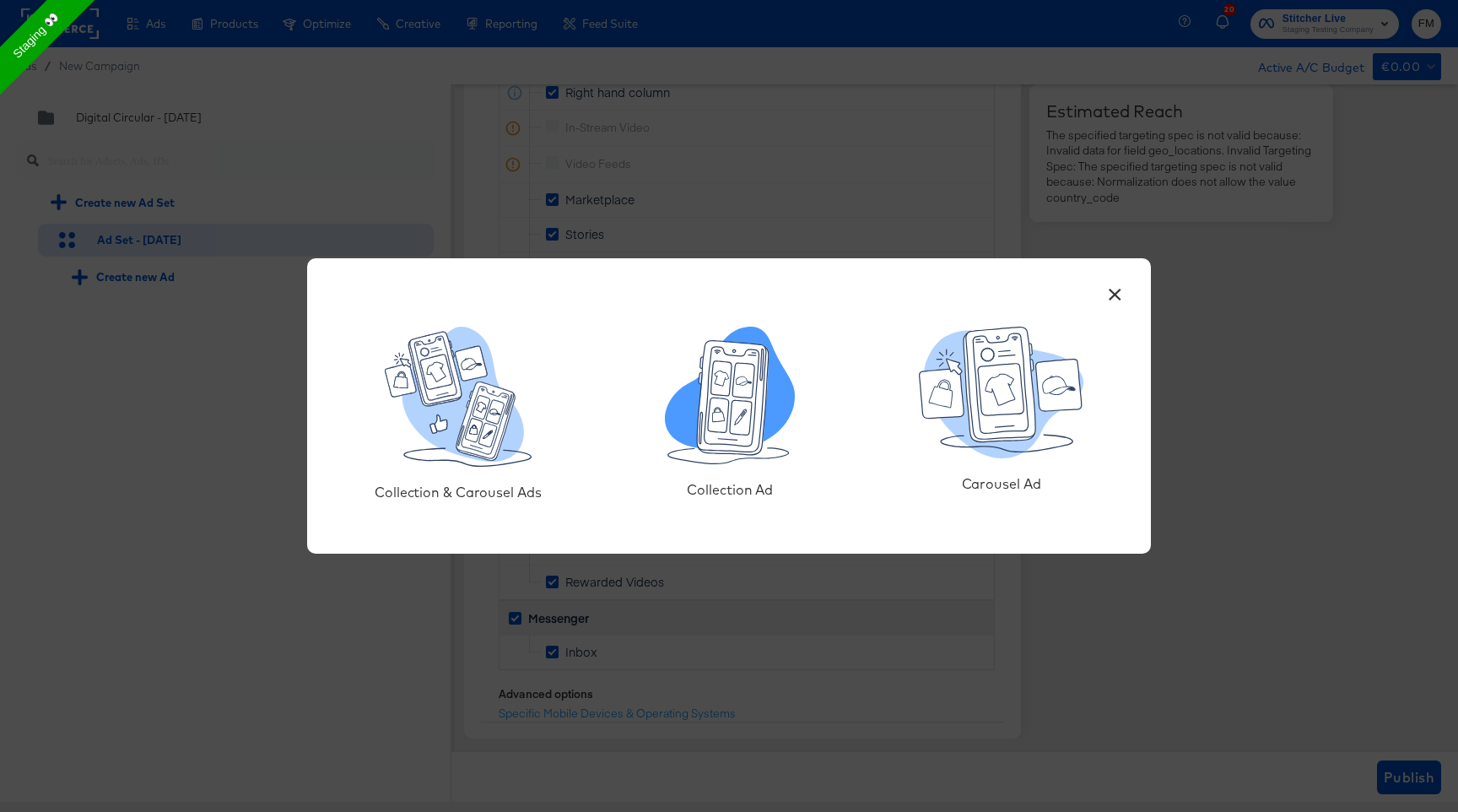
click at [743, 373] on icon at bounding box center [744, 380] width 22 height 34
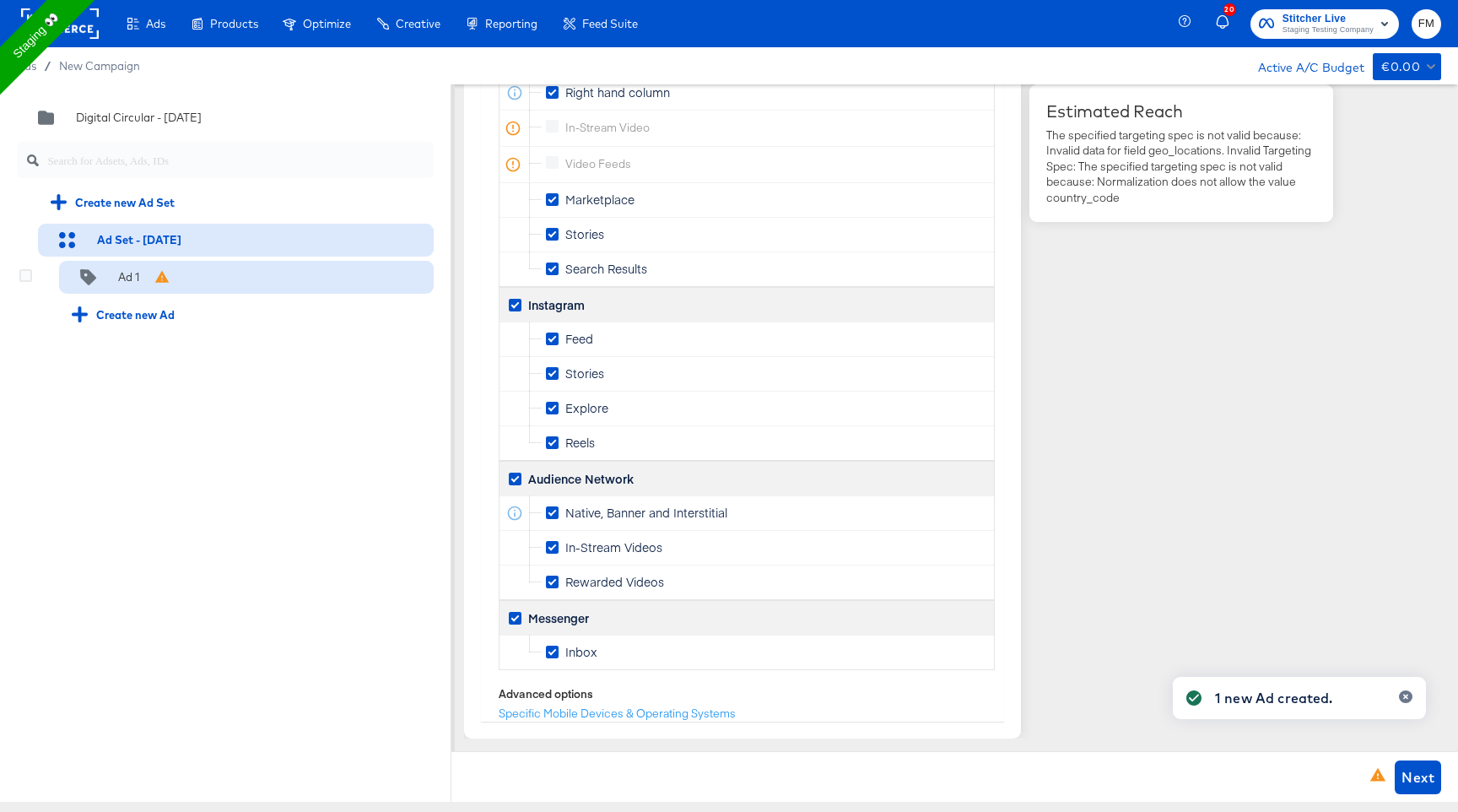
click at [220, 281] on div "Ad 1" at bounding box center [246, 278] width 375 height 33
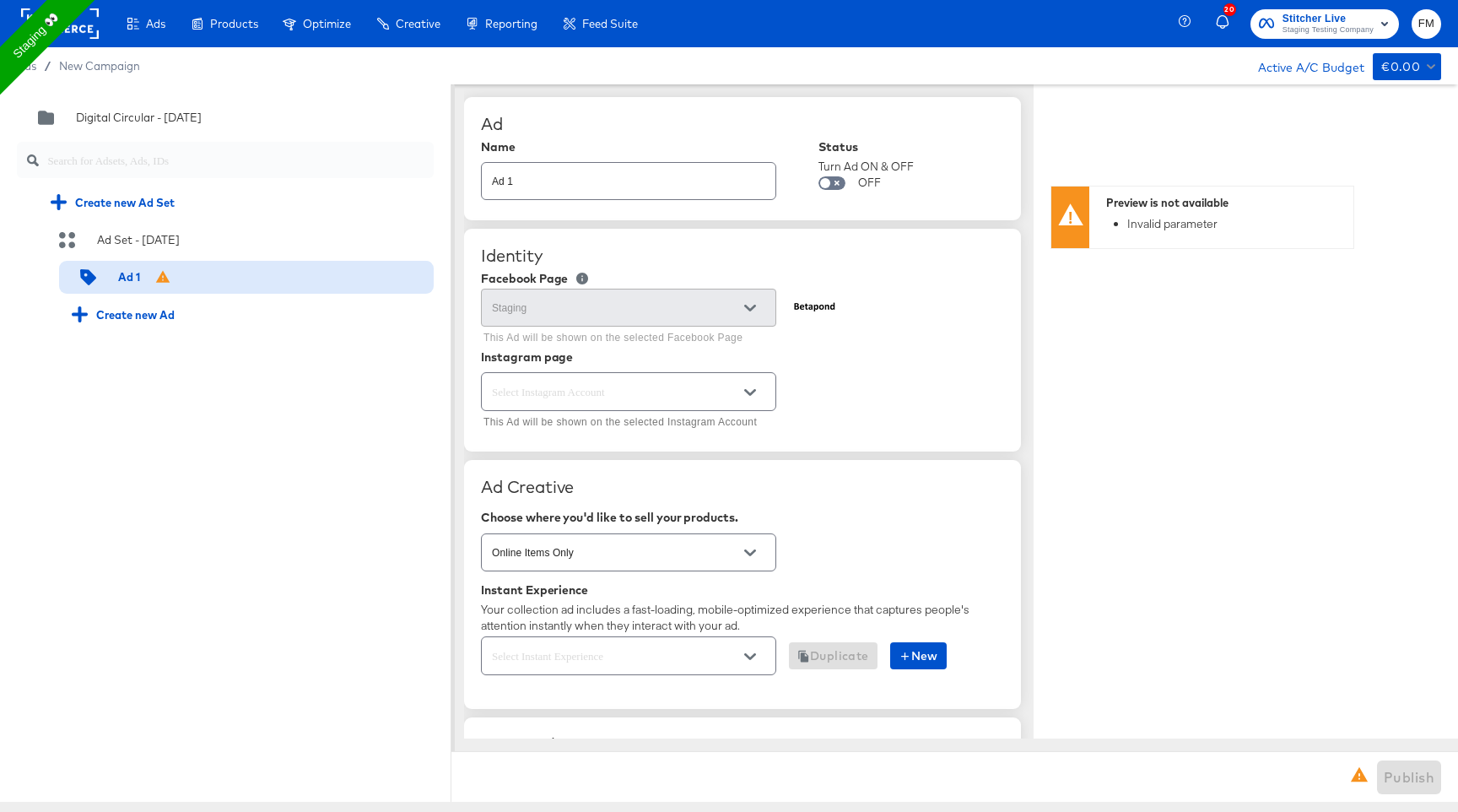
click at [756, 388] on button "Open" at bounding box center [750, 393] width 26 height 26
click at [670, 454] on li "Page-backed Instagram Account" at bounding box center [628, 461] width 294 height 27
type textarea "x"
type input "Page-backed Instagram Account"
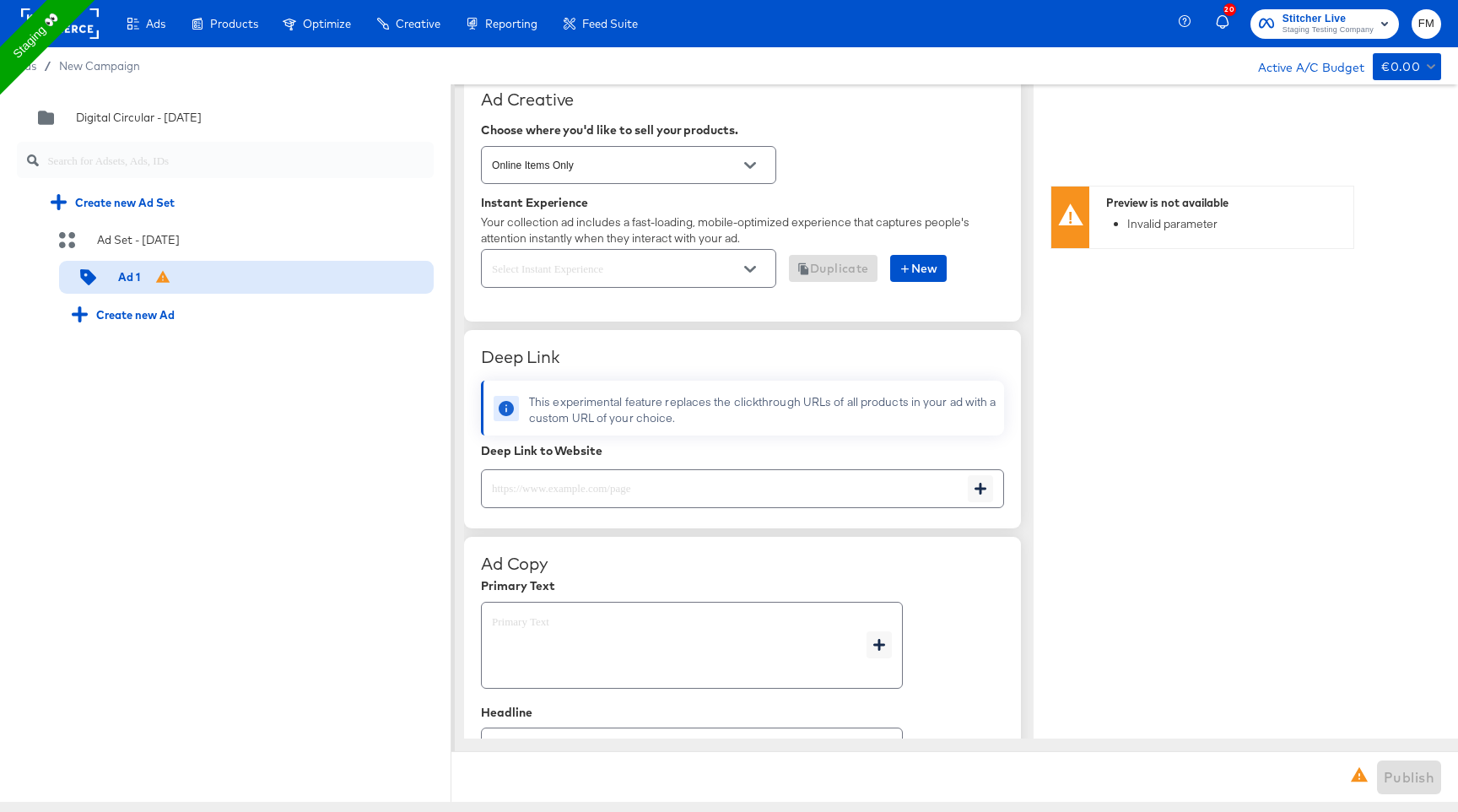
scroll to position [212, 0]
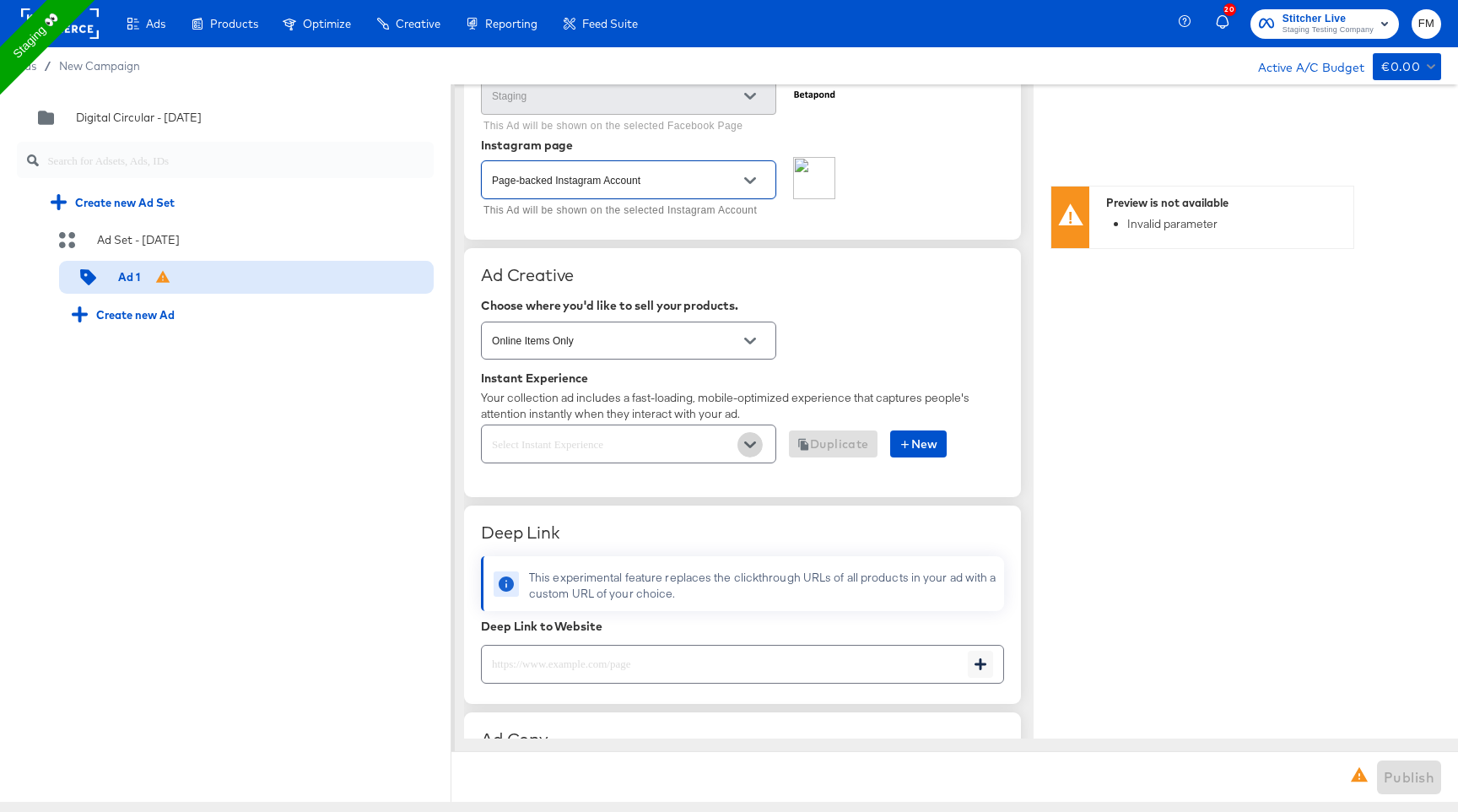
click at [742, 442] on button "Open" at bounding box center [750, 445] width 26 height 26
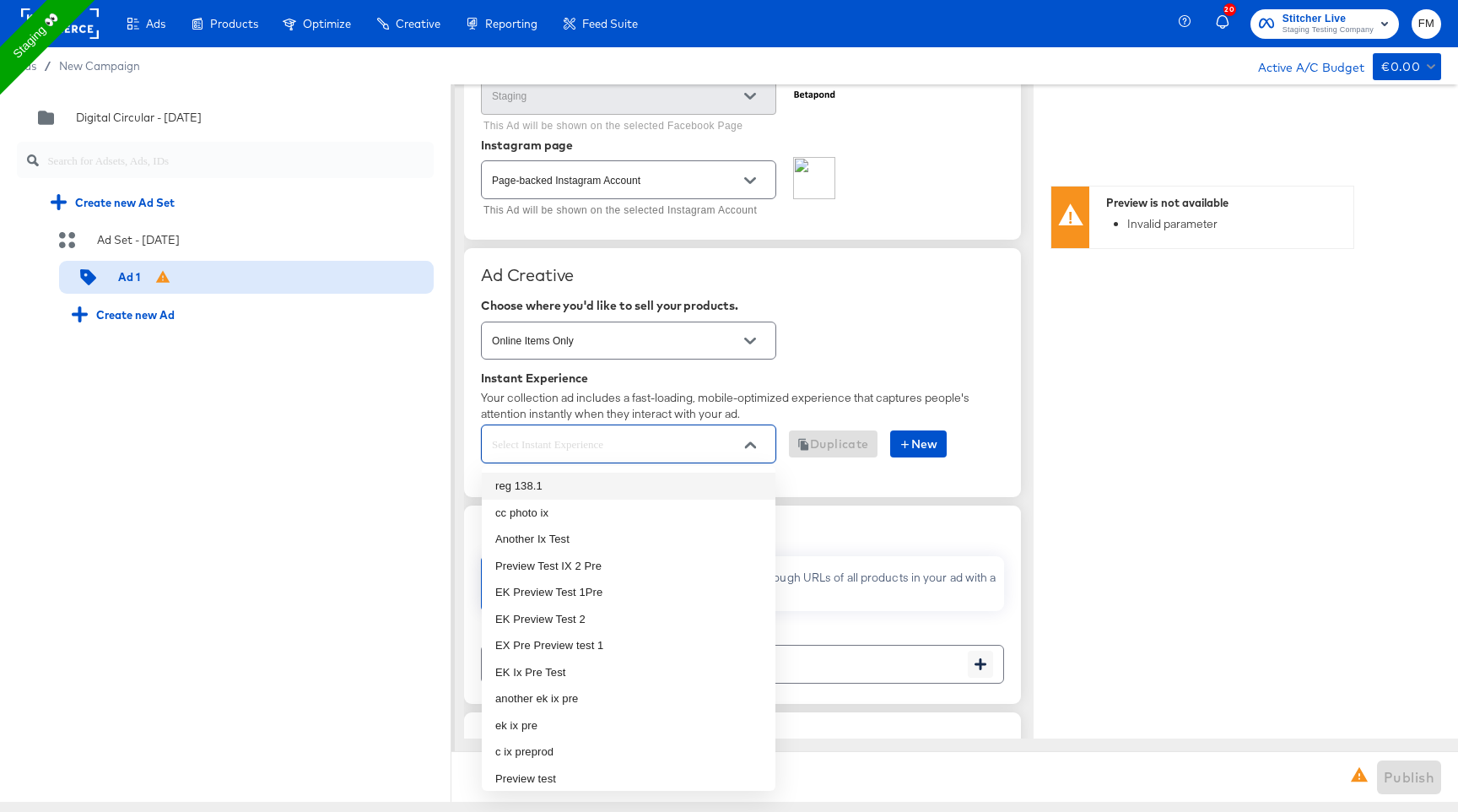
click at [725, 482] on li "reg 138.1" at bounding box center [628, 486] width 294 height 27
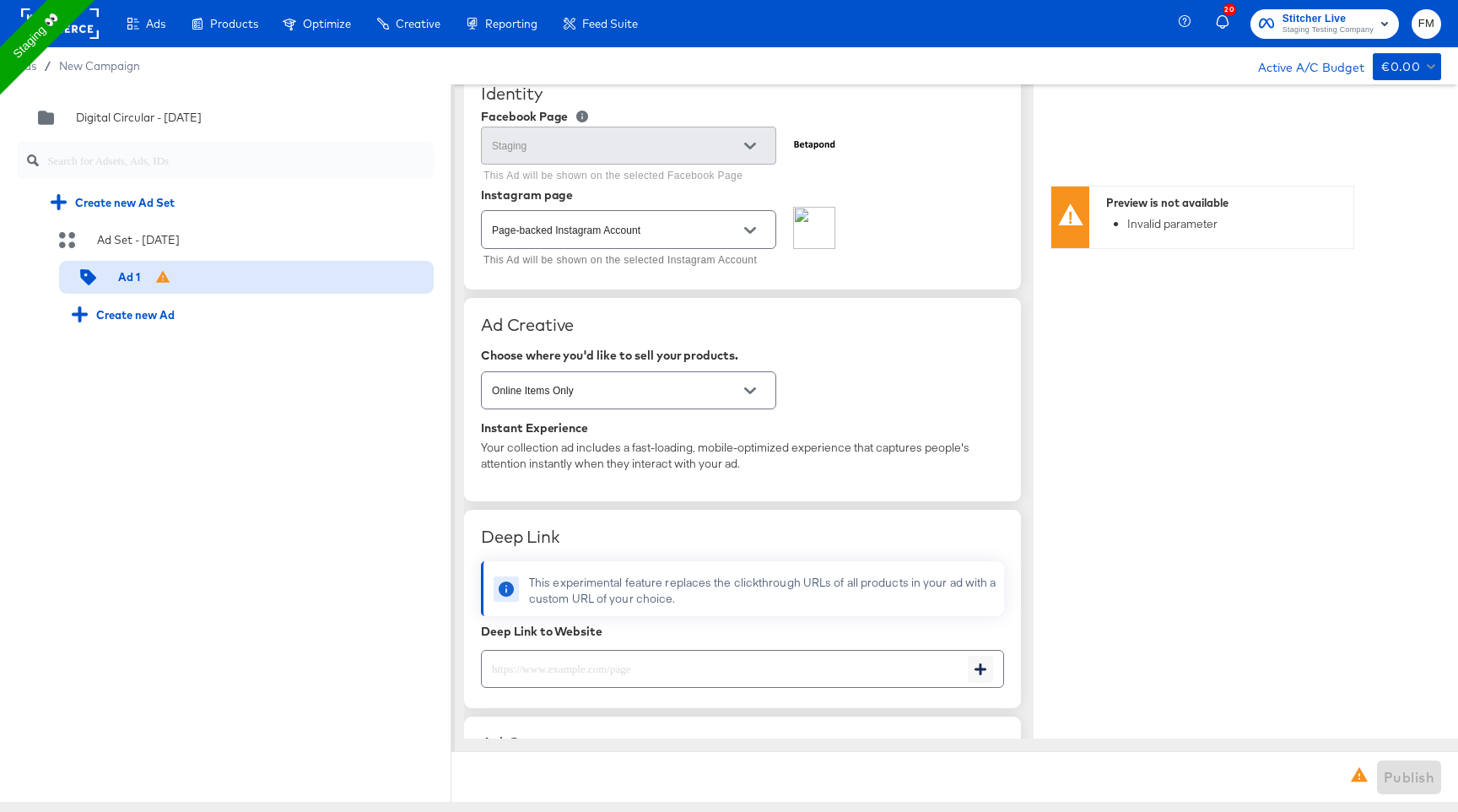
scroll to position [161, 0]
type textarea "x"
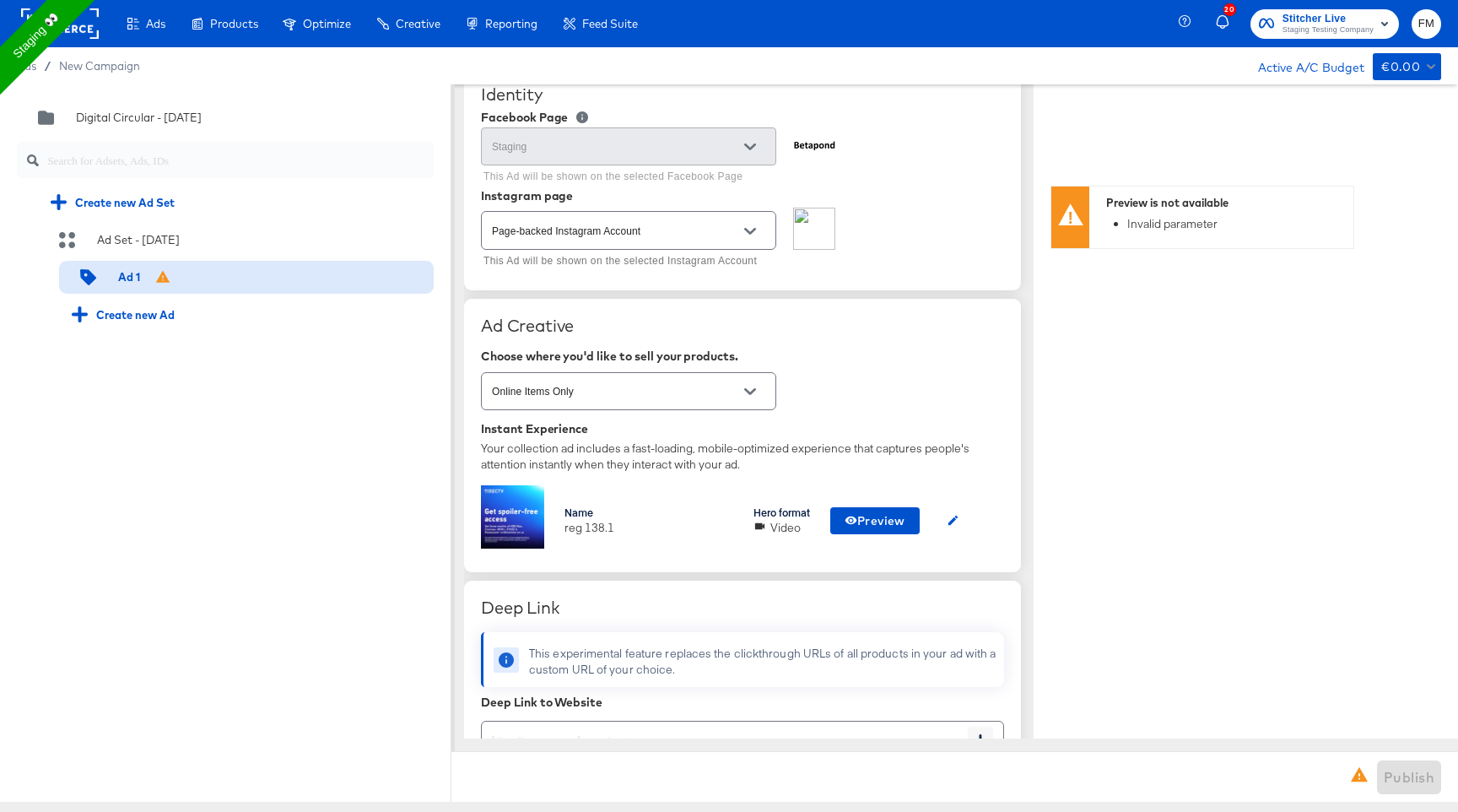
scroll to position [463, 0]
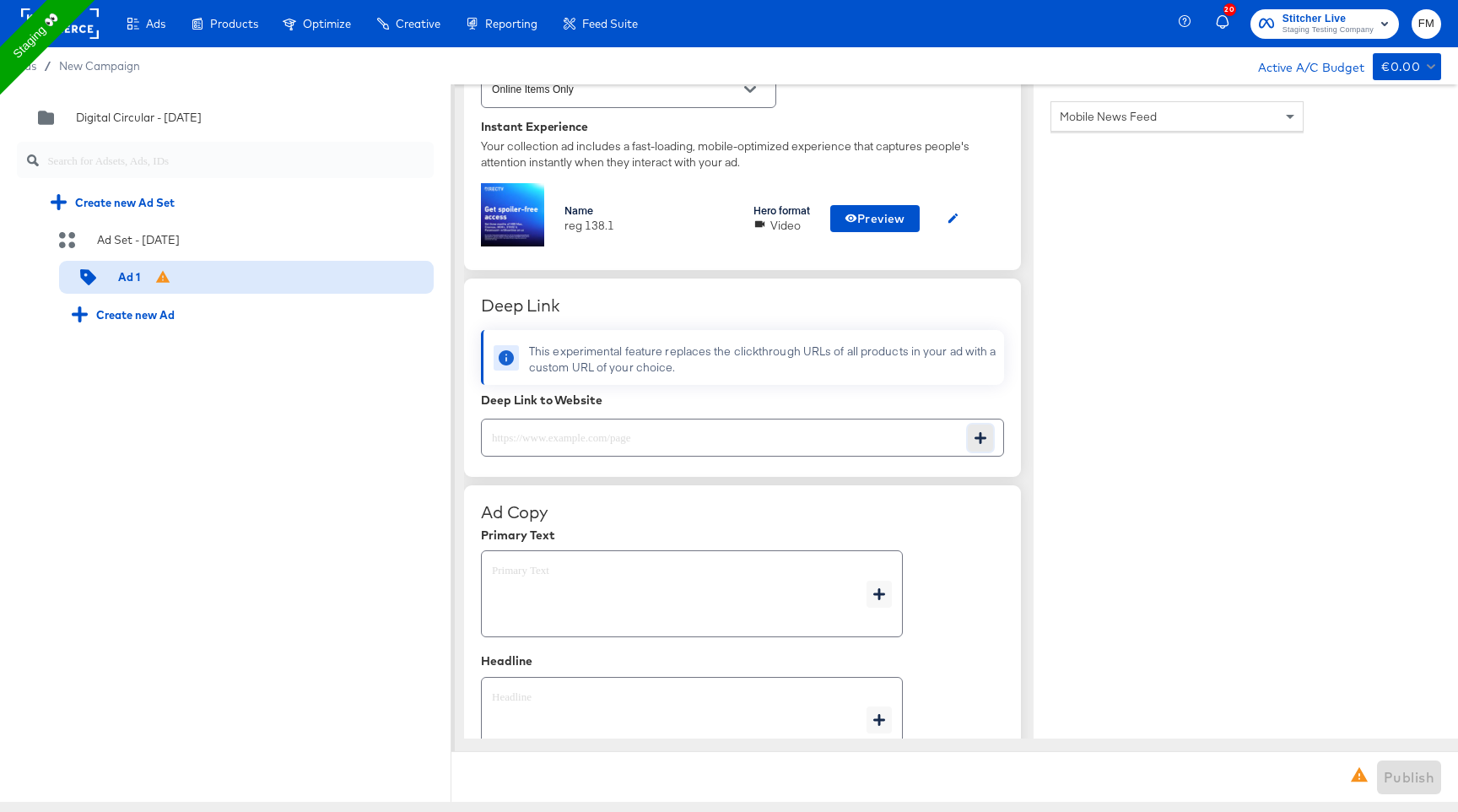
click at [978, 439] on icon "button" at bounding box center [981, 438] width 12 height 12
click at [781, 503] on div "Ad Copy" at bounding box center [742, 512] width 523 height 21
click at [883, 592] on icon "button" at bounding box center [880, 594] width 12 height 12
type textarea "x"
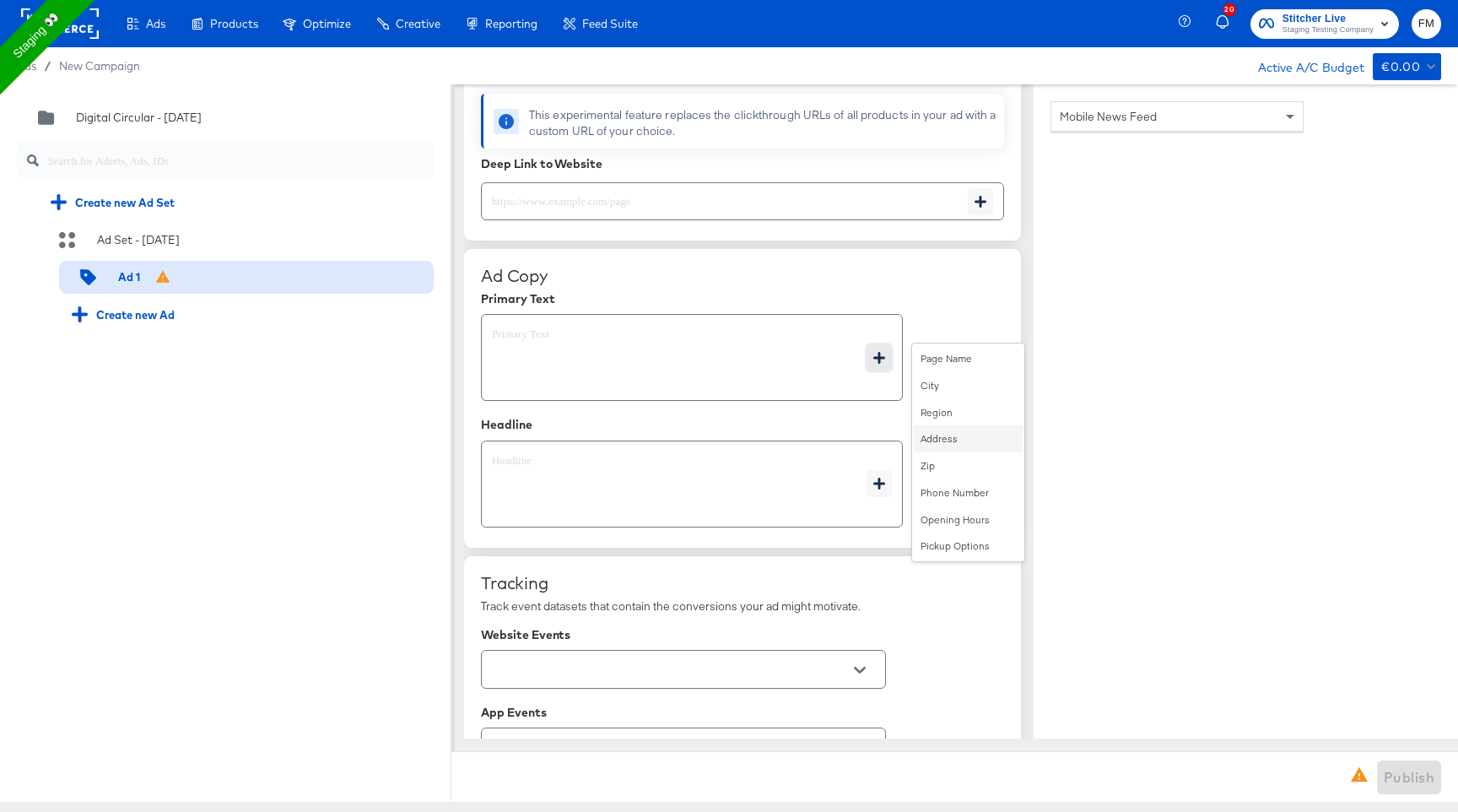
scroll to position [736, 0]
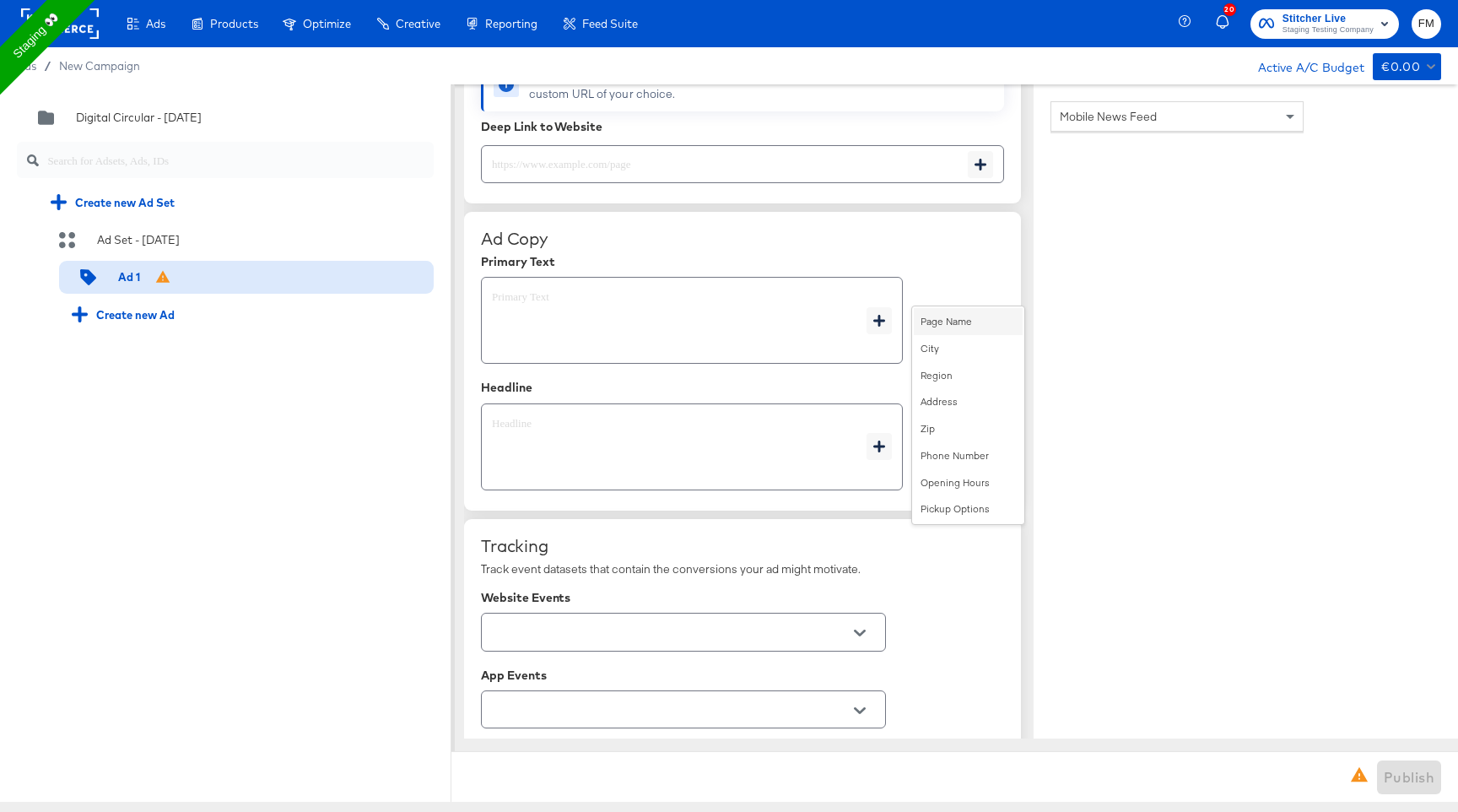
click at [960, 334] on div "Page Name" at bounding box center [968, 322] width 109 height 27
type textarea "{{page.name}}"
type textarea "x"
click at [884, 441] on button "button" at bounding box center [880, 447] width 26 height 27
type textarea "x"
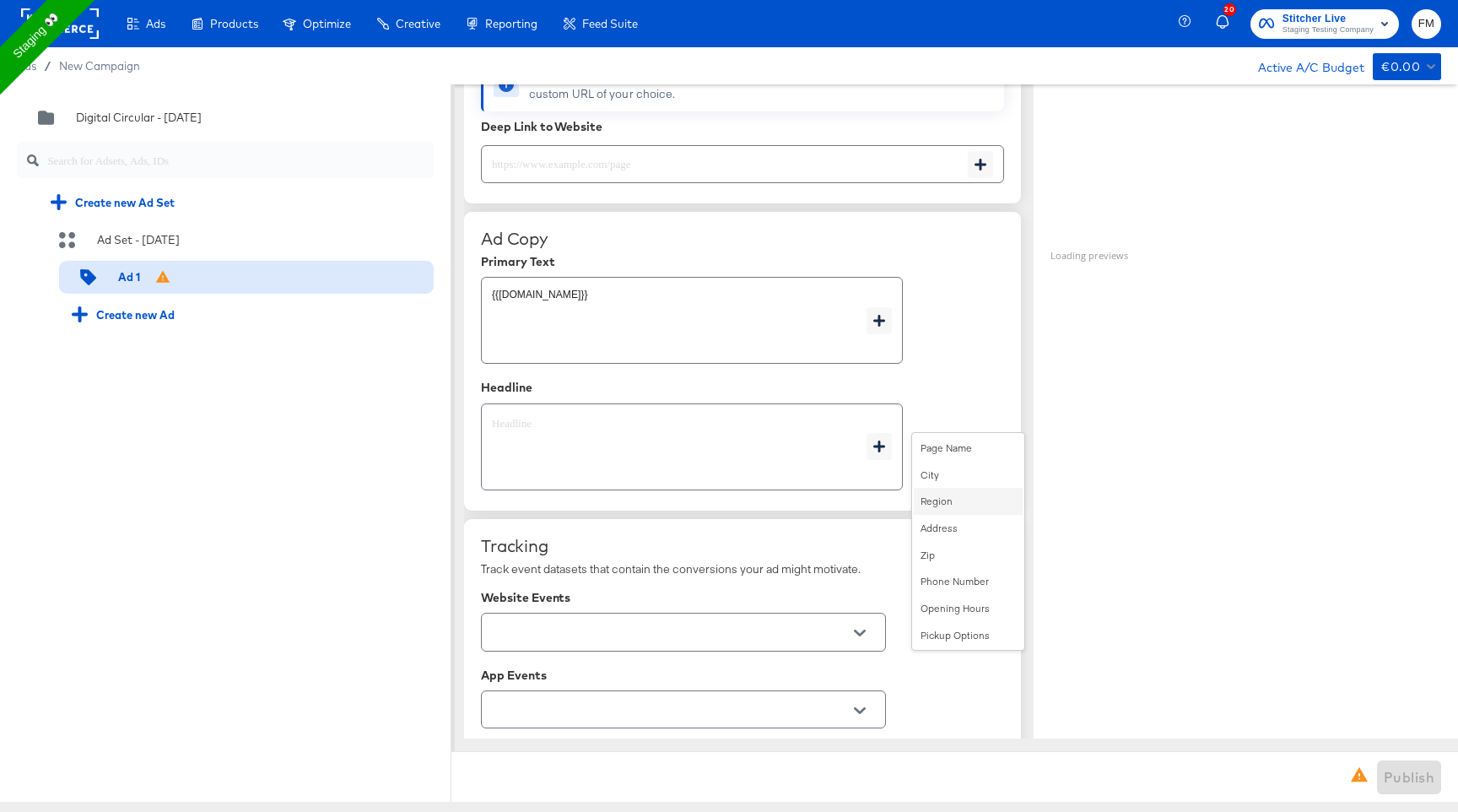
click at [958, 511] on div "Region" at bounding box center [968, 502] width 109 height 27
type textarea "x"
type textarea "{{page.location.region}}"
type textarea "x"
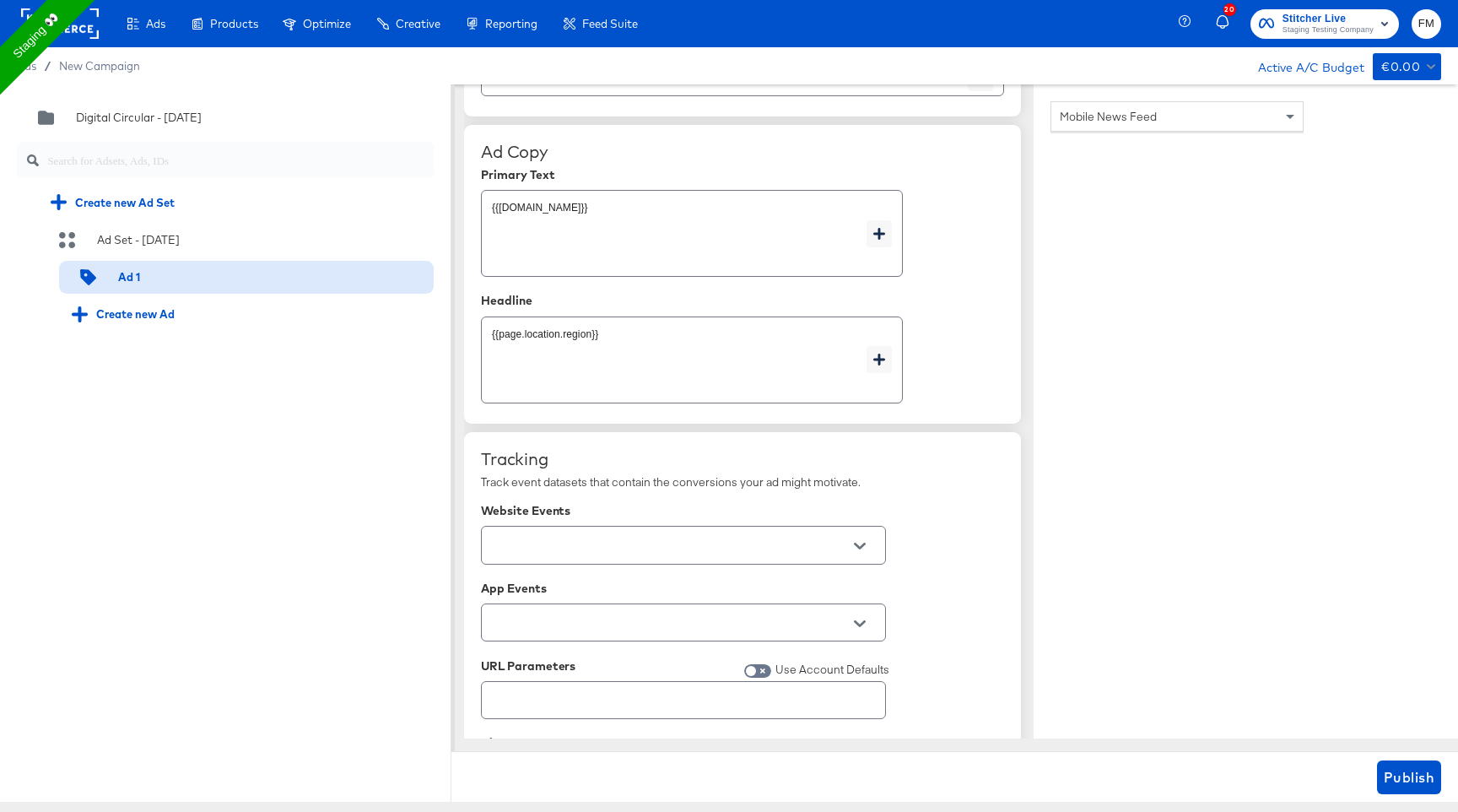
scroll to position [971, 0]
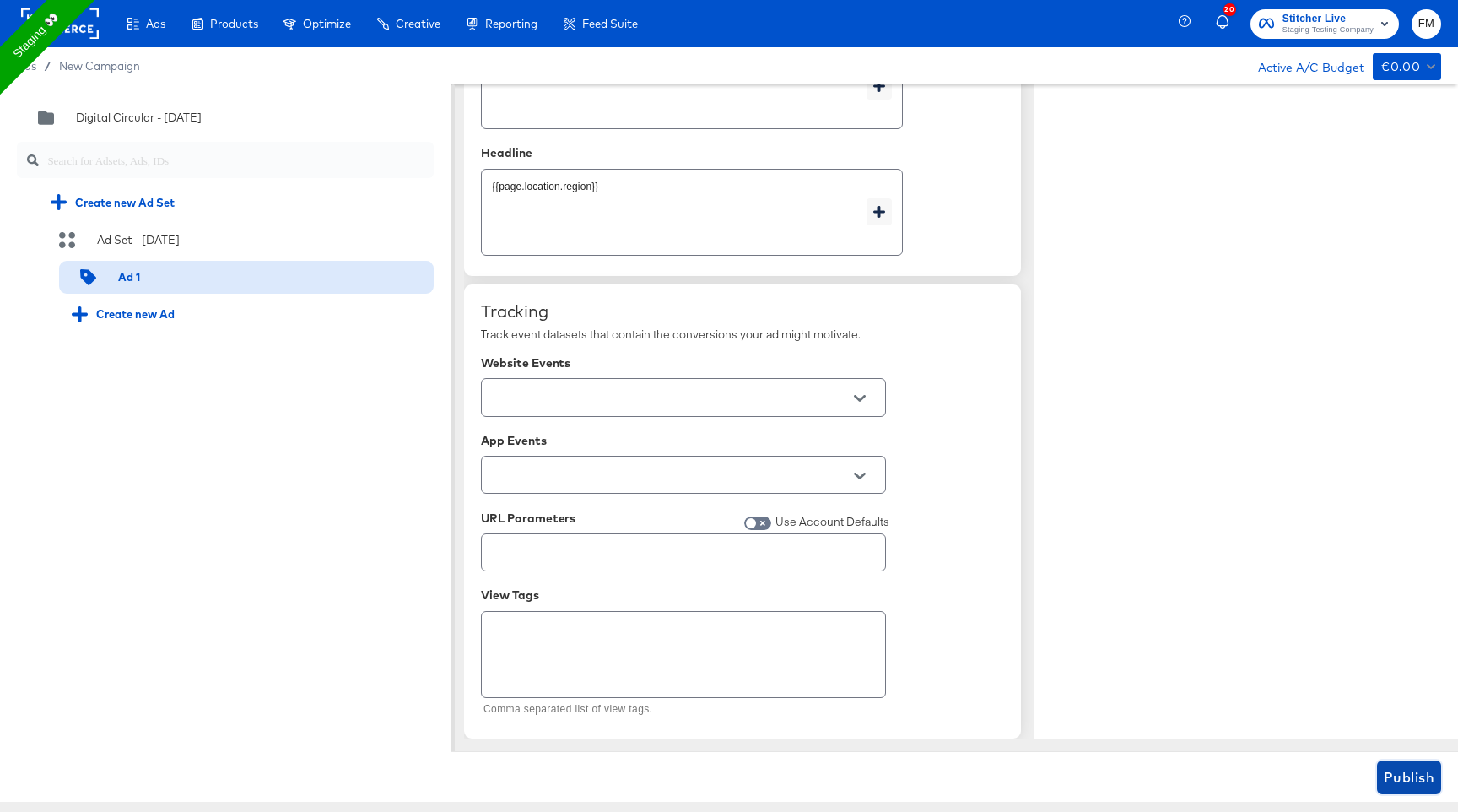
click at [1402, 784] on span "Publish" at bounding box center [1410, 778] width 51 height 24
type textarea "x"
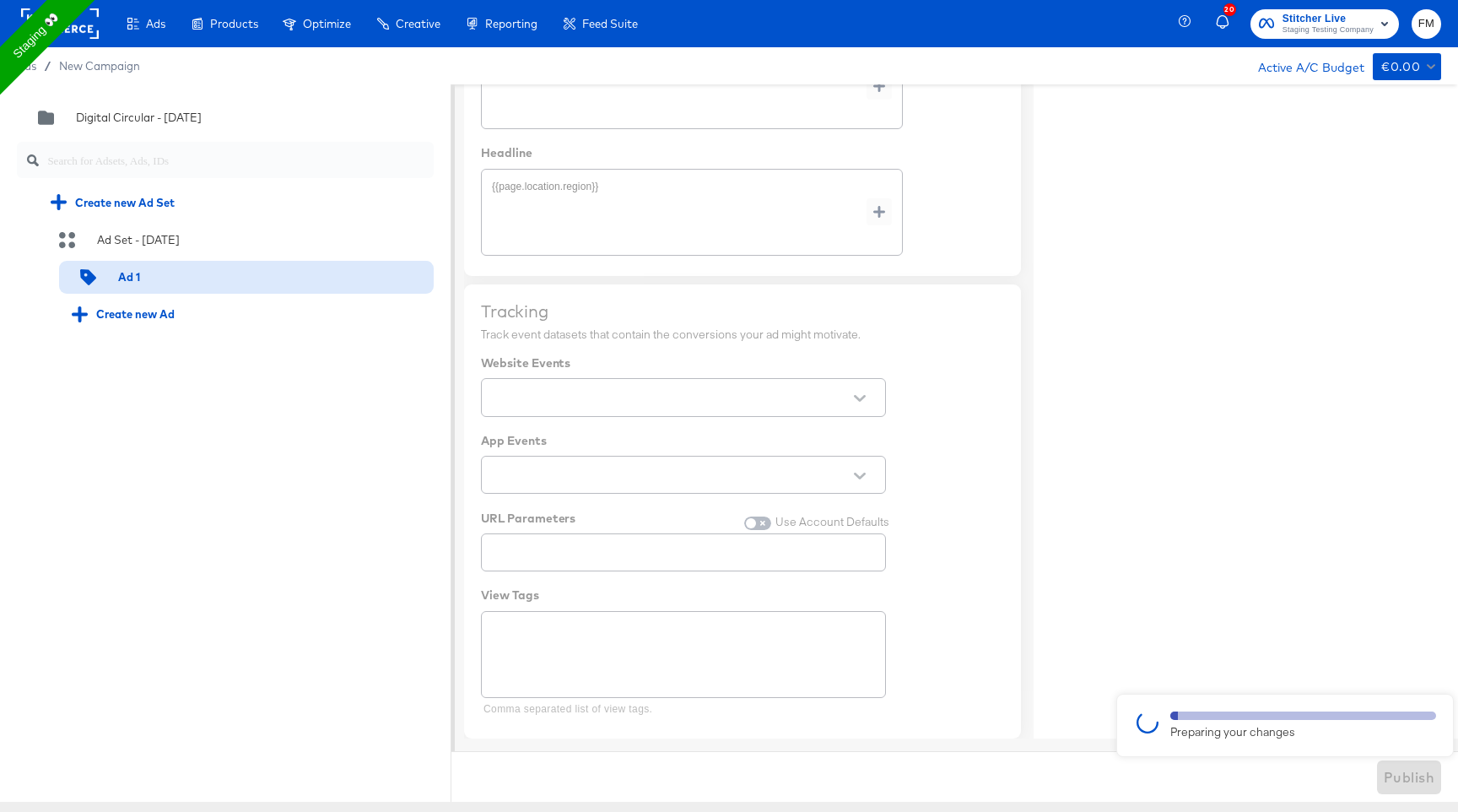
type textarea "x"
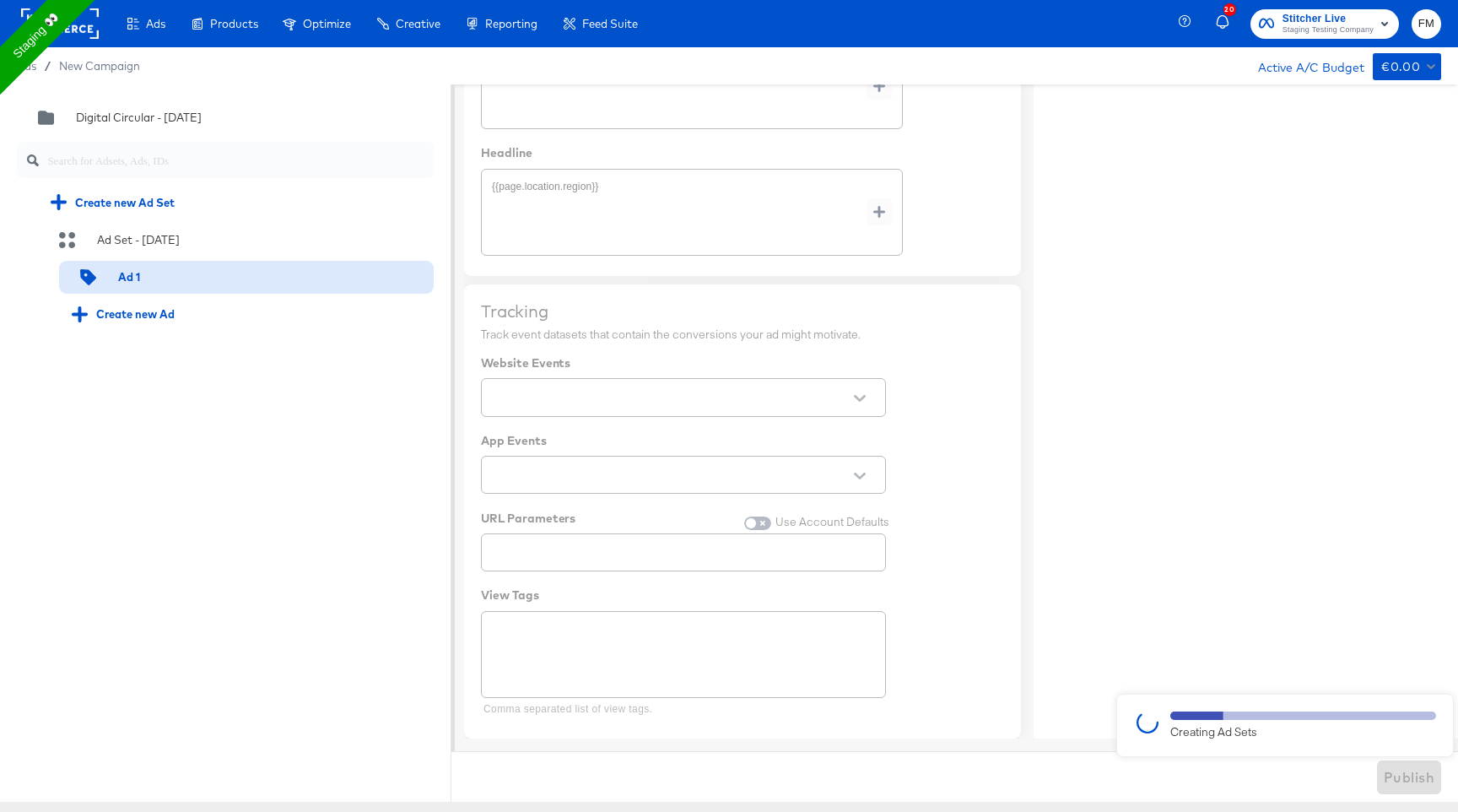
type textarea "x"
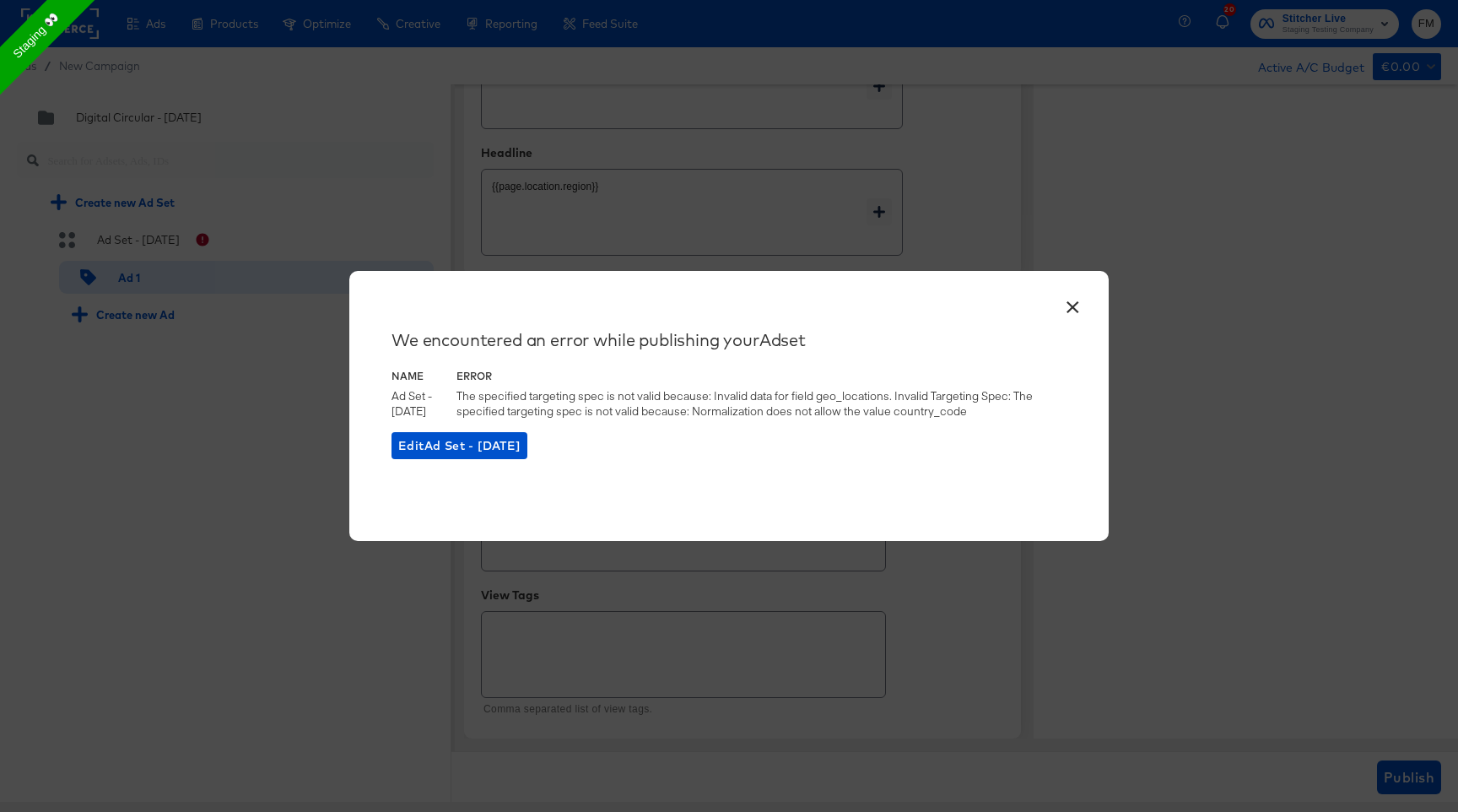
click at [1081, 307] on button "×" at bounding box center [1072, 302] width 30 height 30
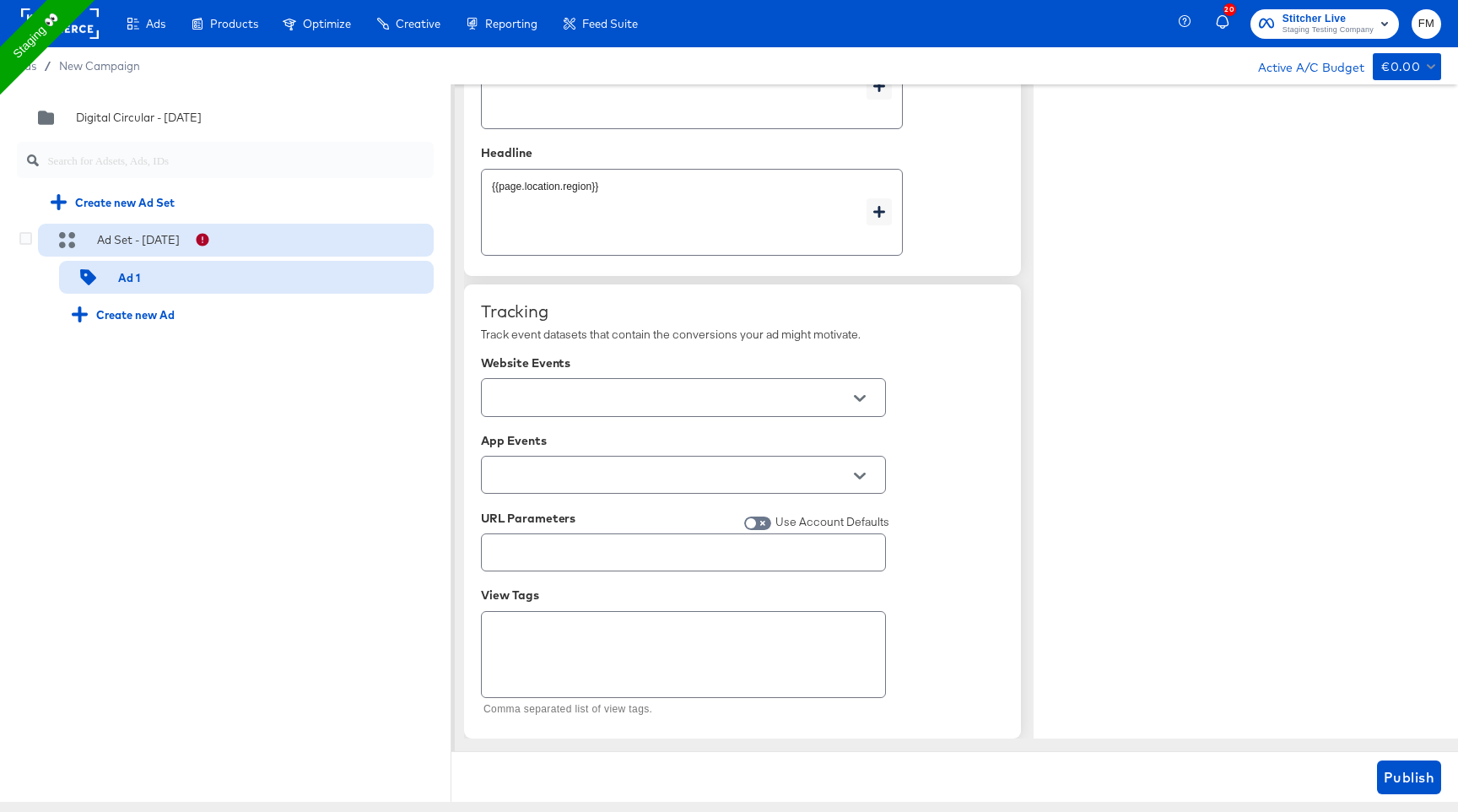
click at [189, 245] on div "Ad Set - 01 Oct" at bounding box center [133, 240] width 163 height 17
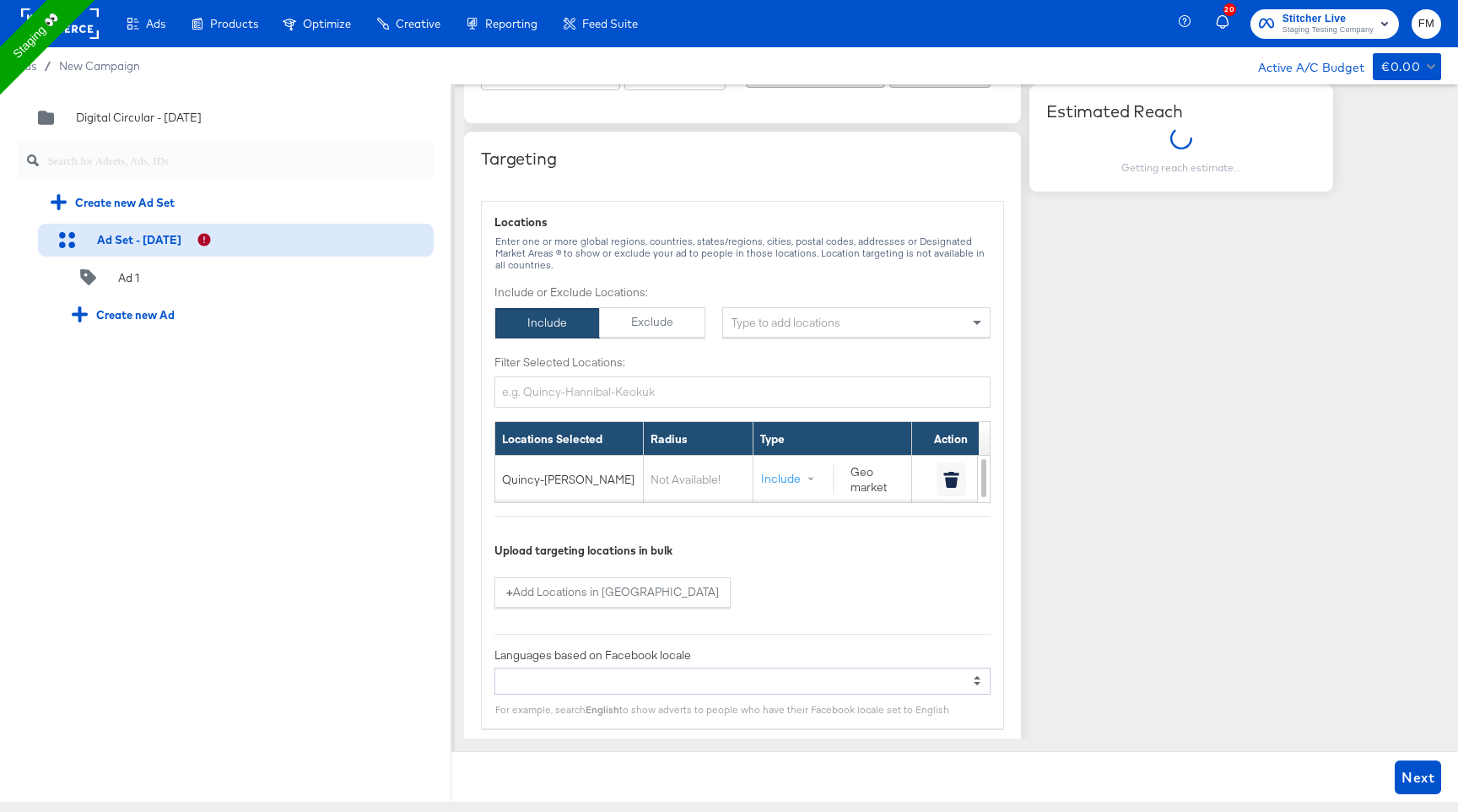
scroll to position [1003, 0]
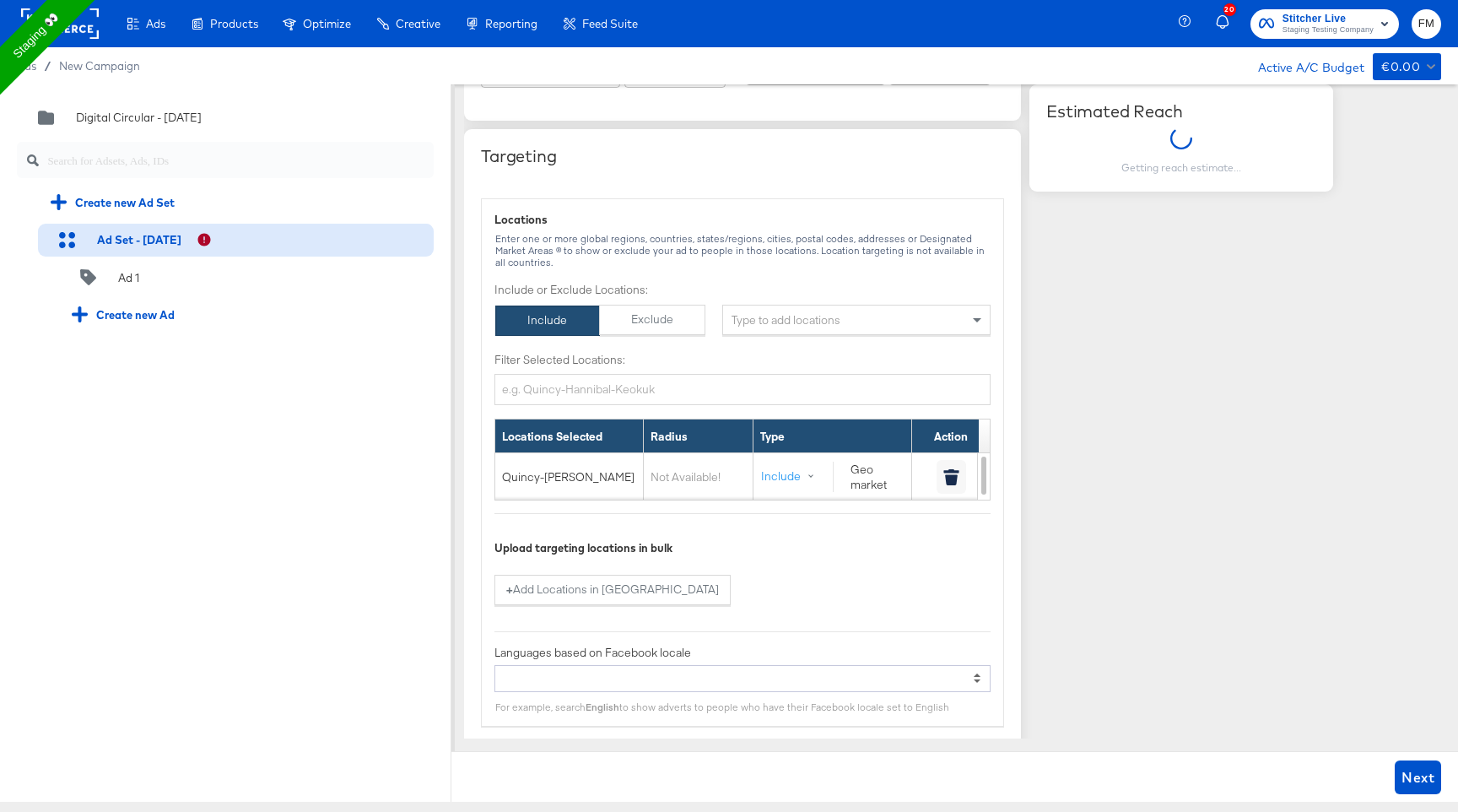
click at [976, 474] on div at bounding box center [951, 476] width 65 height 33
click at [952, 478] on icon "button" at bounding box center [951, 479] width 13 height 11
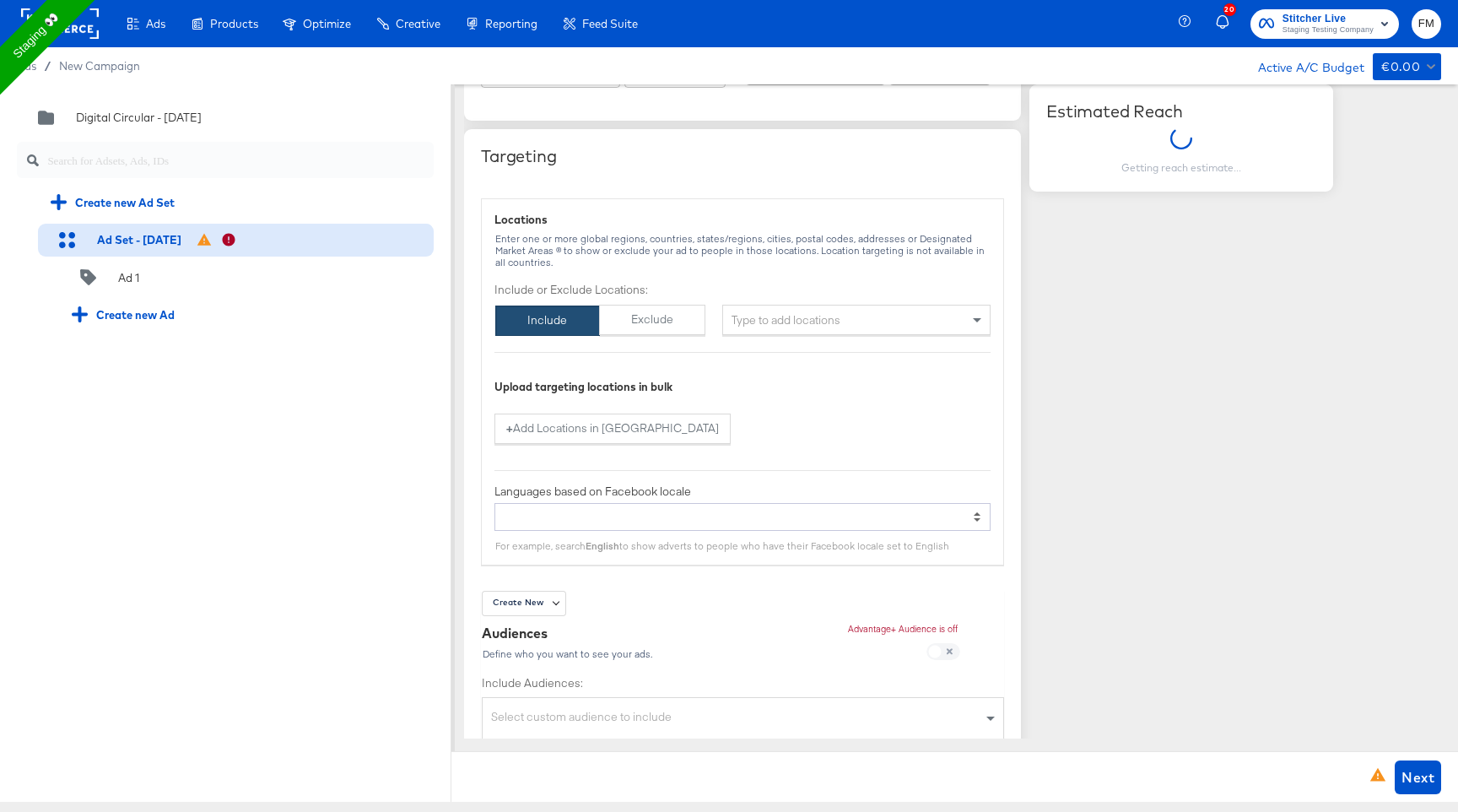
click at [960, 319] on div "Type to add locations" at bounding box center [856, 319] width 268 height 30
type input "new"
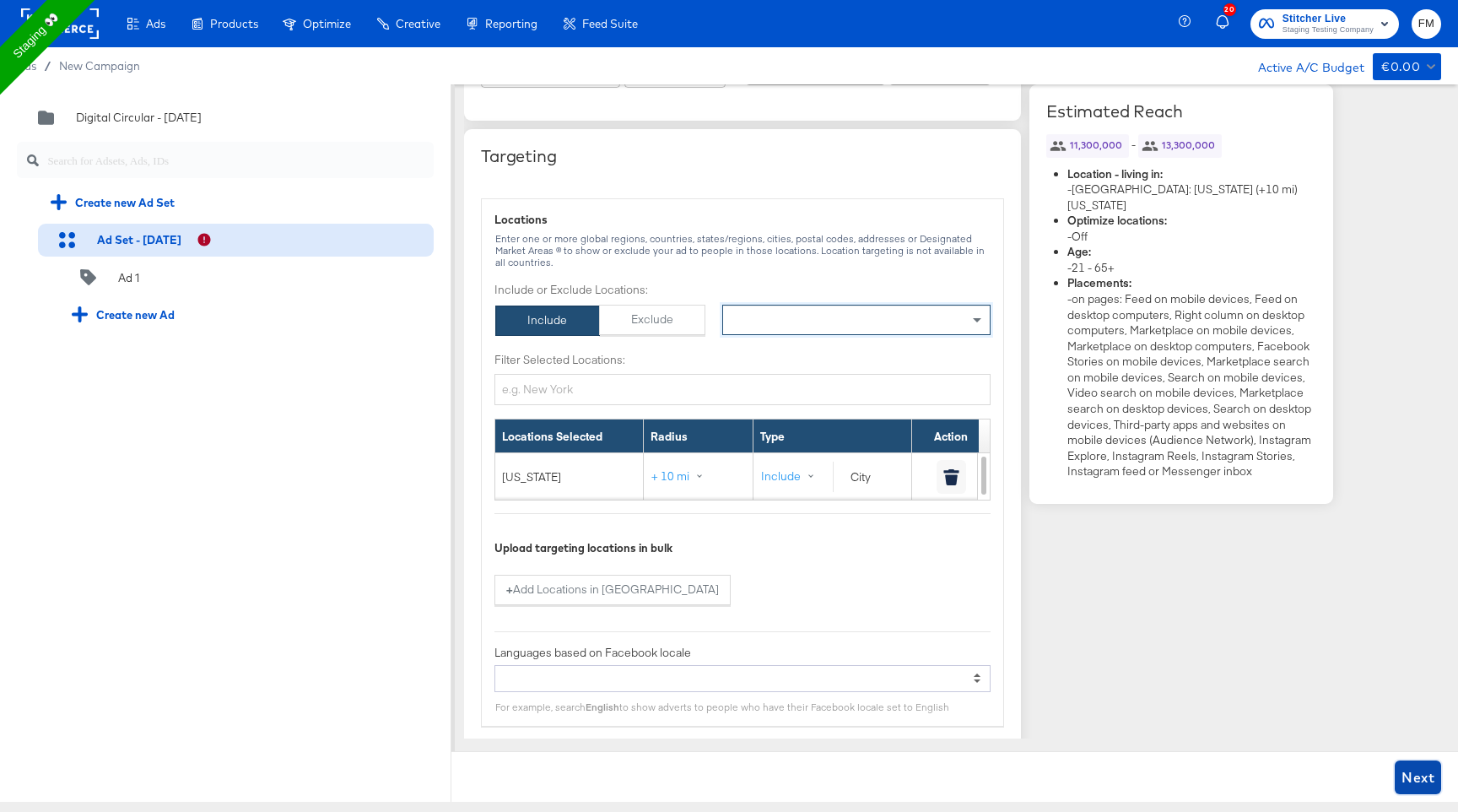
click at [1428, 774] on span "Next" at bounding box center [1419, 778] width 33 height 24
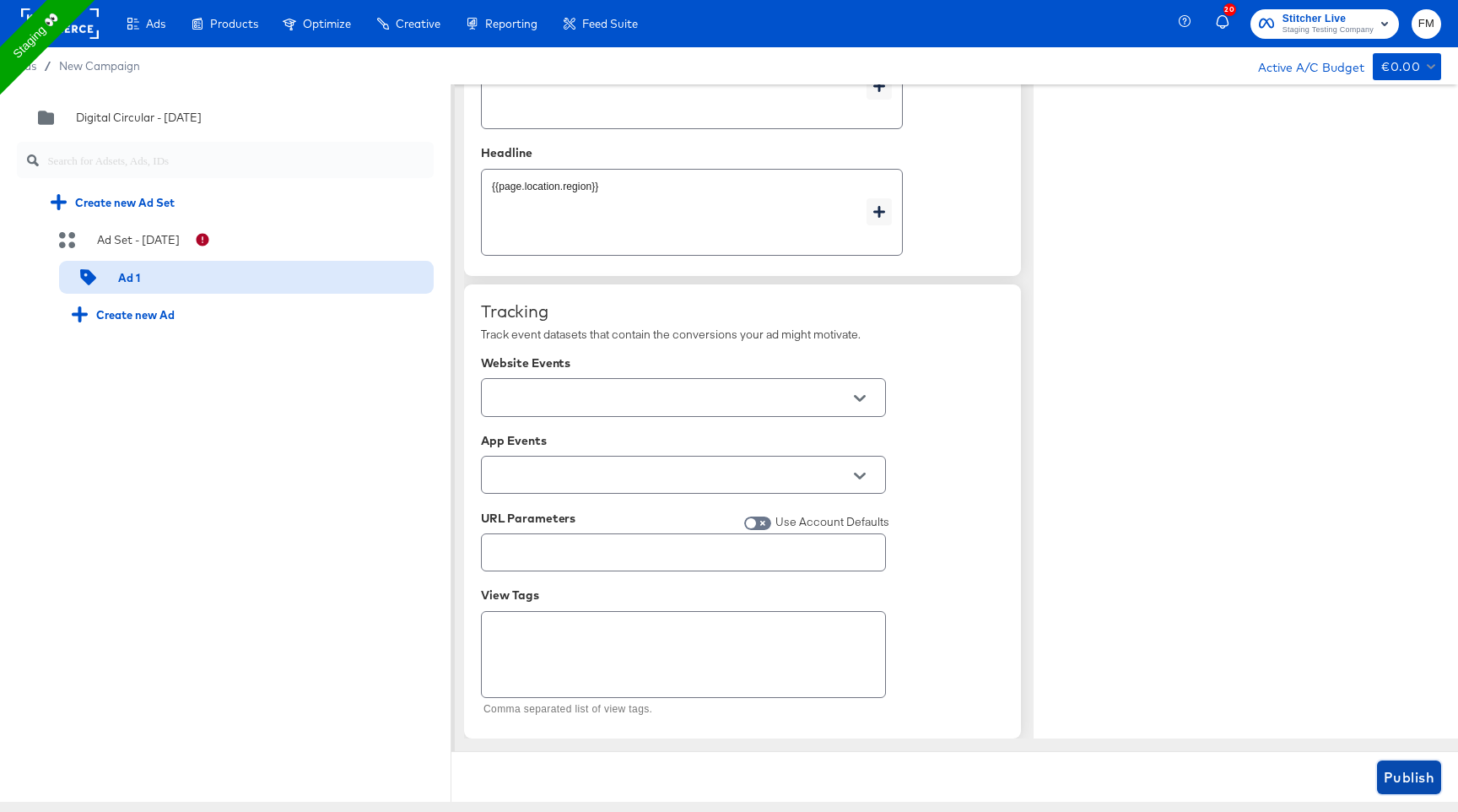
scroll to position [971, 0]
click at [1428, 774] on span "Publish" at bounding box center [1410, 778] width 51 height 24
type textarea "x"
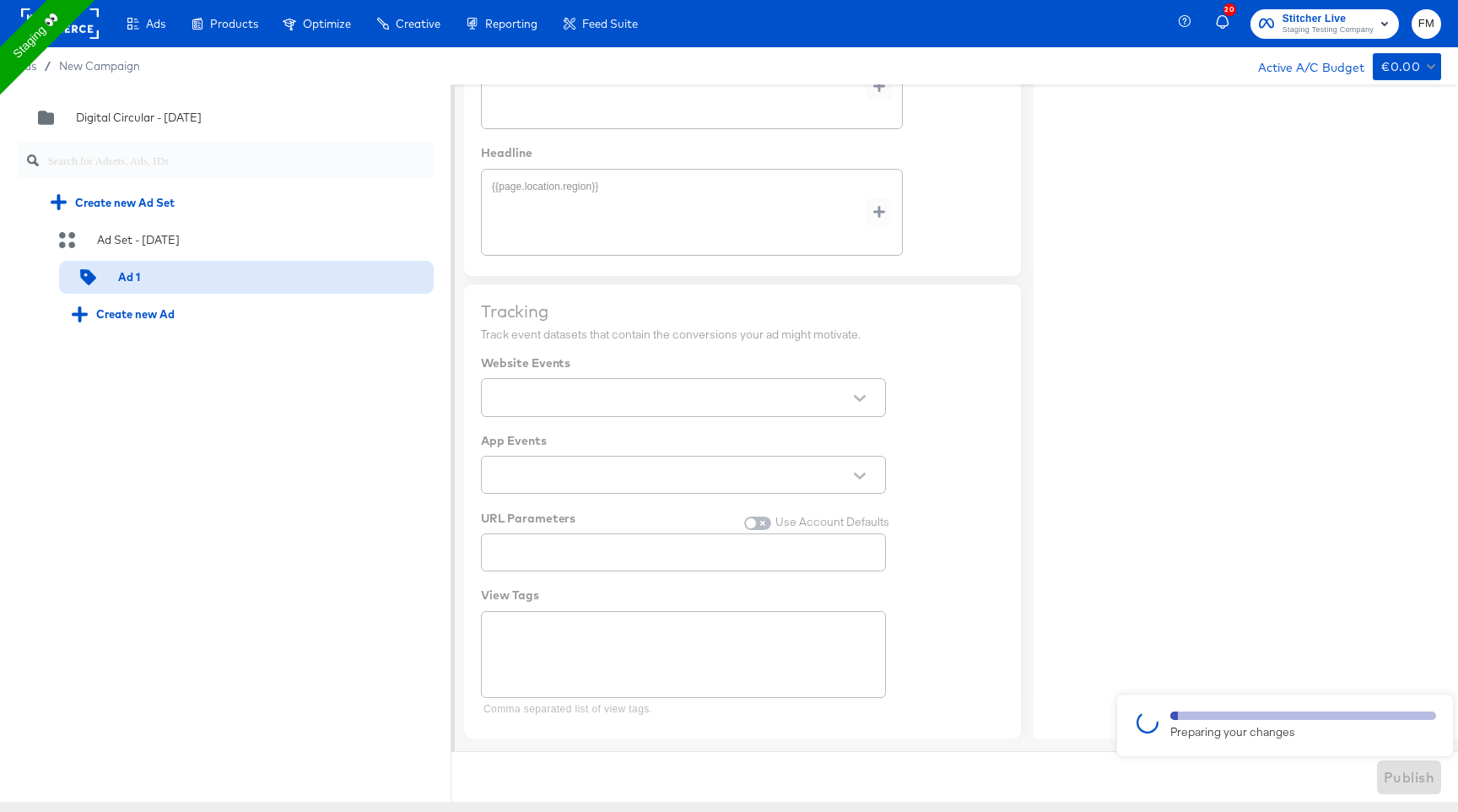
type textarea "x"
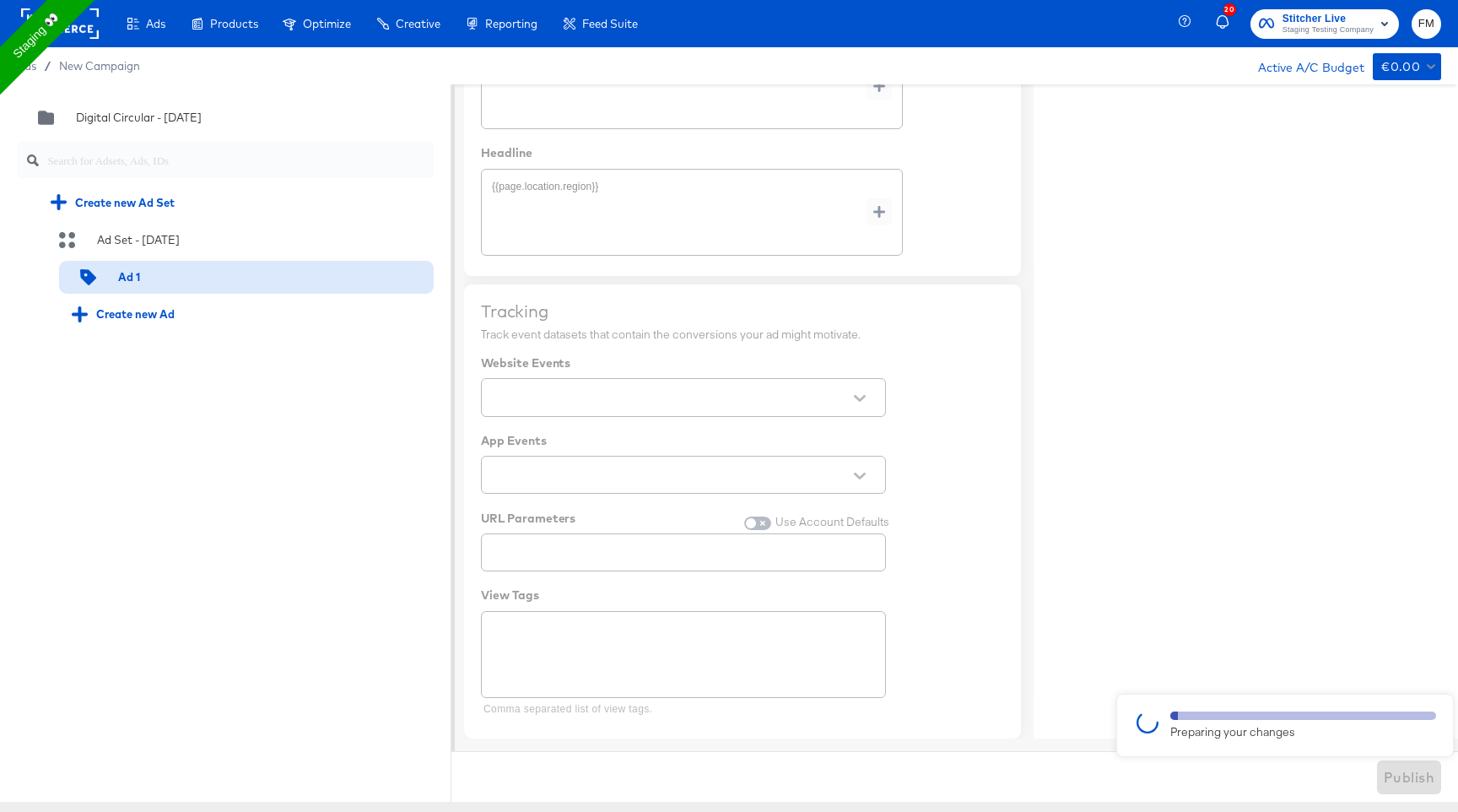
type textarea "x"
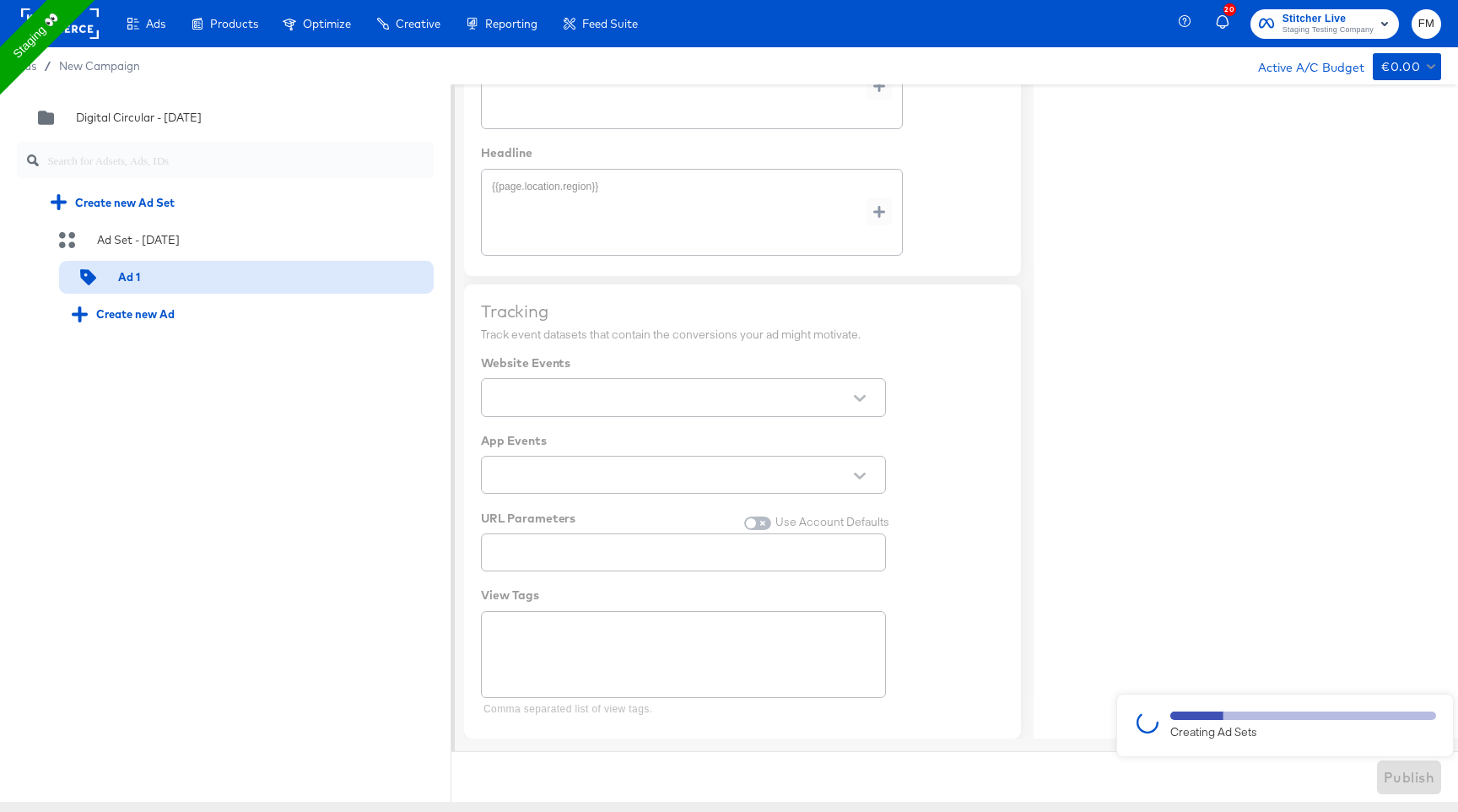
type textarea "x"
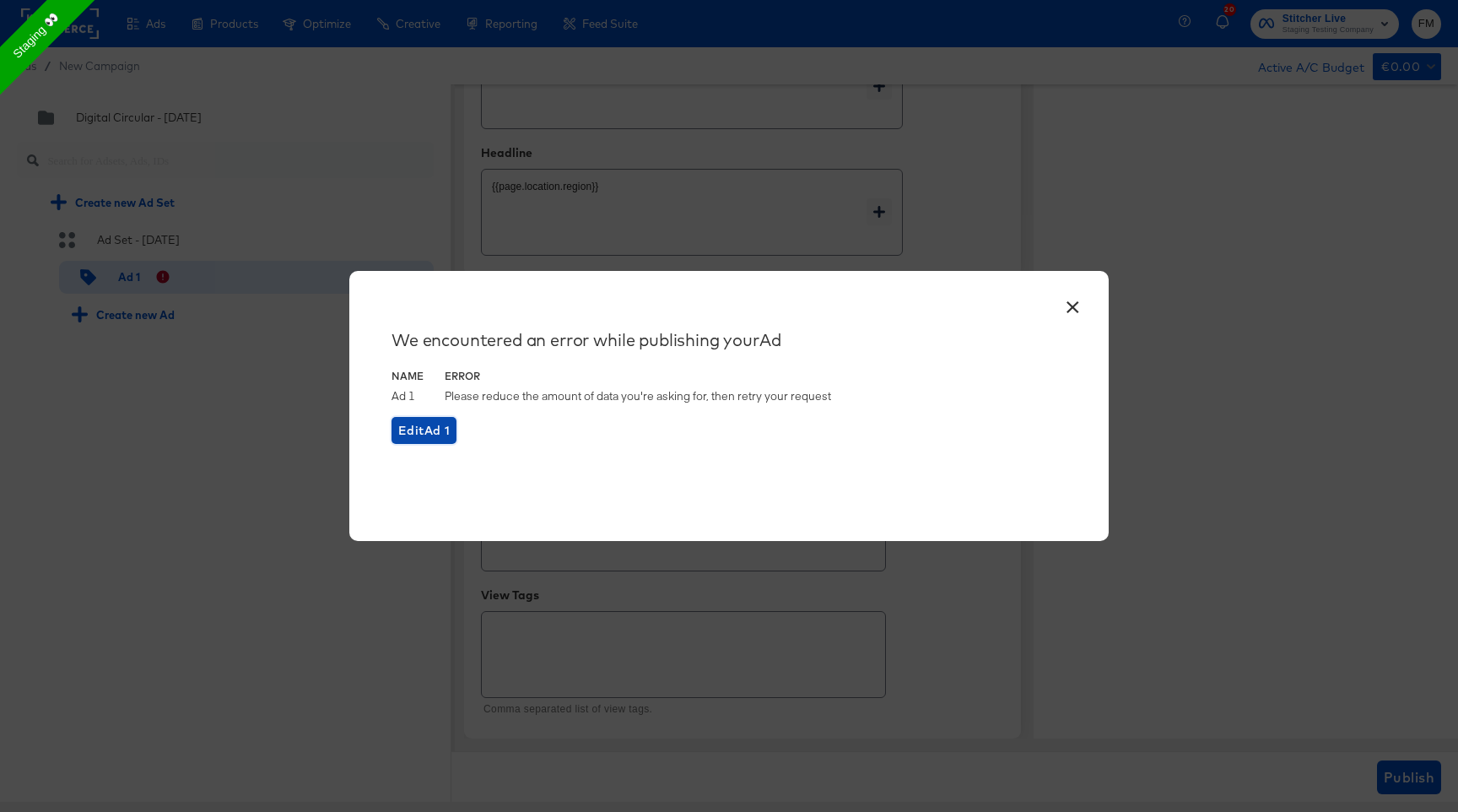
click at [404, 436] on span "Edit Ad 1" at bounding box center [424, 430] width 51 height 21
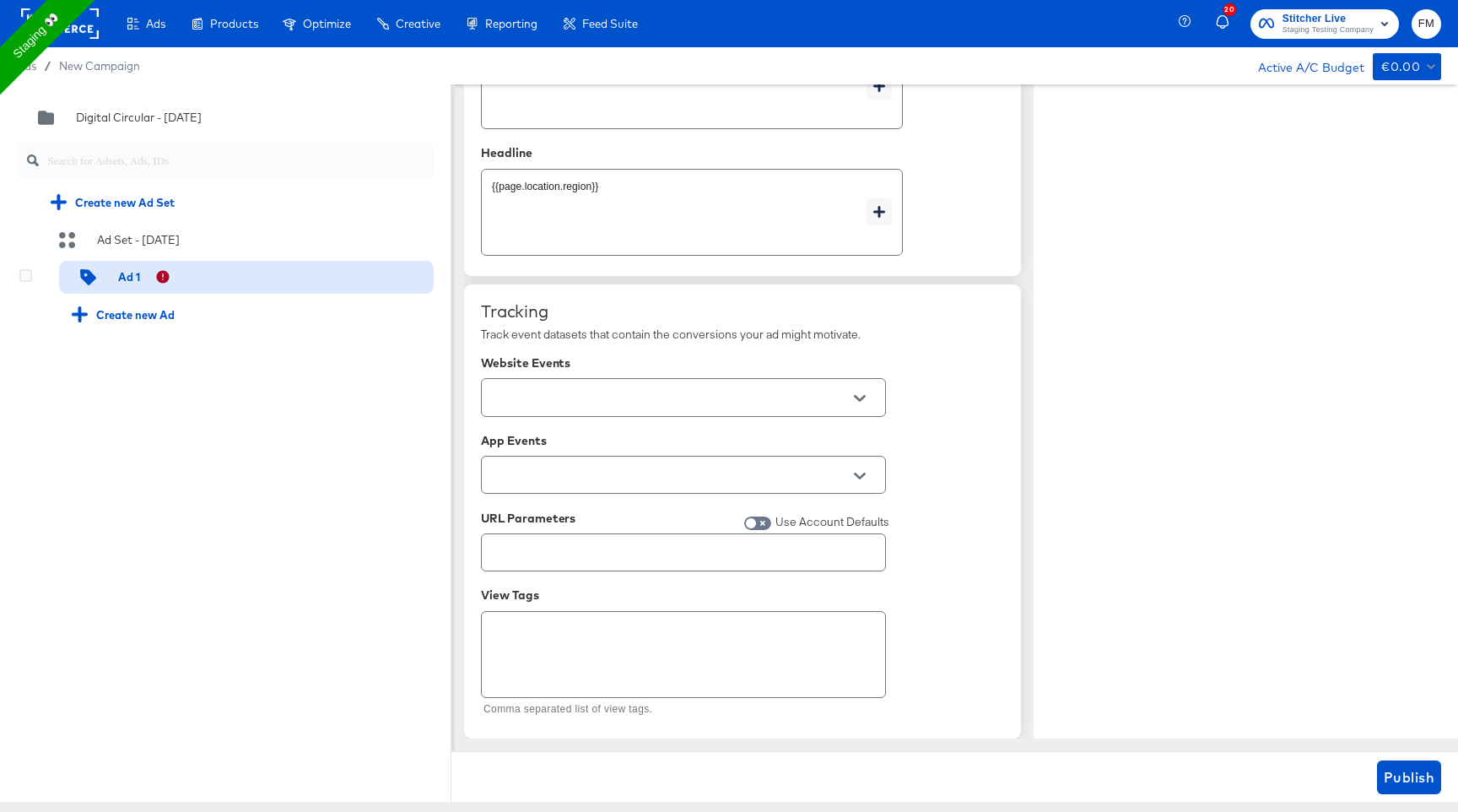
click at [222, 283] on div "Ad 1" at bounding box center [246, 278] width 375 height 33
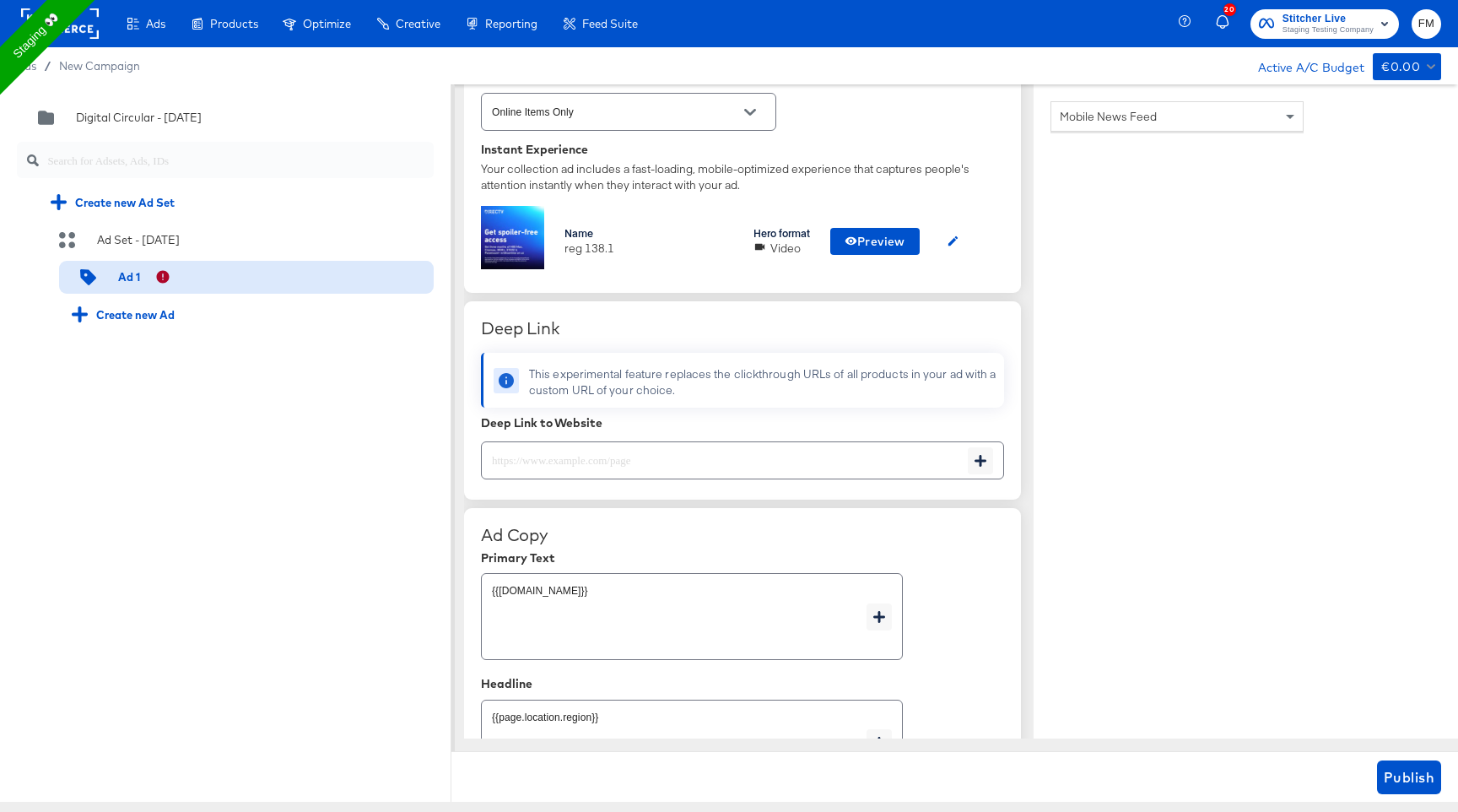
scroll to position [519, 0]
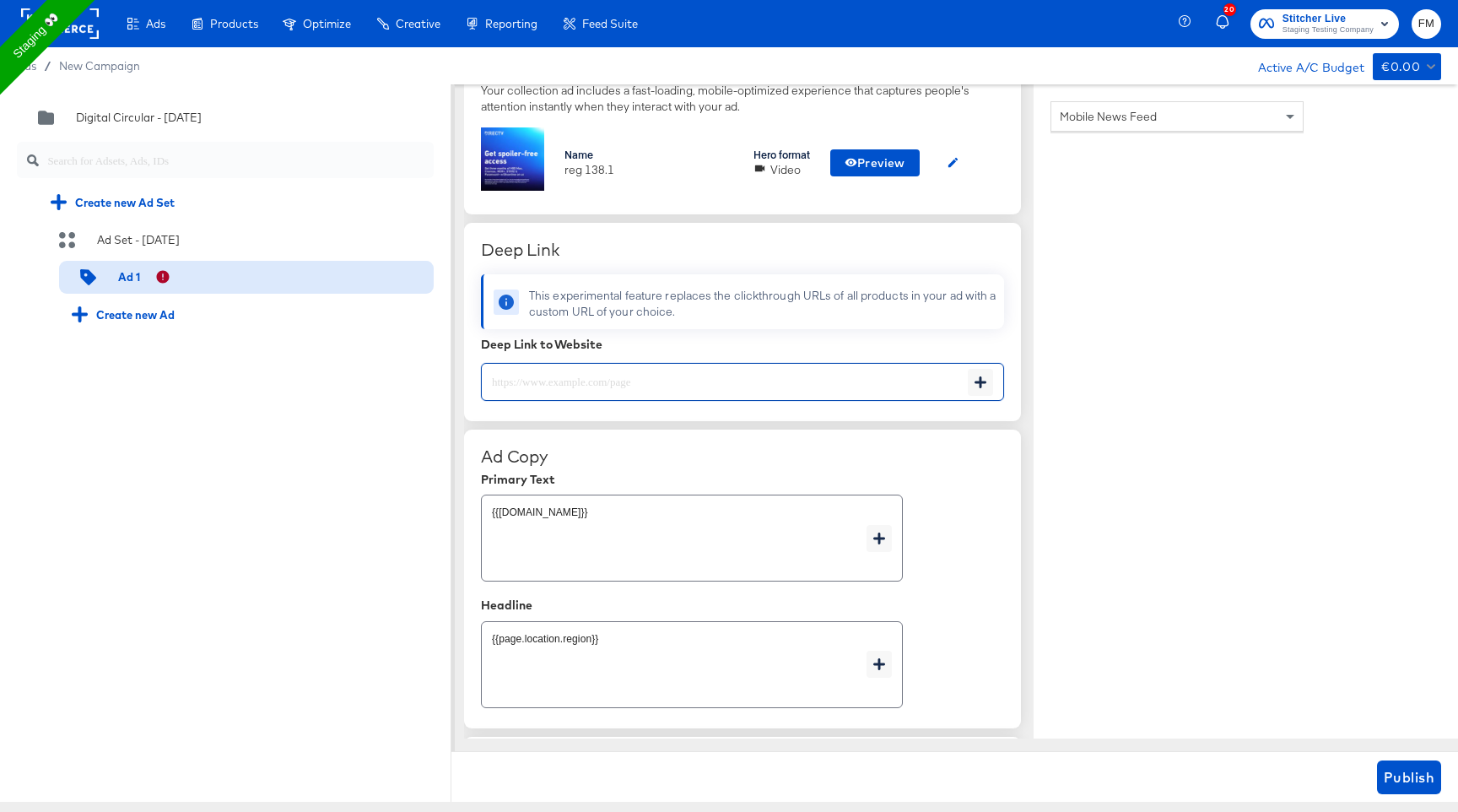
click at [832, 382] on input "text" at bounding box center [725, 375] width 486 height 36
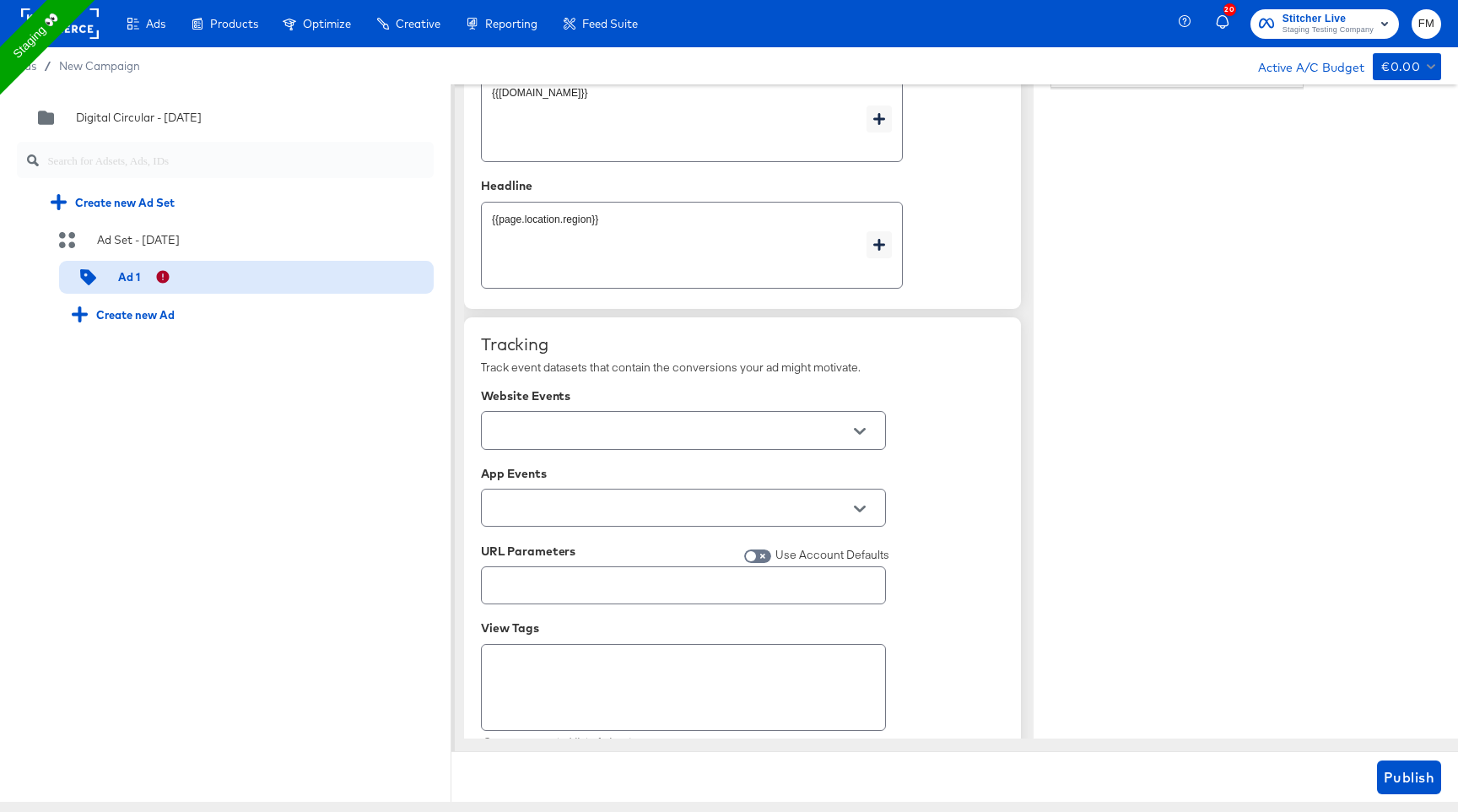
scroll to position [971, 0]
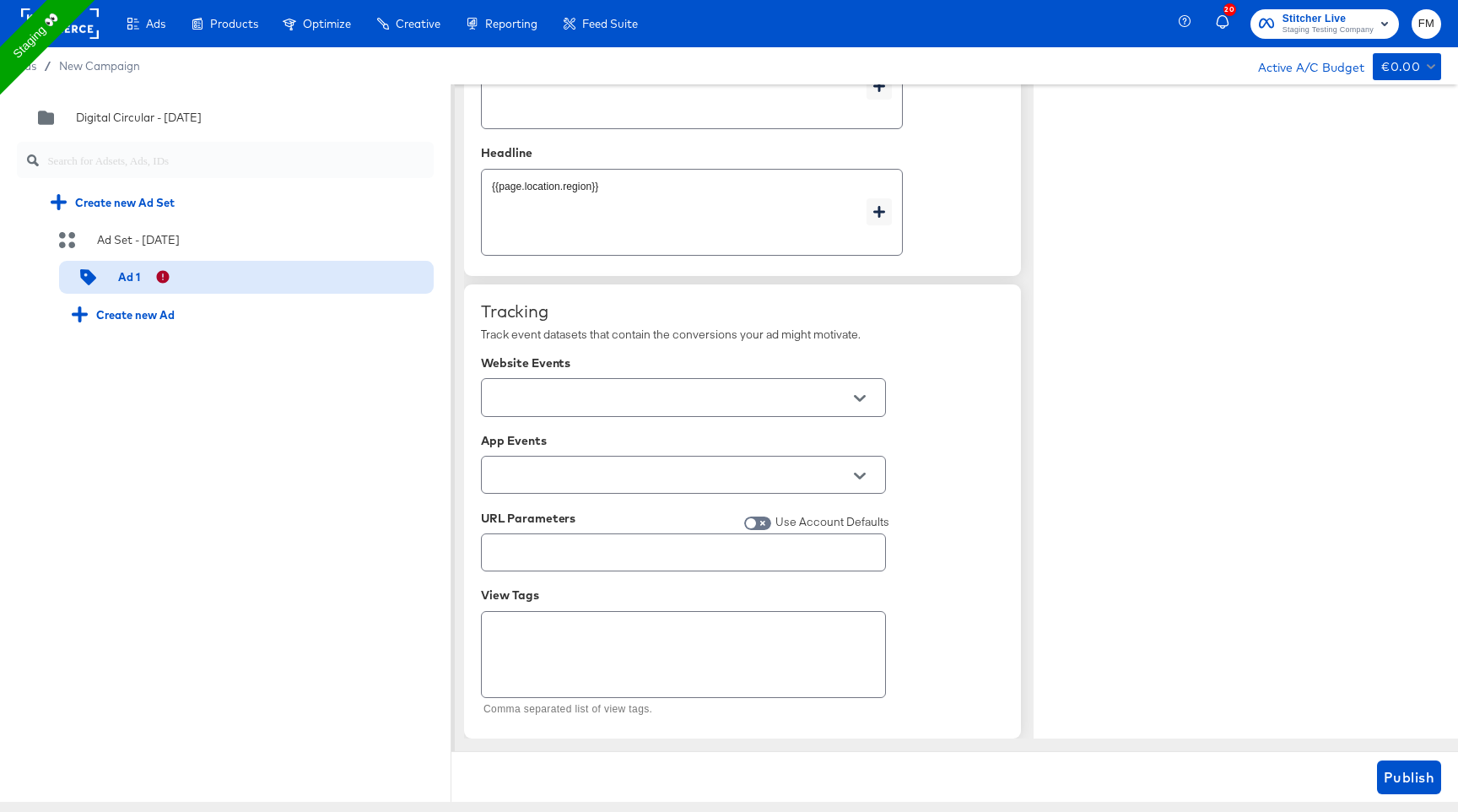
click at [877, 396] on div at bounding box center [860, 399] width 35 height 26
type textarea "x"
click at [866, 400] on button "Open" at bounding box center [860, 399] width 26 height 26
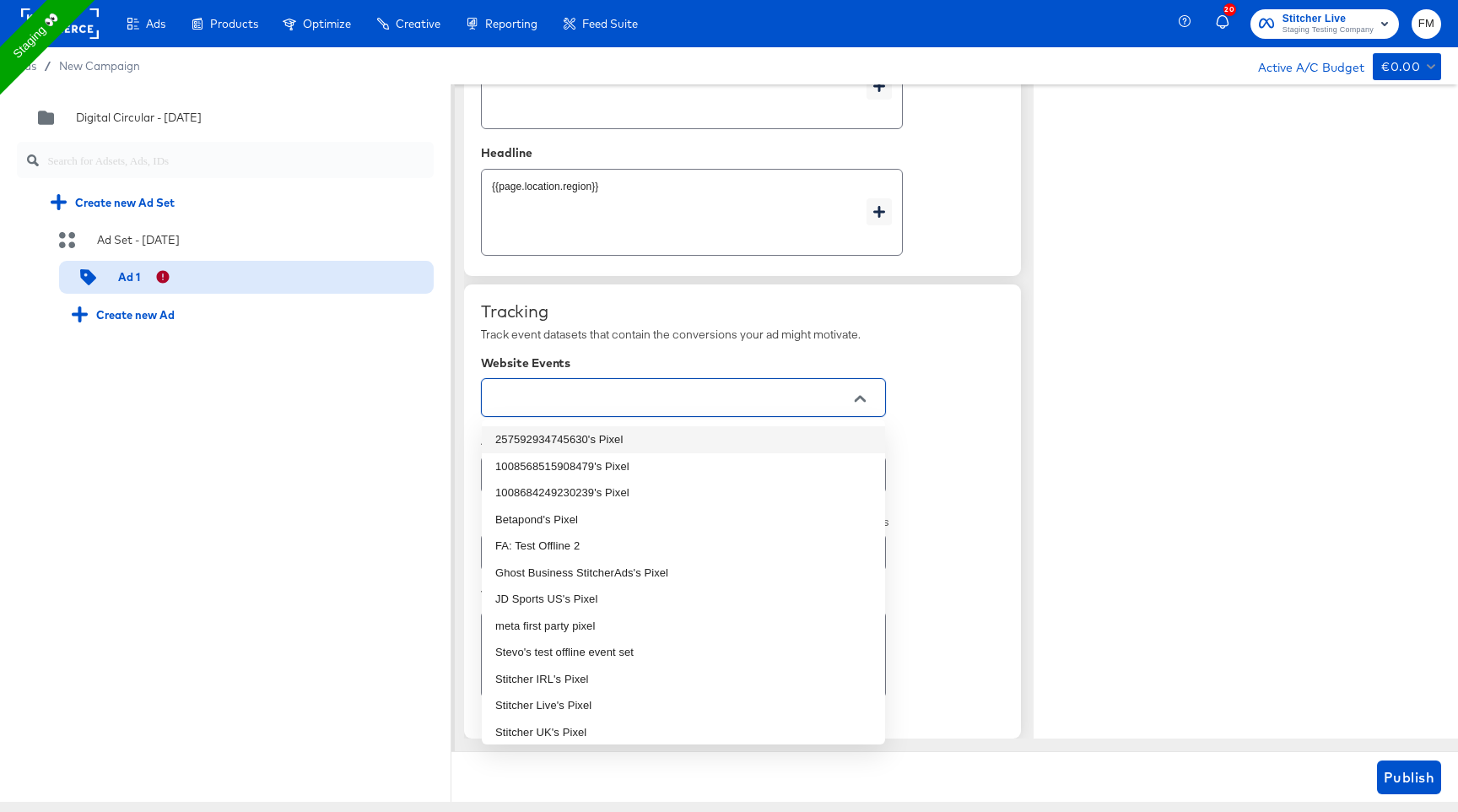
click at [821, 439] on li "257592934745630's Pixel" at bounding box center [683, 440] width 404 height 27
type textarea "x"
type input "257592934745630's Pixel"
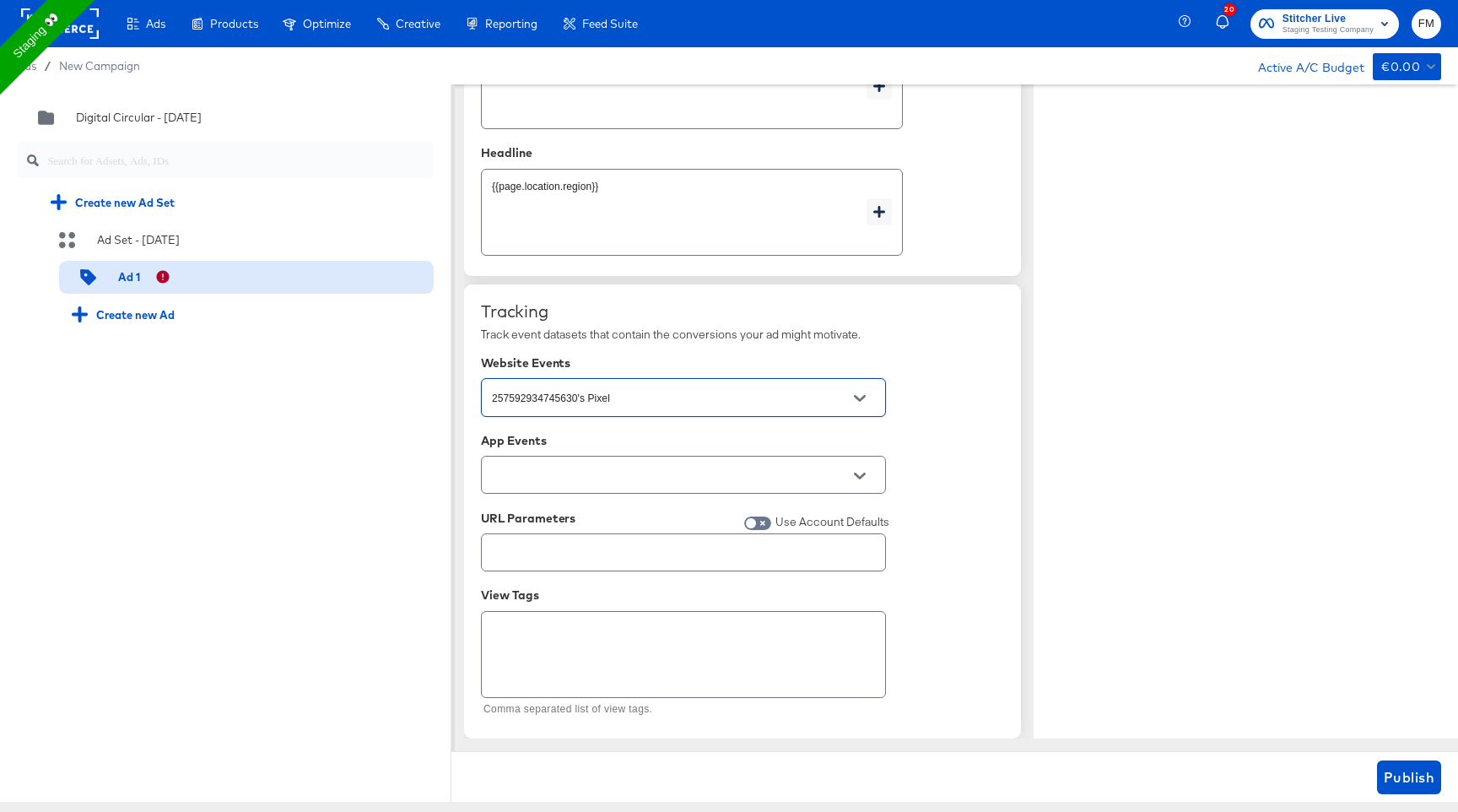
click at [883, 490] on div at bounding box center [683, 474] width 405 height 38
click at [864, 484] on button "Open" at bounding box center [860, 476] width 26 height 26
click at [759, 529] on li "StitcherAds Pre Production" at bounding box center [683, 517] width 404 height 27
type textarea "x"
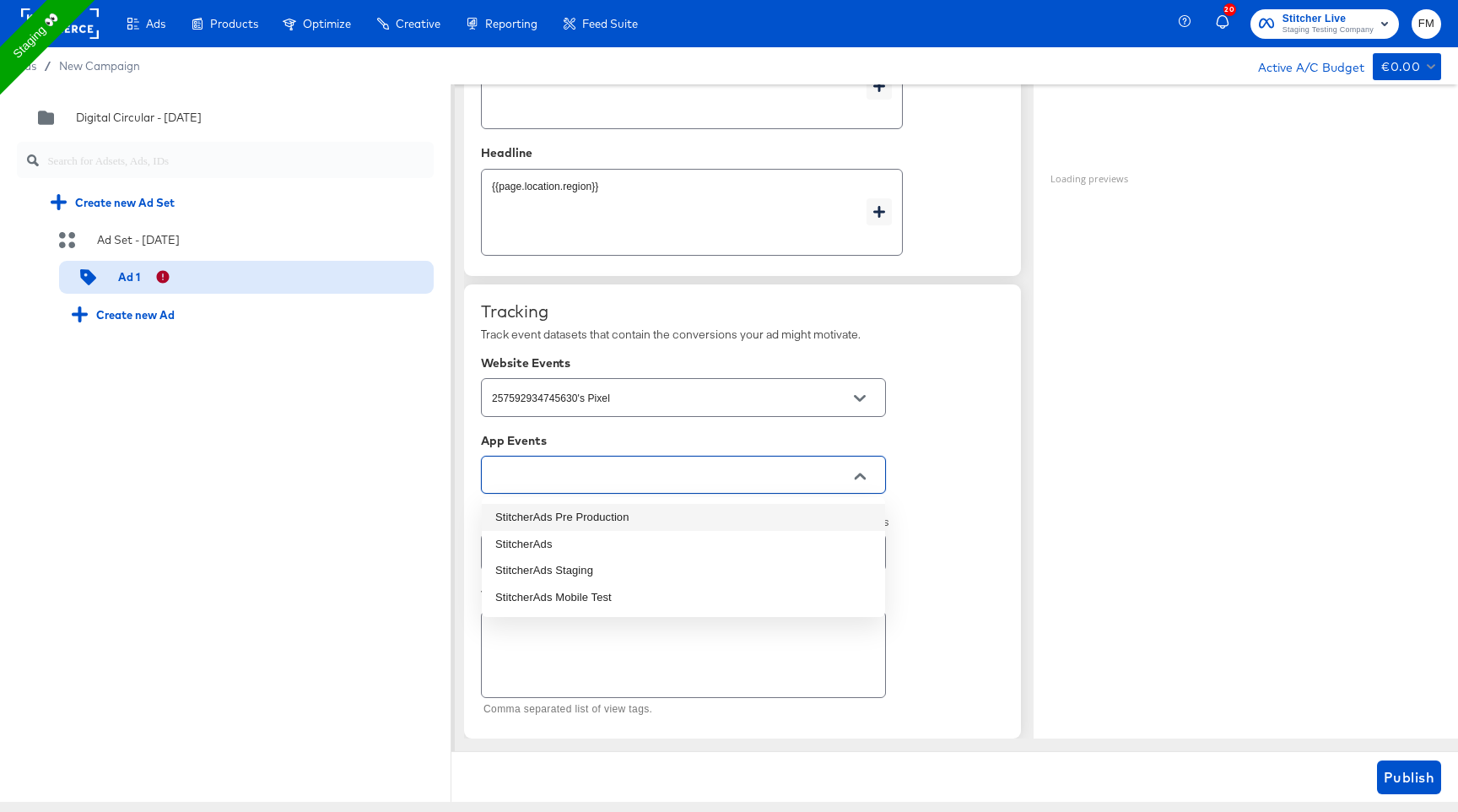
type input "StitcherAds Pre Production"
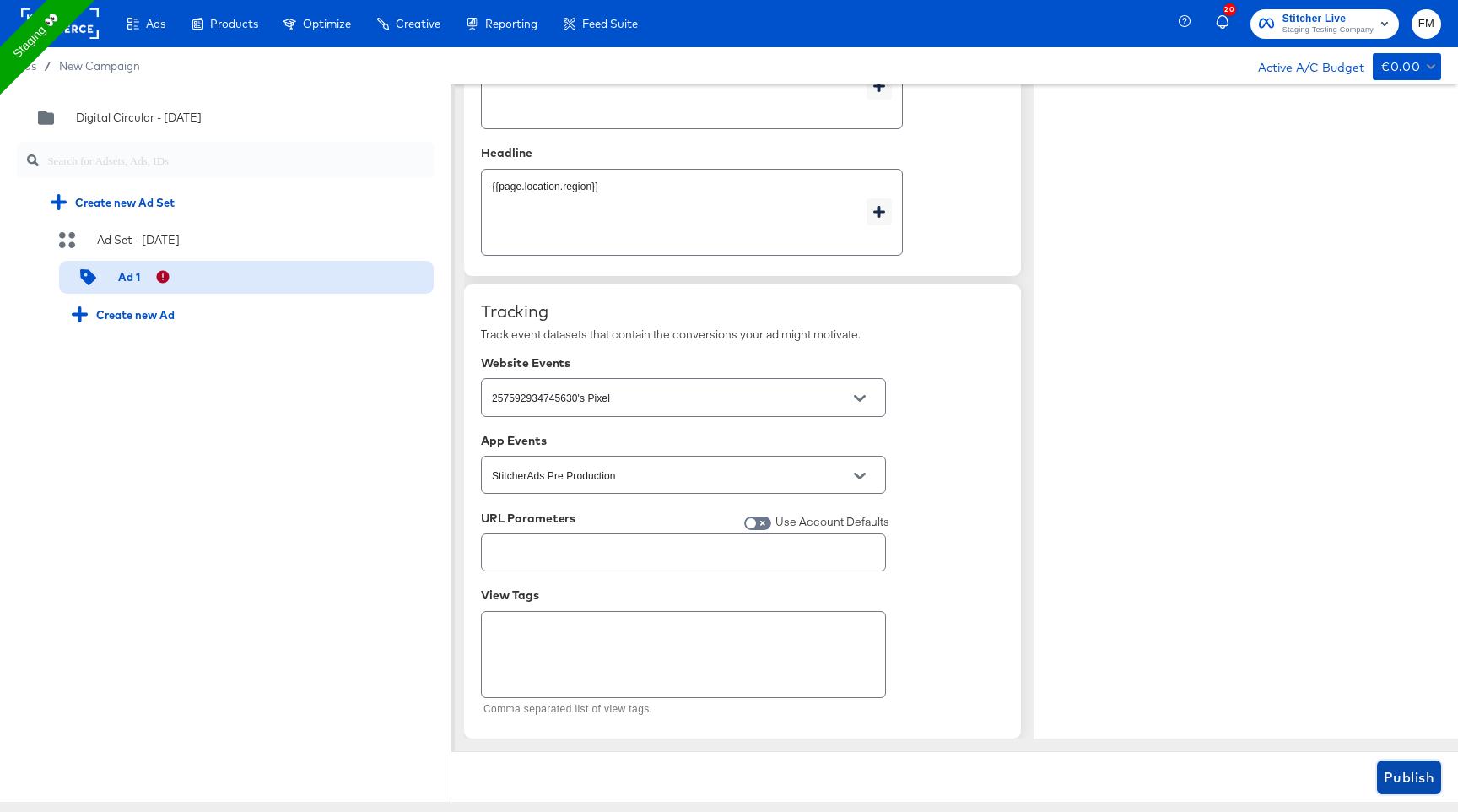
click at [1413, 790] on button "Publish" at bounding box center [1409, 777] width 64 height 33
type textarea "x"
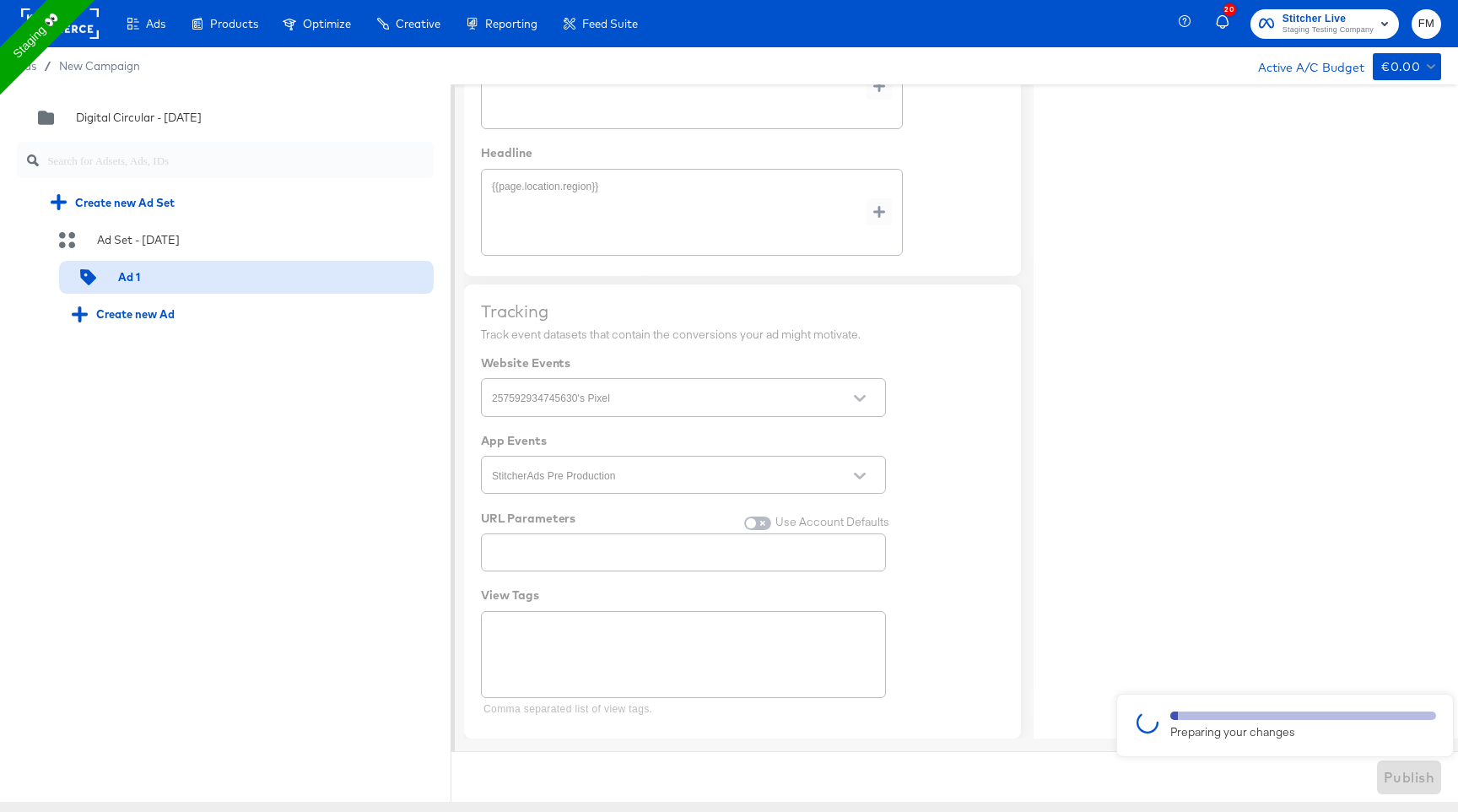
type textarea "x"
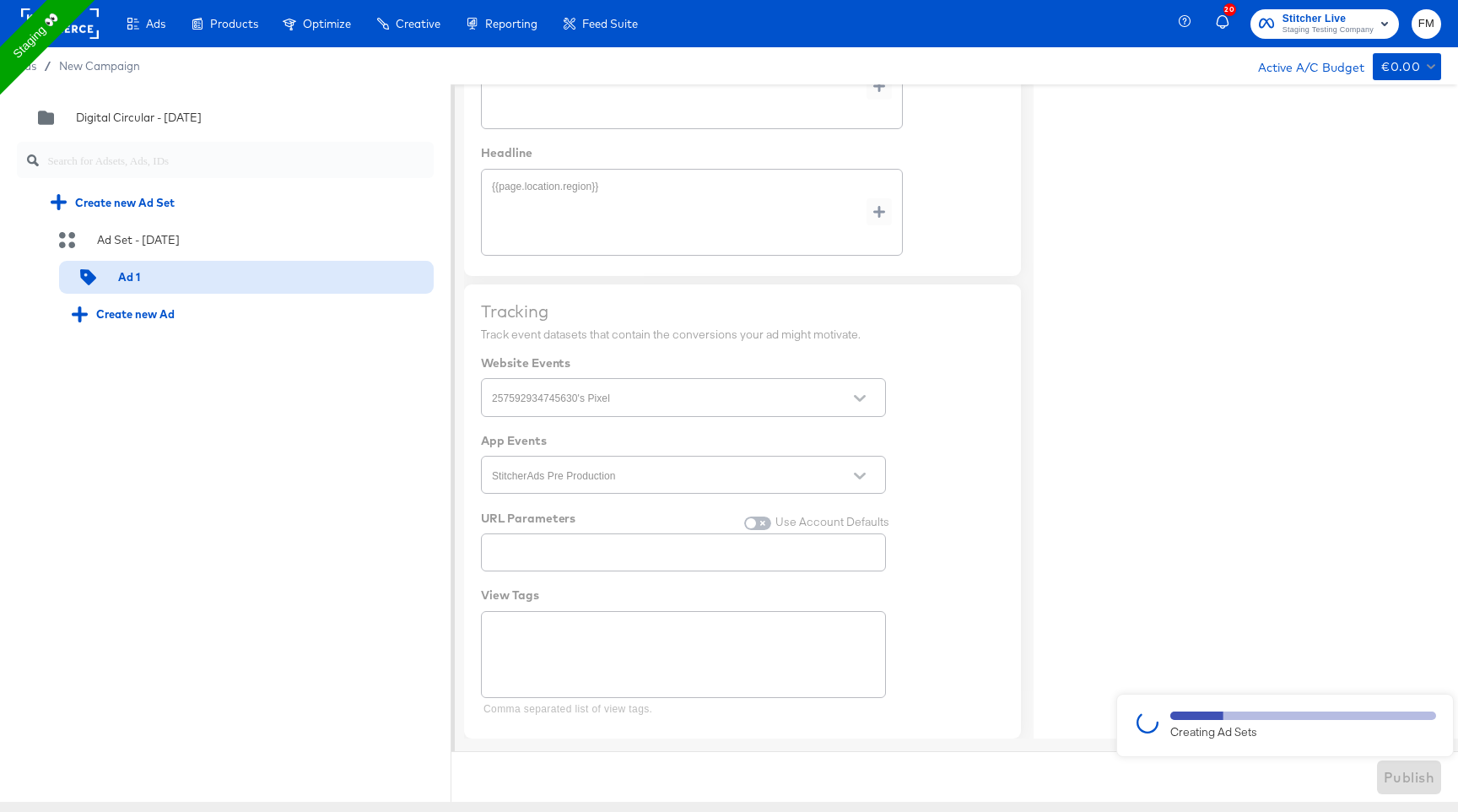
type textarea "x"
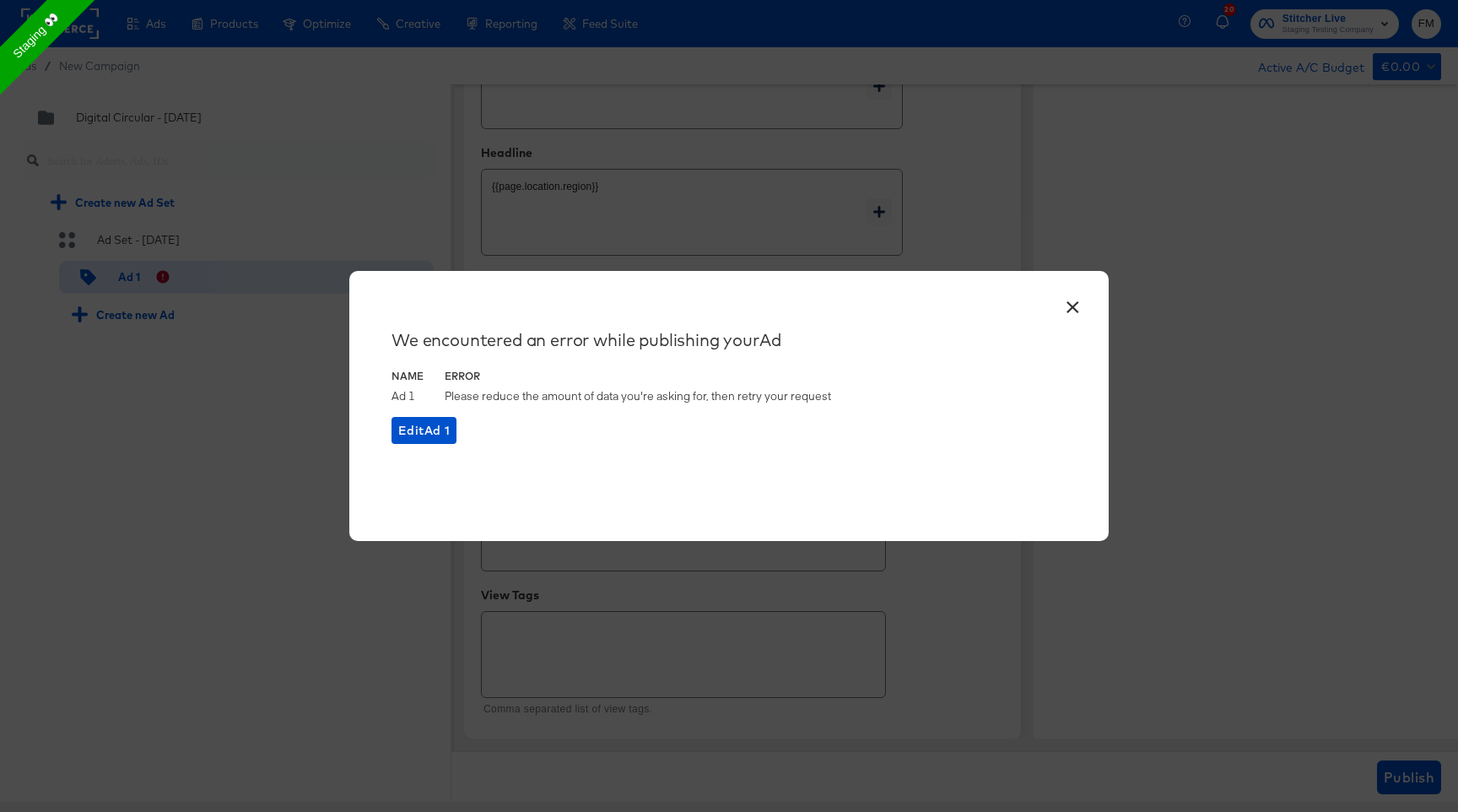
click at [1074, 309] on button "×" at bounding box center [1072, 302] width 30 height 30
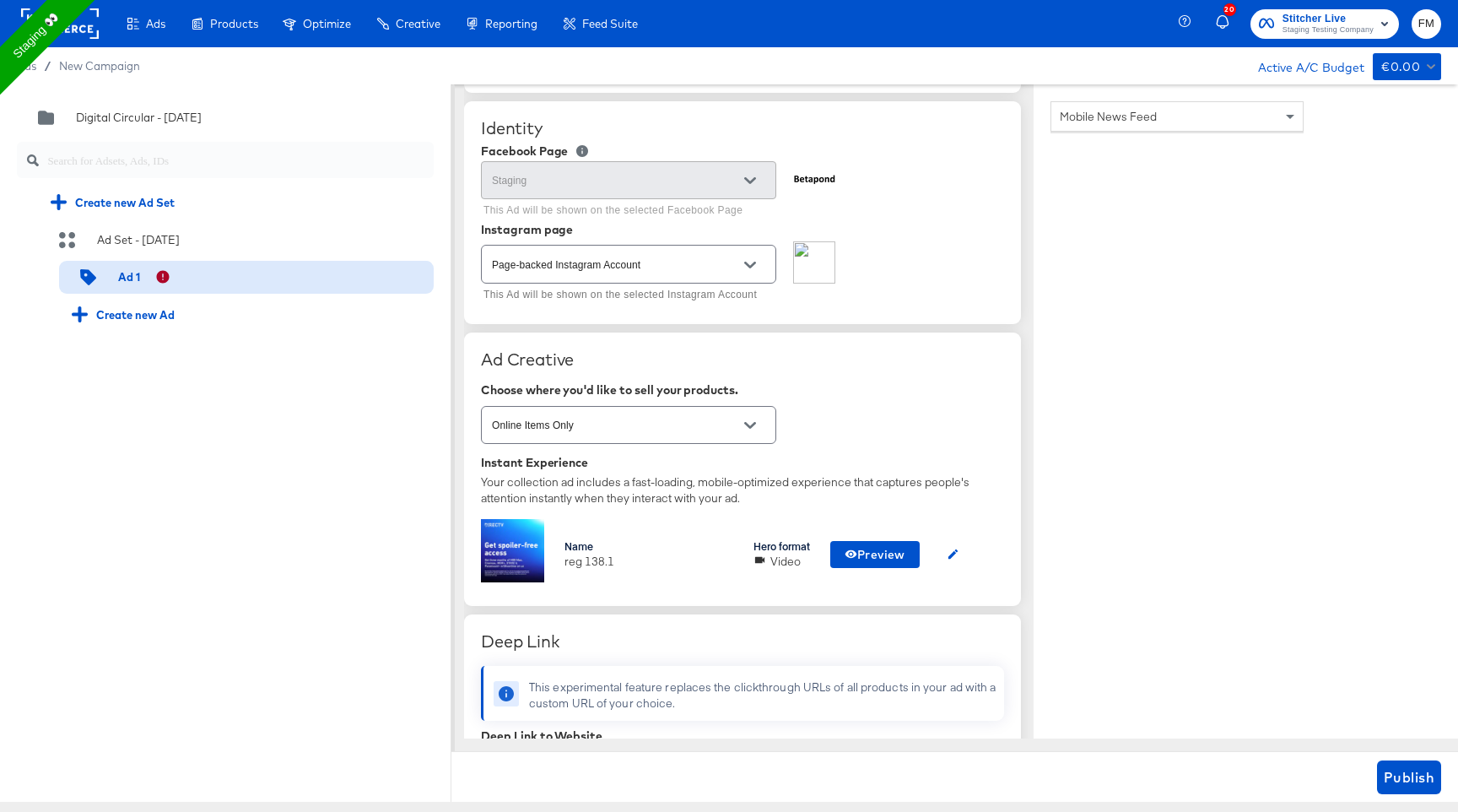
scroll to position [286, 0]
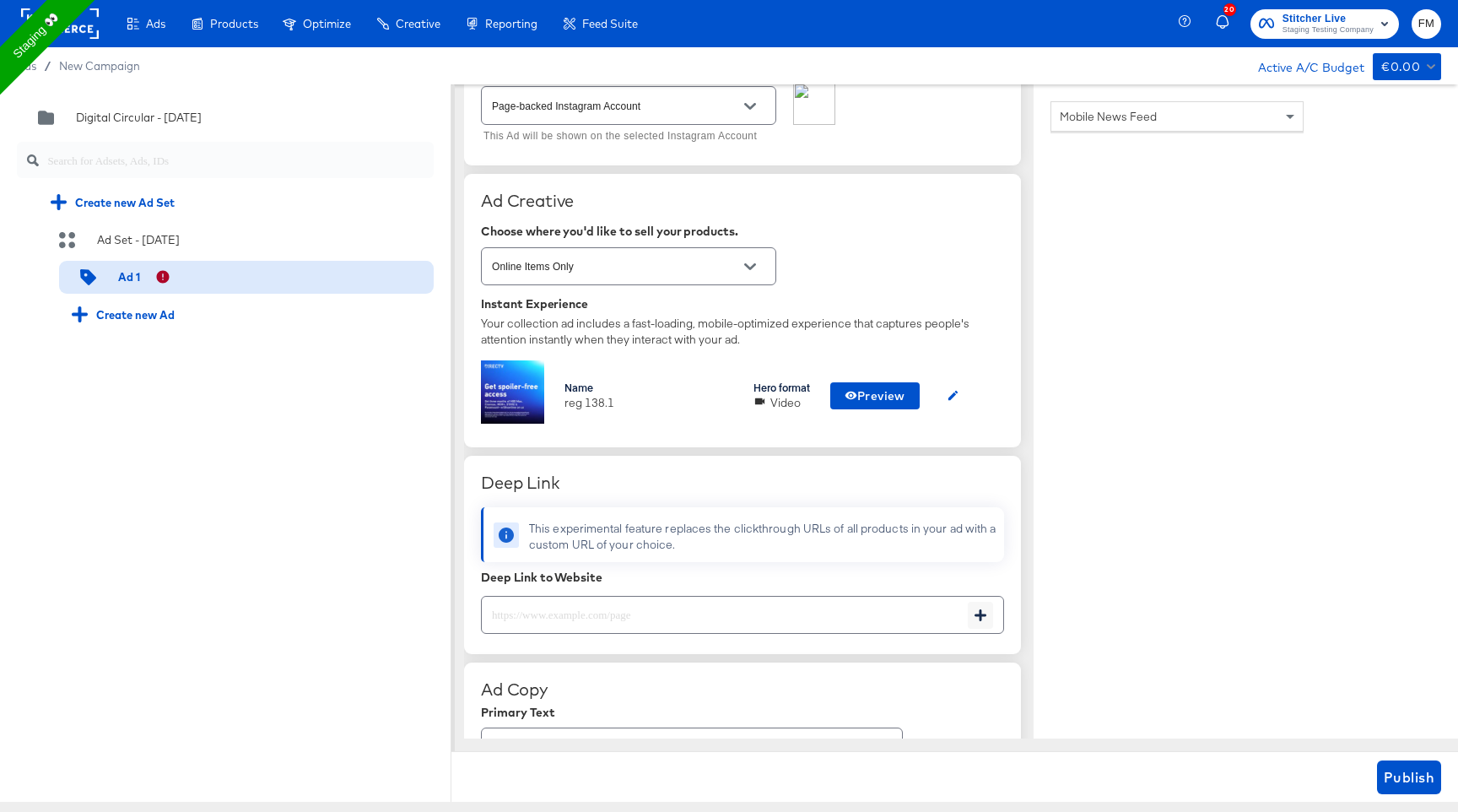
click at [646, 625] on div at bounding box center [742, 615] width 523 height 38
click at [646, 625] on input "text" at bounding box center [725, 608] width 486 height 36
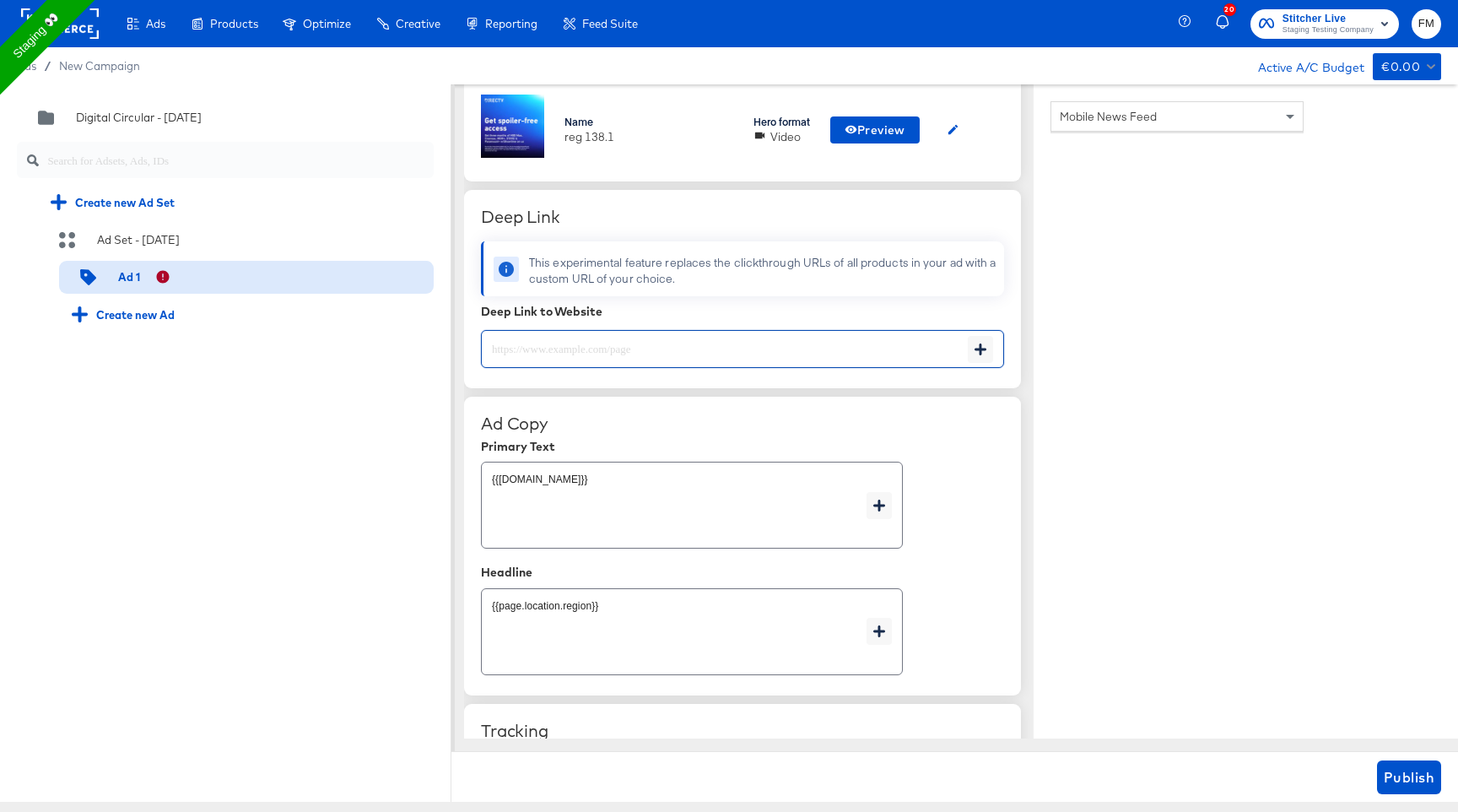
scroll to position [689, 0]
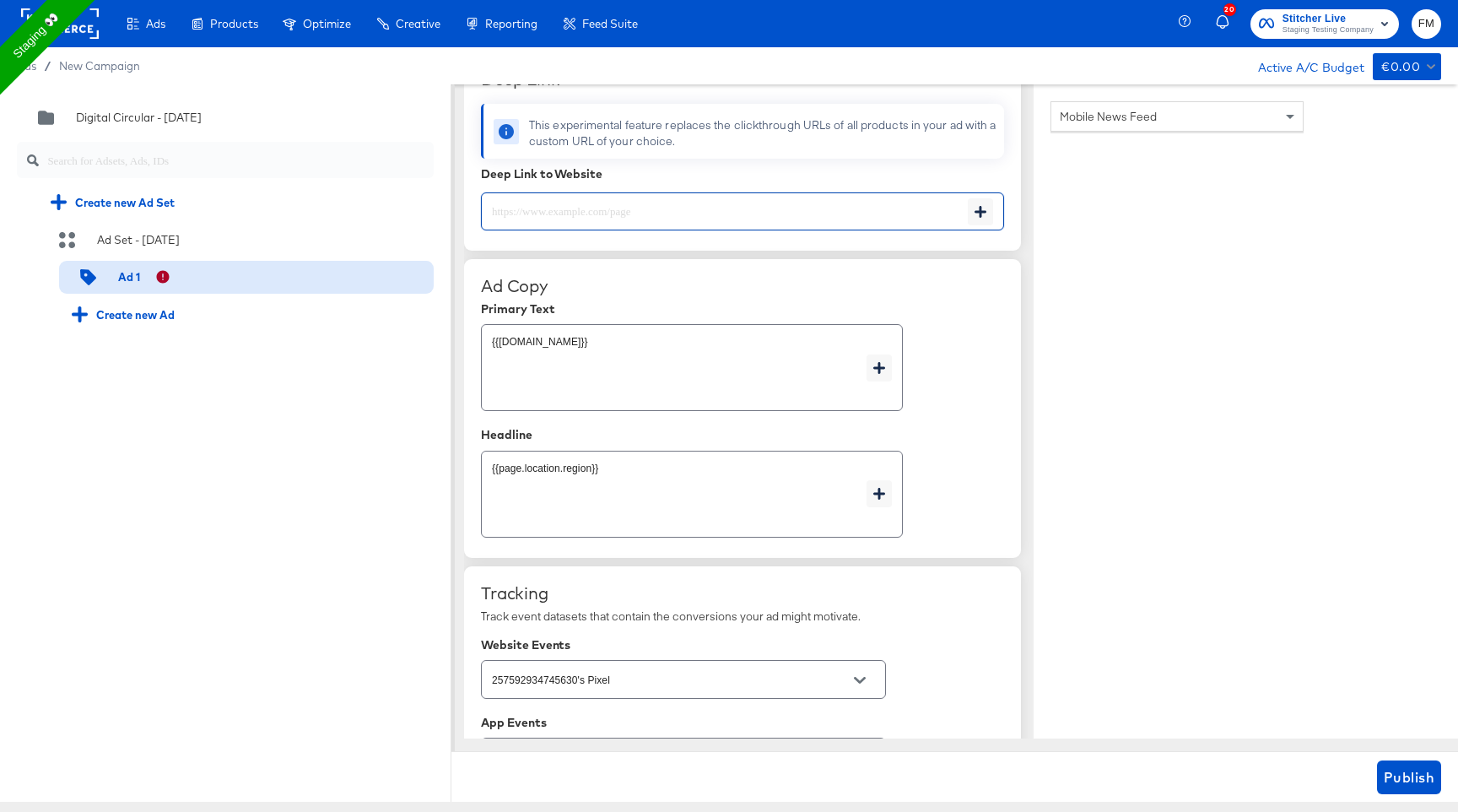
type textarea "x"
paste input "https://www.kargo.com/faq"
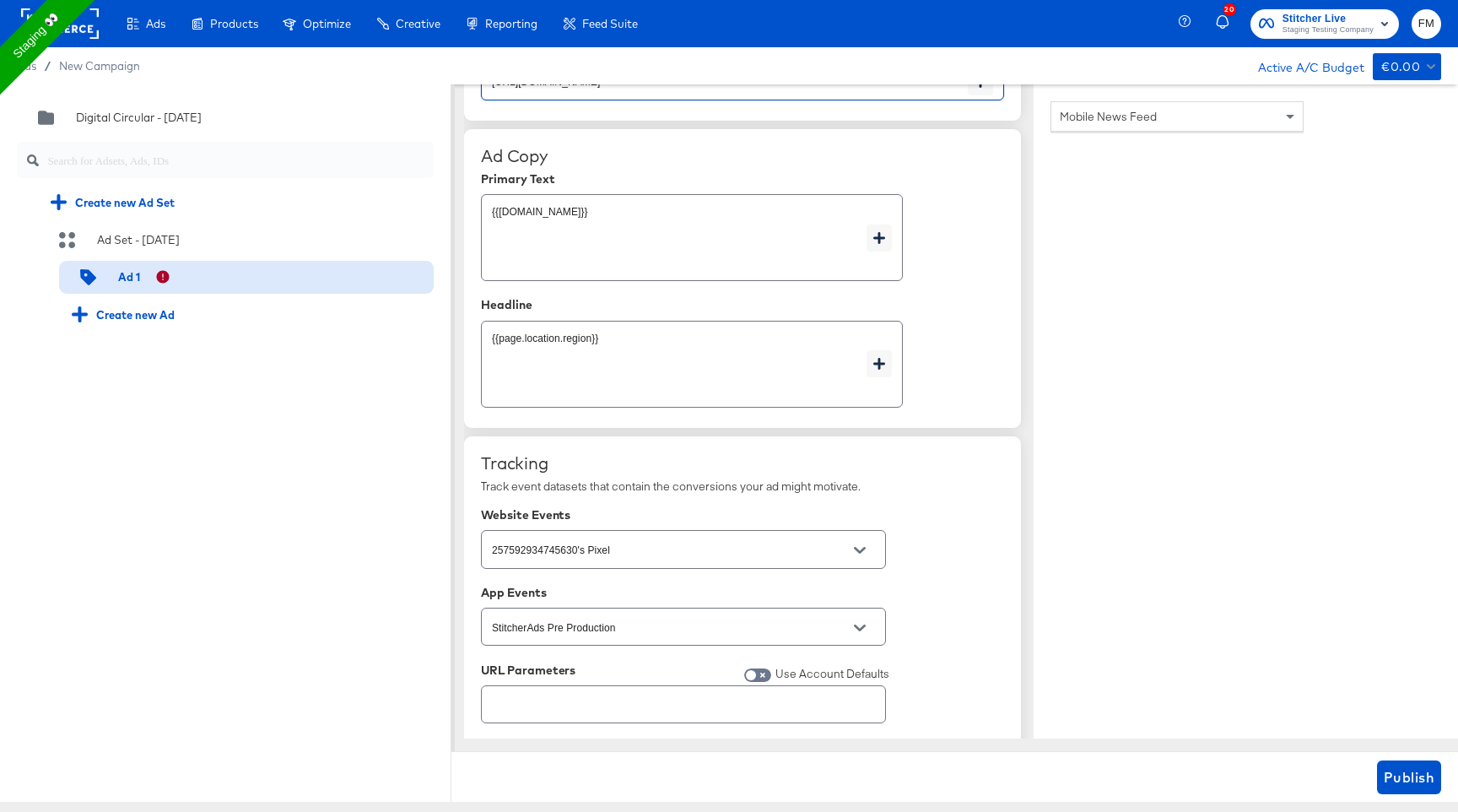
scroll to position [888, 0]
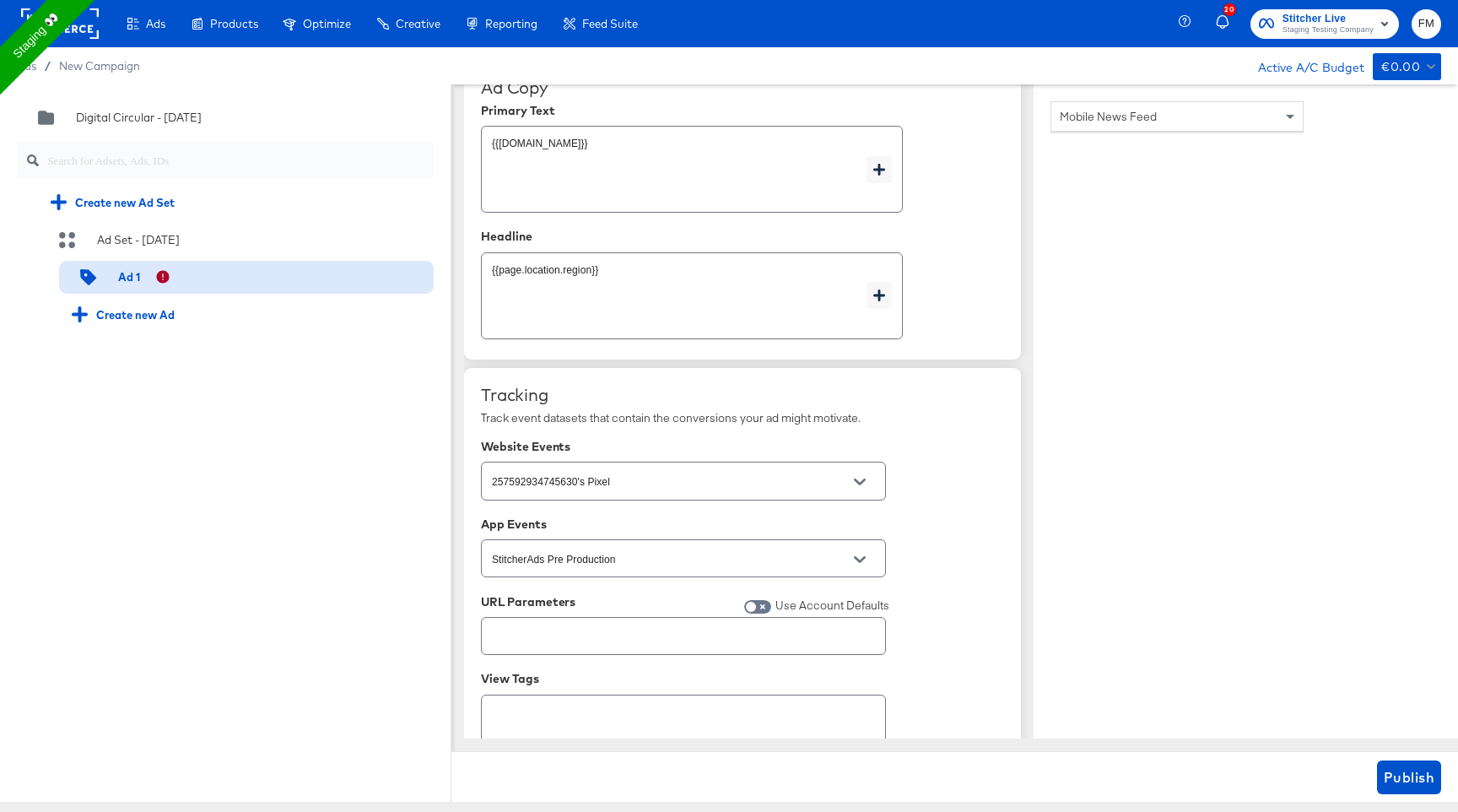
type input "https://www.kargo.com/faq"
type textarea "x"
click at [621, 112] on div "Primary Text" at bounding box center [742, 111] width 523 height 14
click at [621, 128] on div "{{page.name}} x" at bounding box center [692, 169] width 422 height 87
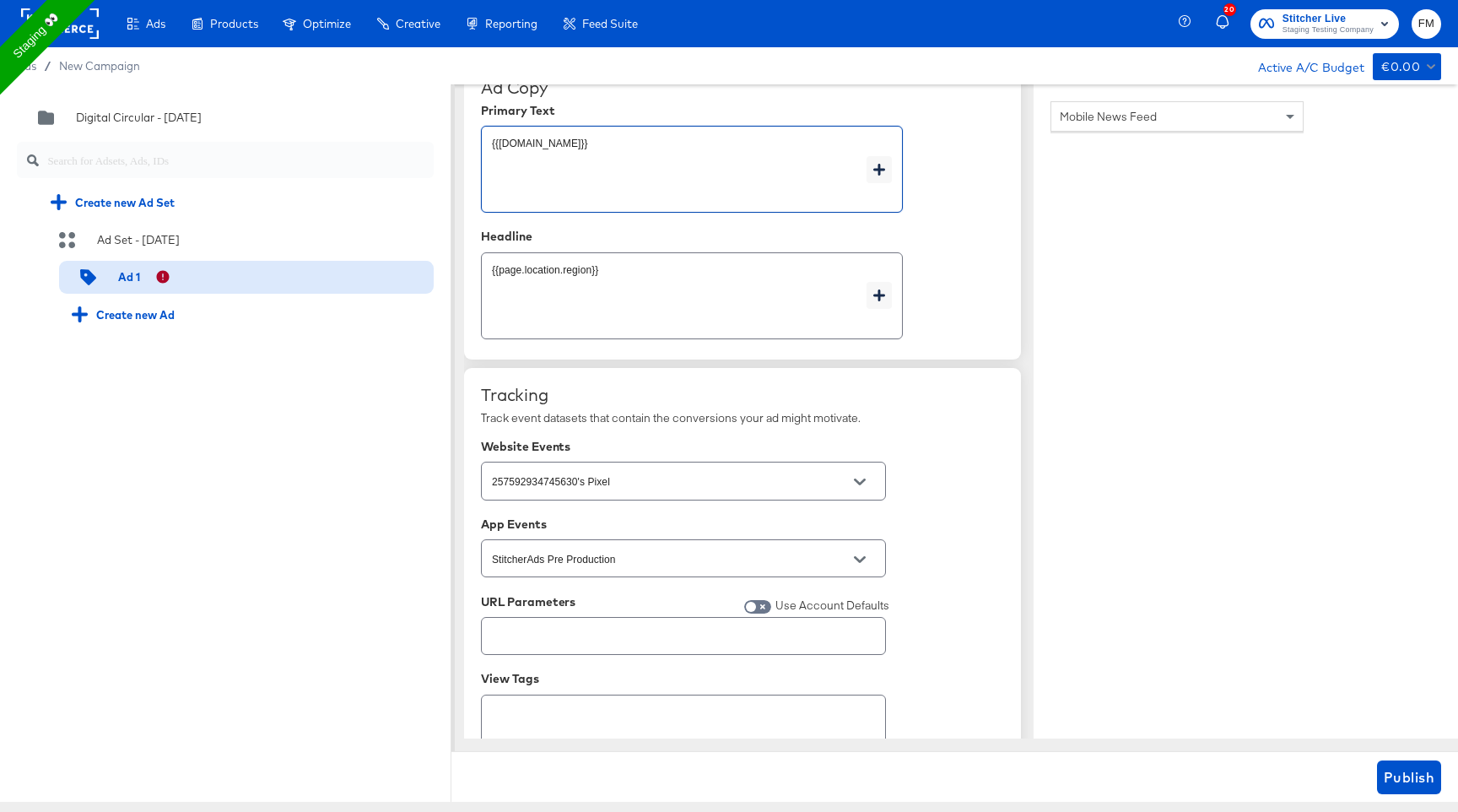
type textarea "x"
click at [621, 128] on div "{{page.name}} x" at bounding box center [692, 169] width 422 height 87
type textarea "x"
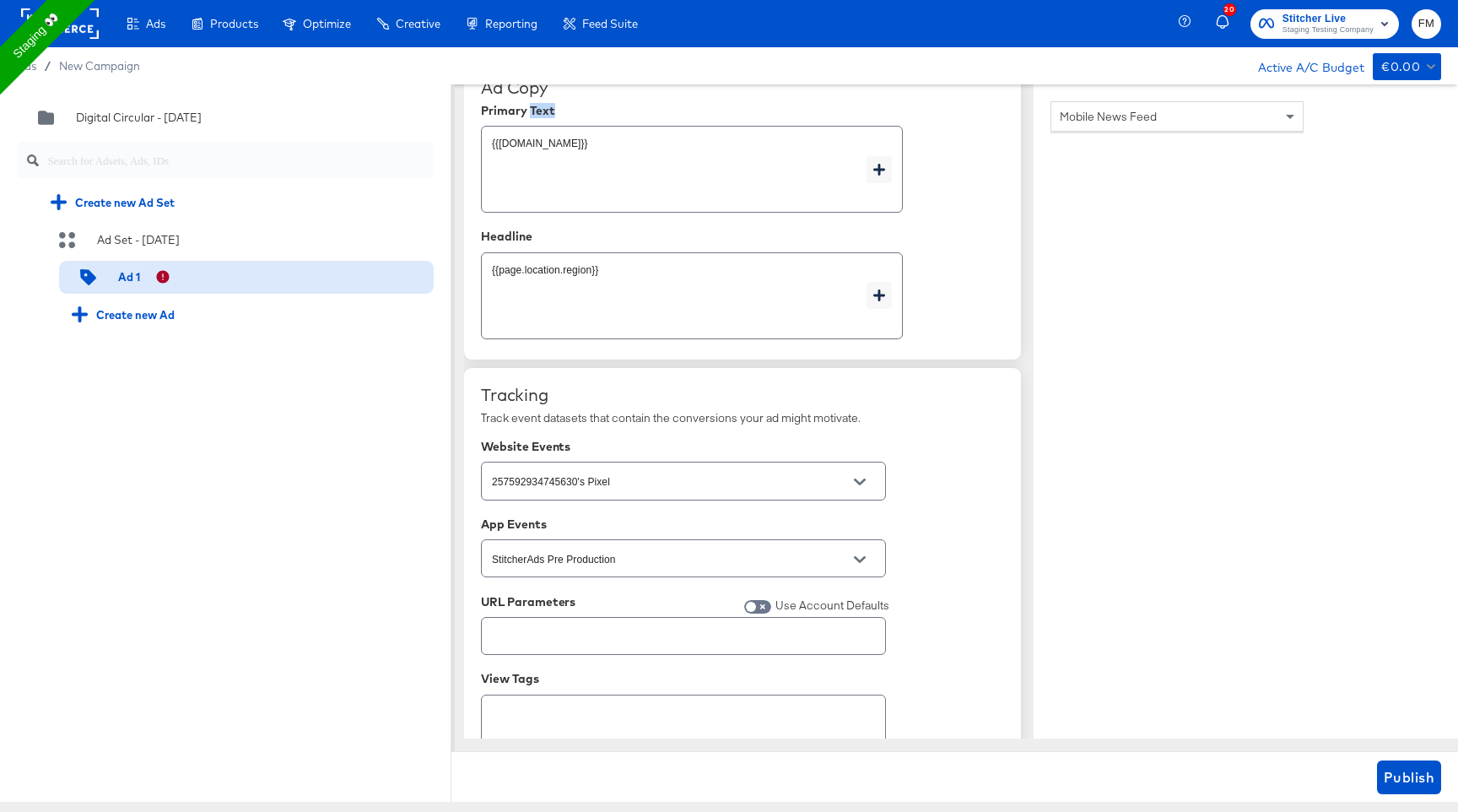
click at [621, 128] on div "{{page.name}} x" at bounding box center [692, 169] width 422 height 87
click at [618, 145] on textarea "{{page.name}}" at bounding box center [679, 170] width 375 height 61
type textarea "x"
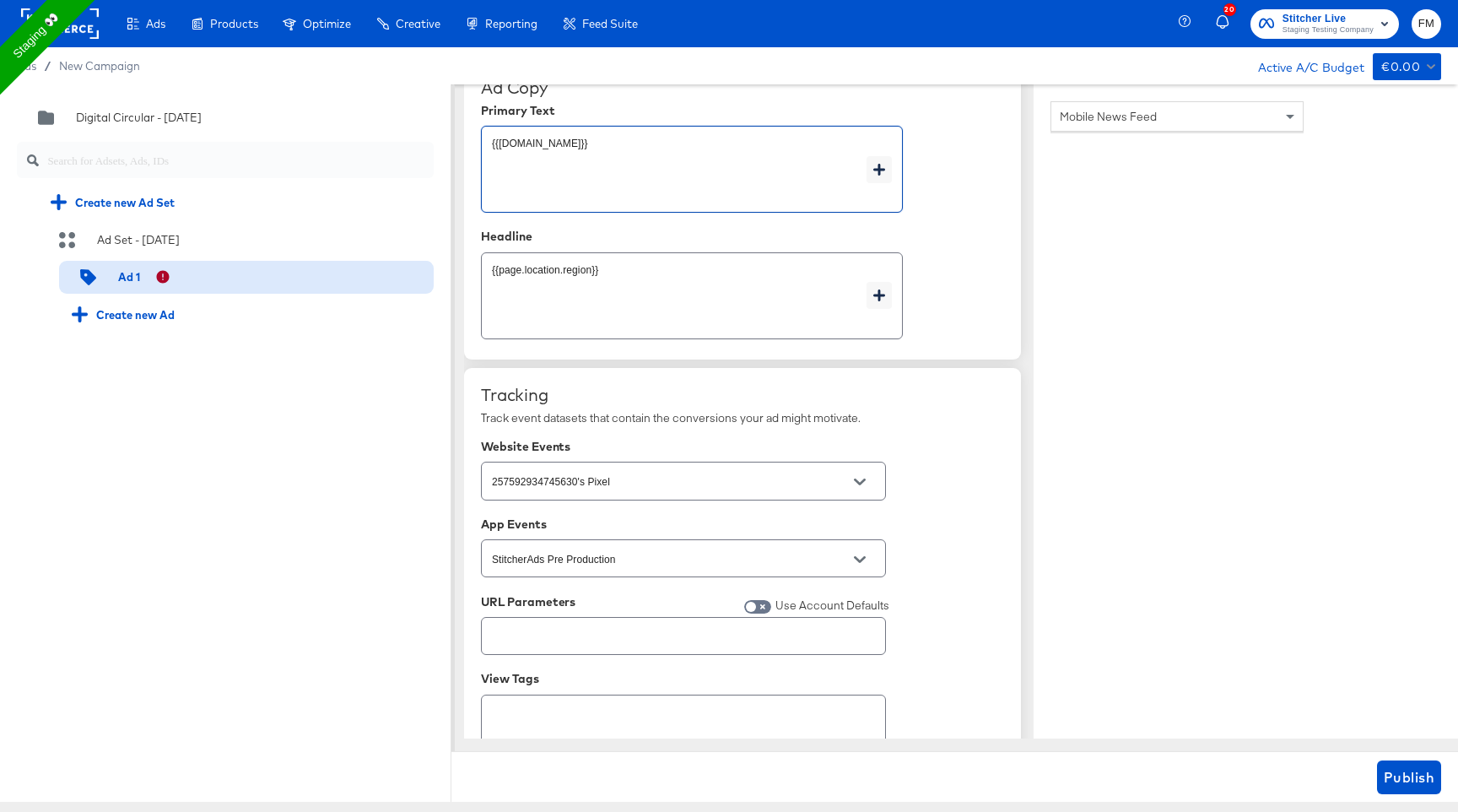
type textarea "H"
type textarea "x"
type textarea "Ha"
type textarea "x"
type textarea "Hap"
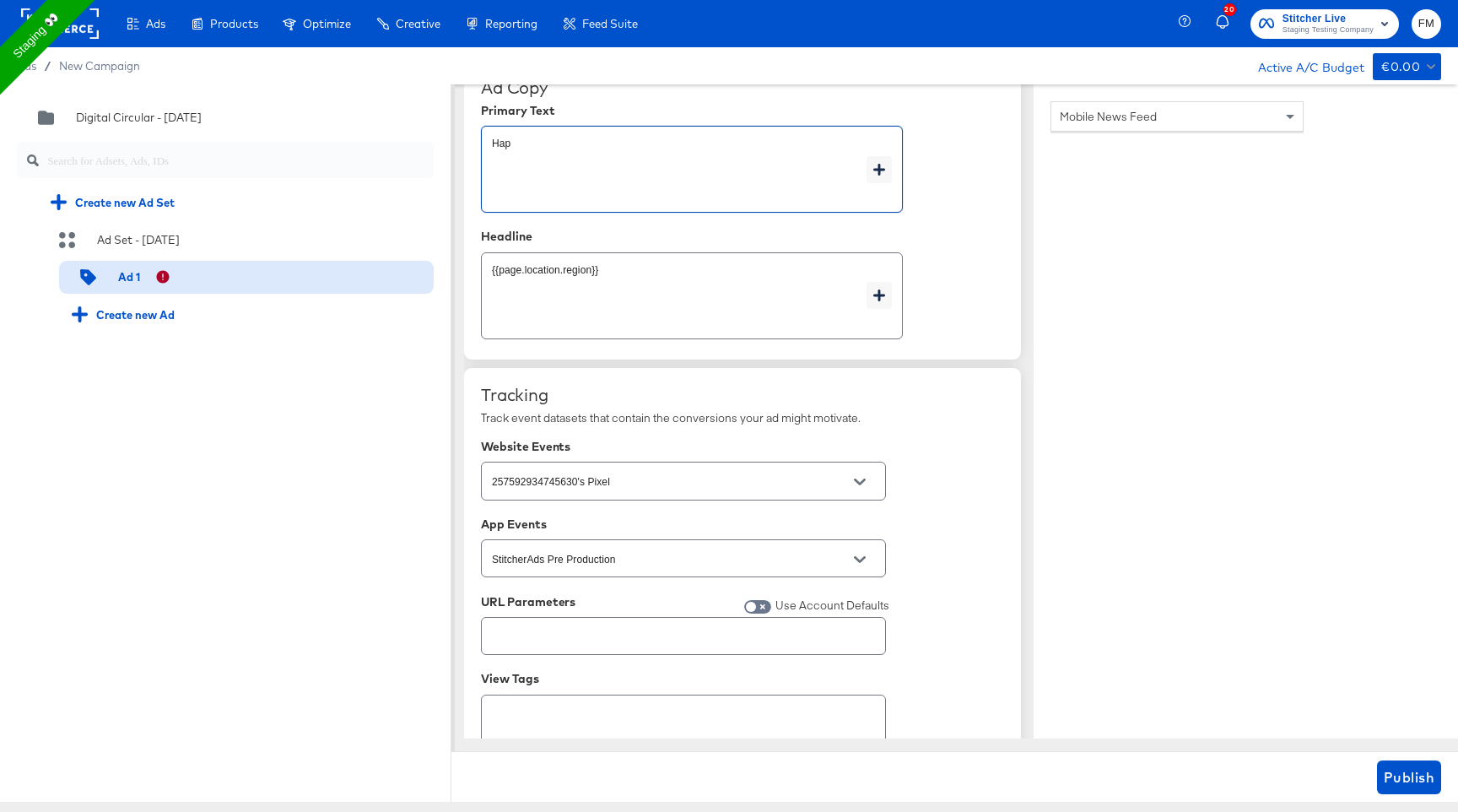
type textarea "x"
type textarea "Happ"
type textarea "x"
type textarea "Happu"
type textarea "x"
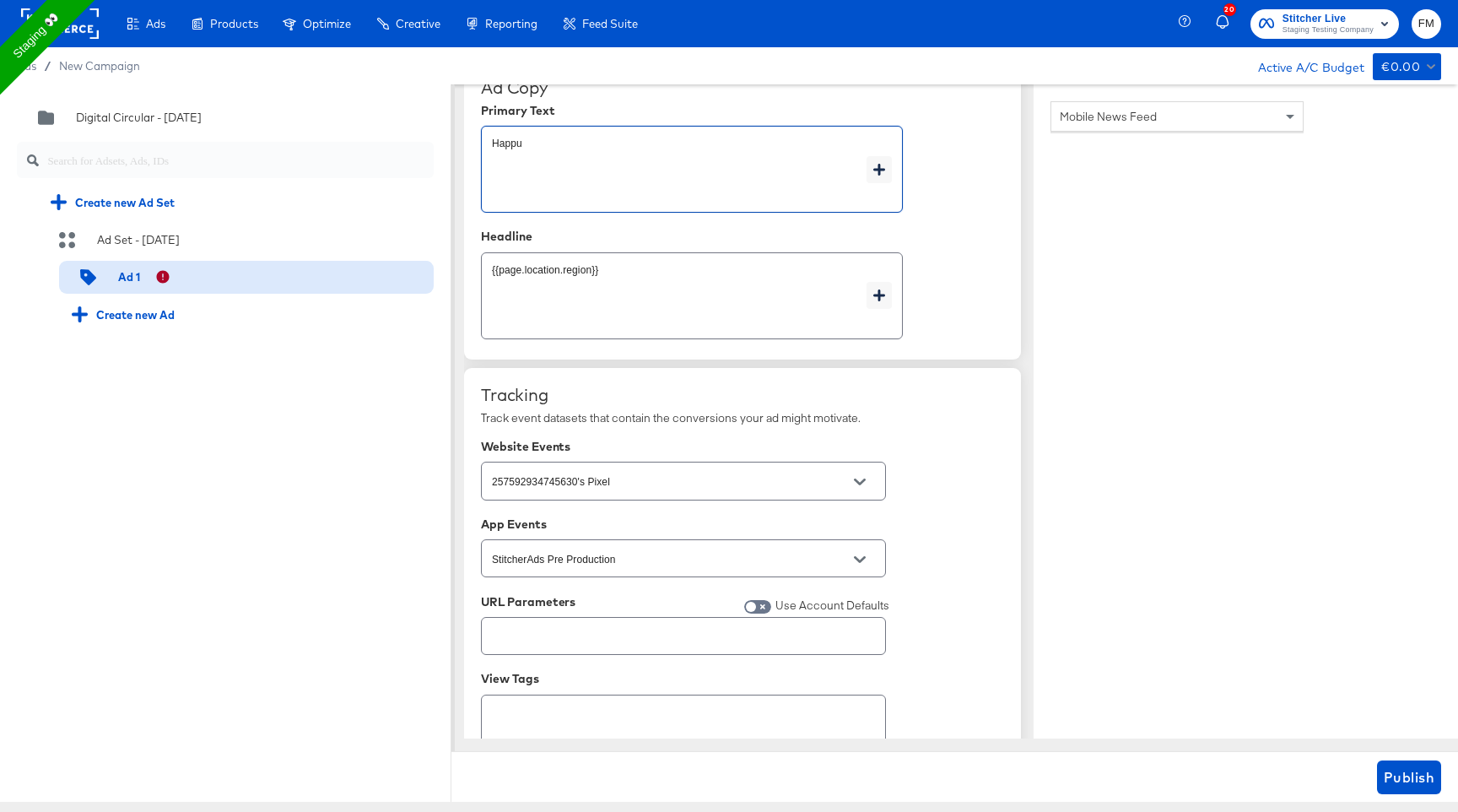
type textarea "Happ"
type textarea "x"
type textarea "Happy"
type textarea "x"
type textarea "Happy"
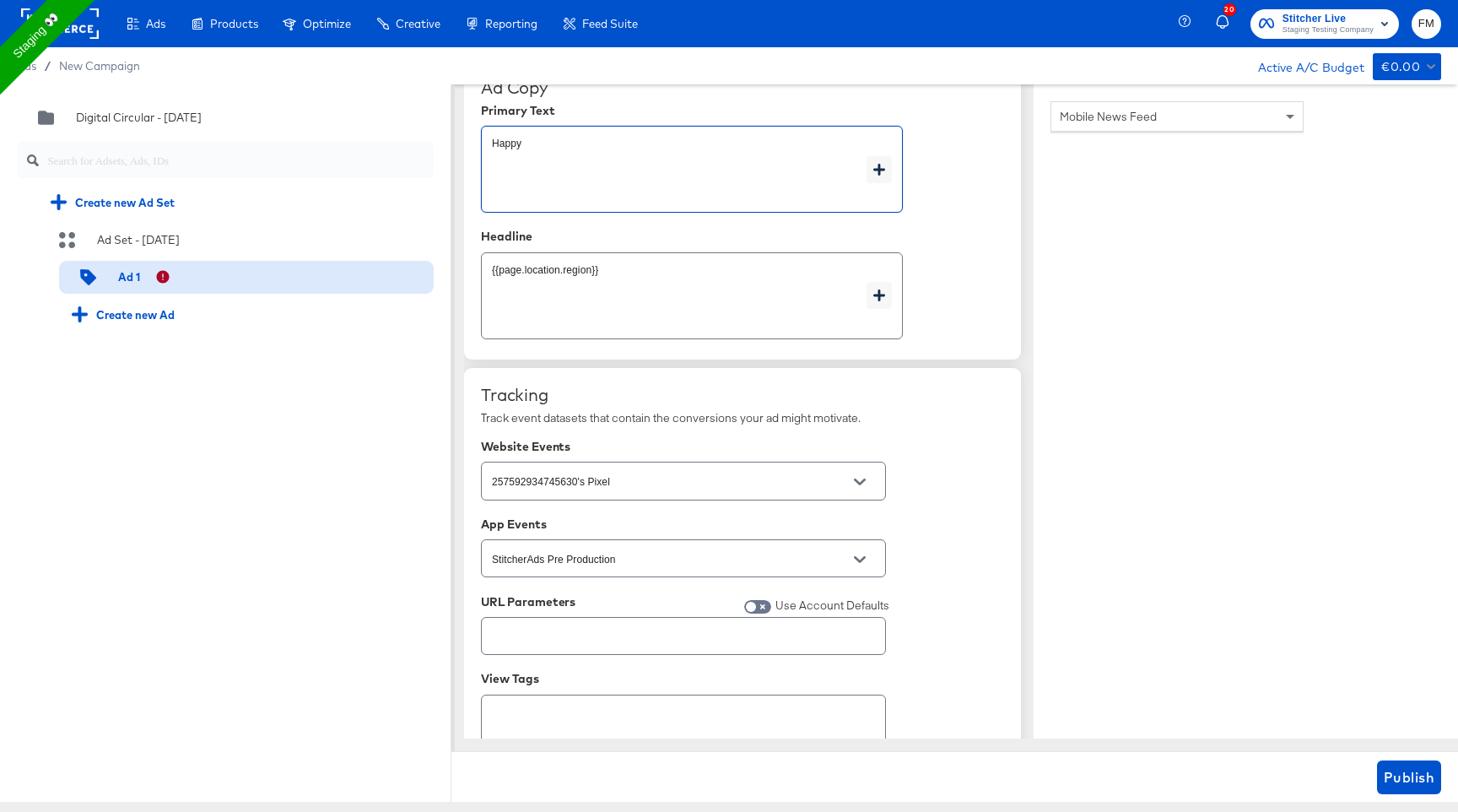
type textarea "x"
type textarea "Happy H"
type textarea "x"
type textarea "Happy Ho"
type textarea "x"
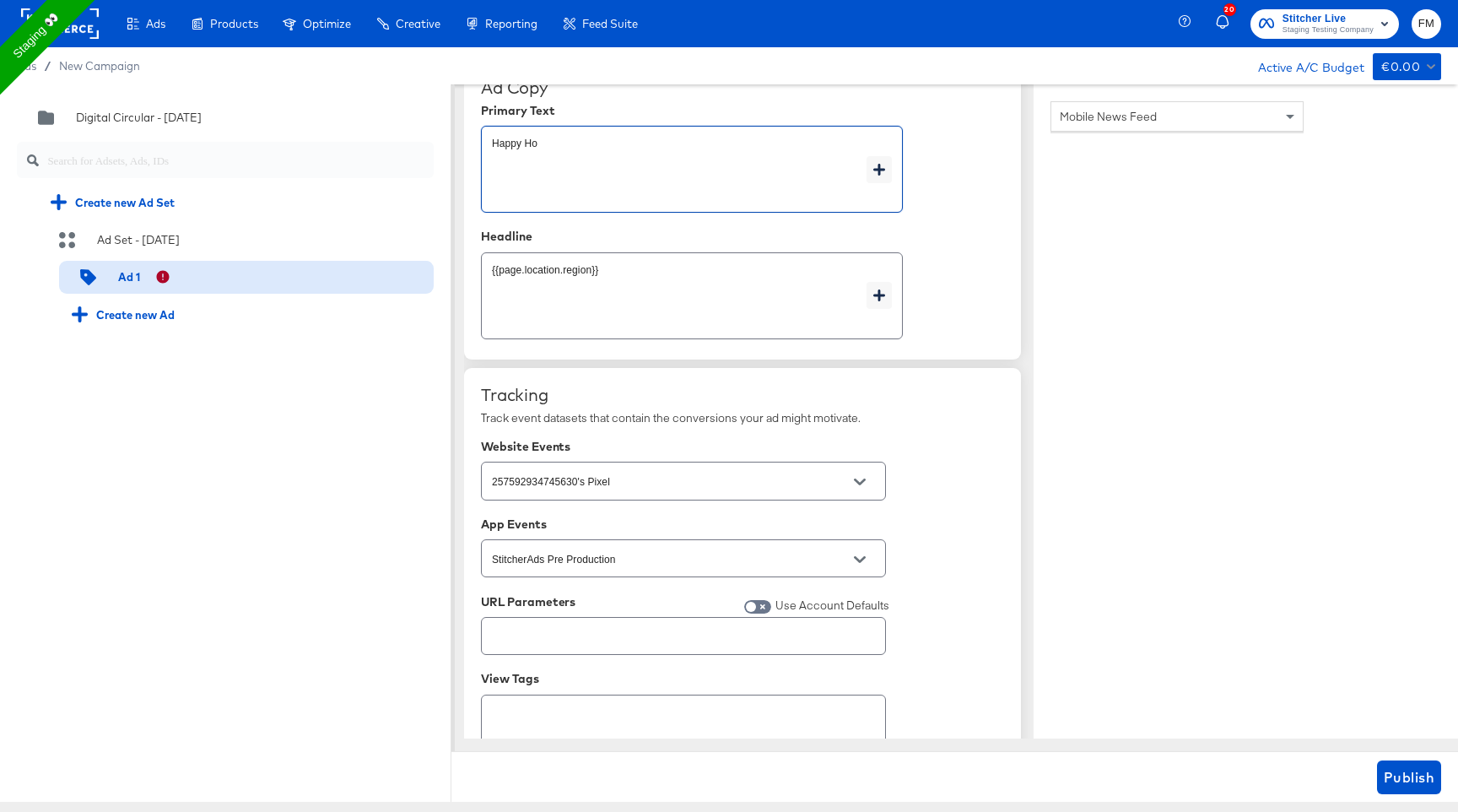
type textarea "Happy Hol"
type textarea "x"
type textarea "Happy Holi"
type textarea "x"
type textarea "Happy Holid"
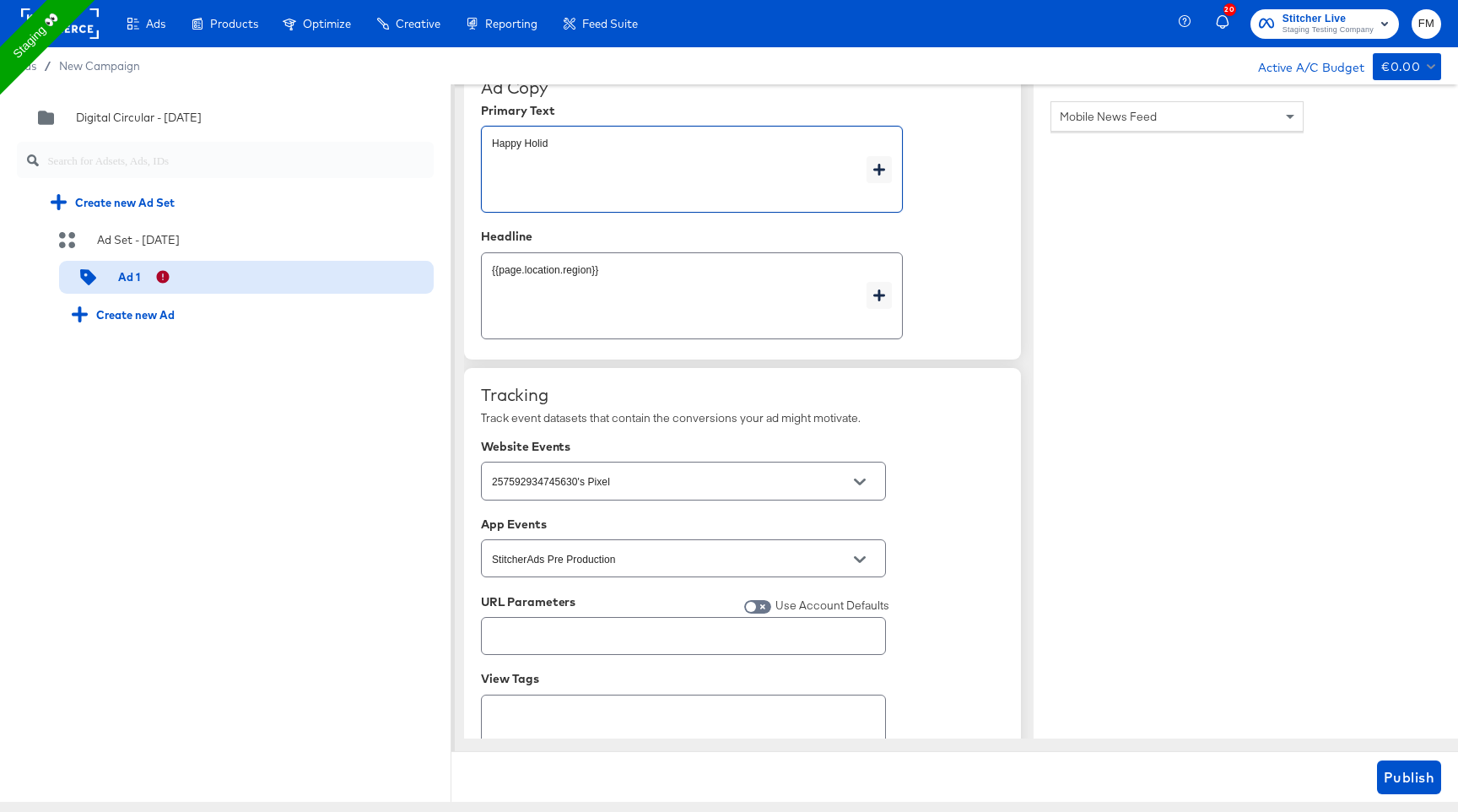
type textarea "x"
type textarea "Happy Holida"
type textarea "x"
type textarea "Happy Holiday"
type textarea "x"
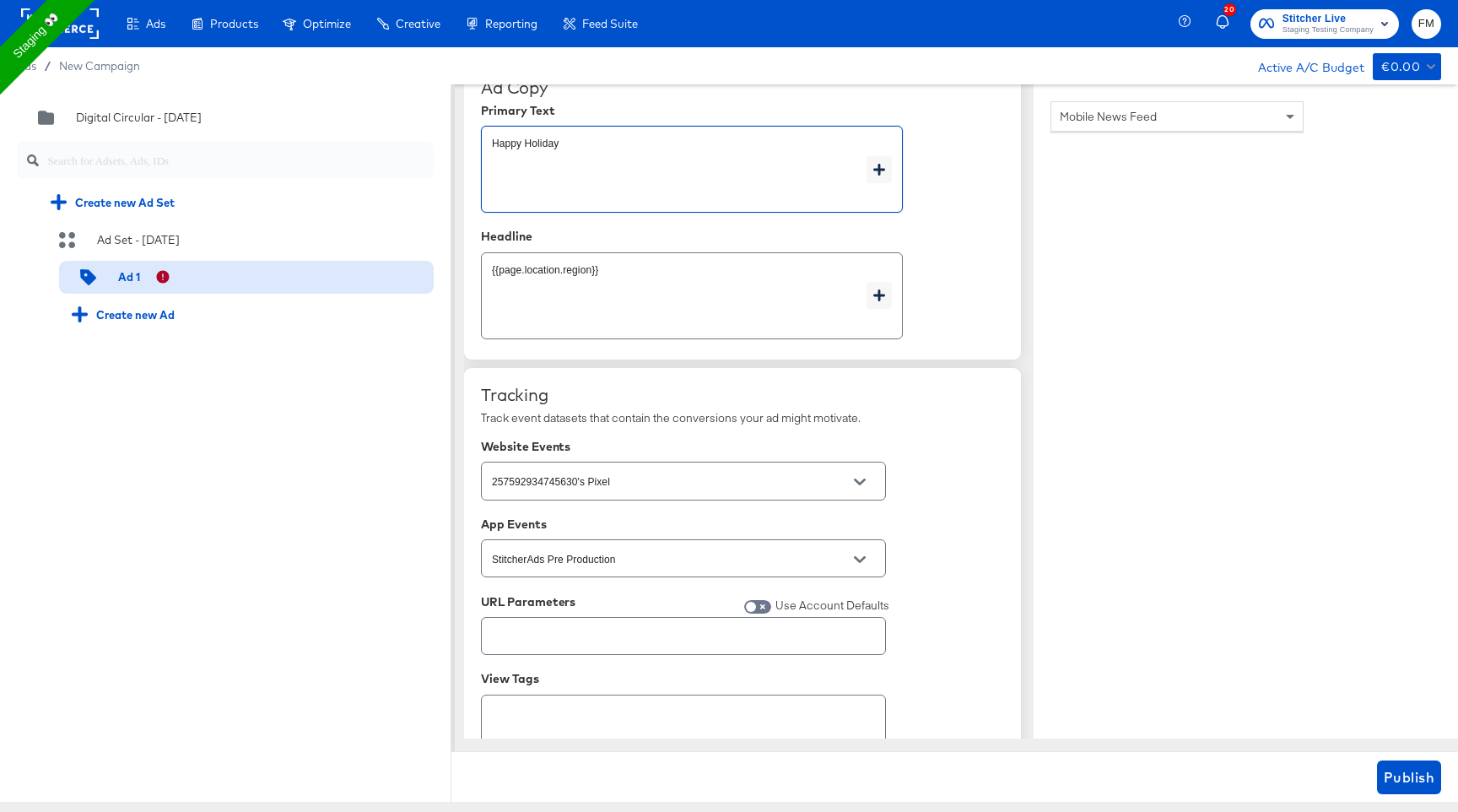
type textarea "Happy Holiday"
type textarea "x"
type textarea "Happy Holiday"
type textarea "x"
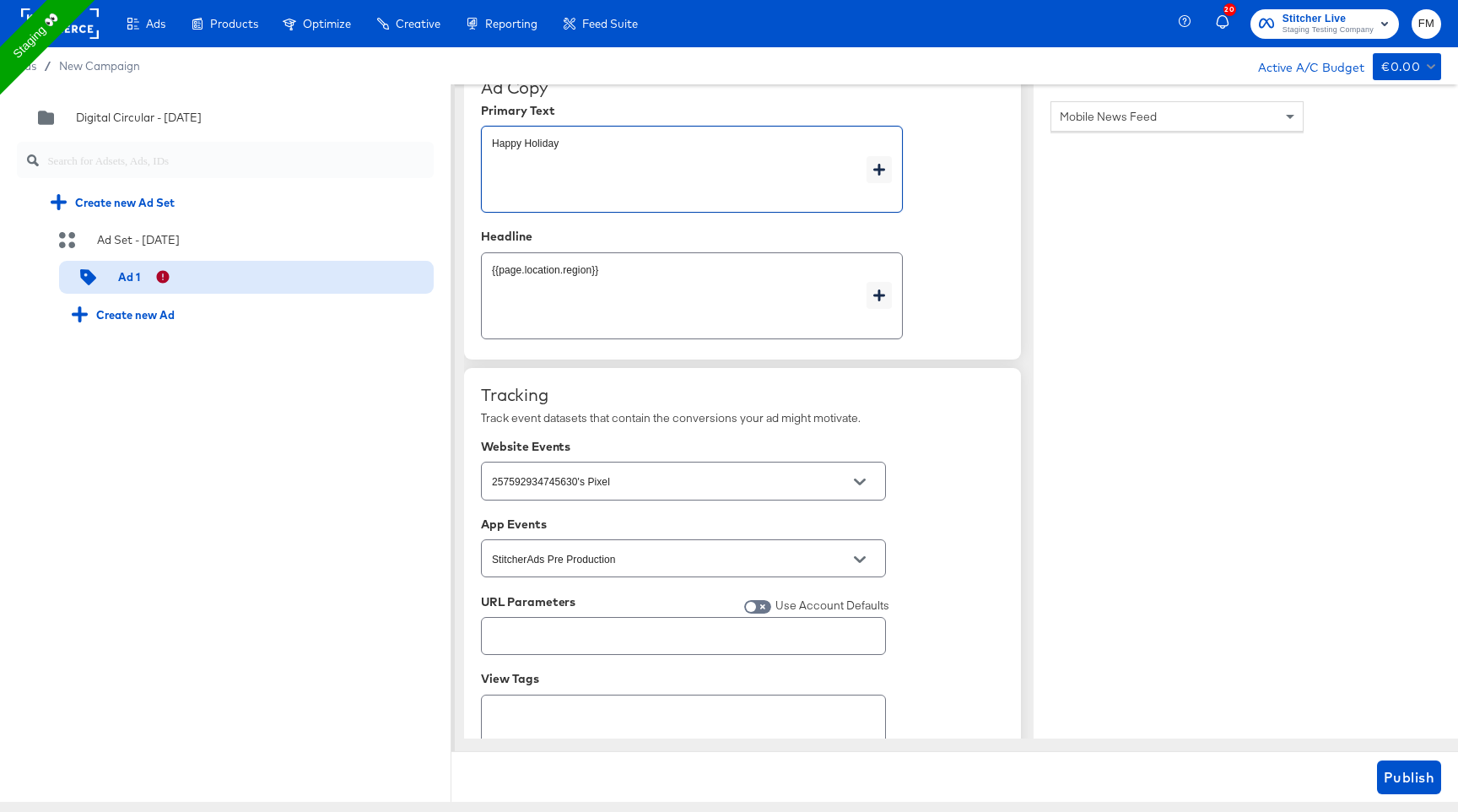
click at [614, 137] on div "Happy Holiday x" at bounding box center [692, 169] width 422 height 87
type textarea "x"
click at [614, 137] on div "Happy Holiday x" at bounding box center [692, 169] width 422 height 87
type textarea "x"
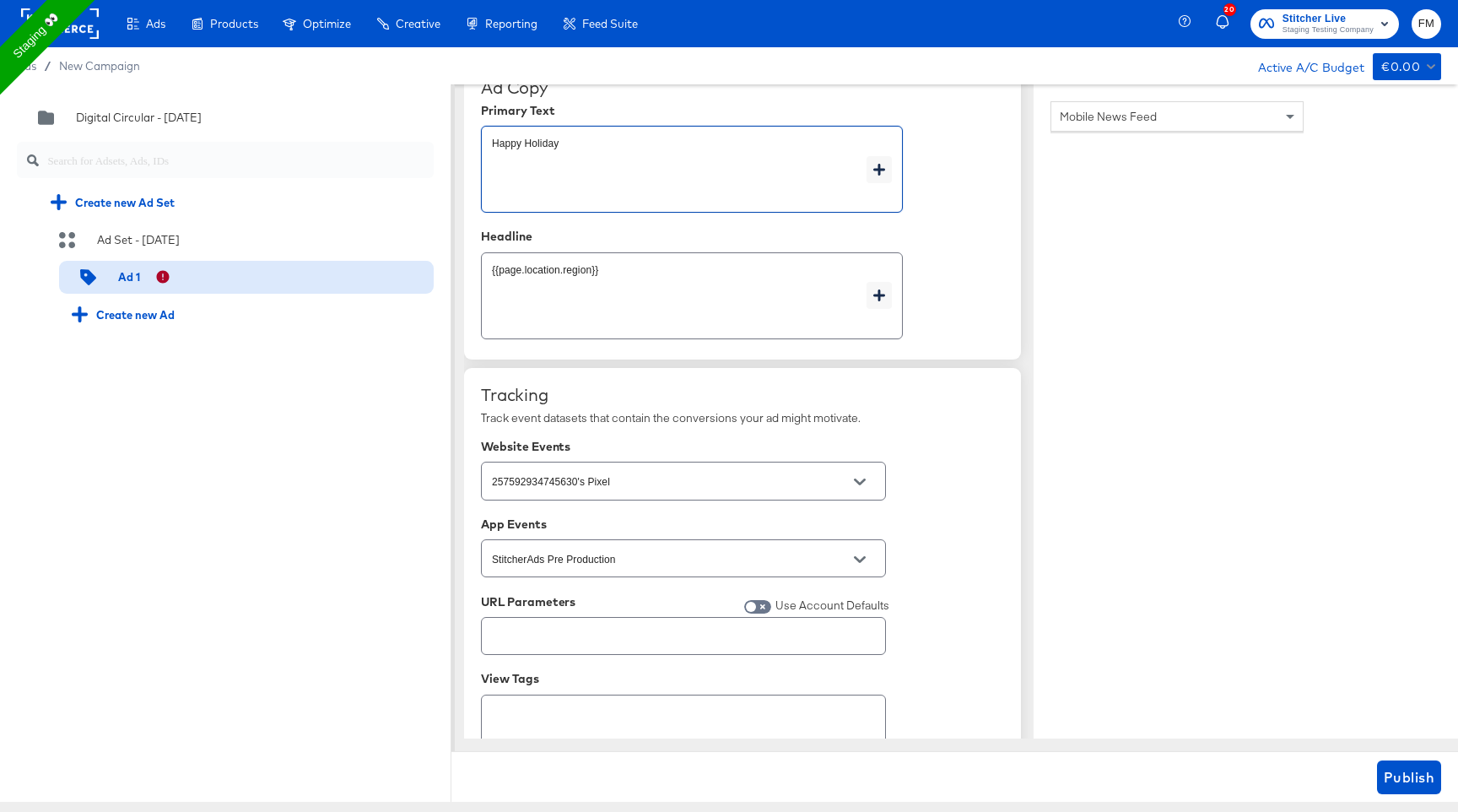
type textarea "x"
click at [614, 137] on div "Happy Holiday x" at bounding box center [692, 169] width 422 height 87
click at [526, 153] on textarea "Happy Holiday" at bounding box center [679, 170] width 375 height 61
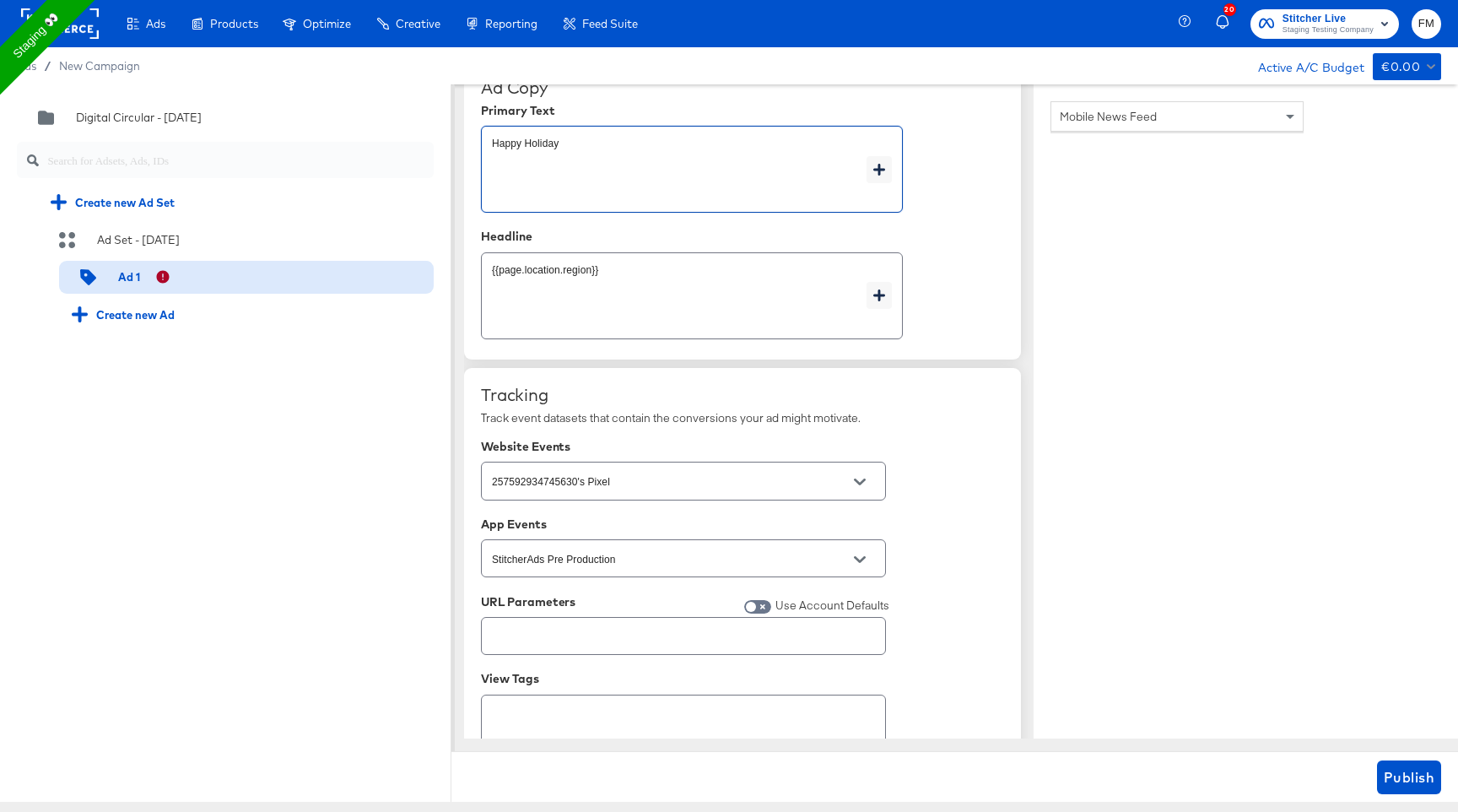
click at [526, 153] on textarea "Happy Holiday" at bounding box center [679, 170] width 375 height 61
type textarea "x"
click at [563, 262] on div "{{page.location.region}} x" at bounding box center [692, 296] width 422 height 87
type textarea "x"
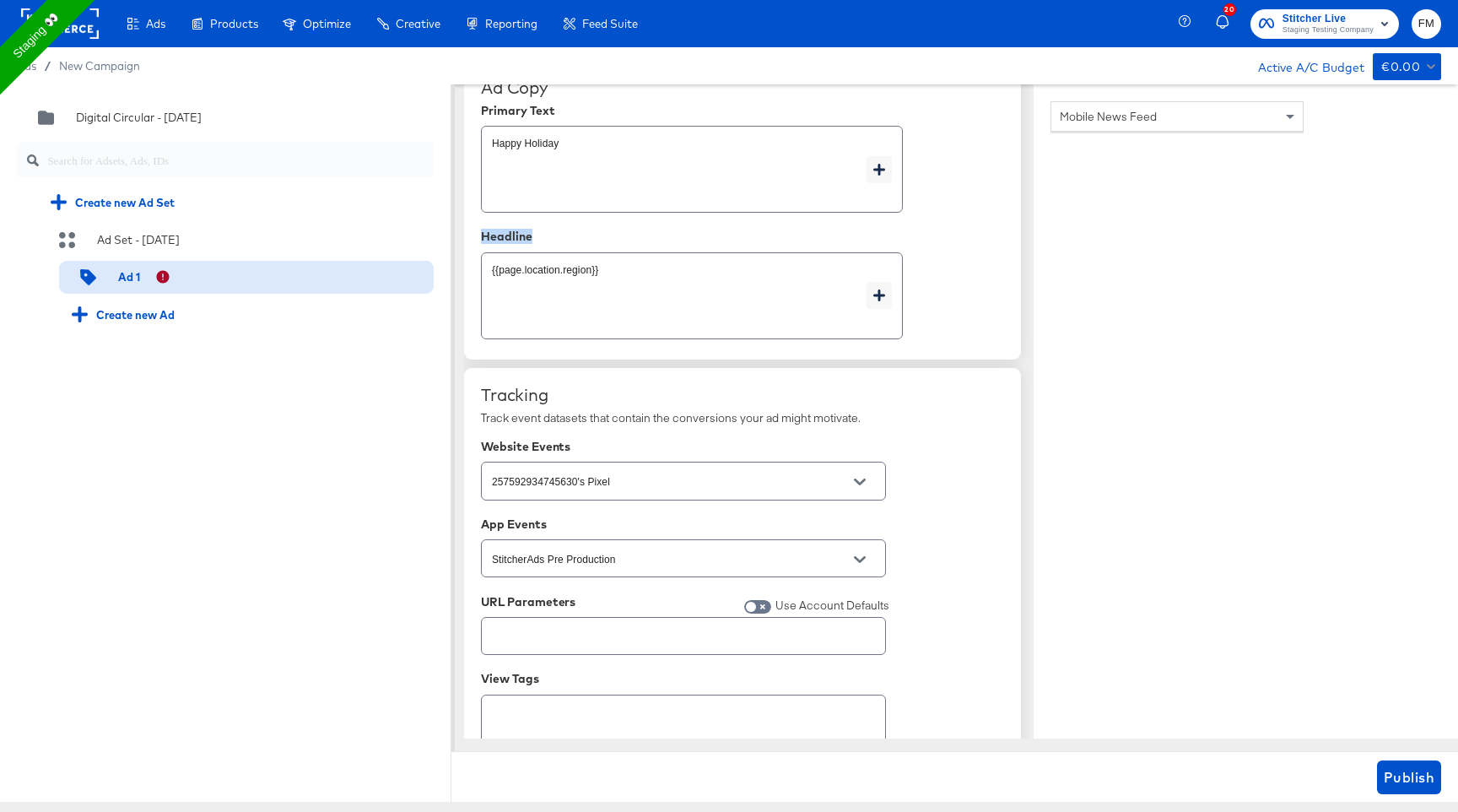
click at [563, 262] on div "{{page.location.region}} x" at bounding box center [692, 296] width 422 height 87
type textarea "x"
click at [563, 262] on div "{{page.location.region}} x" at bounding box center [692, 296] width 422 height 87
click at [555, 276] on textarea "{{page.location.region}}" at bounding box center [679, 297] width 375 height 61
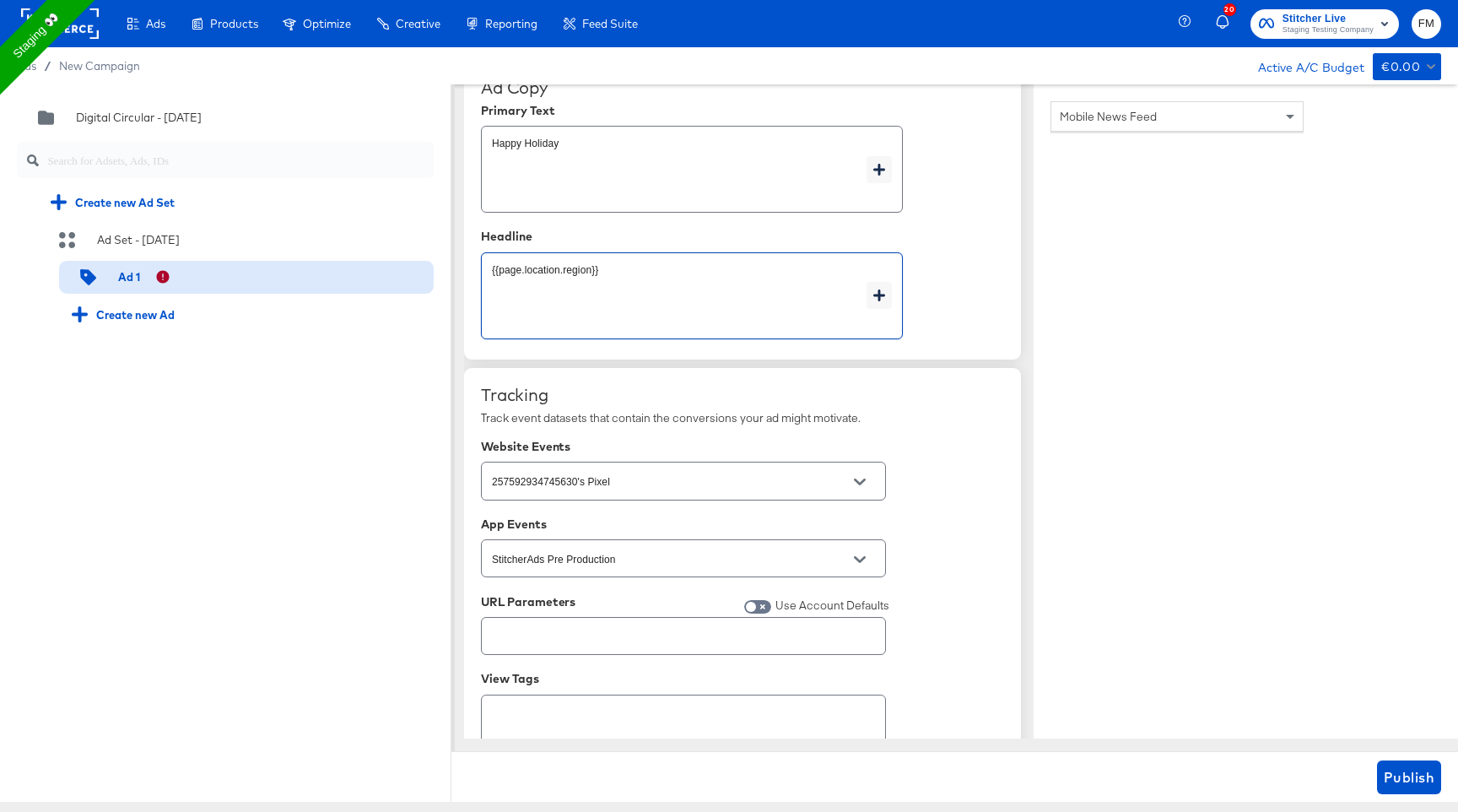
click at [555, 276] on textarea "{{page.location.region}}" at bounding box center [679, 297] width 375 height 61
type textarea "x"
click at [555, 276] on textarea "{{page.location.region}}" at bounding box center [679, 297] width 375 height 61
paste textarea "Happy Holiday"
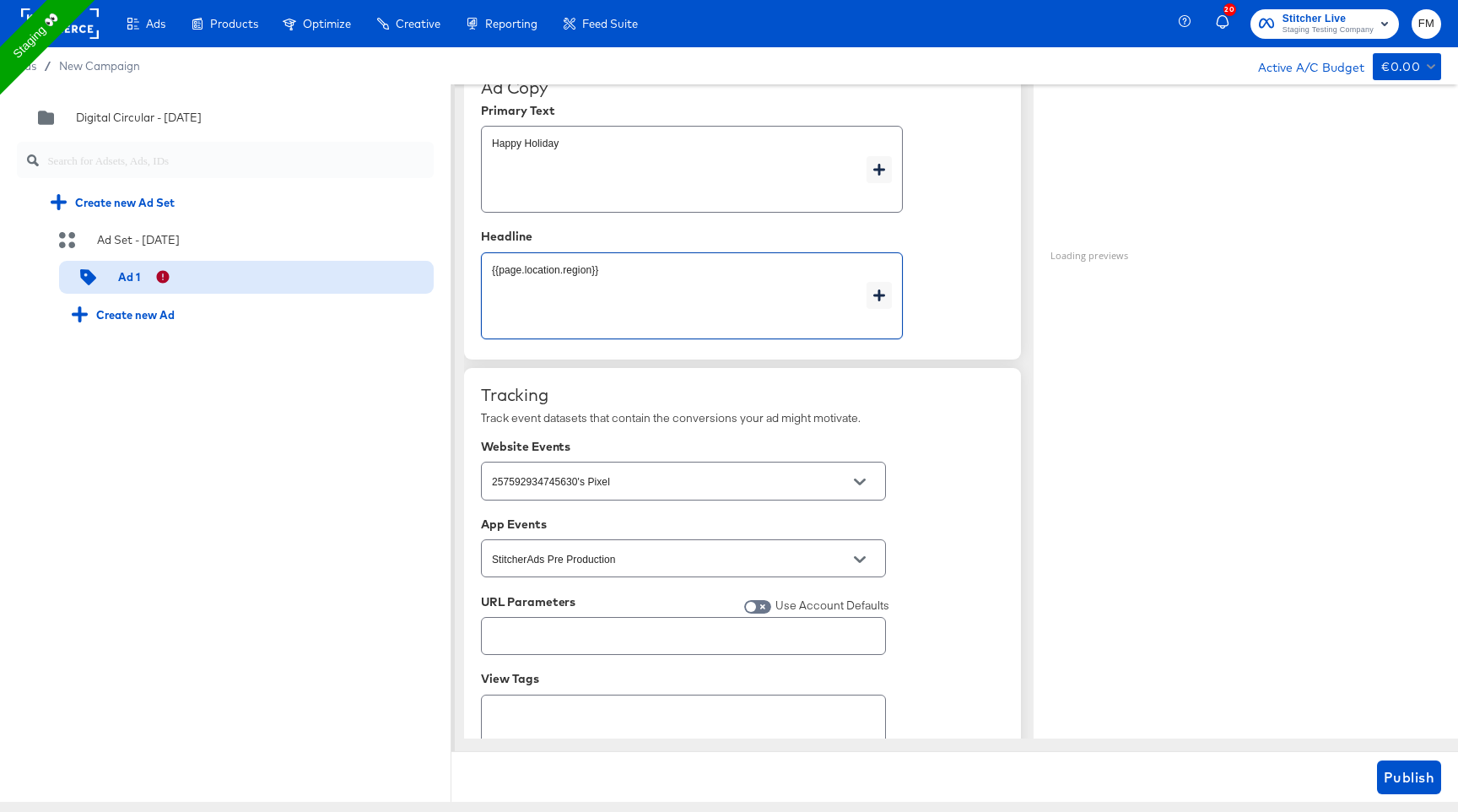
type textarea "Happy Holiday"
type textarea "x"
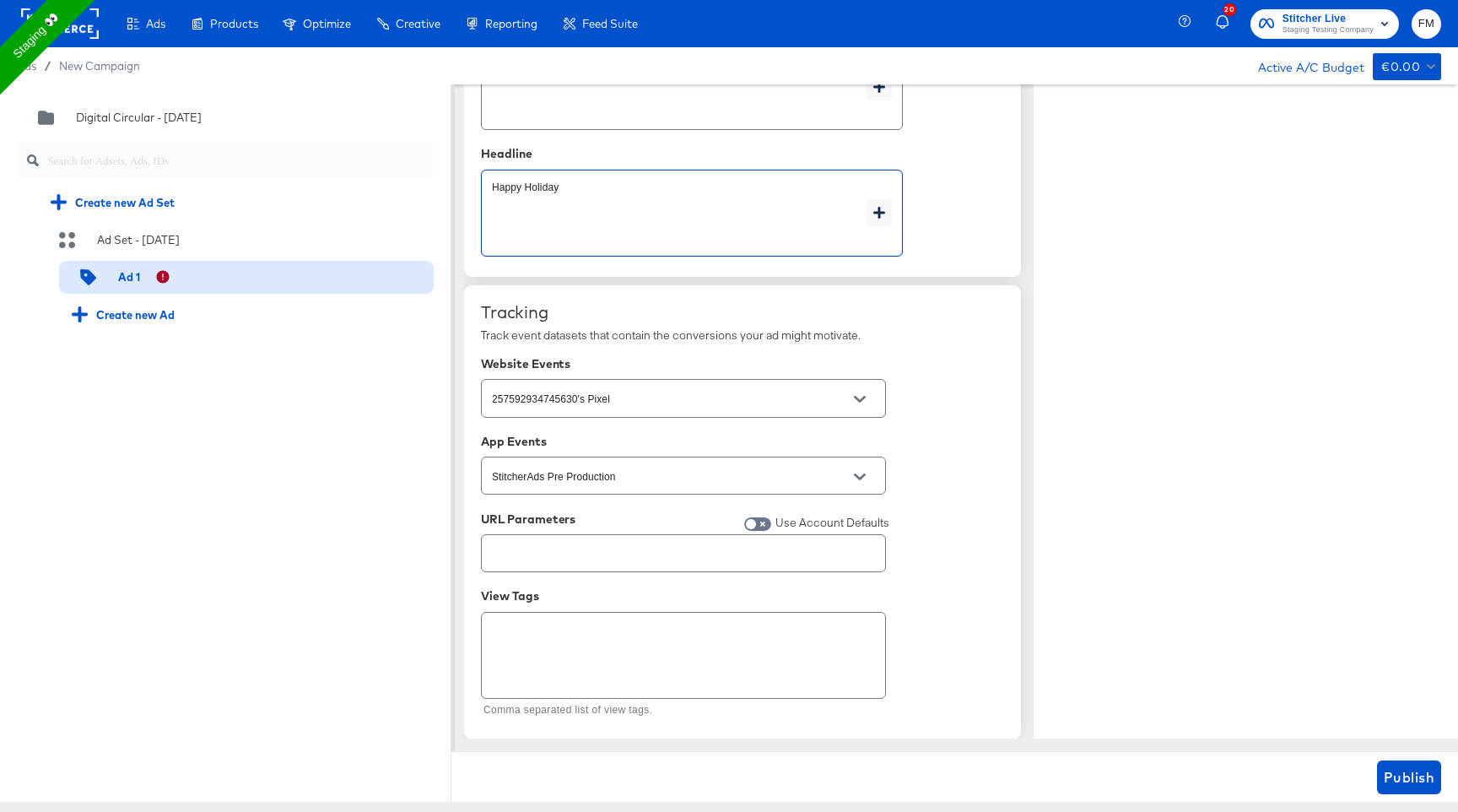
scroll to position [971, 0]
type textarea "Happy Holiday"
type textarea "x"
click at [574, 555] on input "text" at bounding box center [683, 545] width 404 height 36
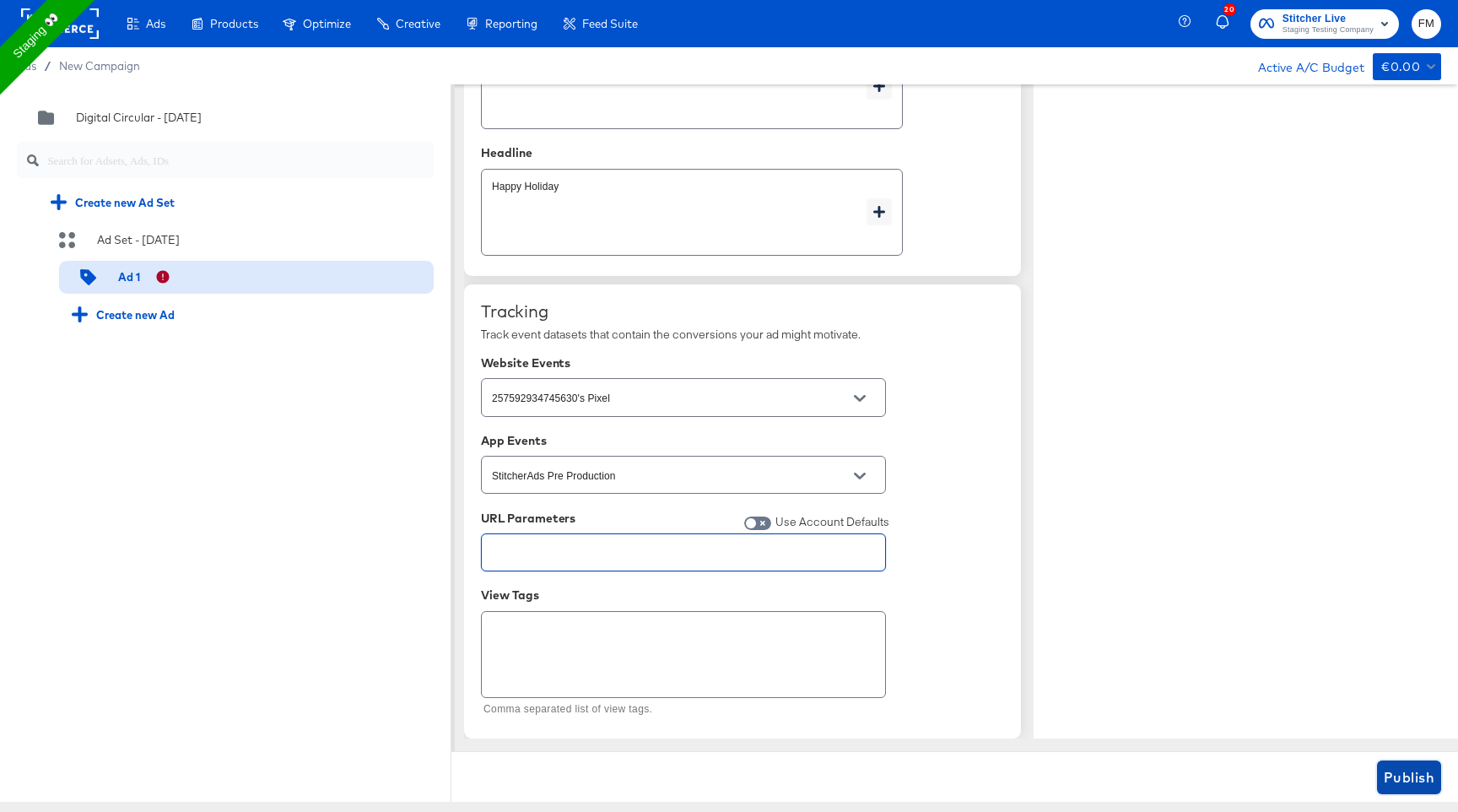
type textarea "x"
click at [1403, 766] on span "Publish" at bounding box center [1410, 778] width 51 height 24
type textarea "x"
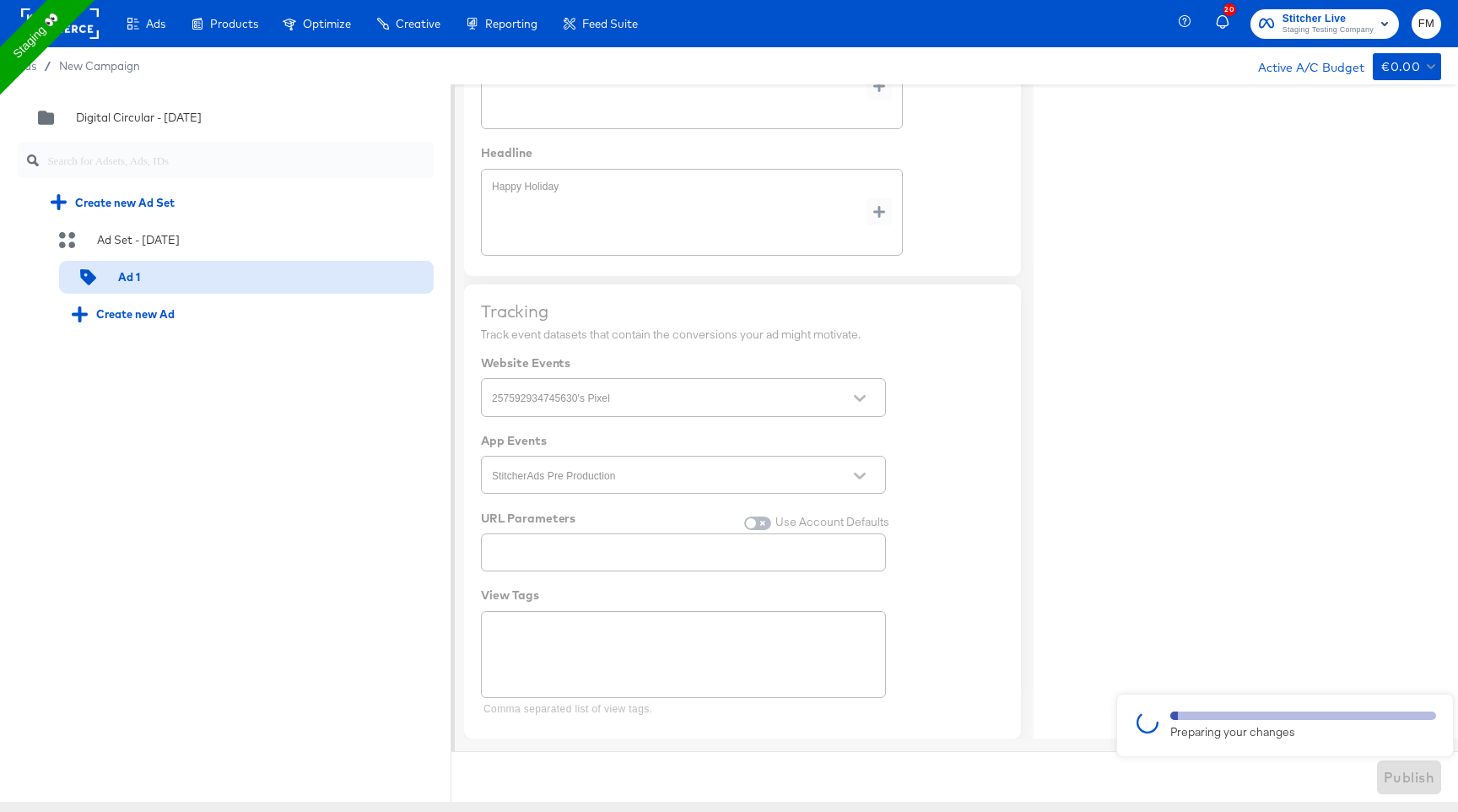
type textarea "x"
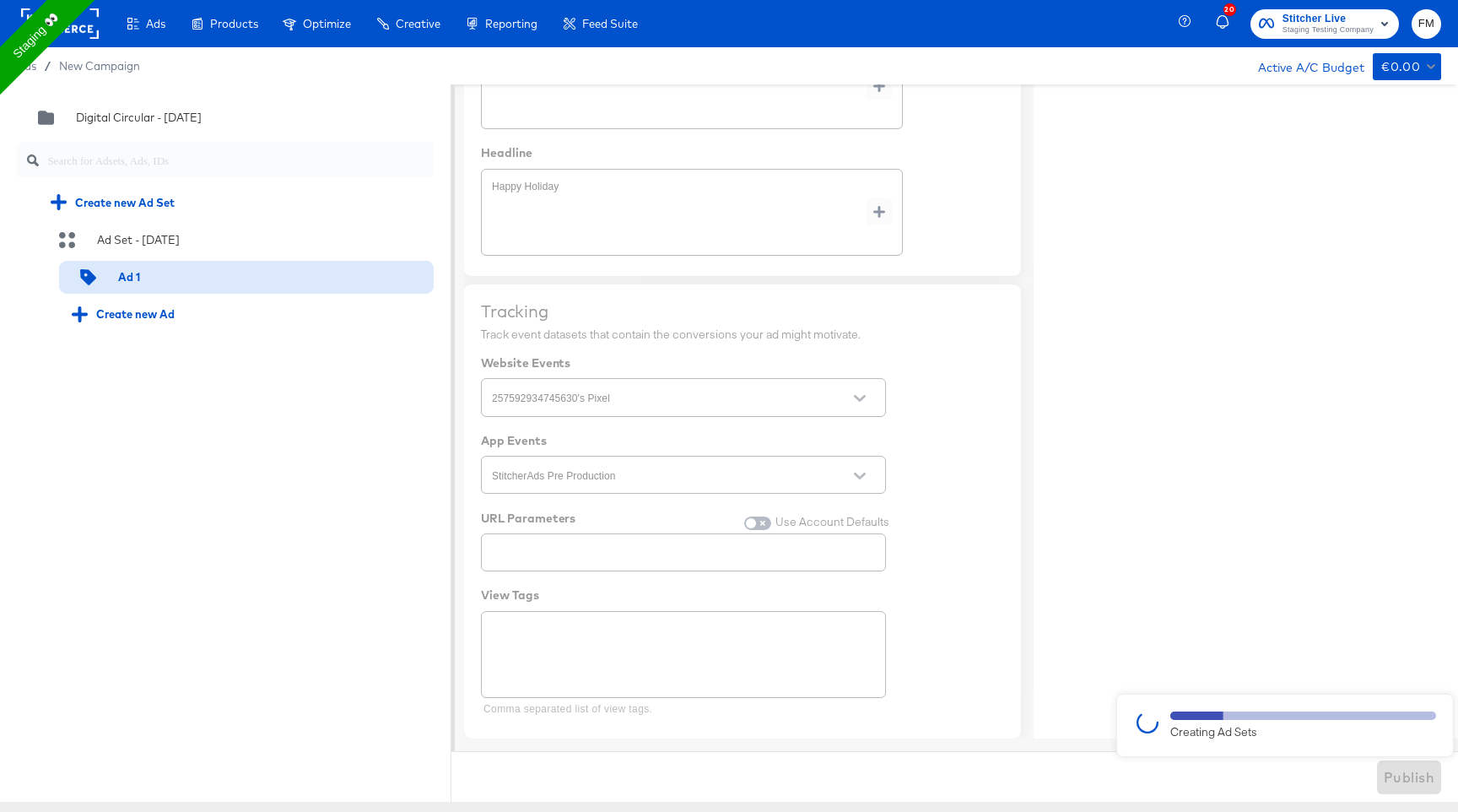
type textarea "x"
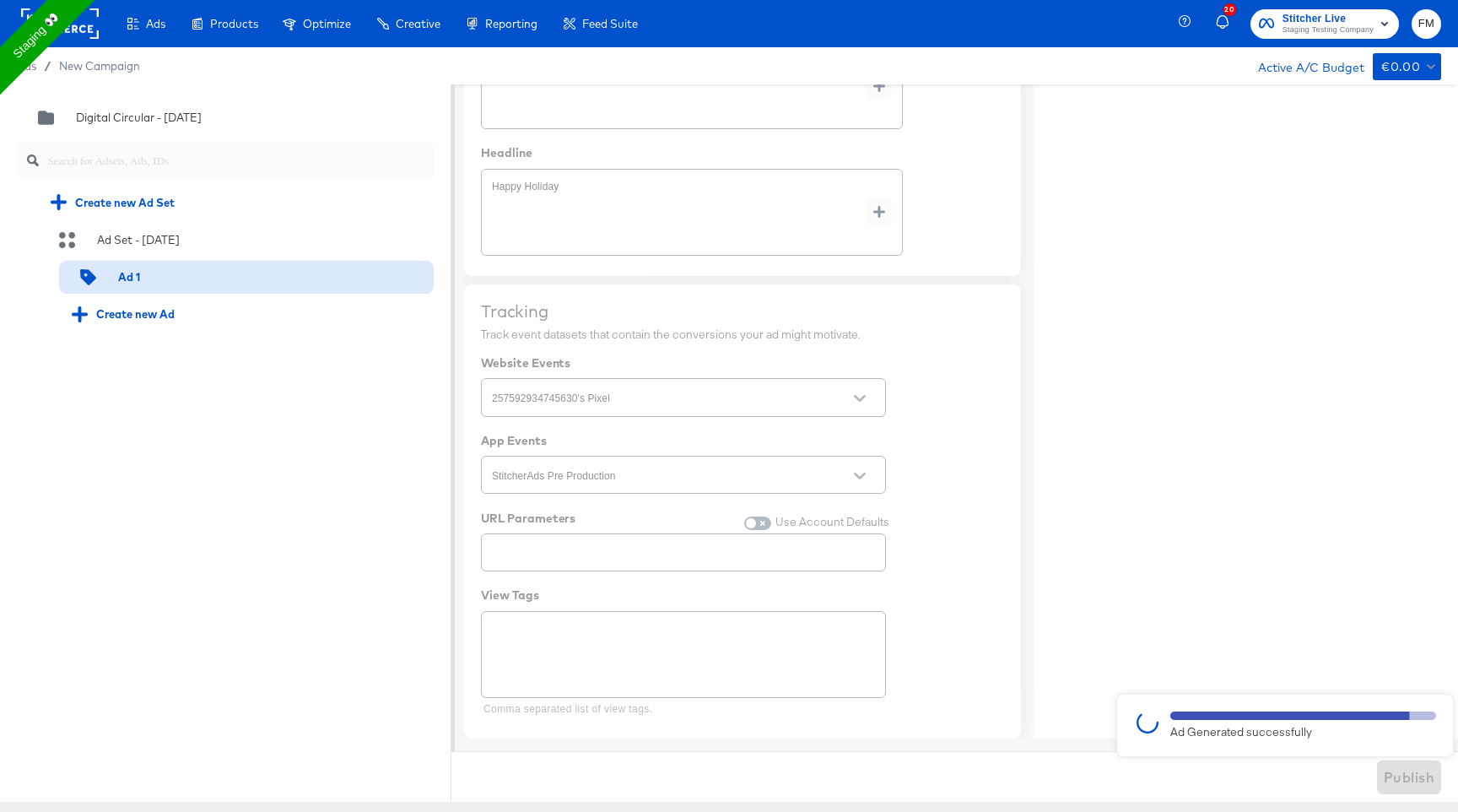
type textarea "x"
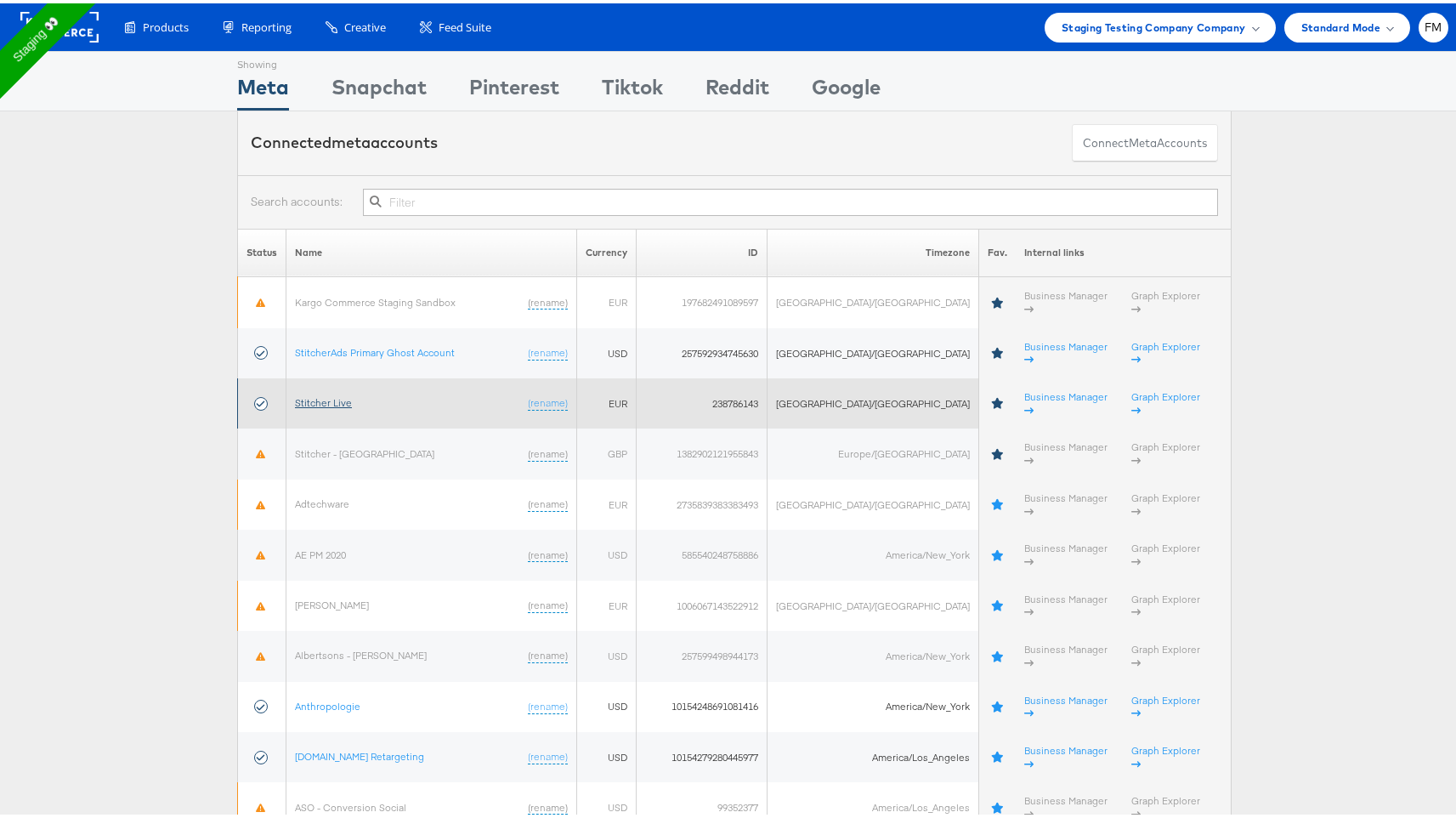
click at [312, 393] on link "Stitcher Live" at bounding box center [323, 399] width 57 height 13
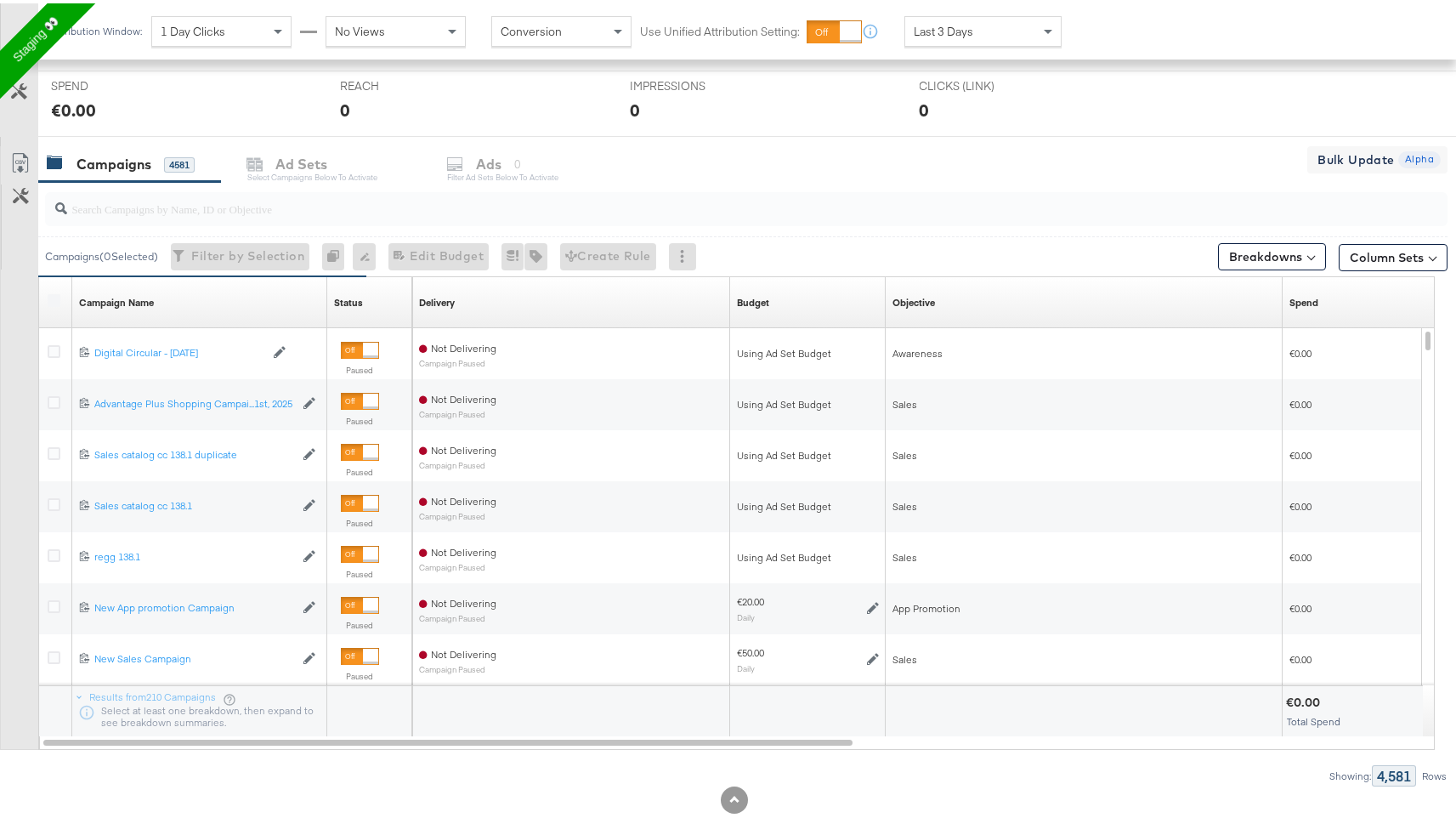
scroll to position [648, 0]
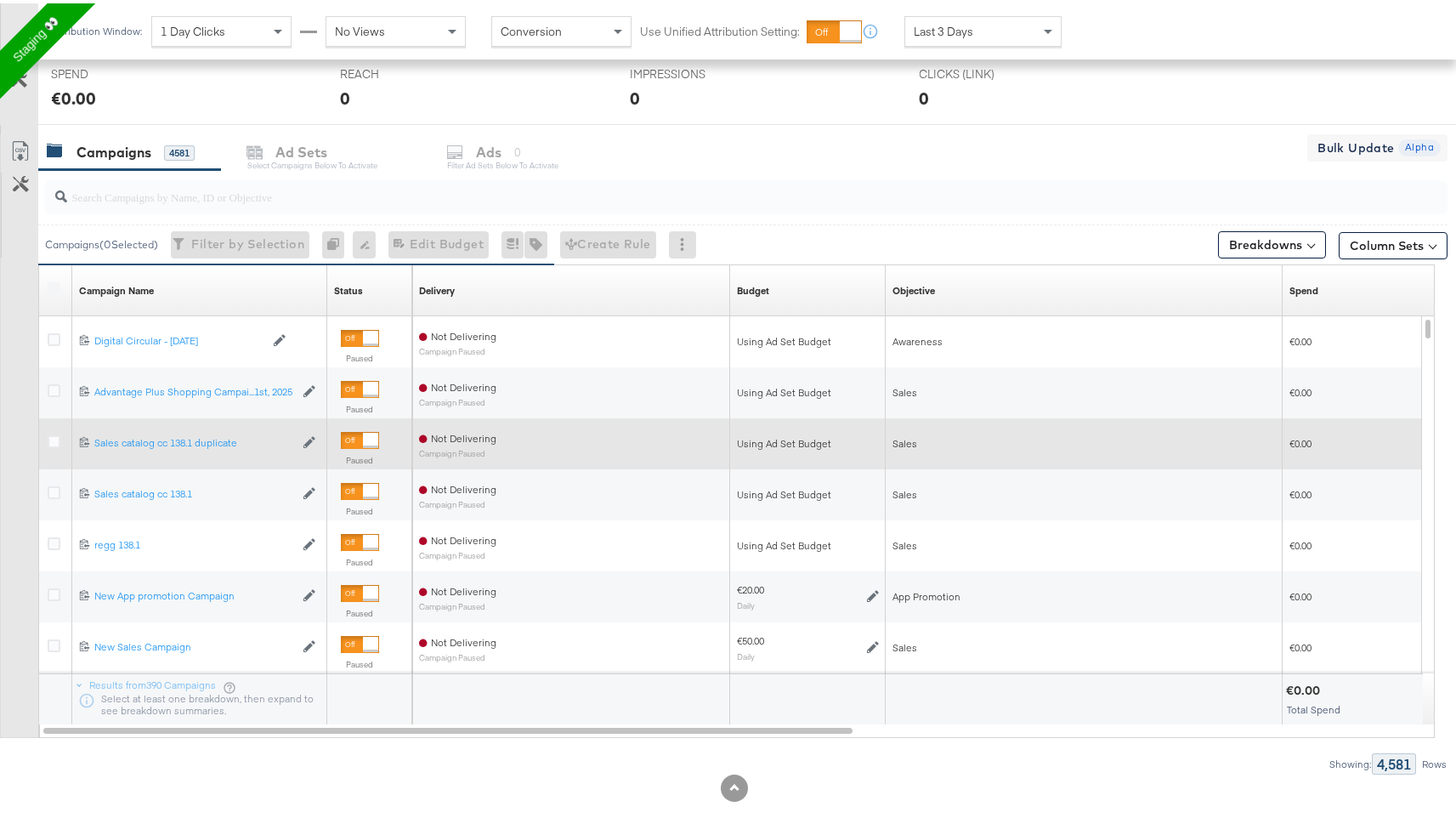
click at [46, 439] on div at bounding box center [56, 440] width 32 height 31
click at [53, 445] on div at bounding box center [56, 440] width 18 height 17
click at [51, 433] on icon at bounding box center [53, 438] width 13 height 13
click at [0, 0] on input "checkbox" at bounding box center [0, 0] width 0 height 0
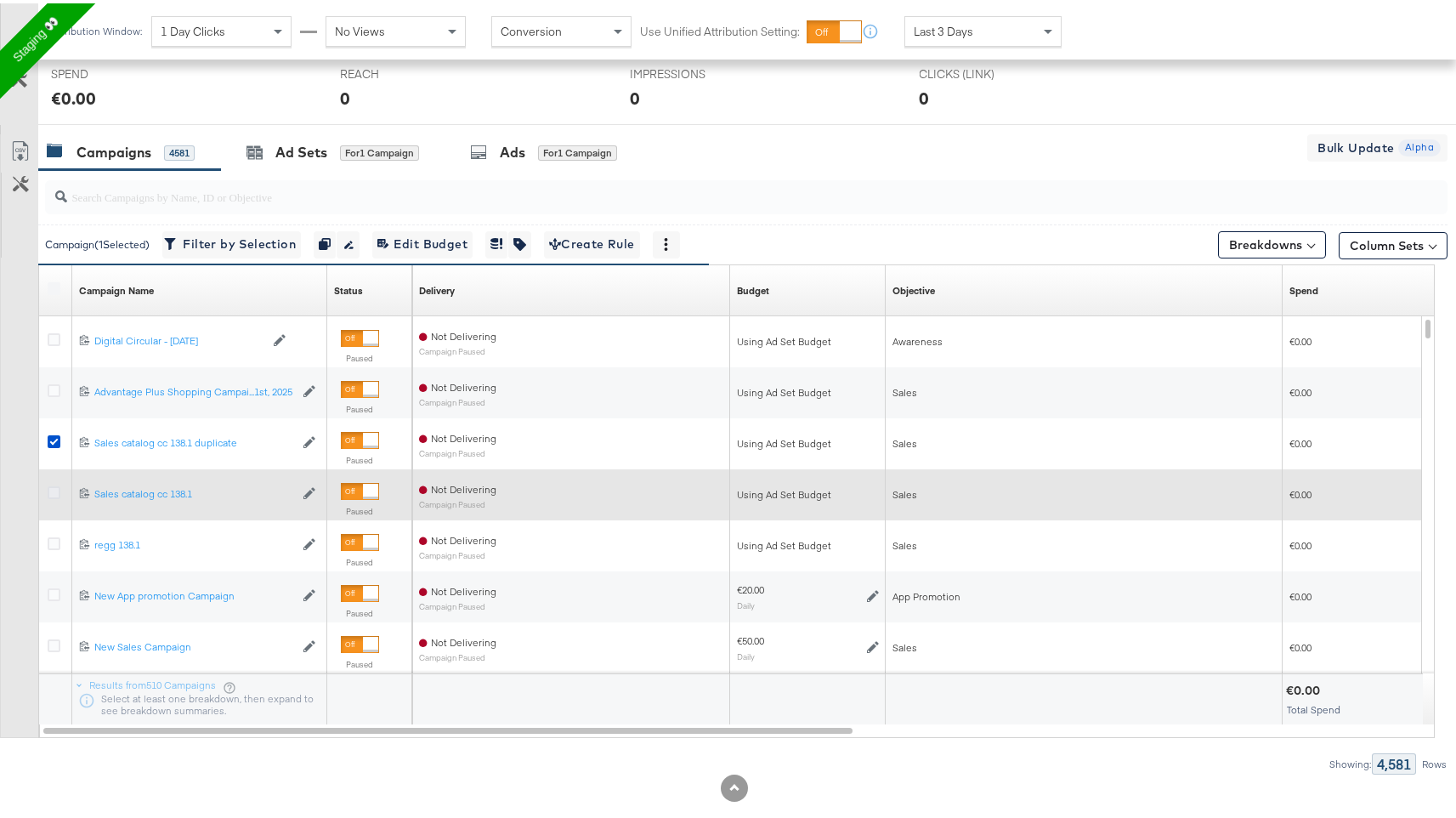
click at [54, 485] on icon at bounding box center [53, 489] width 13 height 13
click at [0, 0] on input "checkbox" at bounding box center [0, 0] width 0 height 0
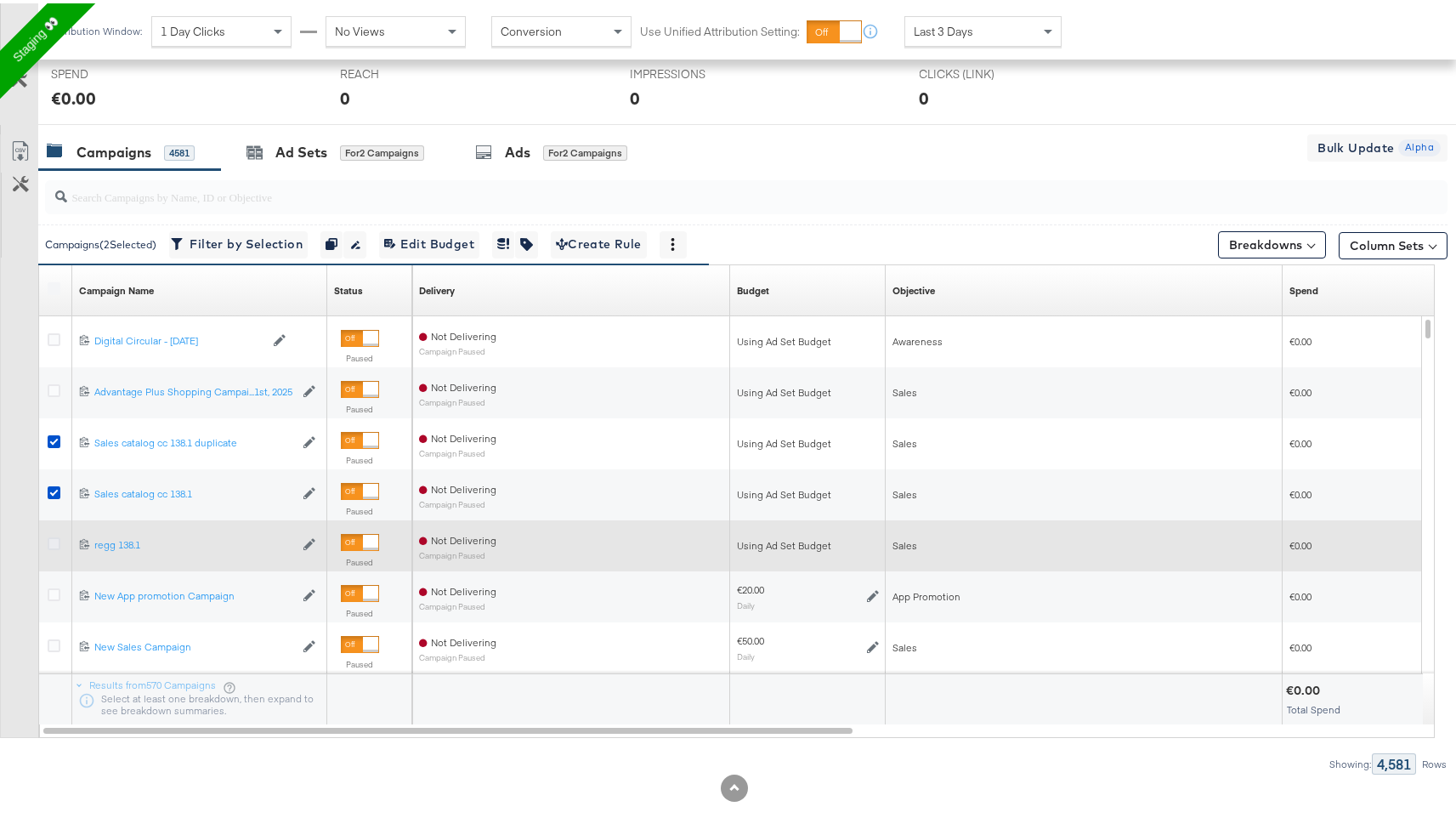
click at [55, 544] on icon at bounding box center [53, 540] width 13 height 13
click at [0, 0] on input "checkbox" at bounding box center [0, 0] width 0 height 0
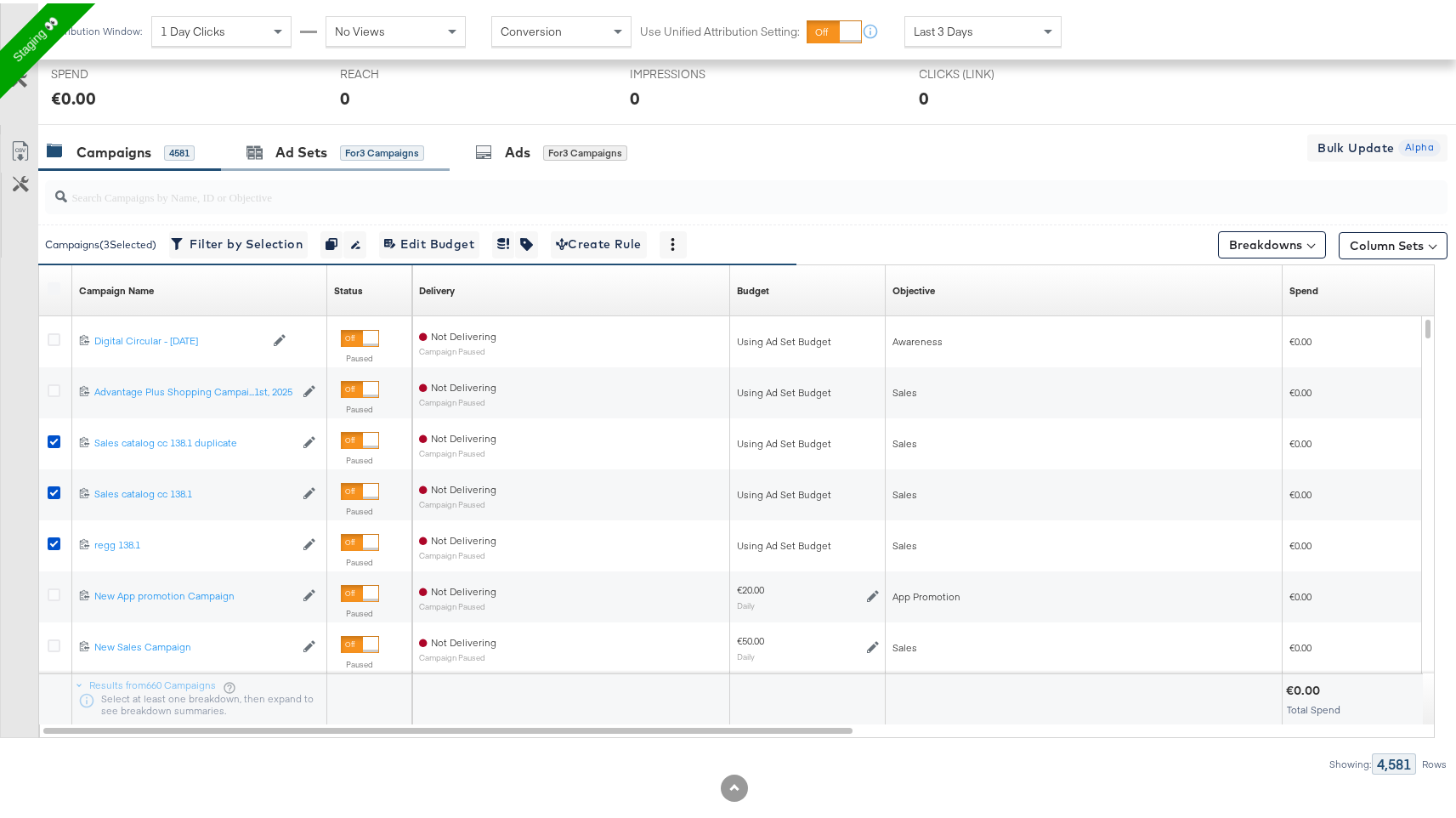
click at [439, 160] on div "Ad Sets for 3 Campaigns" at bounding box center [334, 148] width 228 height 37
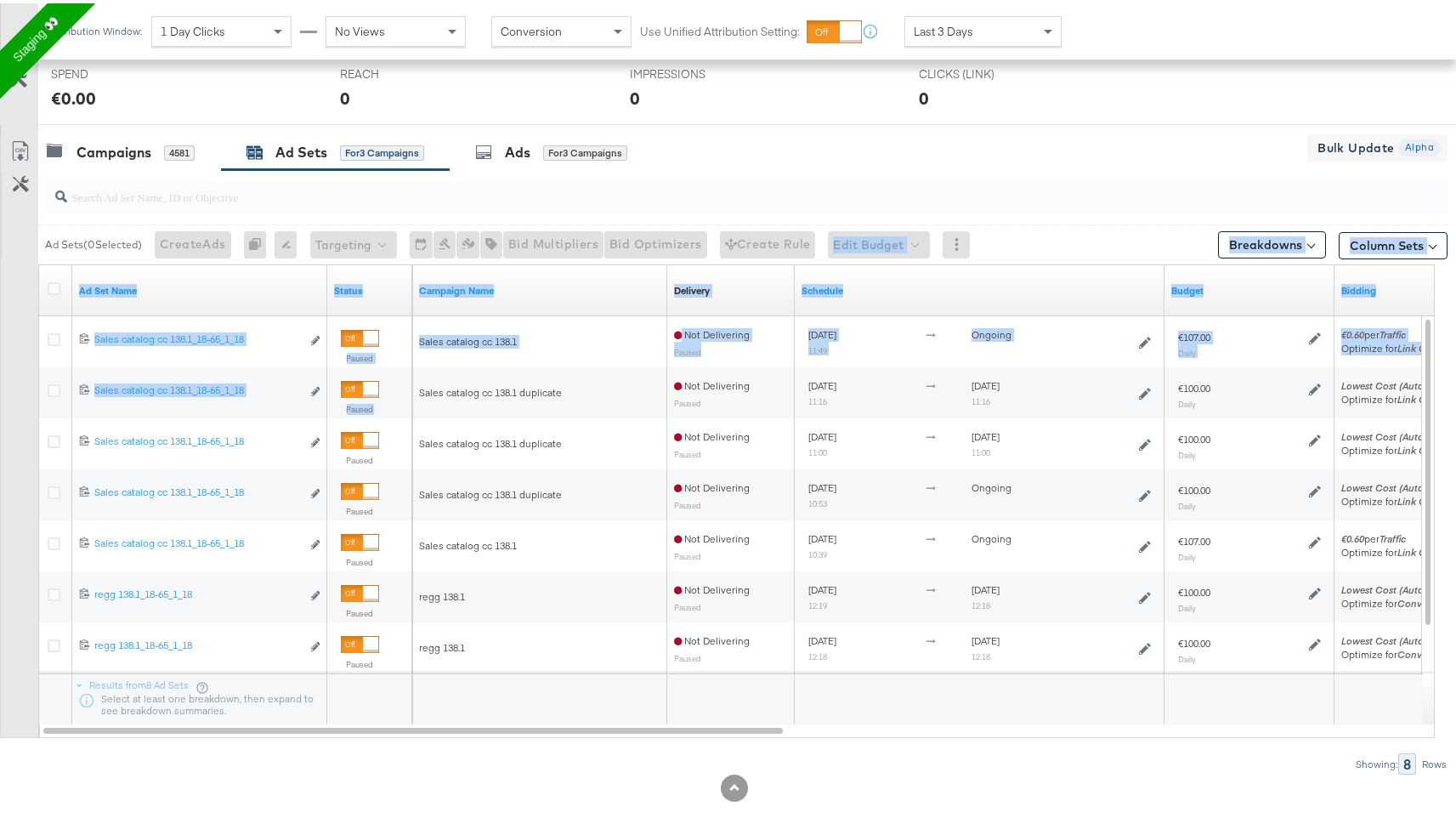
drag, startPoint x: 525, startPoint y: 379, endPoint x: 538, endPoint y: 222, distance: 157.5
click at [539, 228] on div "Ad Sets ( 0 Selected) Create Ads At least one ad set must be selected 0 Rename …" at bounding box center [724, 468] width 1448 height 604
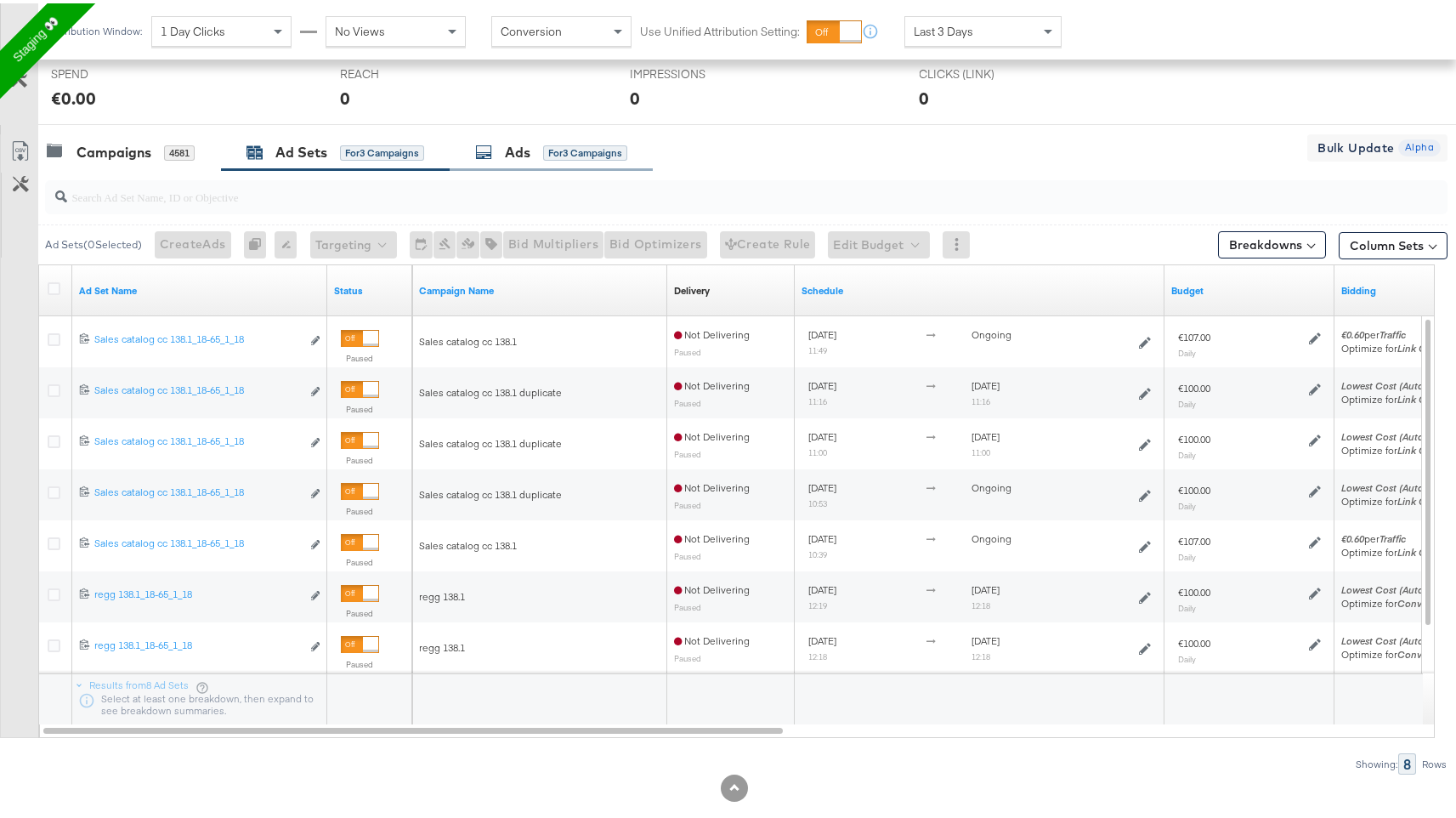
click at [530, 165] on div "Ads for 3 Campaigns" at bounding box center [551, 148] width 203 height 37
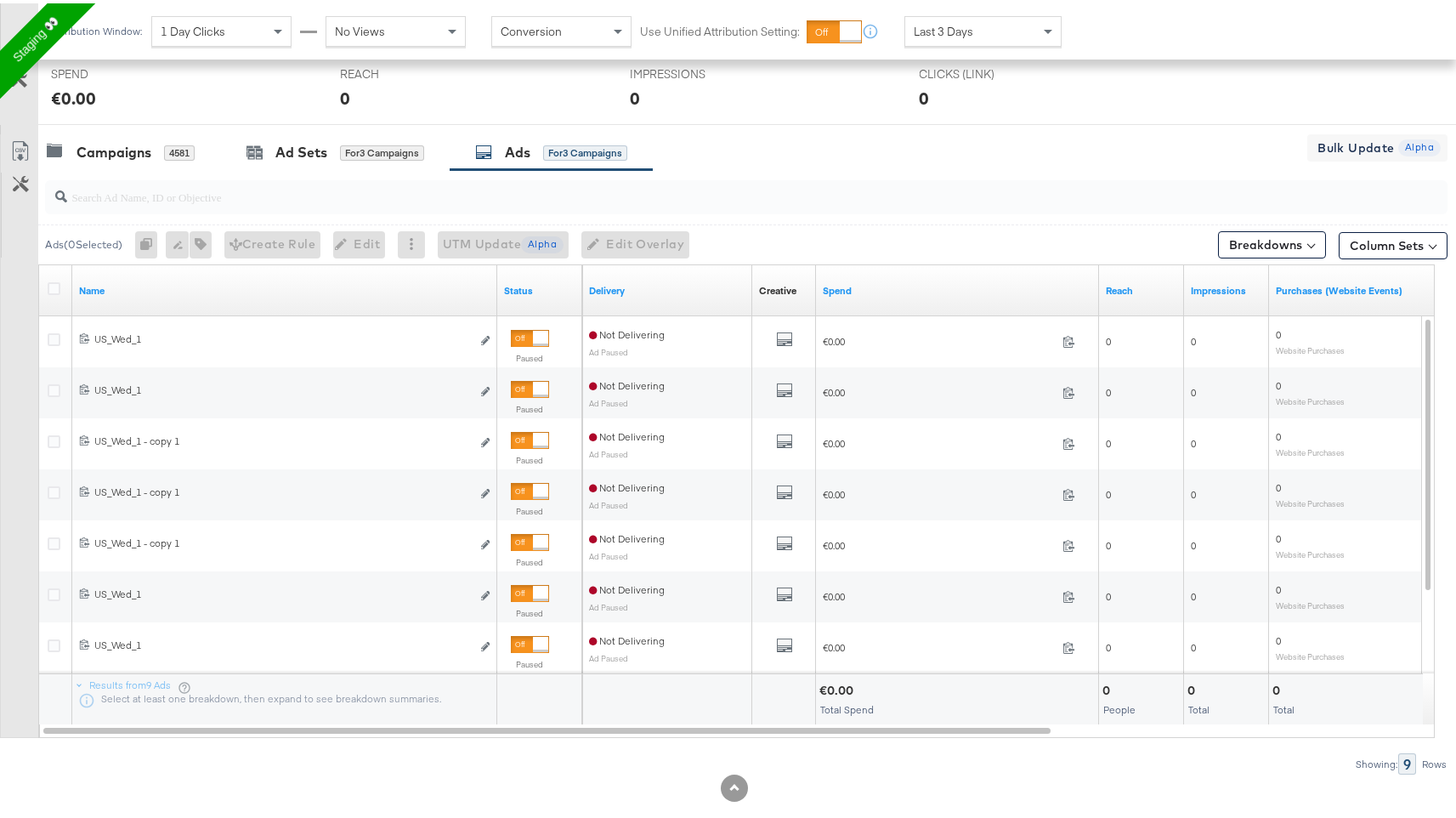
click at [46, 275] on div at bounding box center [56, 287] width 32 height 31
click at [51, 278] on div at bounding box center [56, 287] width 32 height 31
click at [50, 288] on icon at bounding box center [53, 285] width 13 height 13
click at [0, 0] on input "checkbox" at bounding box center [0, 0] width 0 height 0
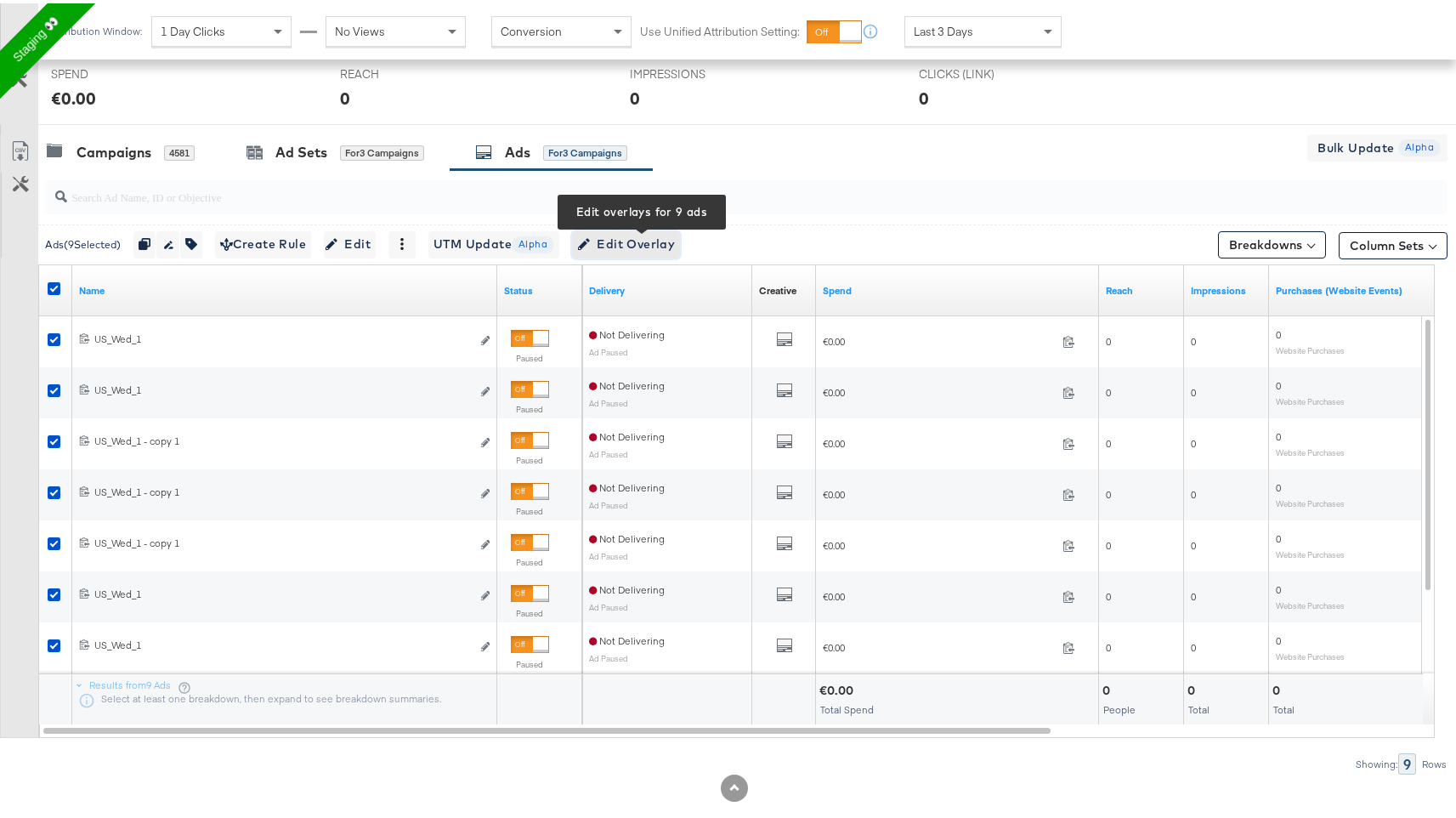
click at [673, 247] on span "Edit Overlay Edit overlays for 9 ads" at bounding box center [626, 240] width 98 height 21
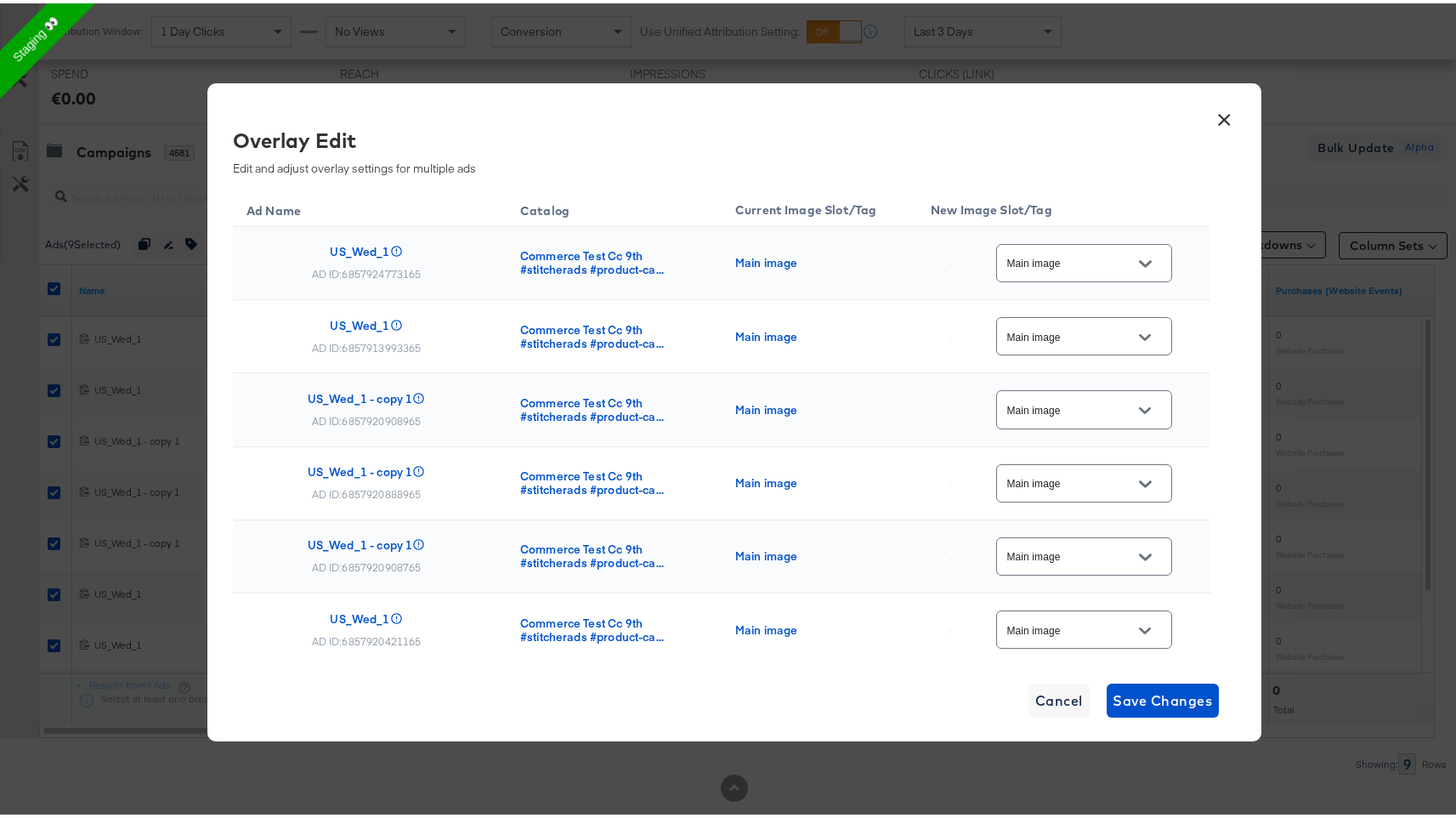
click at [1074, 249] on div "Main image" at bounding box center [1084, 259] width 176 height 39
click at [1139, 258] on icon "Open" at bounding box center [1145, 260] width 12 height 12
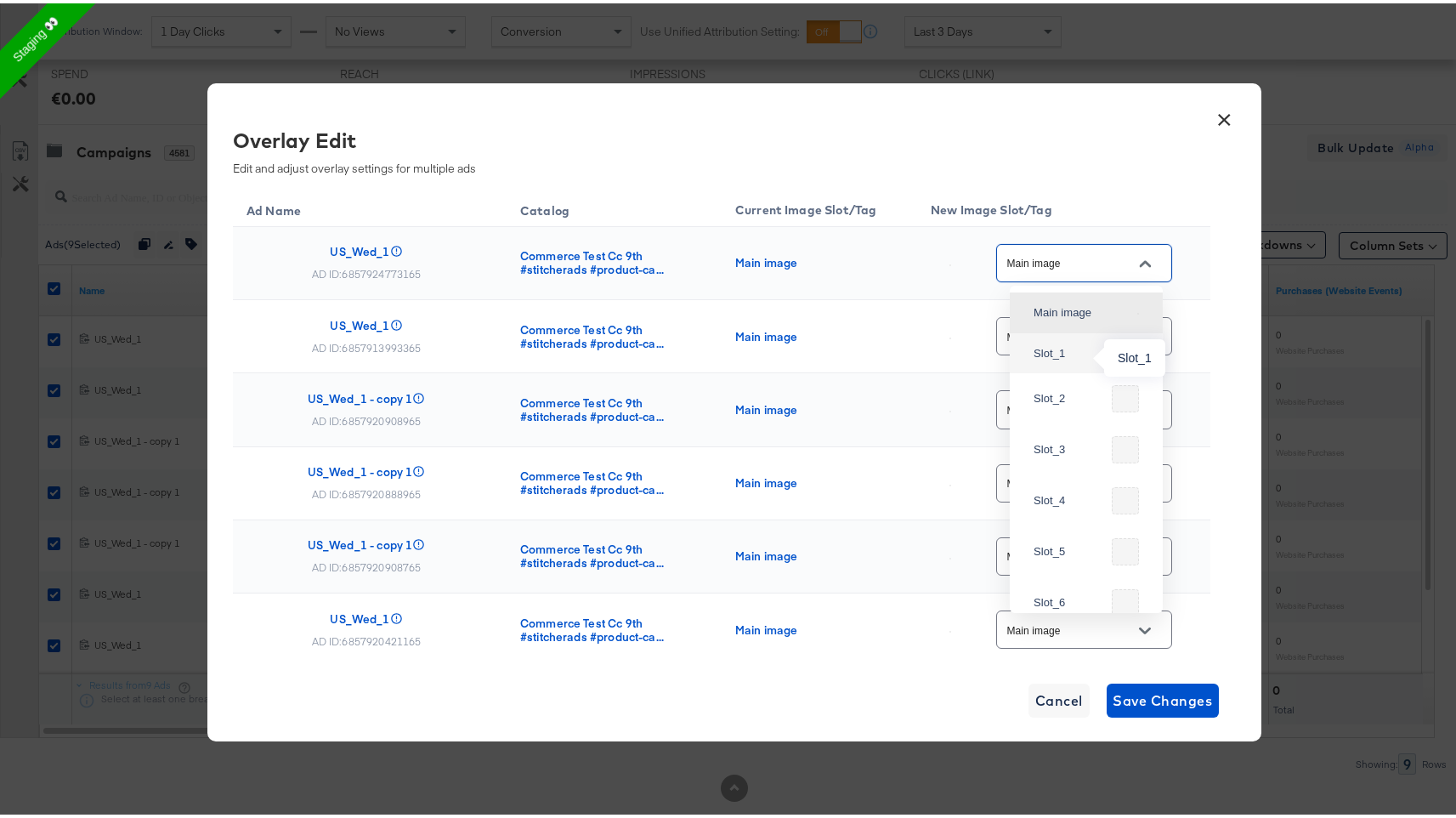
click at [1089, 359] on div "Slot_1" at bounding box center [1082, 350] width 97 height 17
type input "Slot_1"
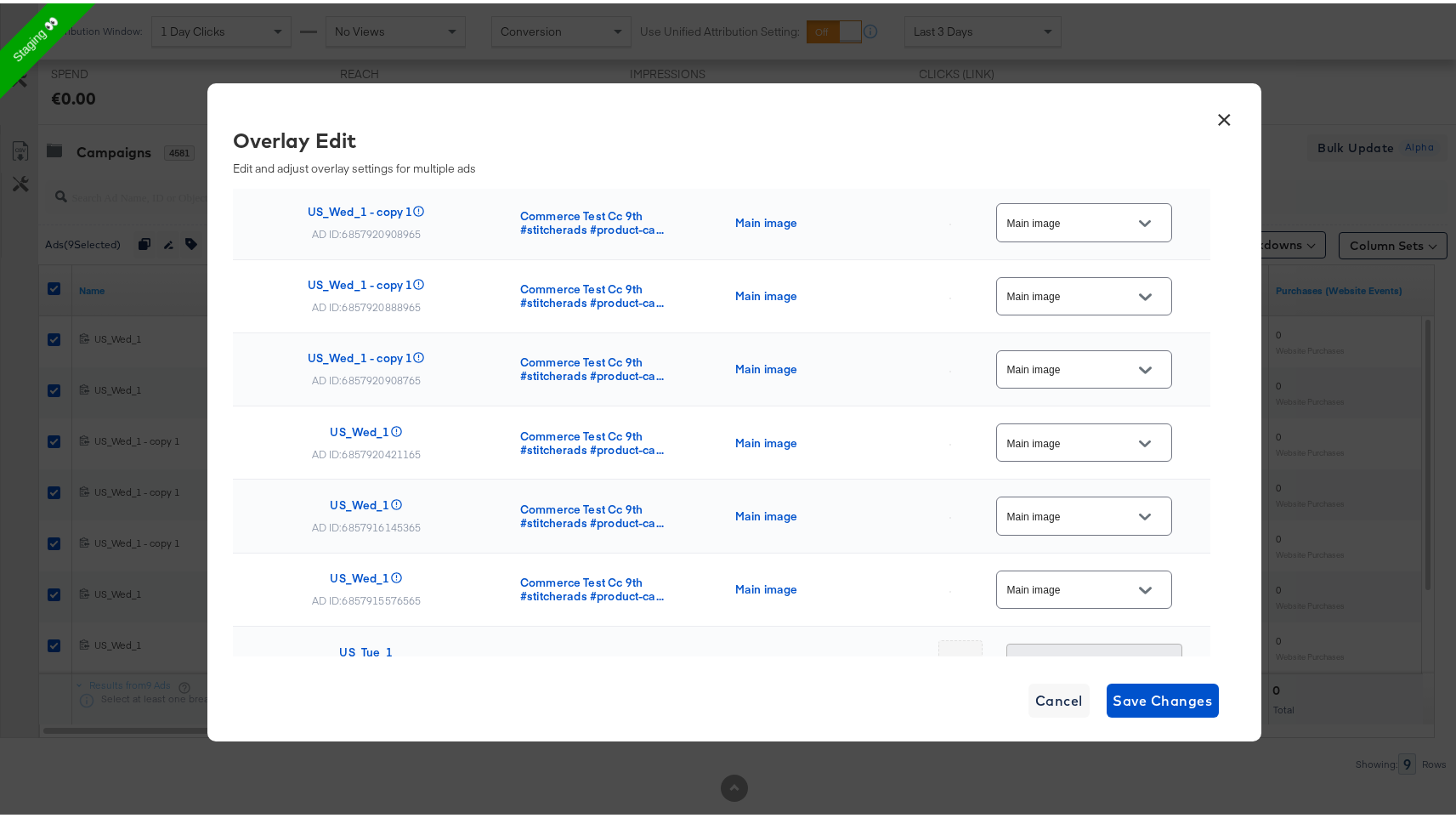
scroll to position [216, 0]
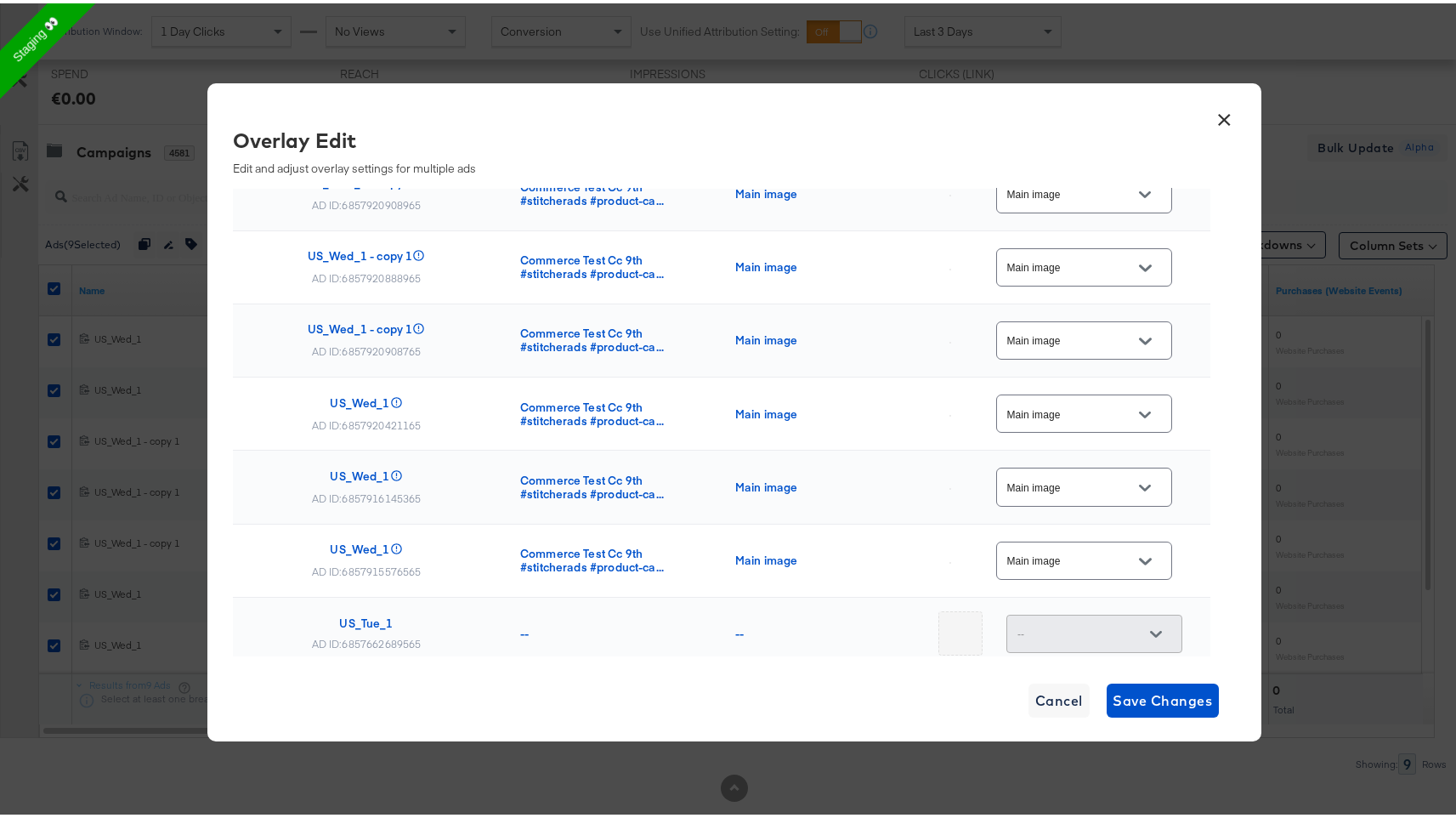
click at [1086, 488] on input "Main image" at bounding box center [1071, 485] width 135 height 20
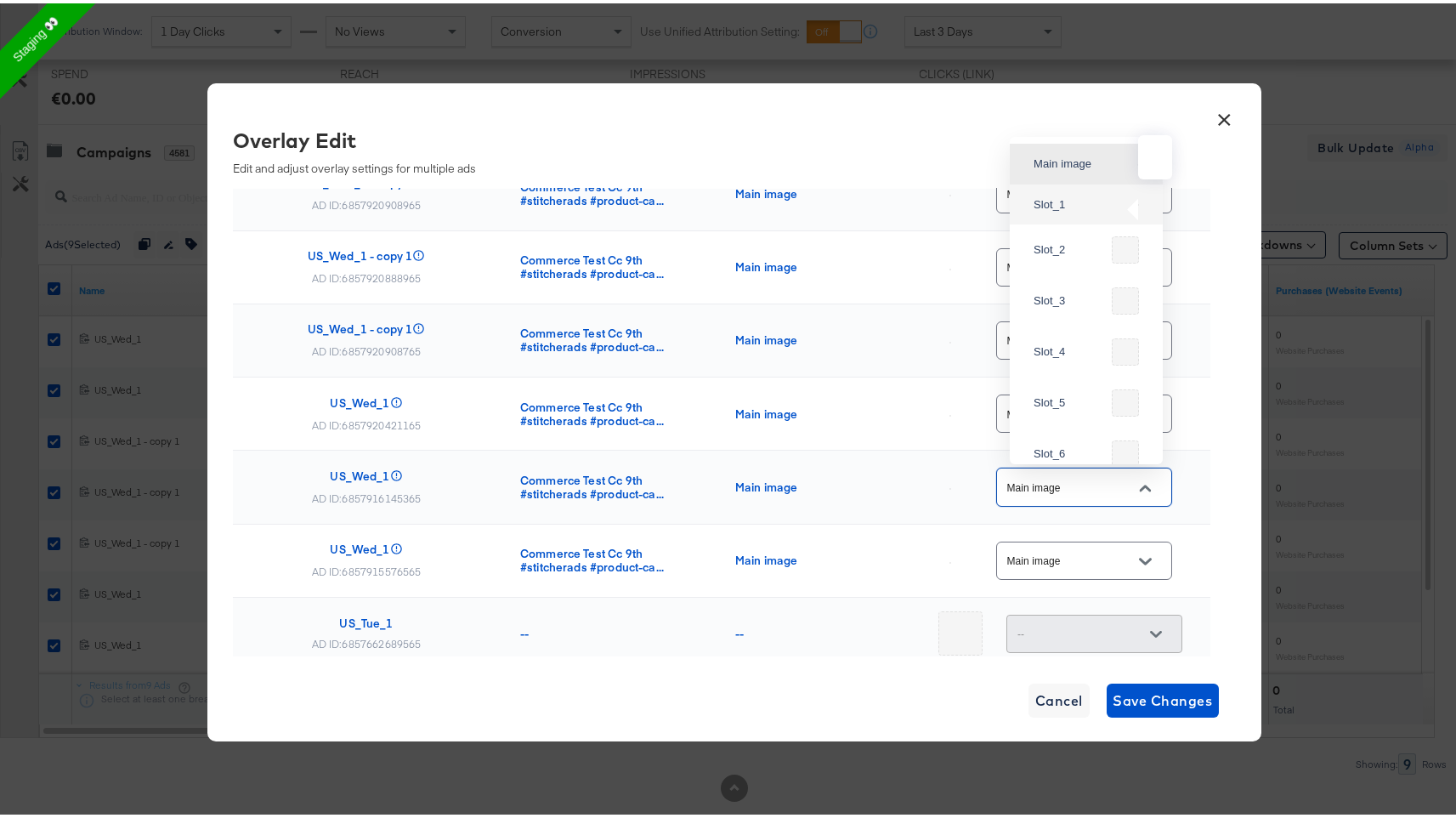
click at [1138, 201] on img at bounding box center [1138, 202] width 2 height 2
type input "Slot_1"
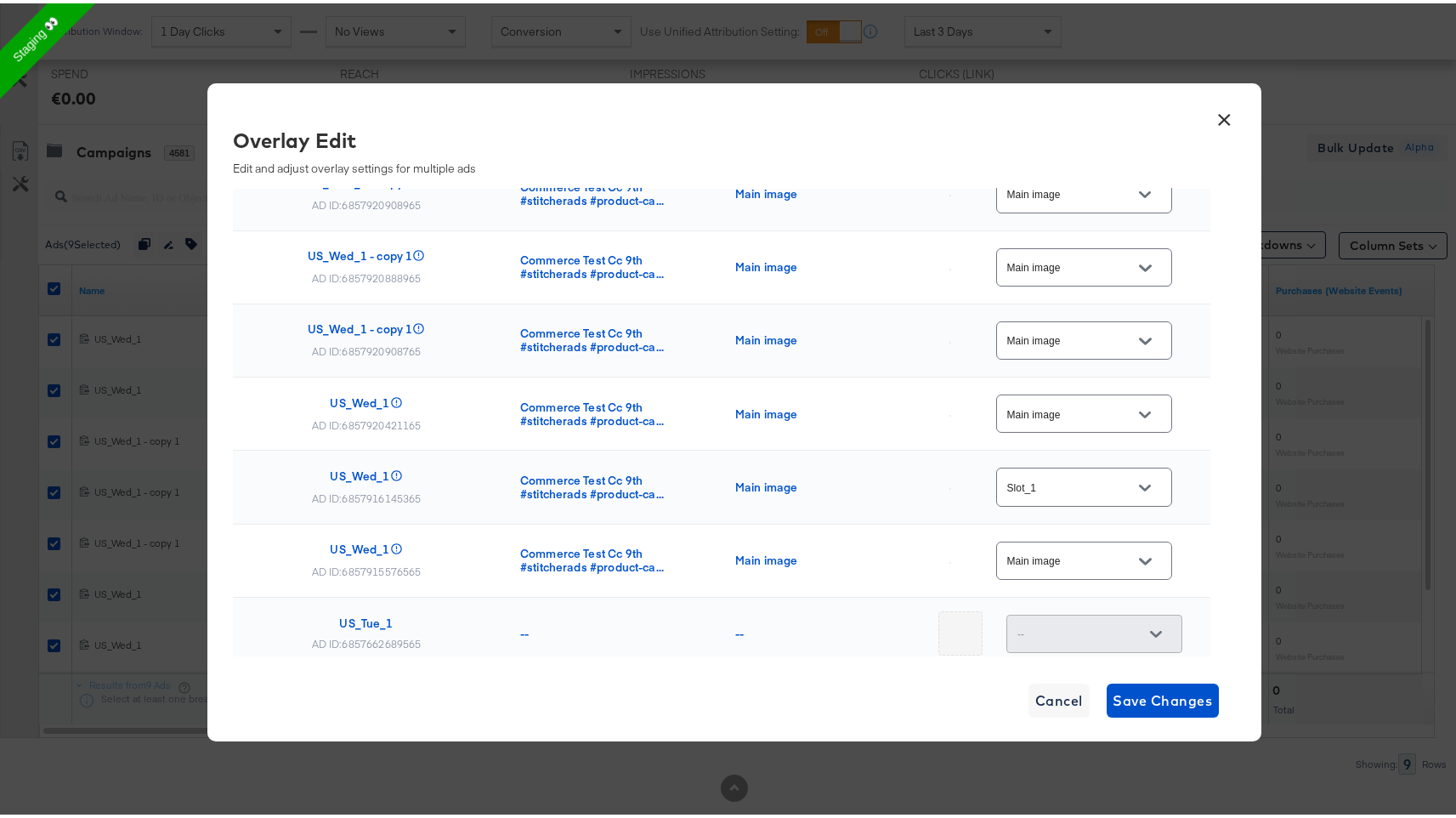
click at [876, 591] on td "Main image" at bounding box center [820, 558] width 196 height 73
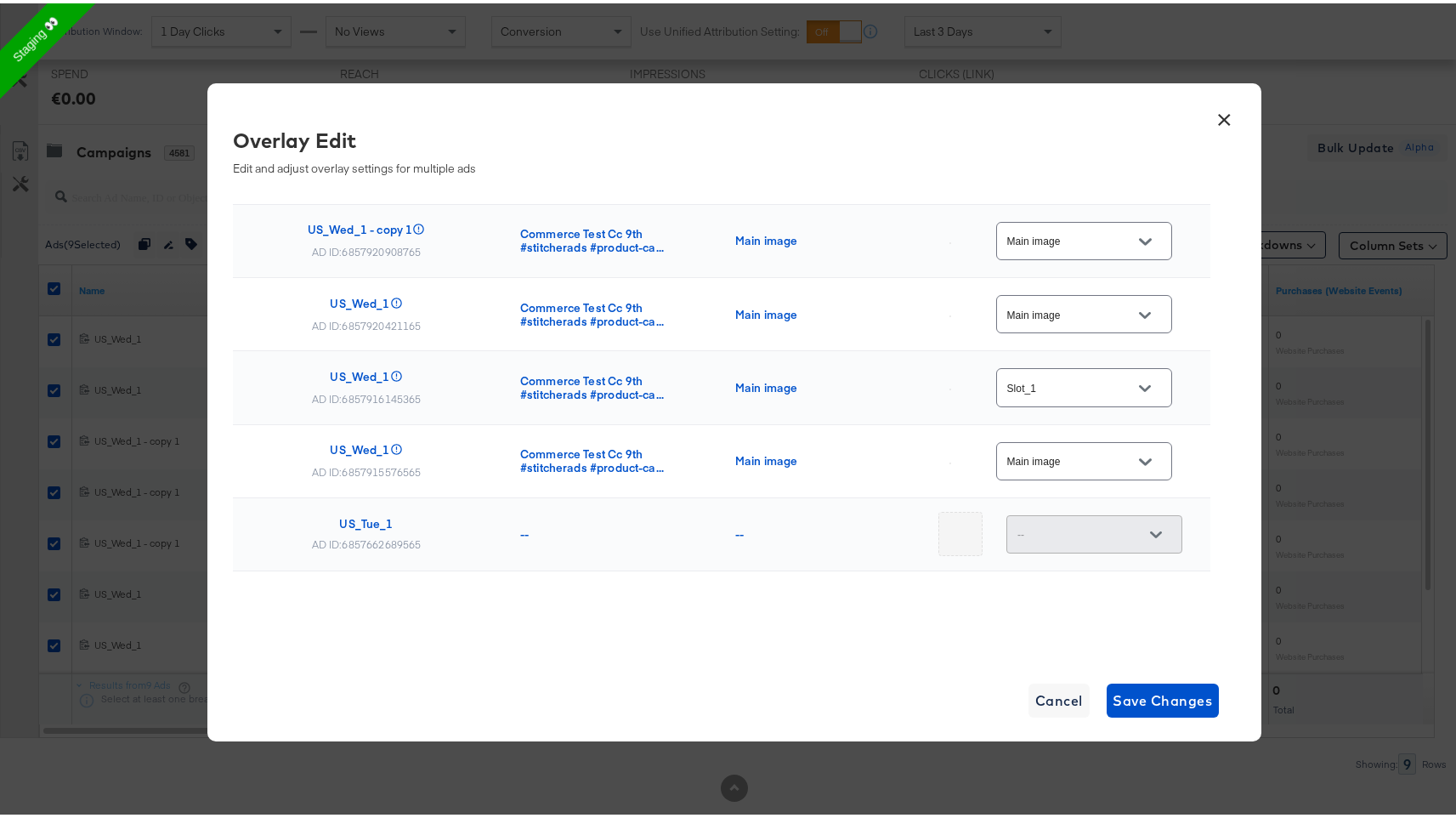
click at [1179, 715] on div "× Overlay Edit Edit and adjust overlay settings for multiple ads Ad Name Catalo…" at bounding box center [735, 409] width 1054 height 658
click at [1179, 699] on span "Save Changes" at bounding box center [1163, 697] width 100 height 24
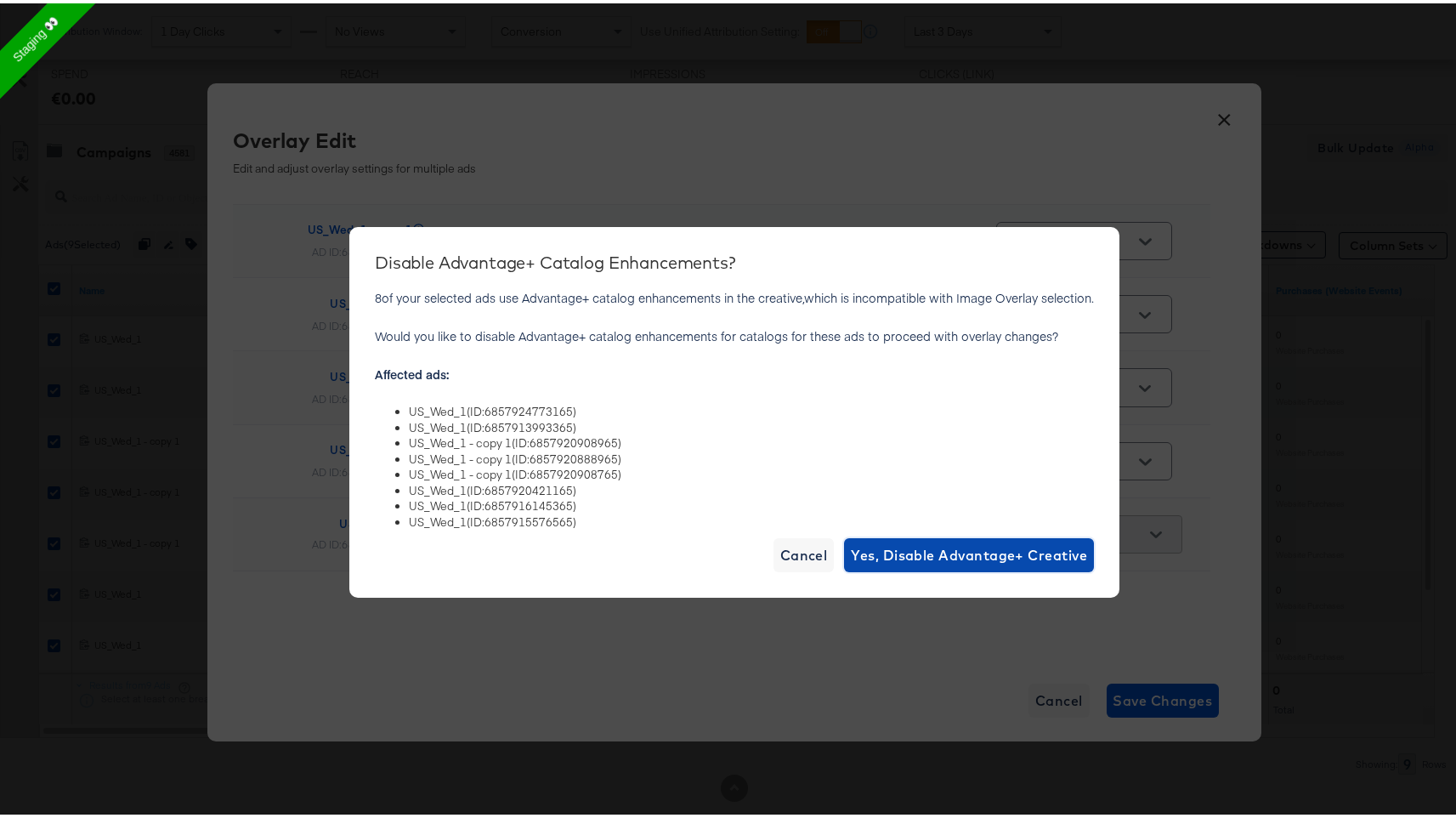
click at [908, 540] on span "Yes, Disable Advantage+ Creative" at bounding box center [968, 552] width 236 height 24
